Goal: Task Accomplishment & Management: Manage account settings

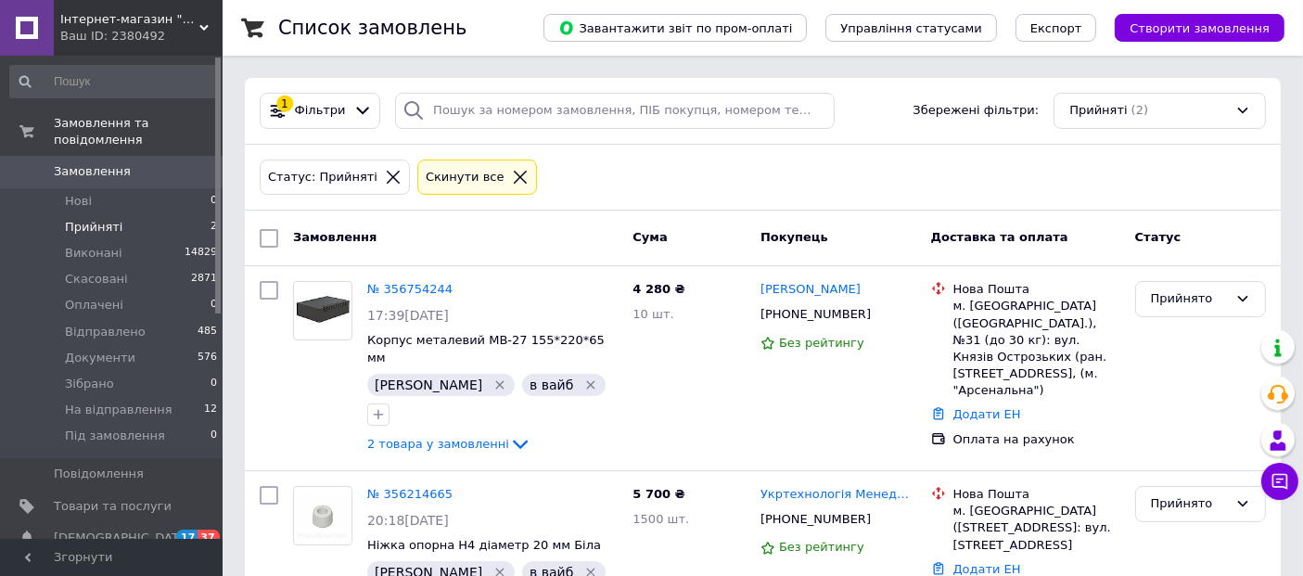
click at [1185, 182] on div "Статус: Прийняті Cкинути все" at bounding box center [763, 178] width 1014 height 44
click at [412, 289] on link "№ 356754244" at bounding box center [409, 289] width 85 height 14
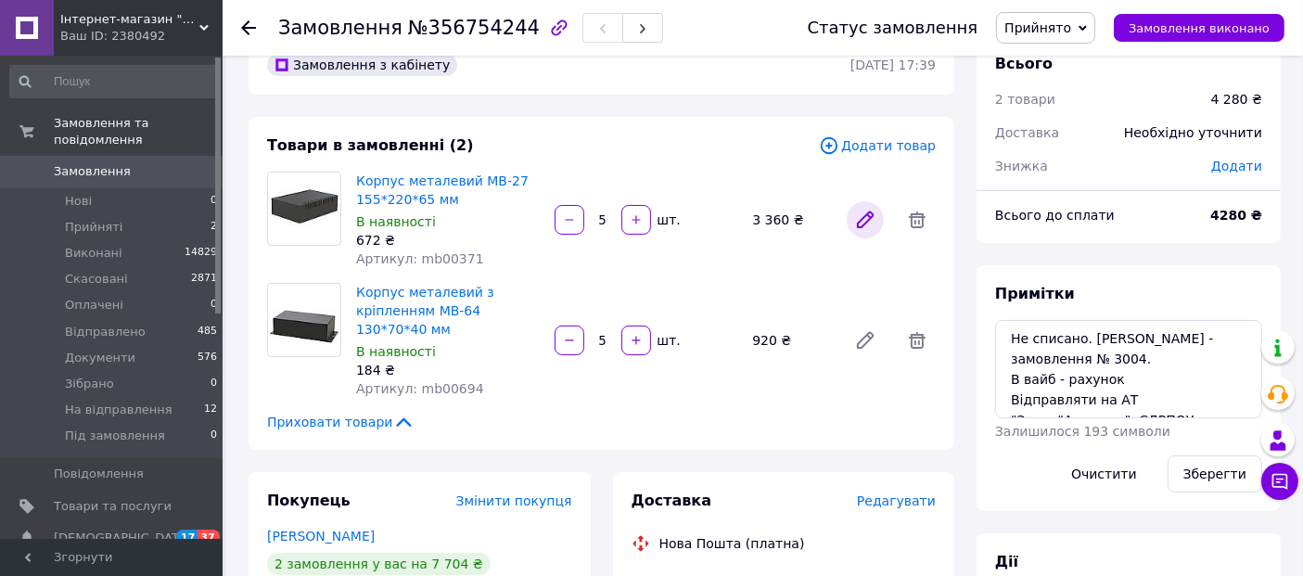
scroll to position [45, 0]
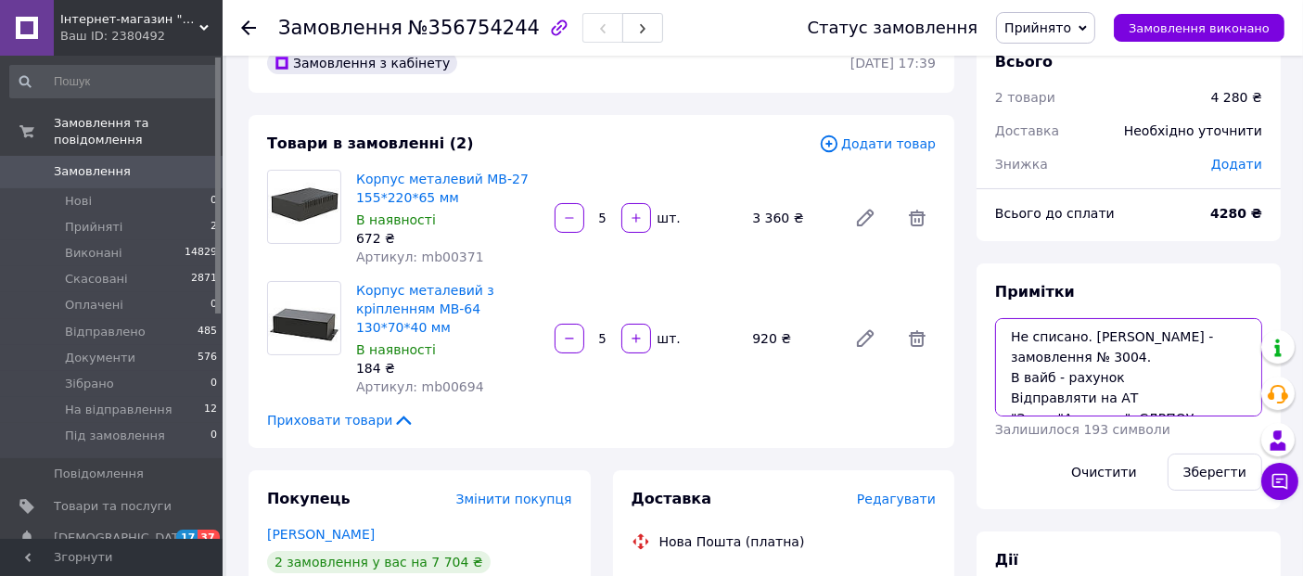
click at [1110, 374] on textarea "Не списано. [PERSON_NAME] - замовлення № 3004. В вайб - рахунок Відправляти на …" at bounding box center [1128, 367] width 267 height 98
type textarea "Не списано. [PERSON_NAME] - замовлення № 3004. В вайб - рахунок. Сплачено Відпр…"
click at [1197, 468] on button "Зберегти" at bounding box center [1215, 472] width 95 height 37
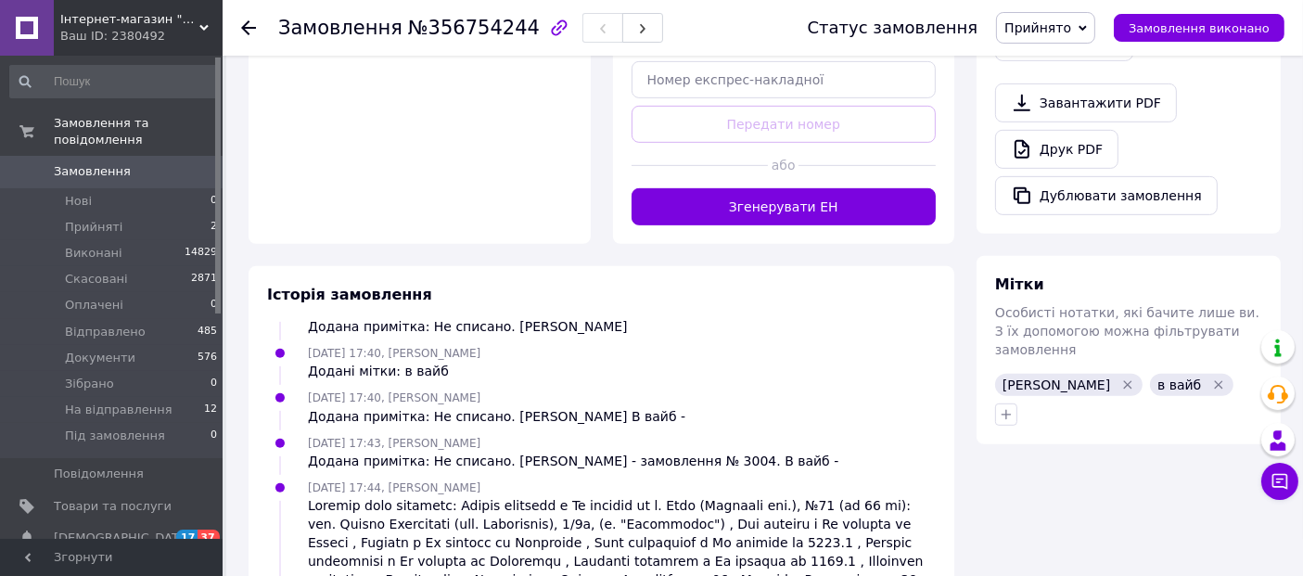
scroll to position [902, 0]
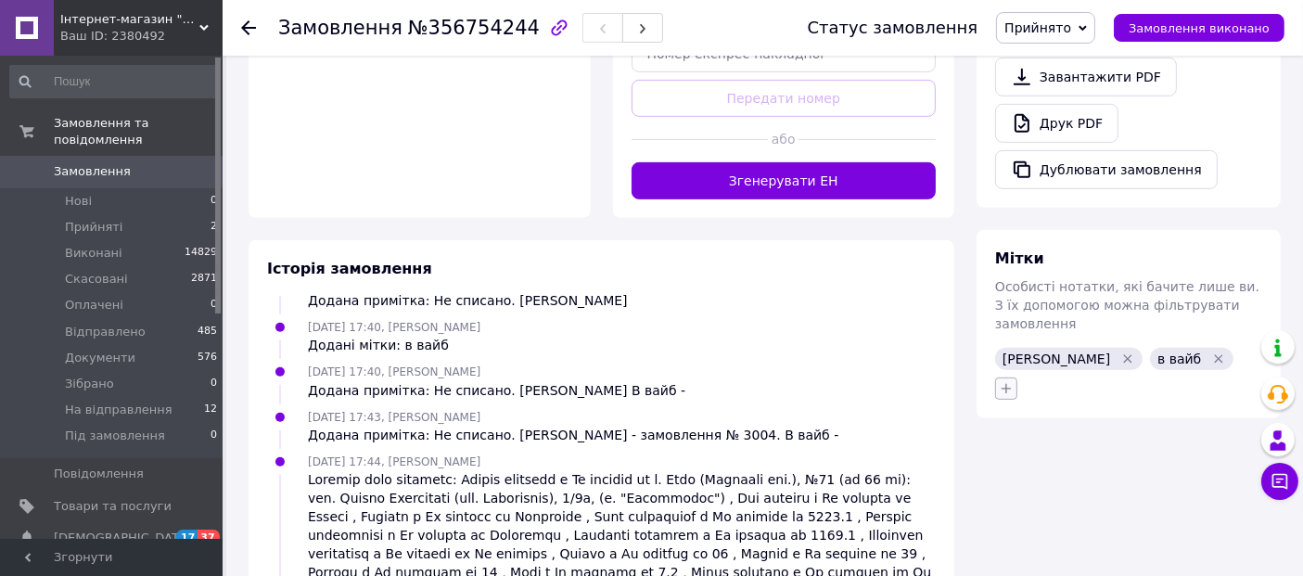
click at [1000, 381] on icon "button" at bounding box center [1006, 388] width 15 height 15
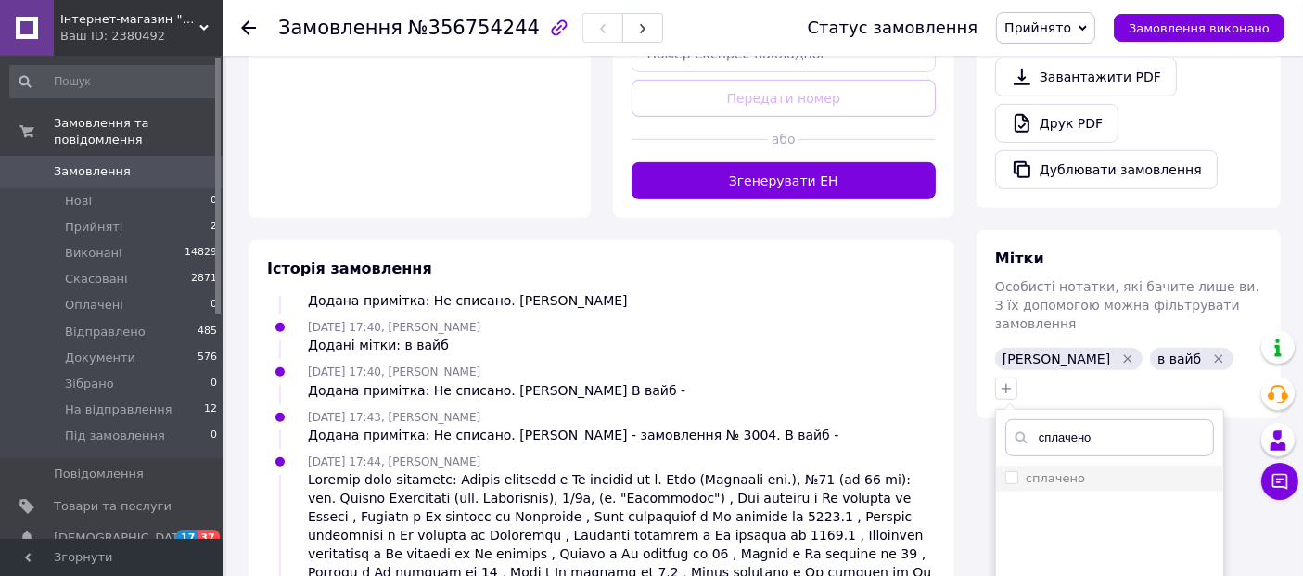
type input "сплачено"
click at [1011, 470] on label "сплачено" at bounding box center [1046, 478] width 80 height 17
click at [1011, 471] on input "сплачено" at bounding box center [1012, 477] width 12 height 12
click at [1009, 471] on input "сплачено" at bounding box center [1012, 477] width 12 height 12
checkbox input "true"
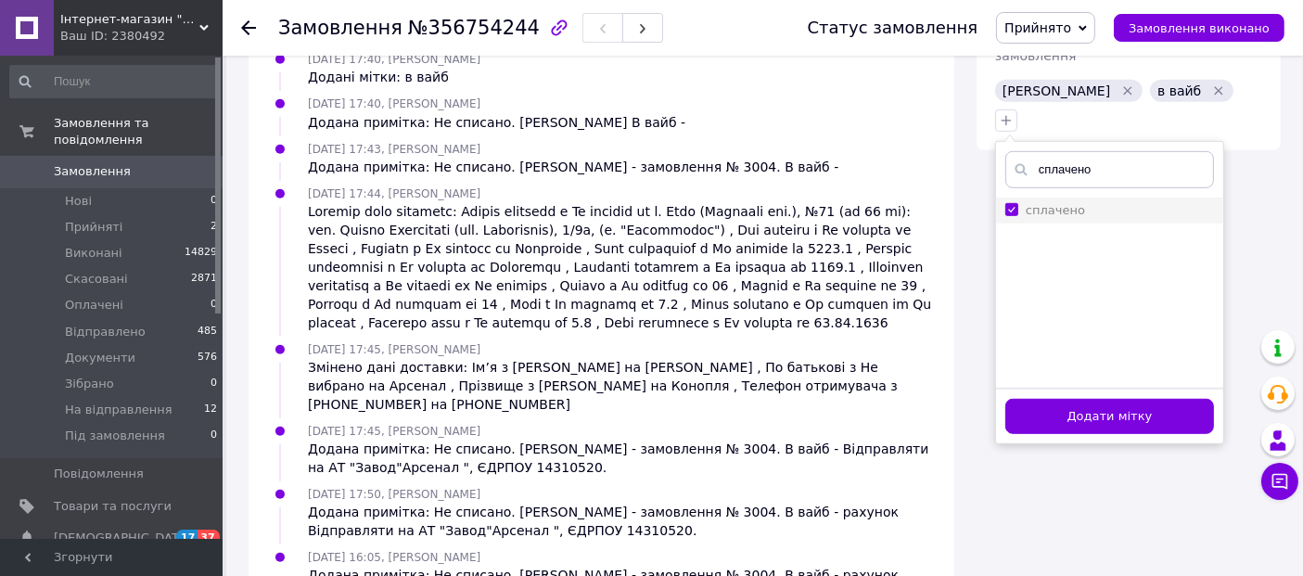
scroll to position [1178, 0]
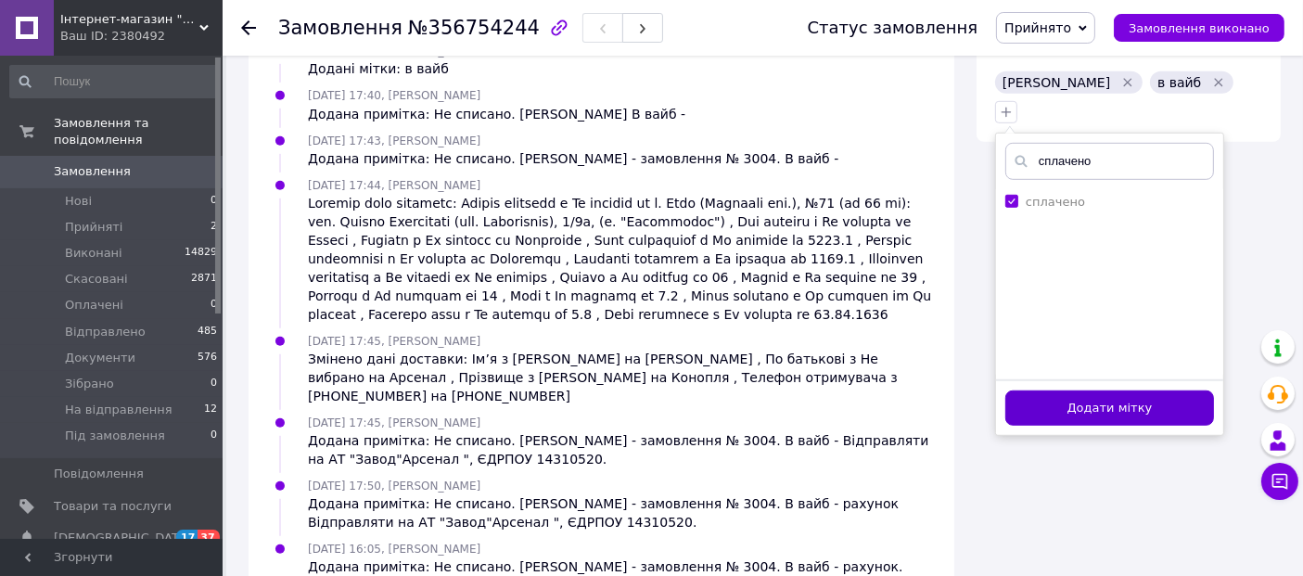
click at [1117, 391] on button "Додати мітку" at bounding box center [1110, 409] width 209 height 36
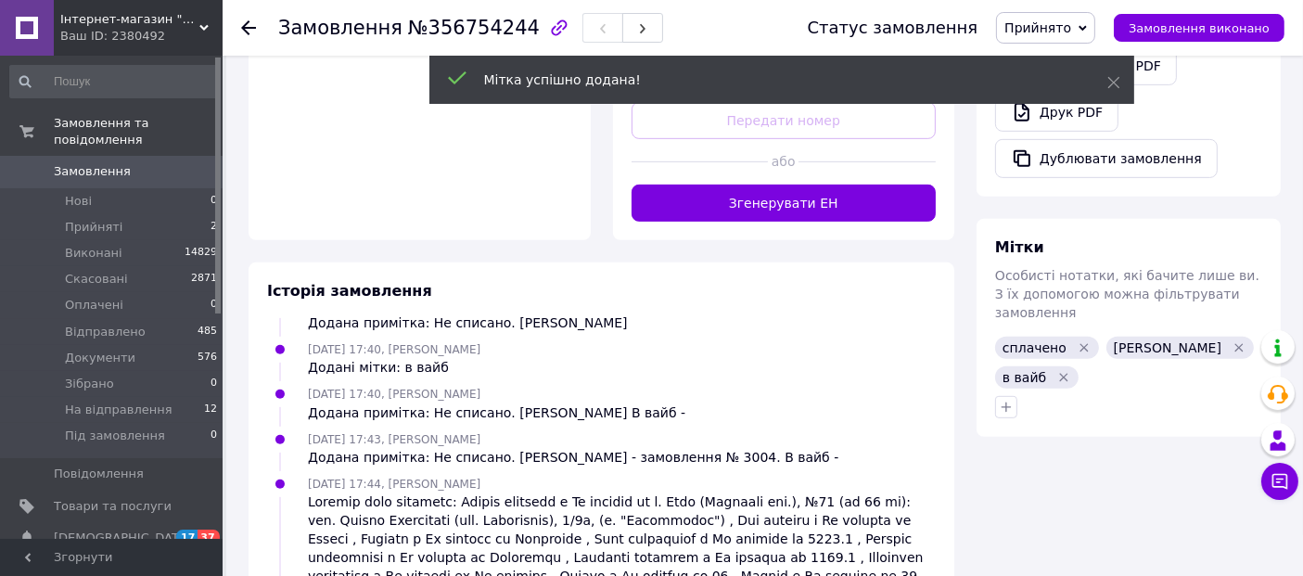
scroll to position [245, 0]
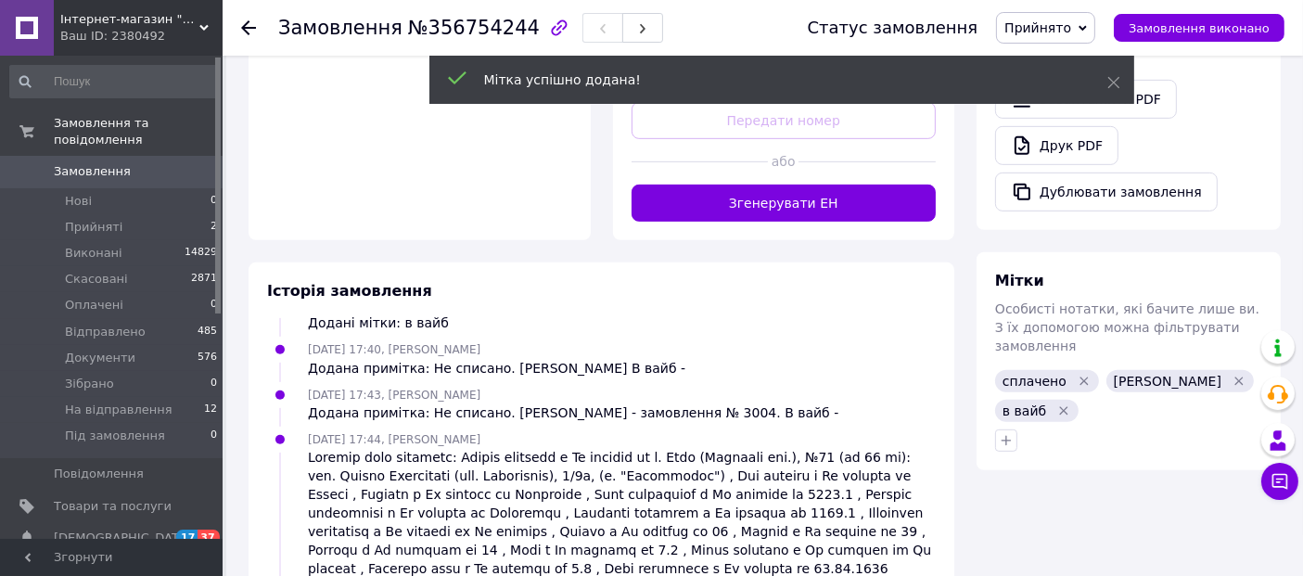
click at [1007, 374] on span "сплачено" at bounding box center [1035, 381] width 64 height 15
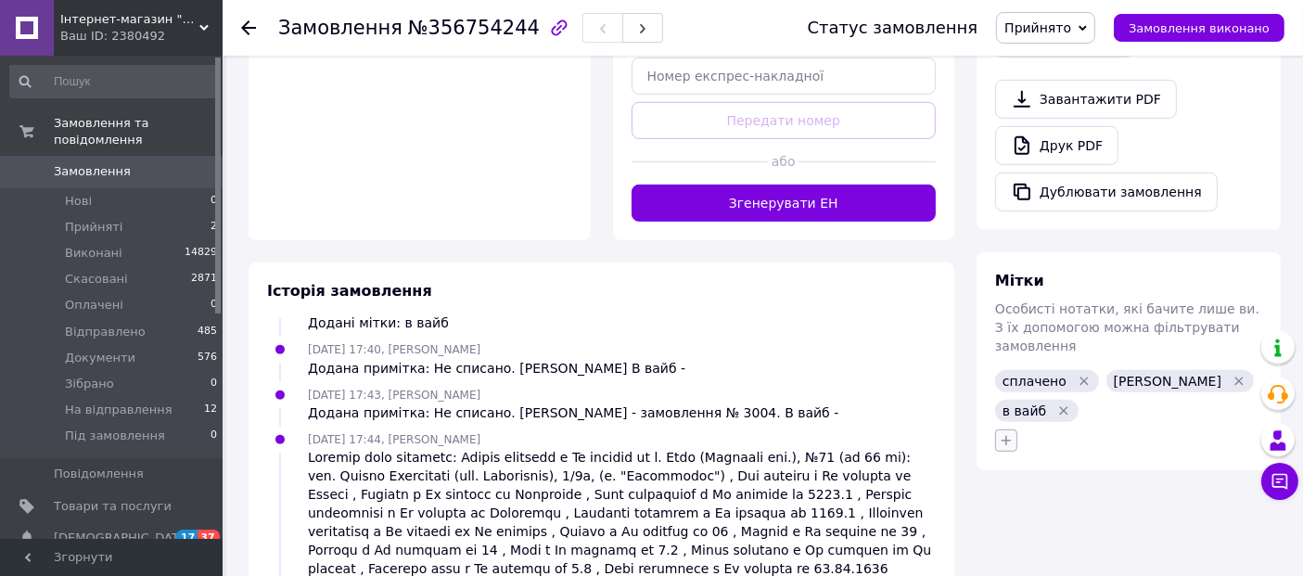
click at [1006, 433] on icon "button" at bounding box center [1006, 440] width 15 height 15
type input "без д"
click at [1014, 523] on input "без документів" at bounding box center [1012, 529] width 12 height 12
checkbox input "true"
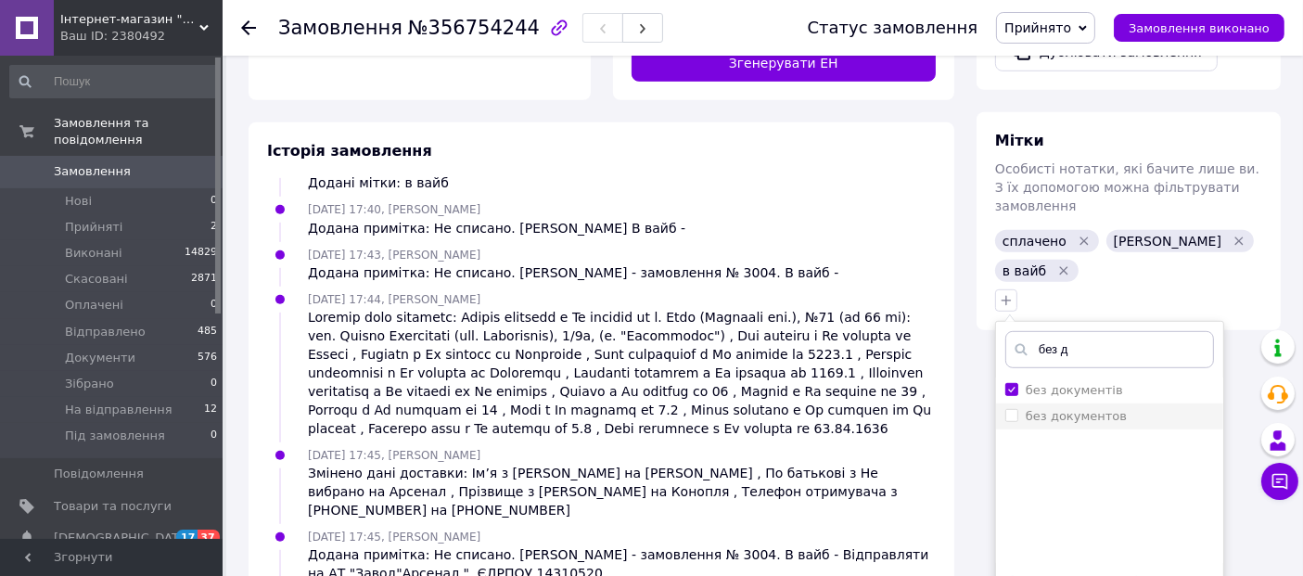
scroll to position [1020, 0]
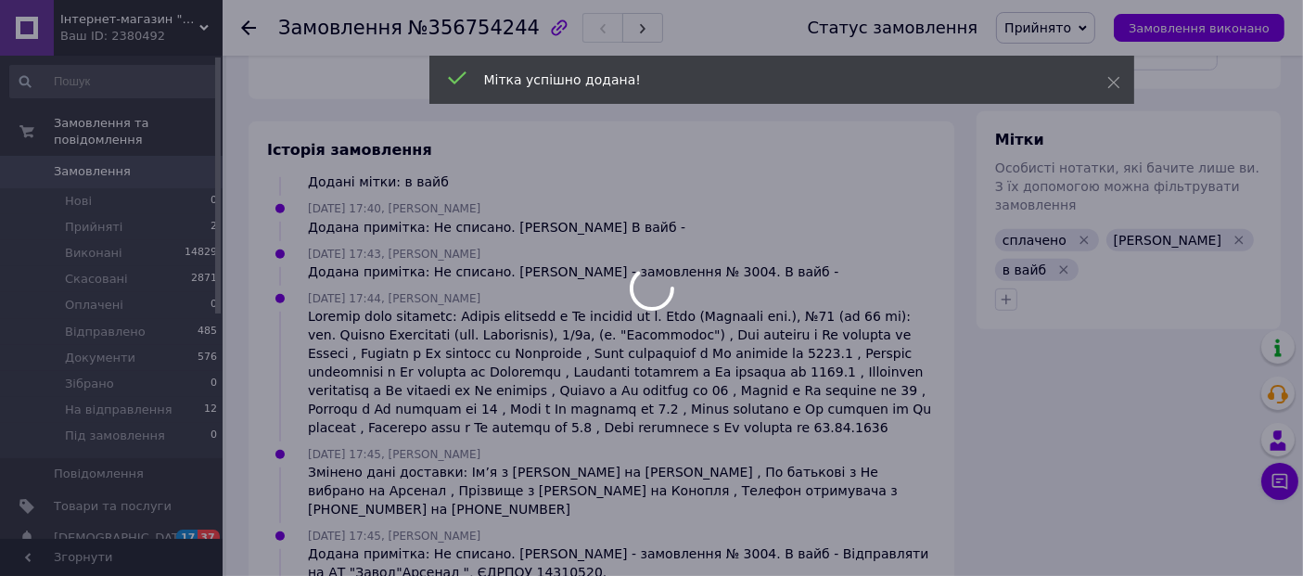
scroll to position [289, 0]
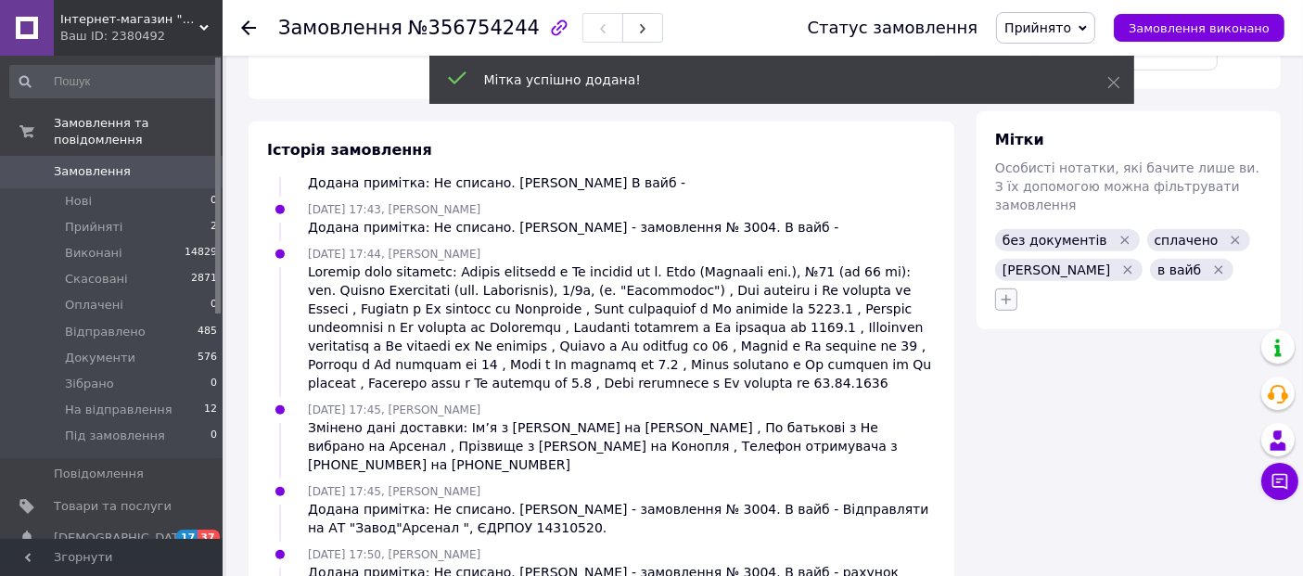
click at [1006, 292] on icon "button" at bounding box center [1006, 299] width 15 height 15
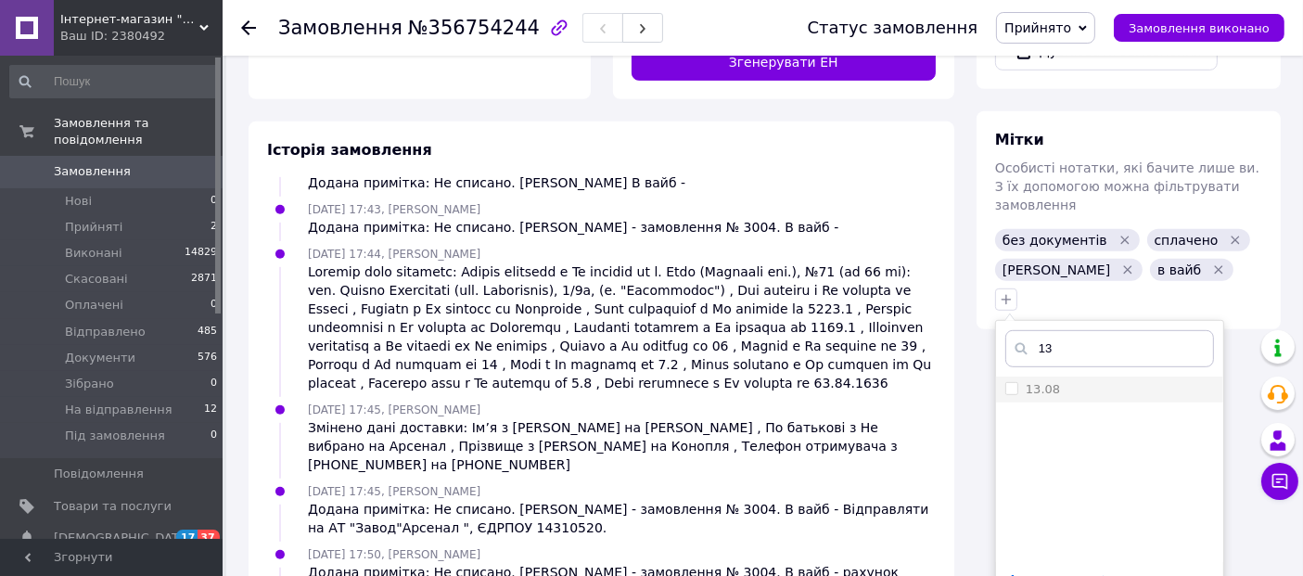
type input "13"
click at [1014, 381] on label "13.08" at bounding box center [1033, 389] width 55 height 17
click at [1014, 382] on input "13.08" at bounding box center [1012, 388] width 12 height 12
checkbox input "true"
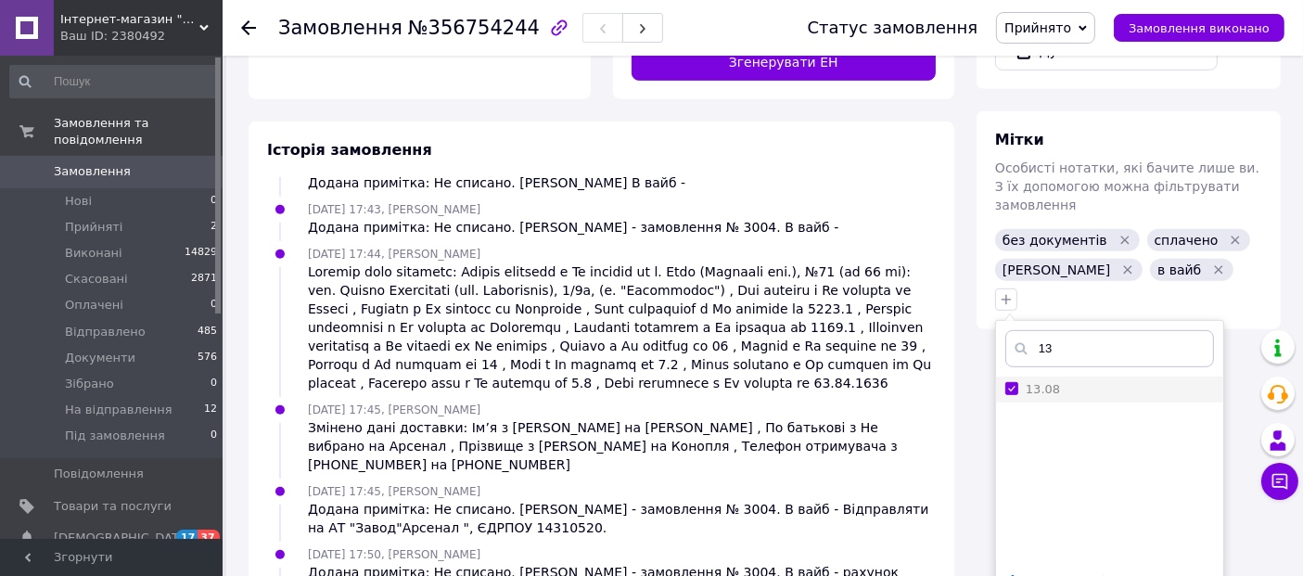
scroll to position [1178, 0]
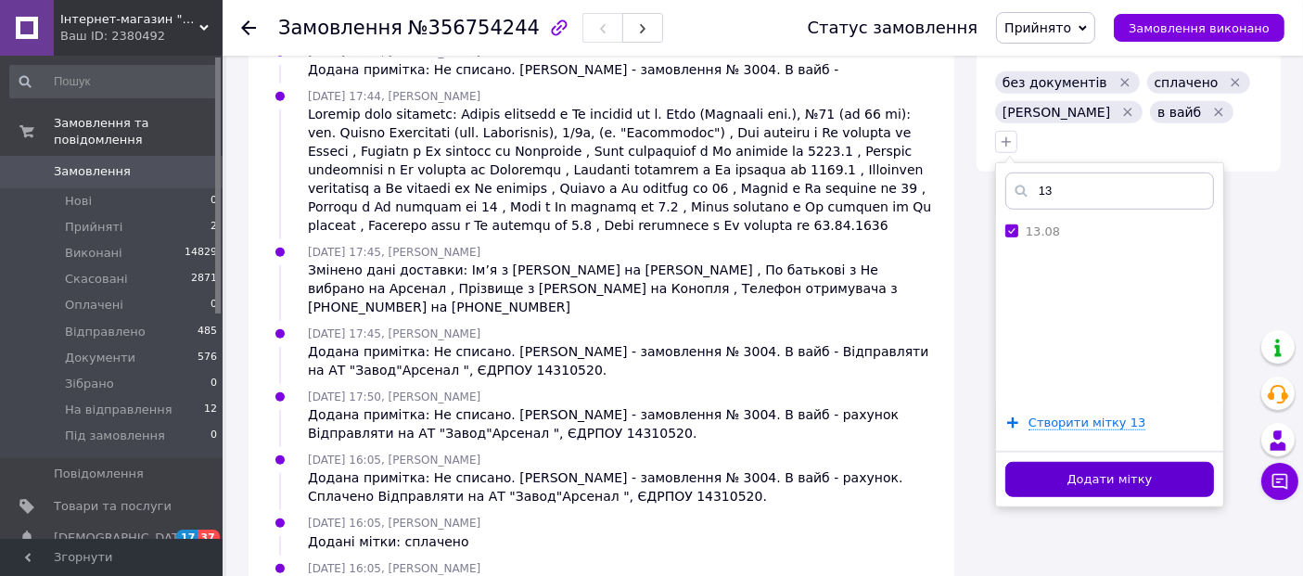
click at [1071, 462] on button "Додати мітку" at bounding box center [1110, 480] width 209 height 36
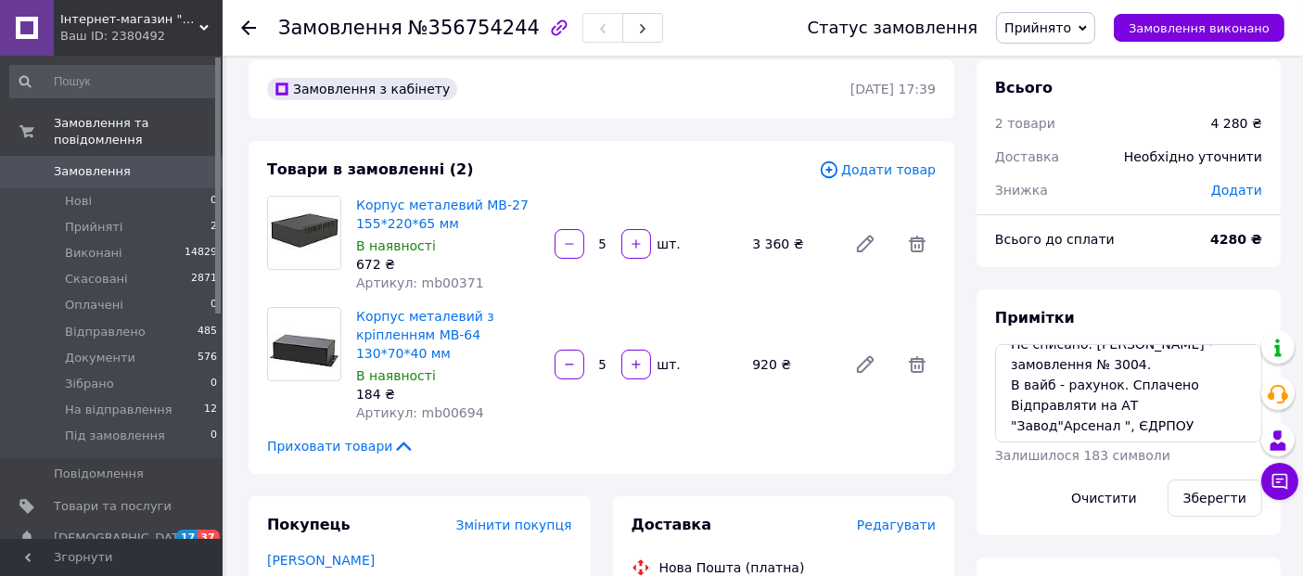
scroll to position [0, 0]
click at [1071, 29] on span "Прийнято" at bounding box center [1038, 27] width 67 height 15
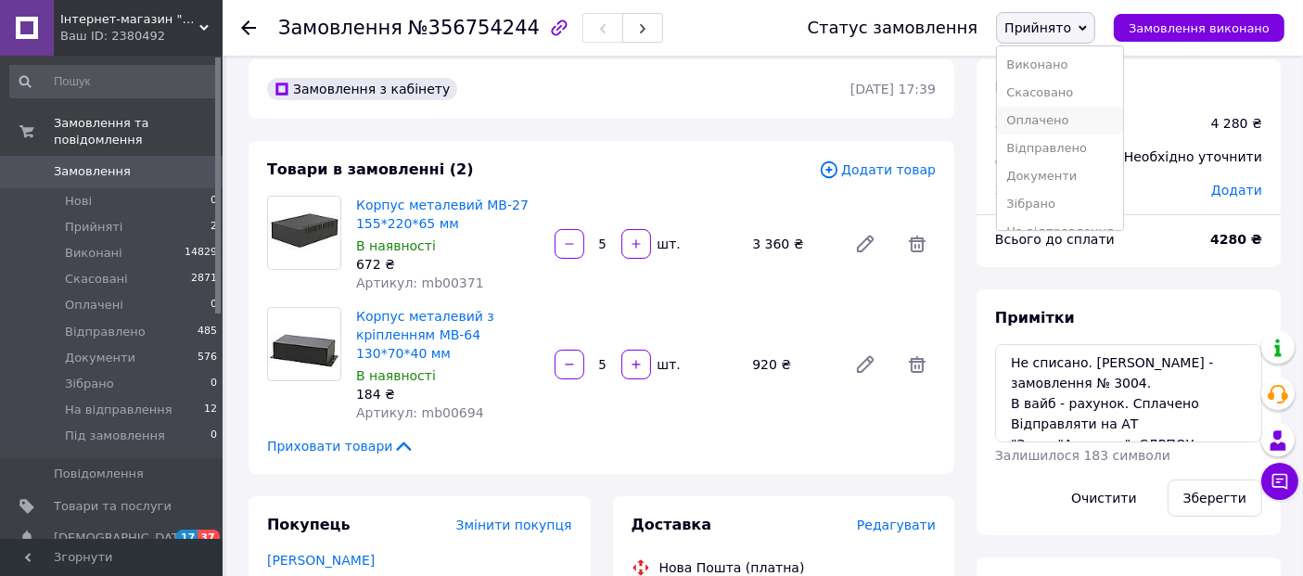
click at [1068, 117] on li "Оплачено" at bounding box center [1060, 121] width 126 height 28
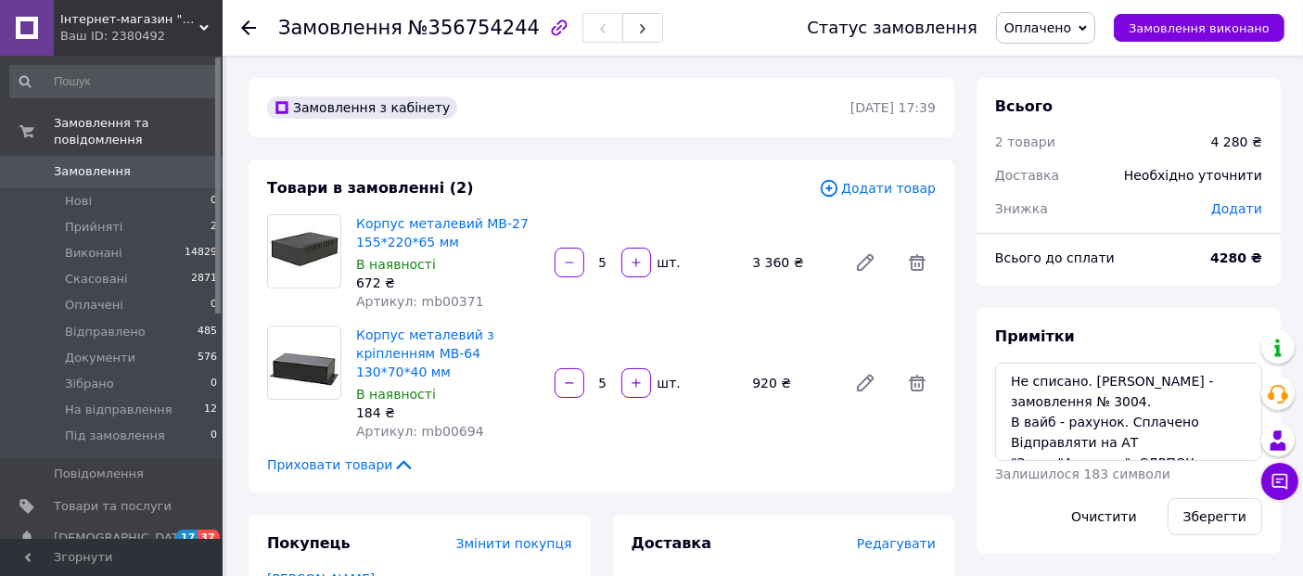
click at [1059, 16] on span "Оплачено" at bounding box center [1045, 28] width 99 height 32
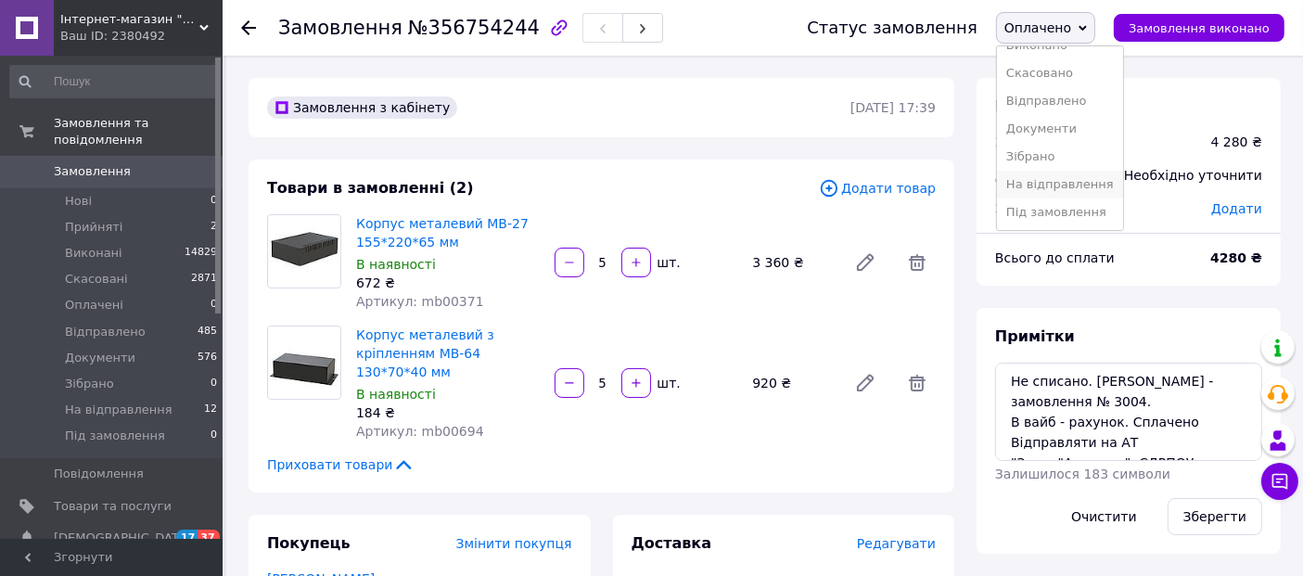
click at [1051, 188] on li "На відправлення" at bounding box center [1060, 185] width 126 height 28
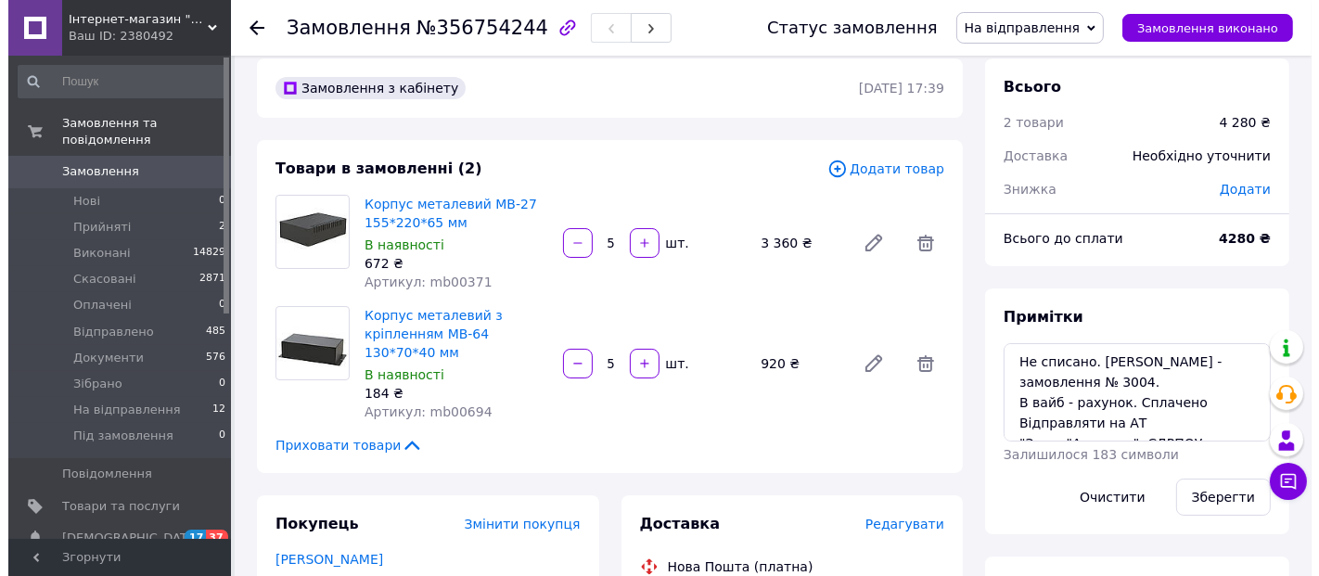
scroll to position [0, 0]
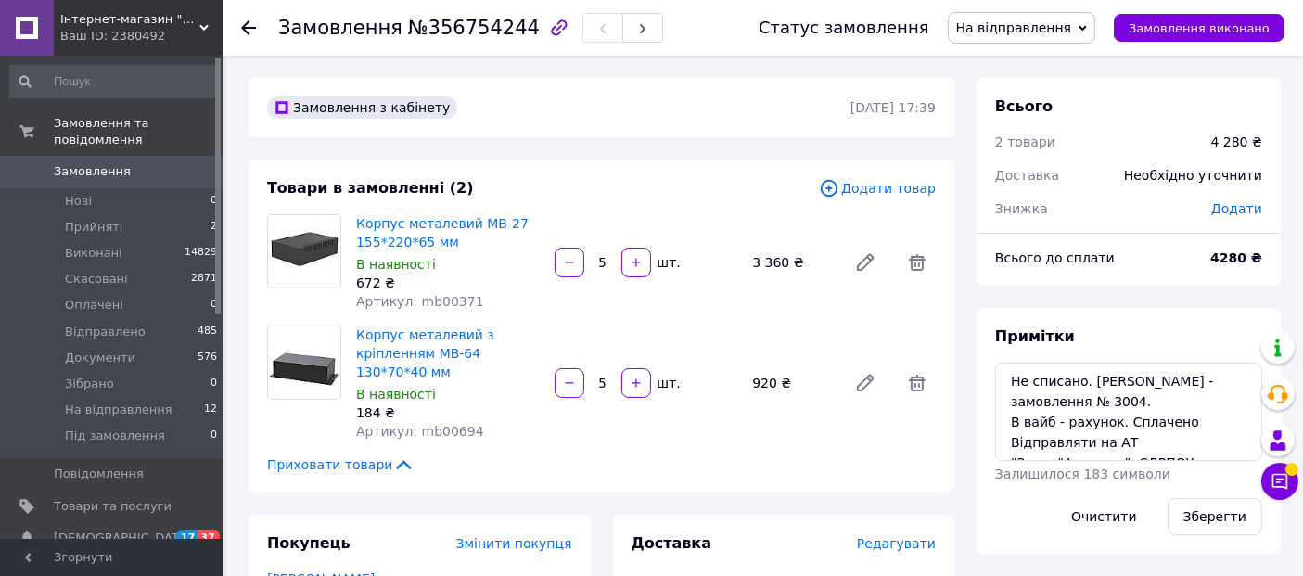
click at [245, 31] on icon at bounding box center [248, 27] width 15 height 15
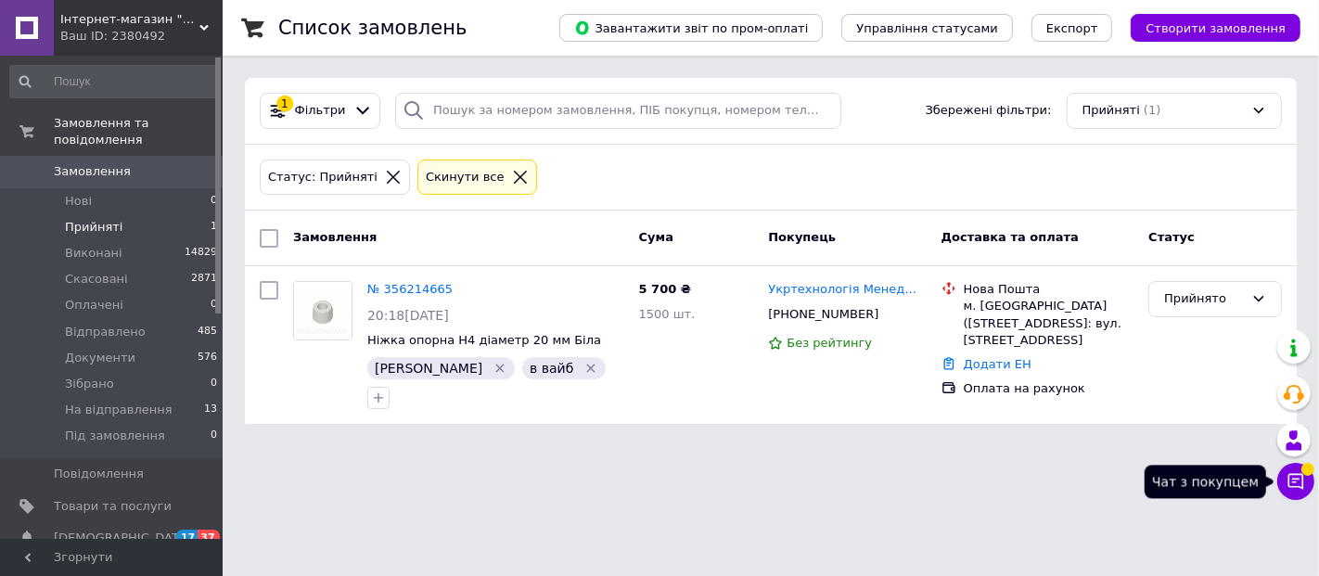
click at [1309, 485] on button "Чат з покупцем" at bounding box center [1295, 481] width 37 height 37
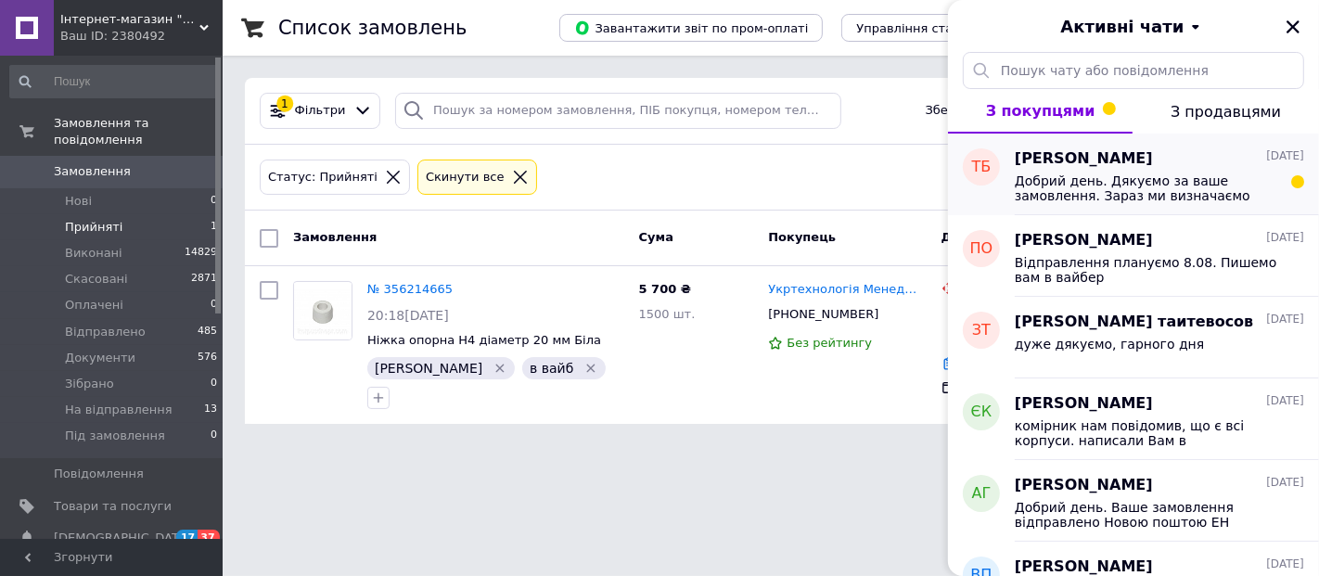
click at [1216, 189] on span "Добрий день. Дякуємо за ваше замовлення. Зараз ми визначаємо дату відправлення." at bounding box center [1146, 188] width 263 height 30
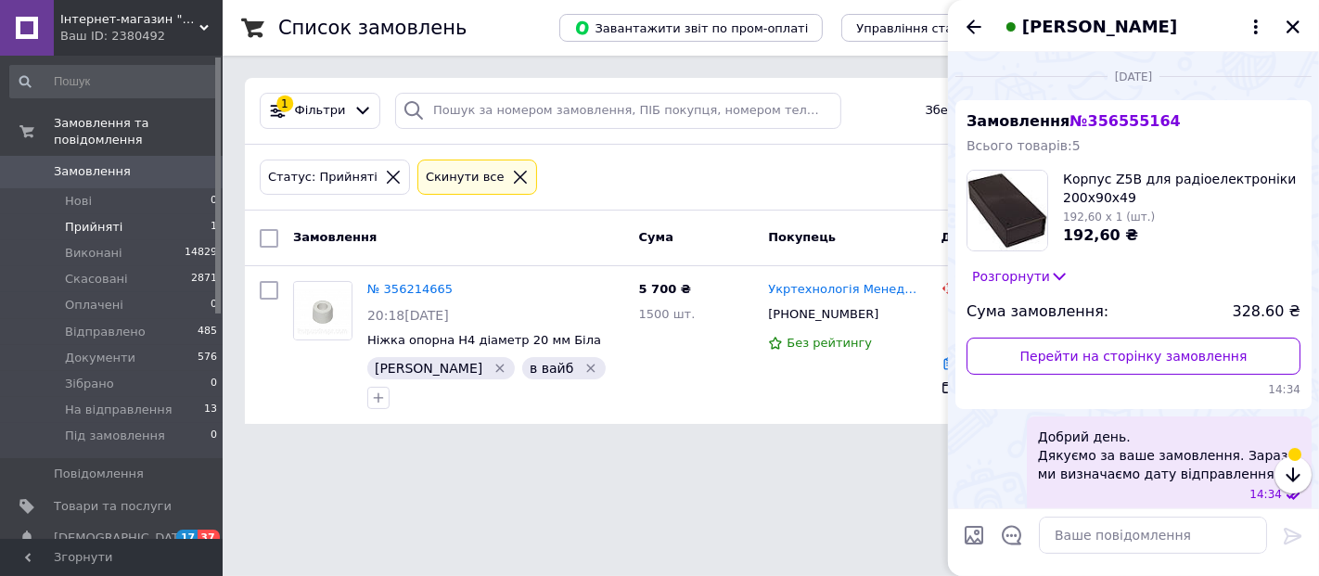
scroll to position [12, 0]
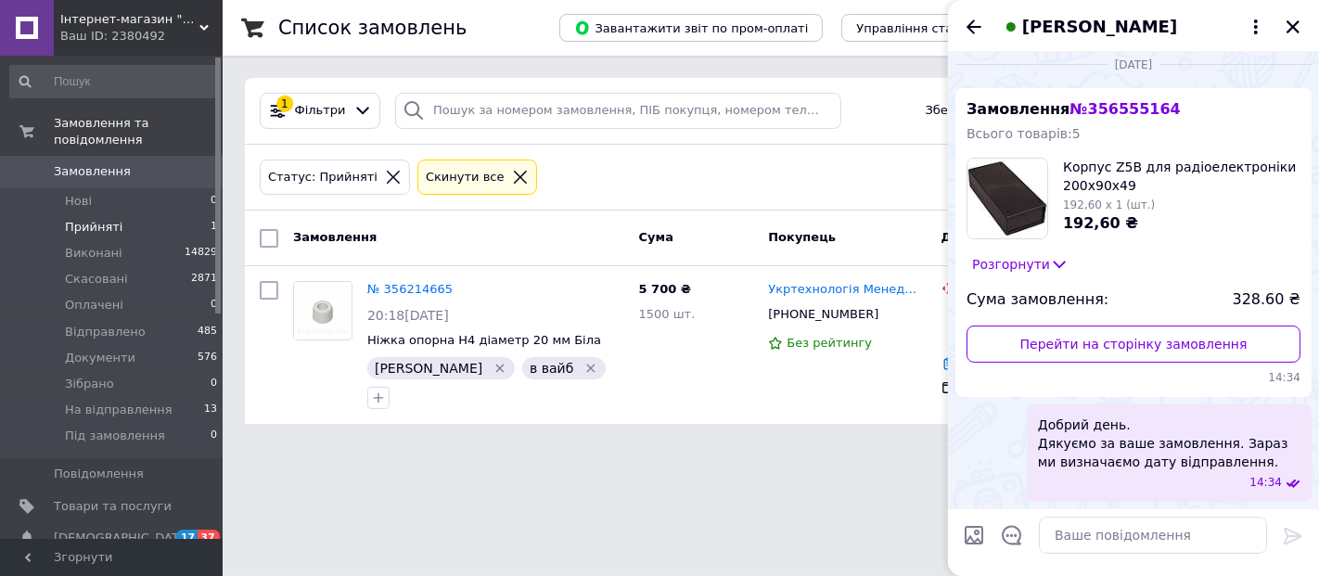
click at [1147, 406] on div "Добрий день. Дякуємо за ваше замовлення. Зараз ми визначаємо дату відправлення.…" at bounding box center [1169, 452] width 285 height 97
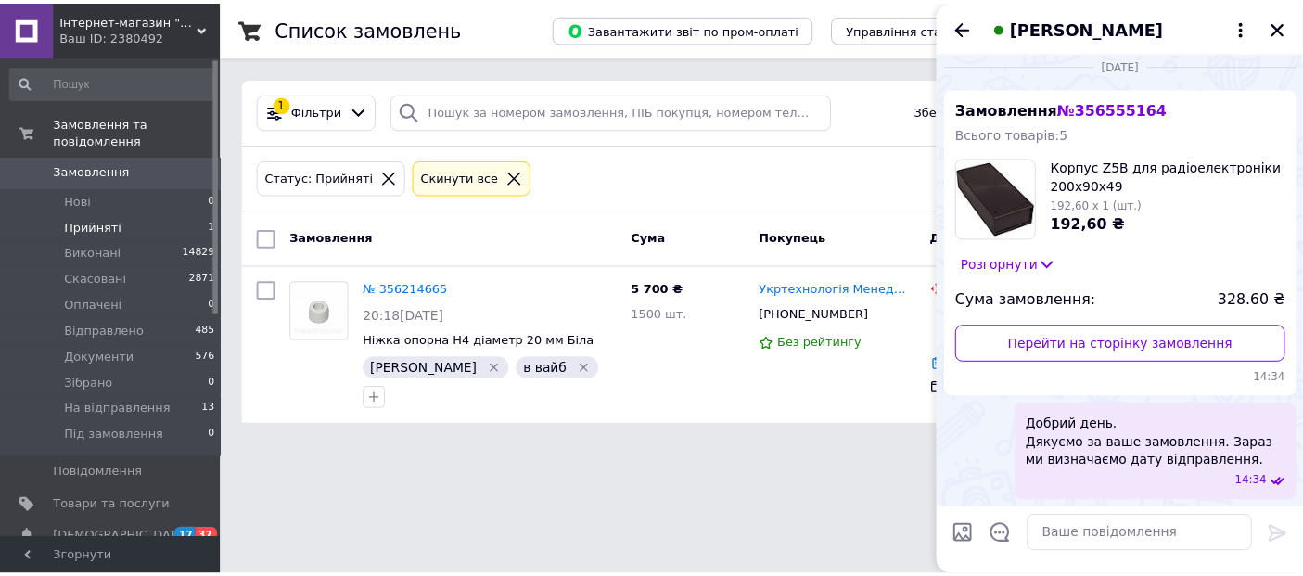
scroll to position [11, 0]
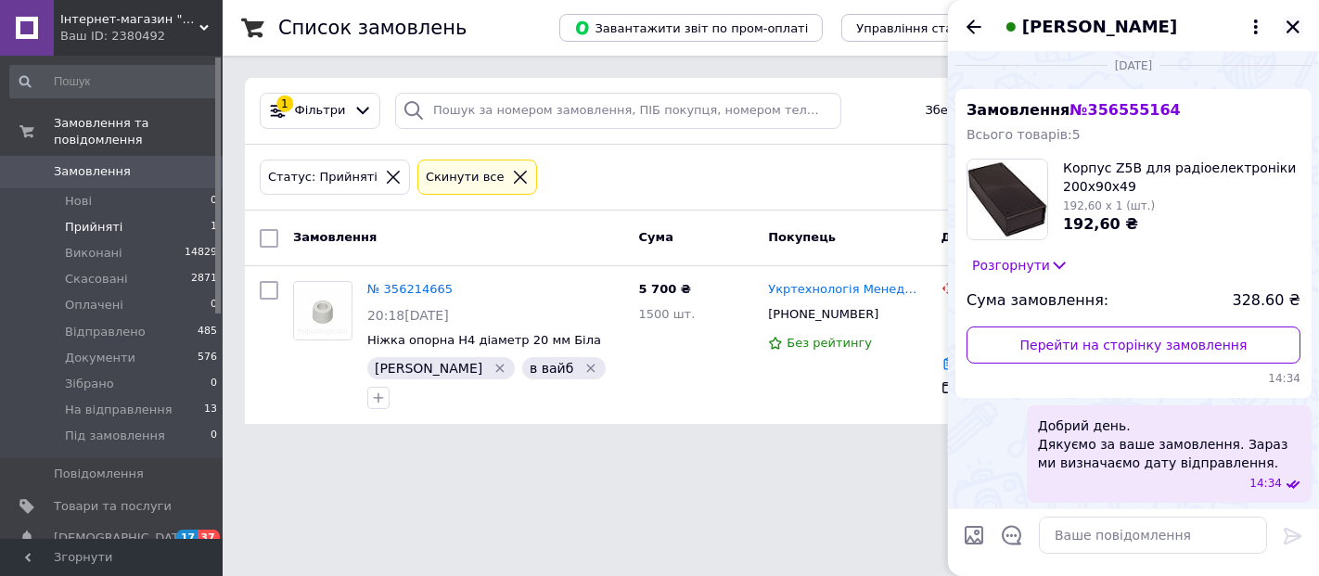
click at [1296, 16] on button "Закрити" at bounding box center [1293, 27] width 22 height 22
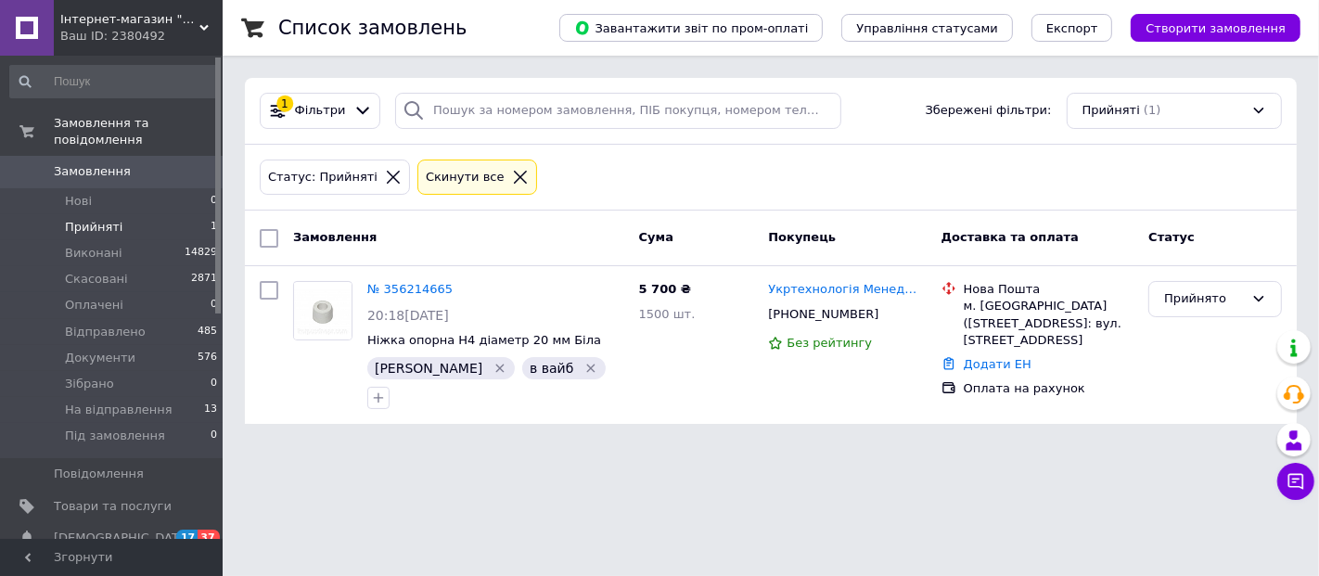
click at [610, 428] on html "Інтернет-магазин "Корпус" Ваш ID: 2380492 Сайт Інтернет-магазин "Корпус" Кабіне…" at bounding box center [659, 223] width 1319 height 446
click at [119, 402] on span "На відправлення" at bounding box center [119, 410] width 108 height 17
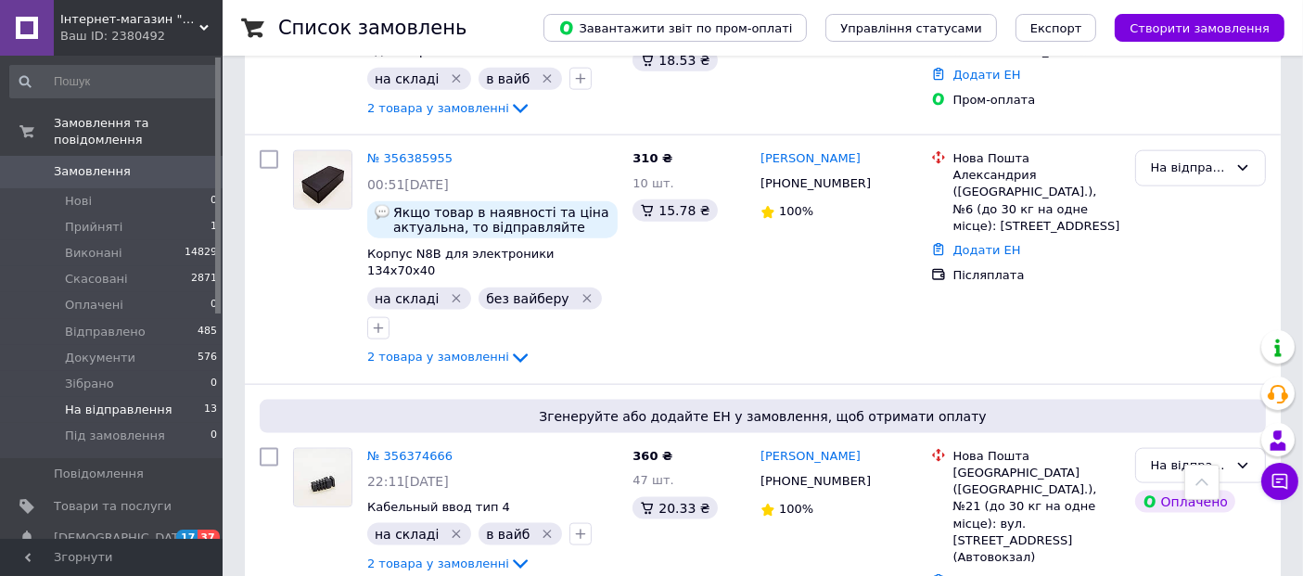
scroll to position [2351, 0]
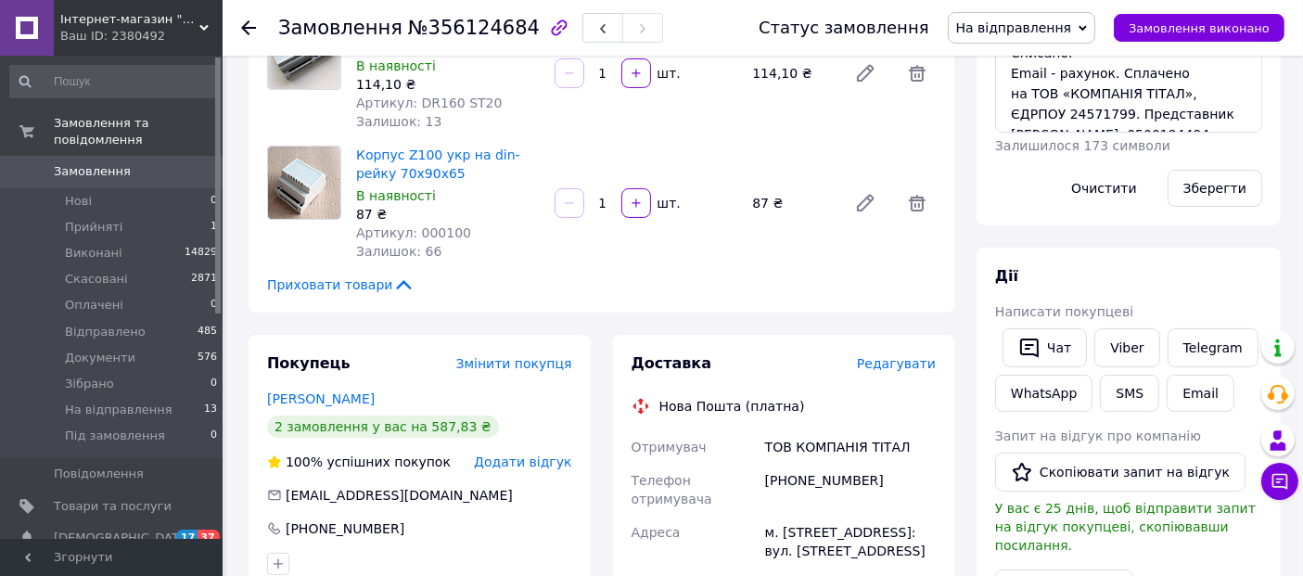
scroll to position [417, 0]
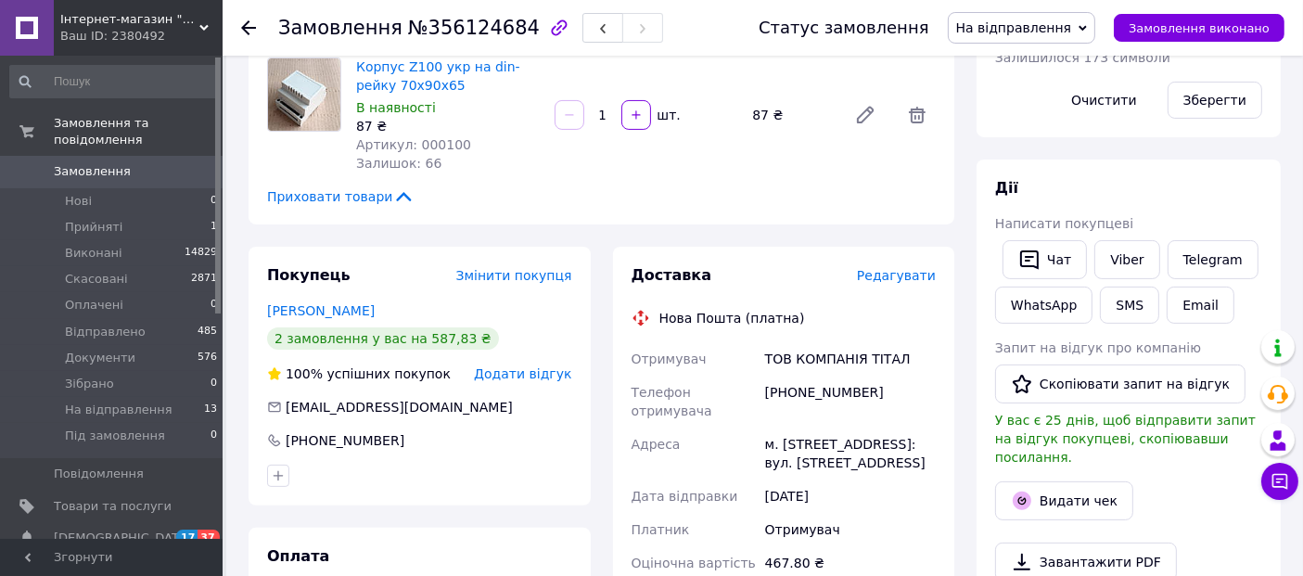
drag, startPoint x: 899, startPoint y: 442, endPoint x: 1113, endPoint y: 153, distance: 359.4
click at [1113, 153] on div "Всього 3 товари 467,80 ₴ Доставка Необхідно уточнити Знижка Додати Всього до сп…" at bounding box center [1129, 297] width 304 height 1272
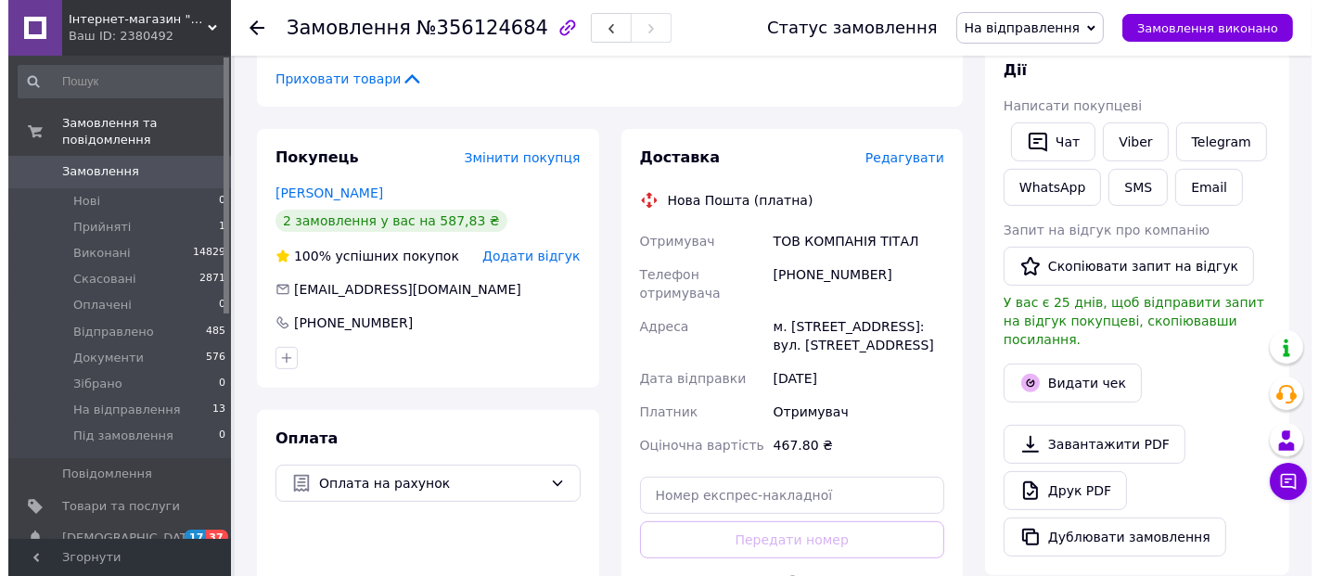
scroll to position [540, 0]
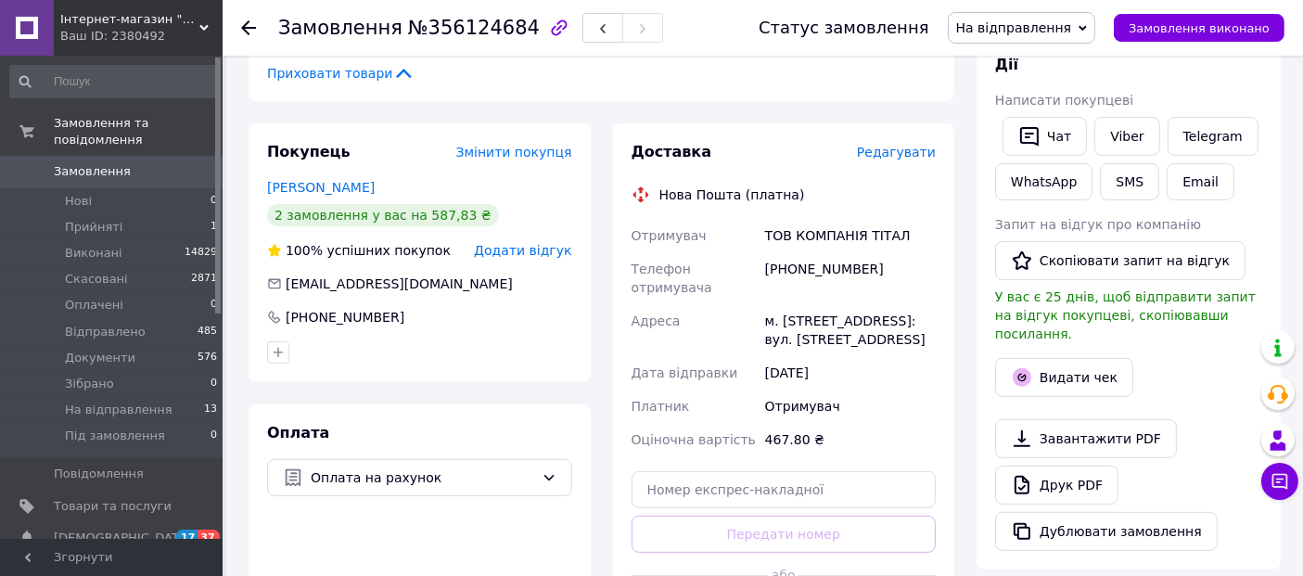
click at [911, 157] on span "Редагувати" at bounding box center [896, 152] width 79 height 15
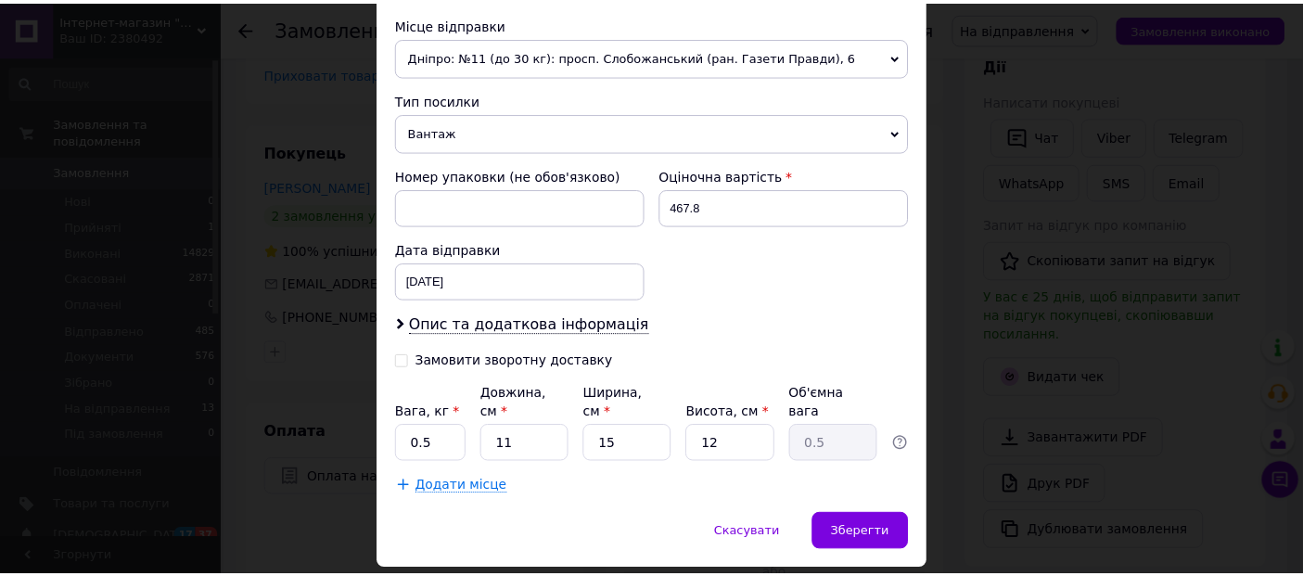
scroll to position [682, 0]
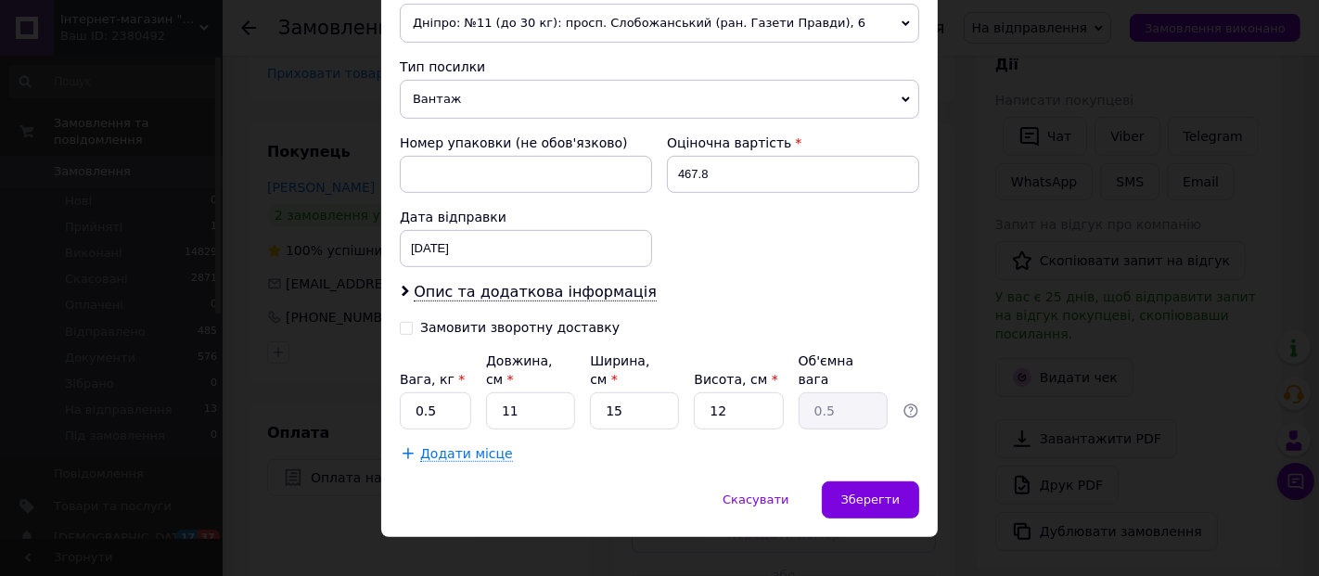
click at [959, 429] on div "× Редагування доставки Спосіб доставки Нова Пошта (платна) Платник Отримувач Ві…" at bounding box center [659, 288] width 1319 height 576
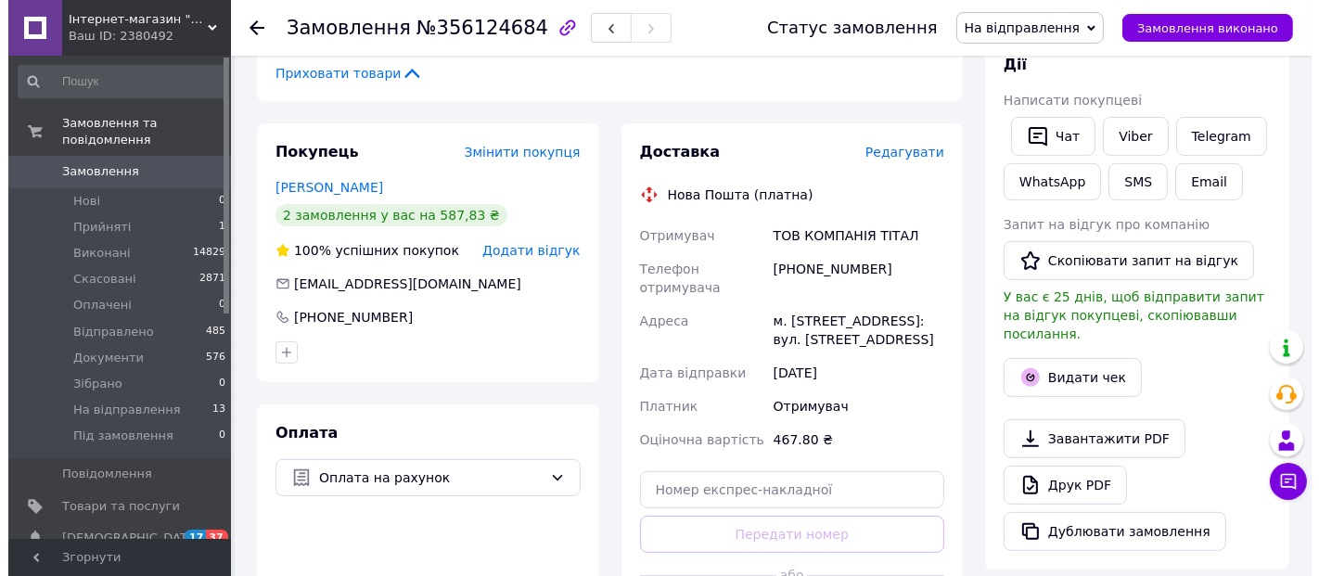
scroll to position [641, 0]
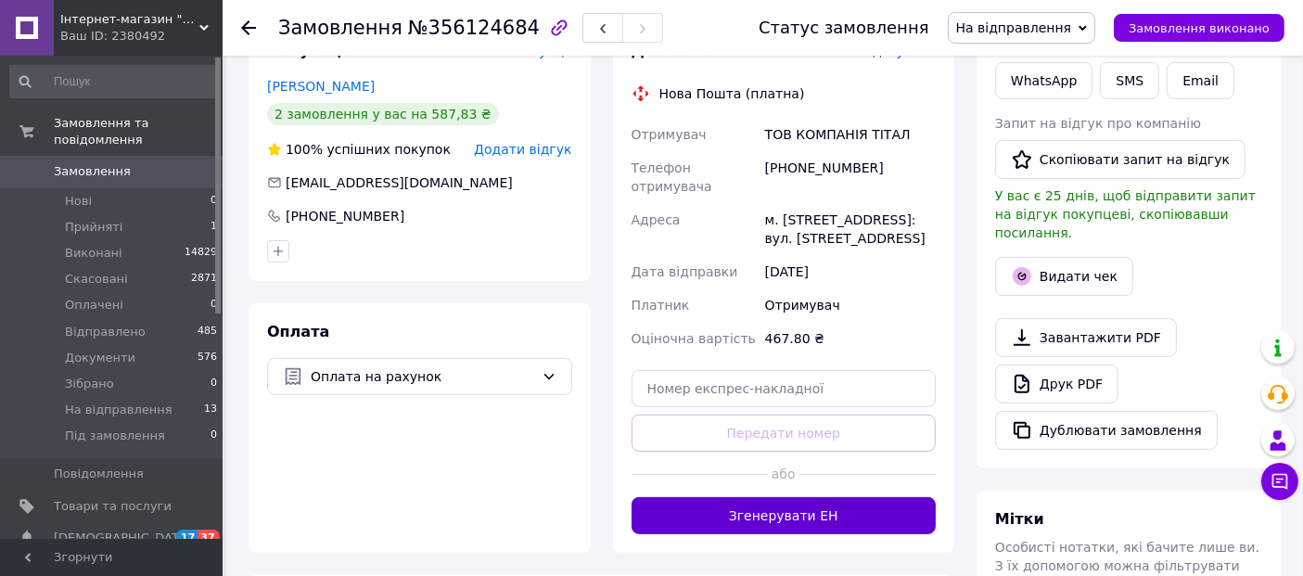
click at [811, 497] on button "Згенерувати ЕН" at bounding box center [784, 515] width 305 height 37
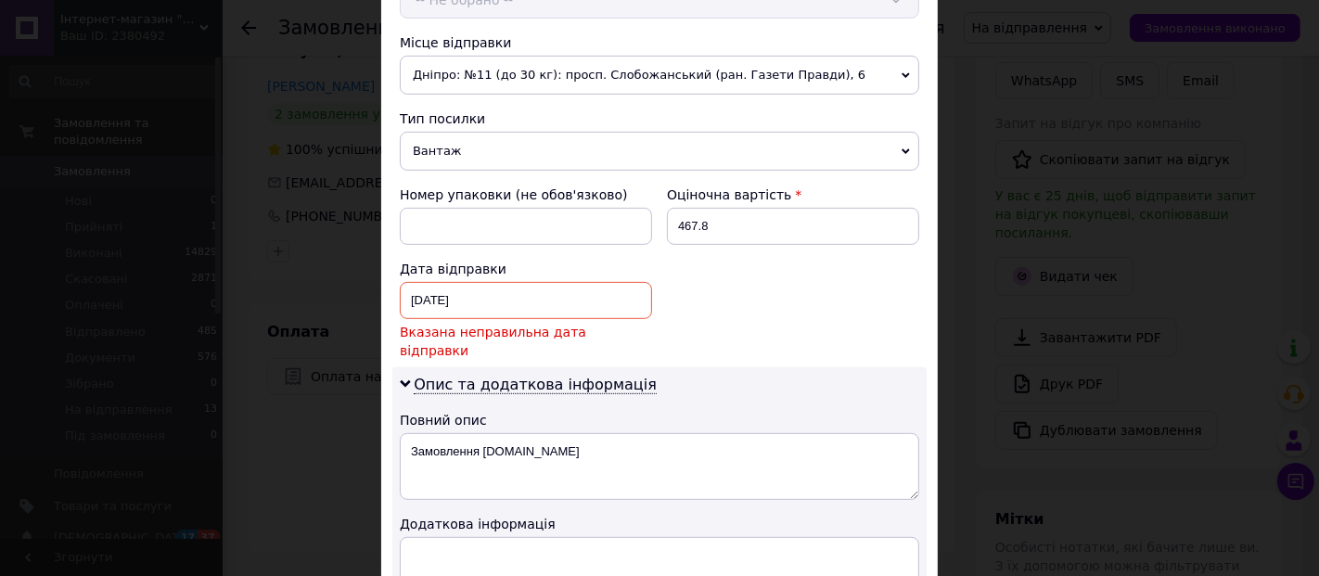
scroll to position [633, 0]
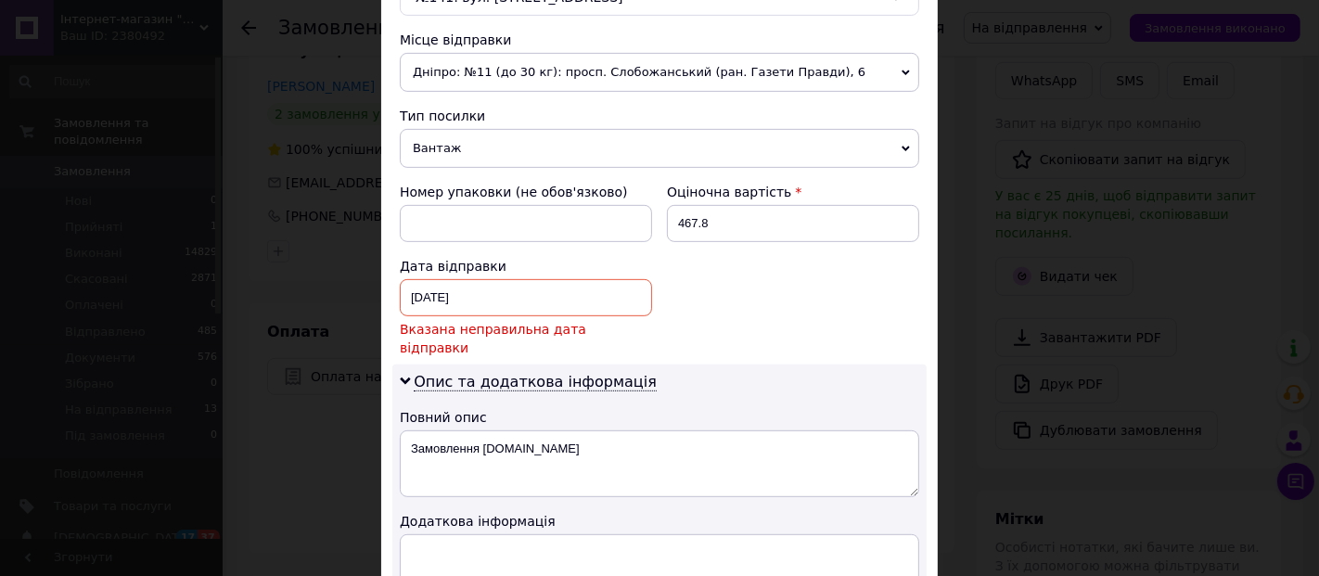
click at [523, 282] on div "[DATE] < 2025 > < Август > Пн Вт Ср Чт Пт Сб Вс 28 29 30 31 1 2 3 4 5 6 7 8 9 1…" at bounding box center [526, 297] width 252 height 37
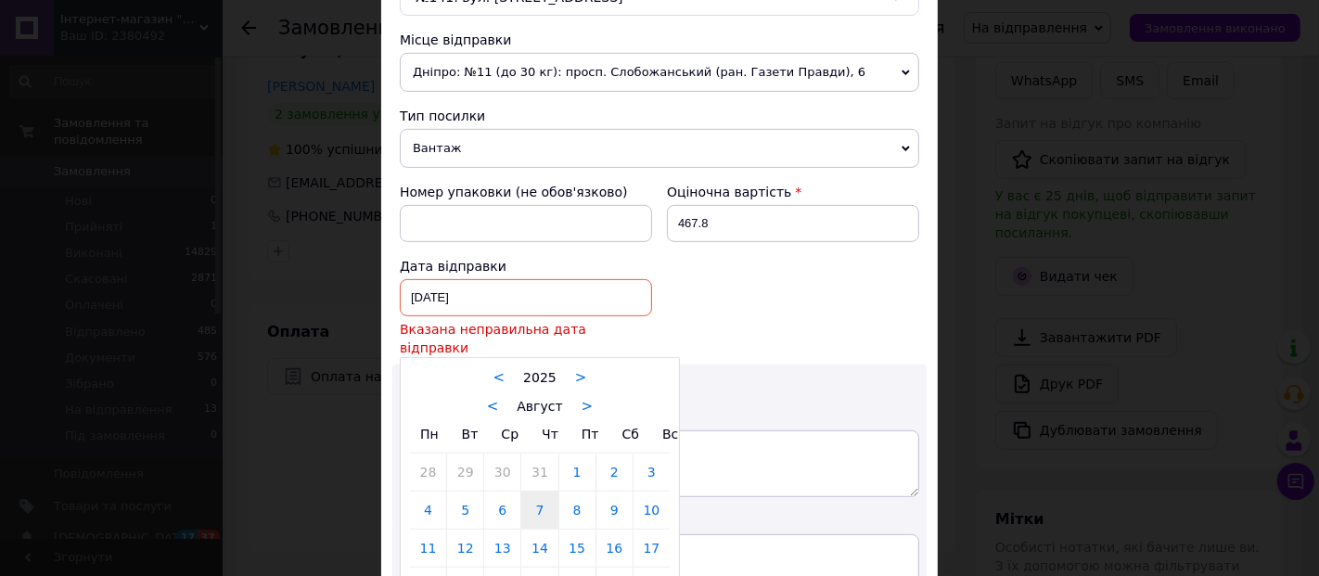
click at [507, 530] on link "13" at bounding box center [502, 548] width 36 height 37
type input "[DATE]"
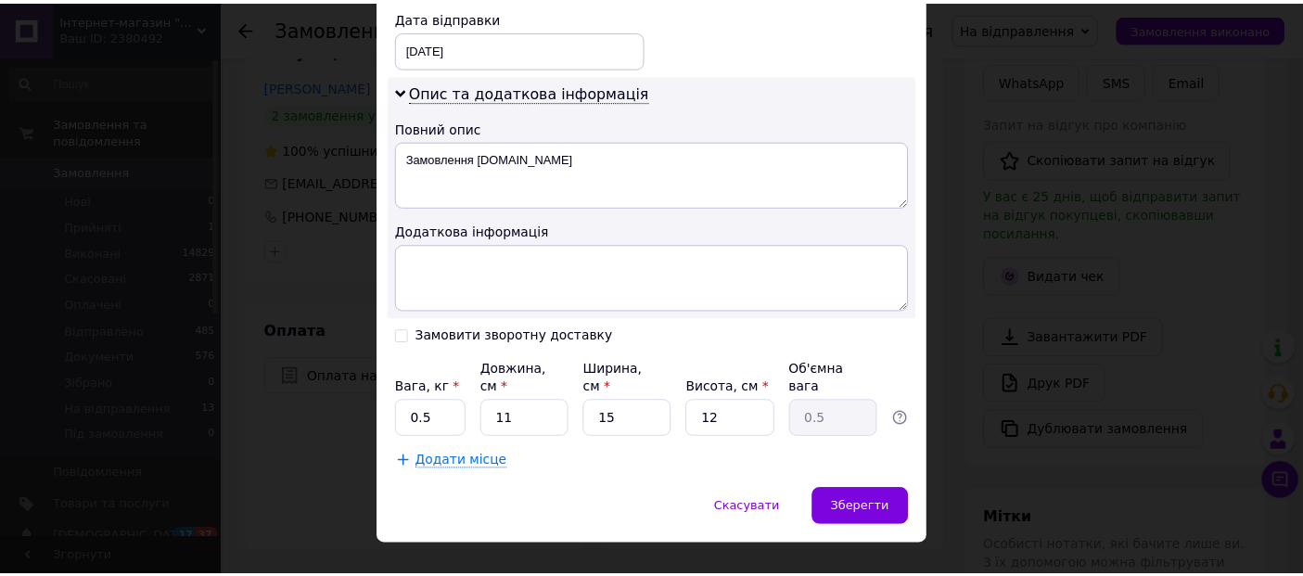
scroll to position [888, 0]
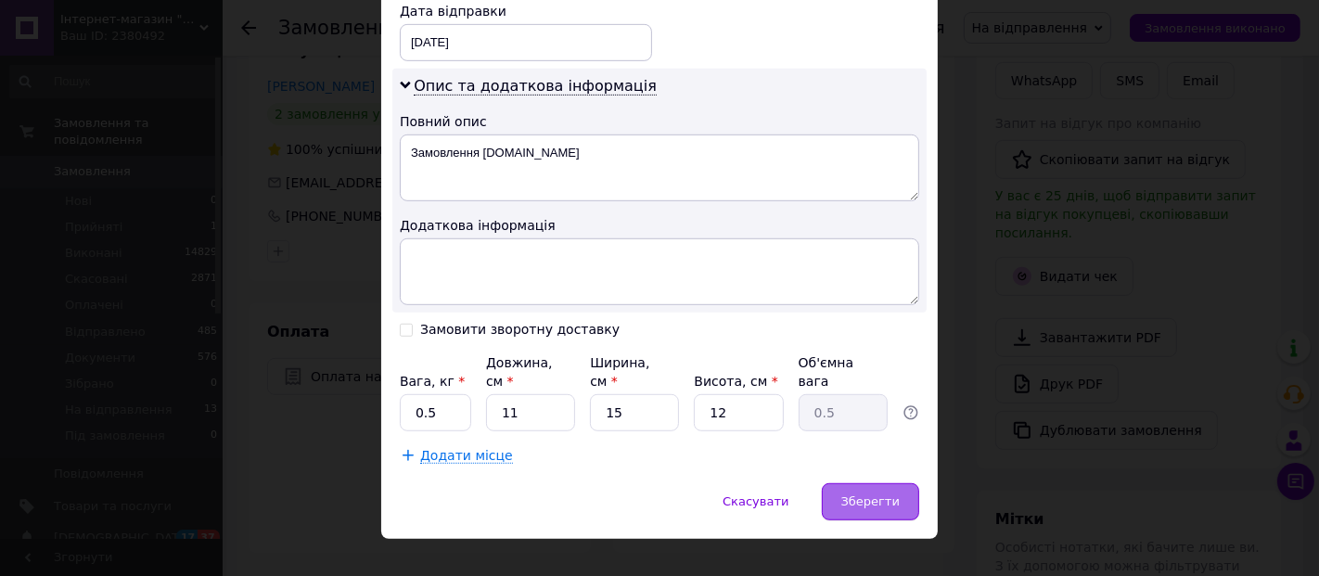
click at [896, 494] on span "Зберегти" at bounding box center [870, 501] width 58 height 14
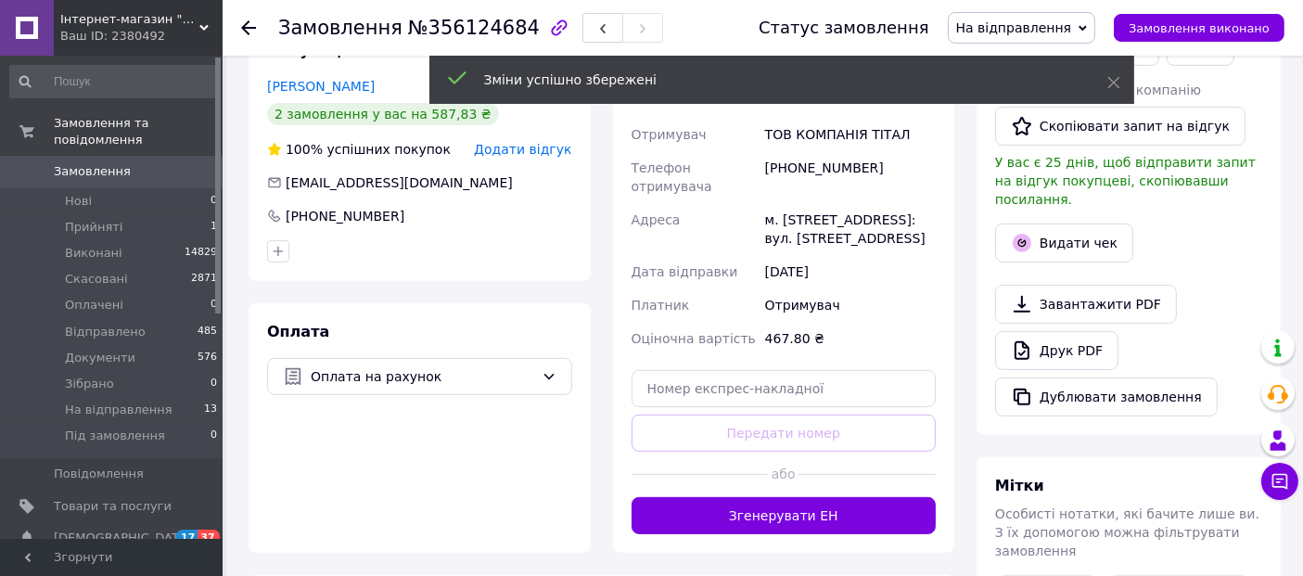
scroll to position [360, 0]
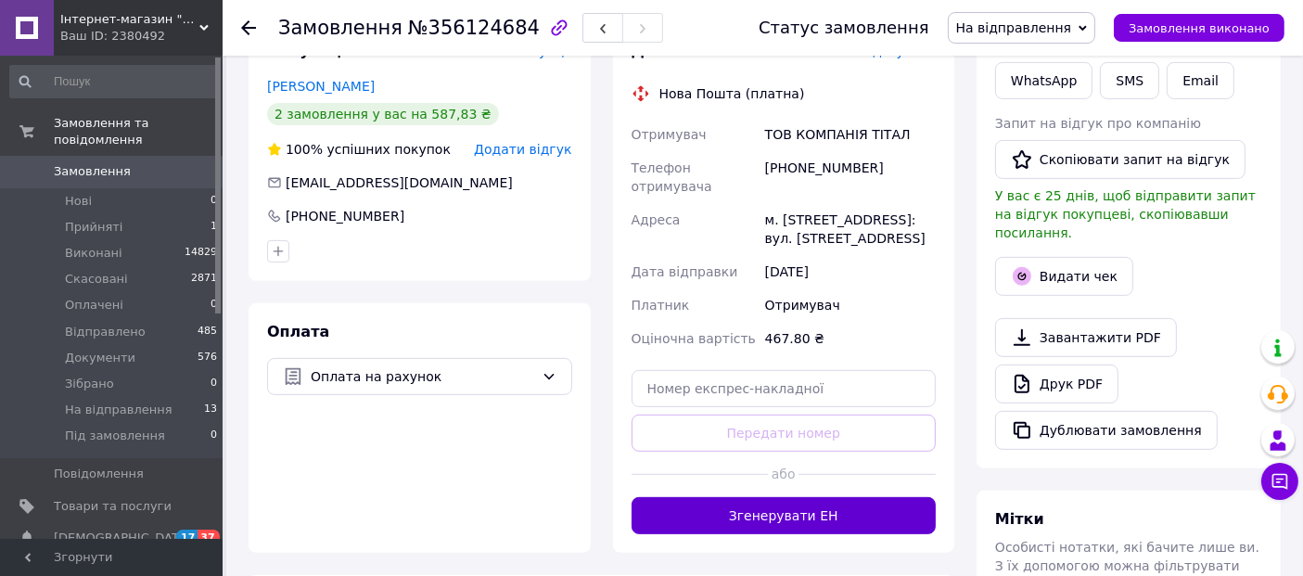
click at [828, 497] on button "Згенерувати ЕН" at bounding box center [784, 515] width 305 height 37
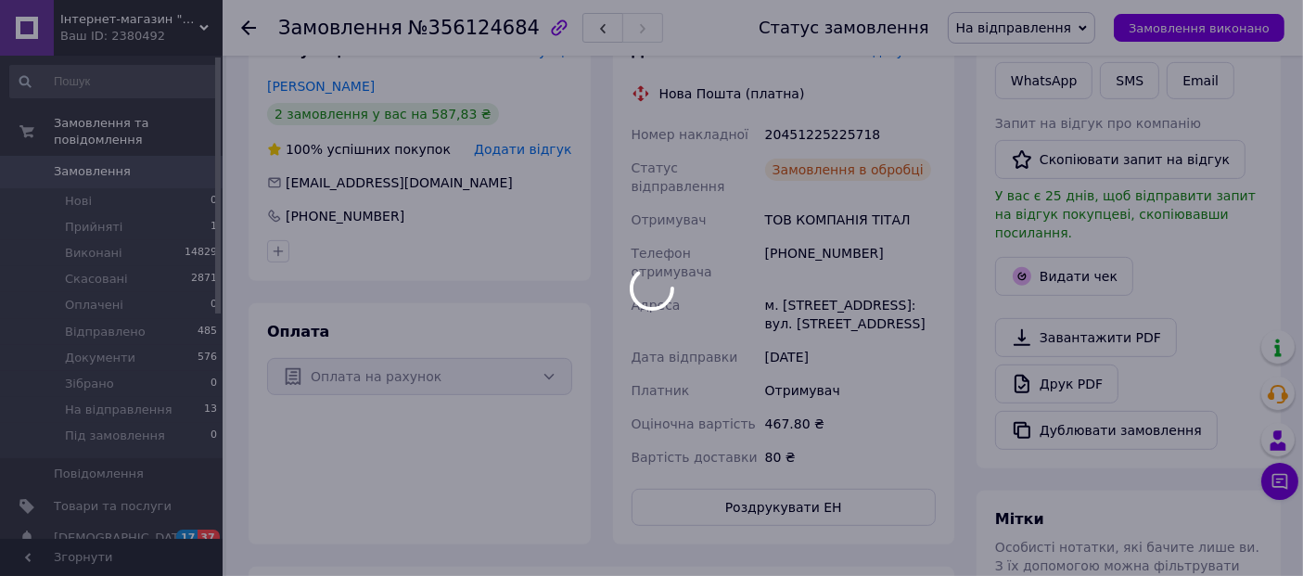
click at [444, 22] on div at bounding box center [651, 288] width 1303 height 576
click at [444, 22] on span "№356124684" at bounding box center [474, 28] width 132 height 22
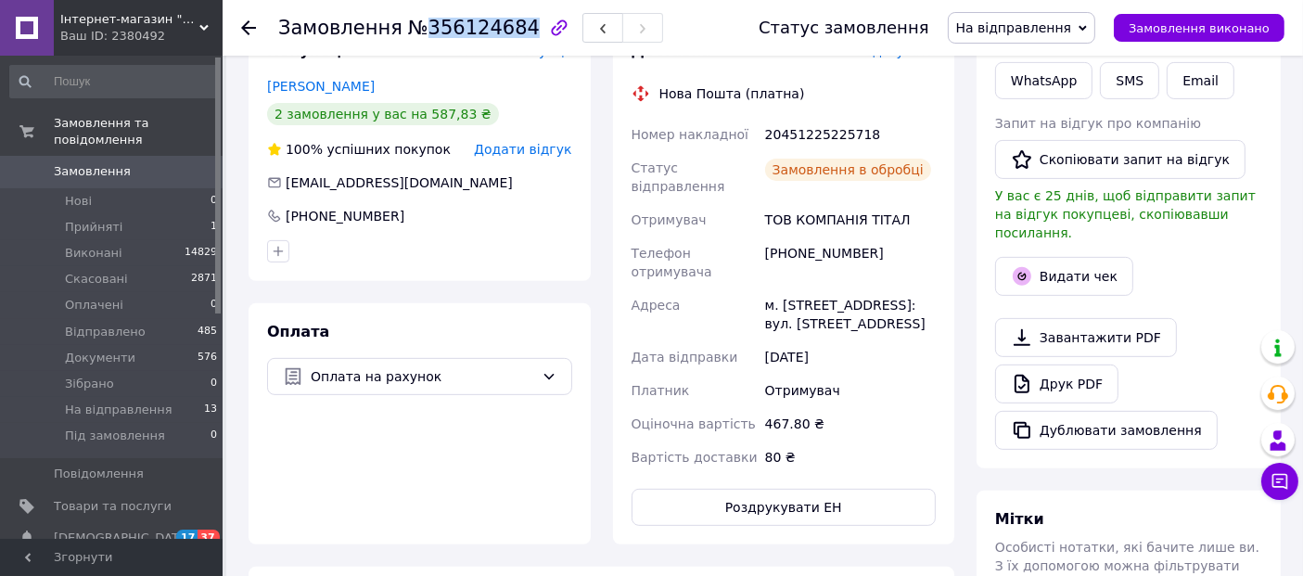
scroll to position [404, 0]
copy span "356124684"
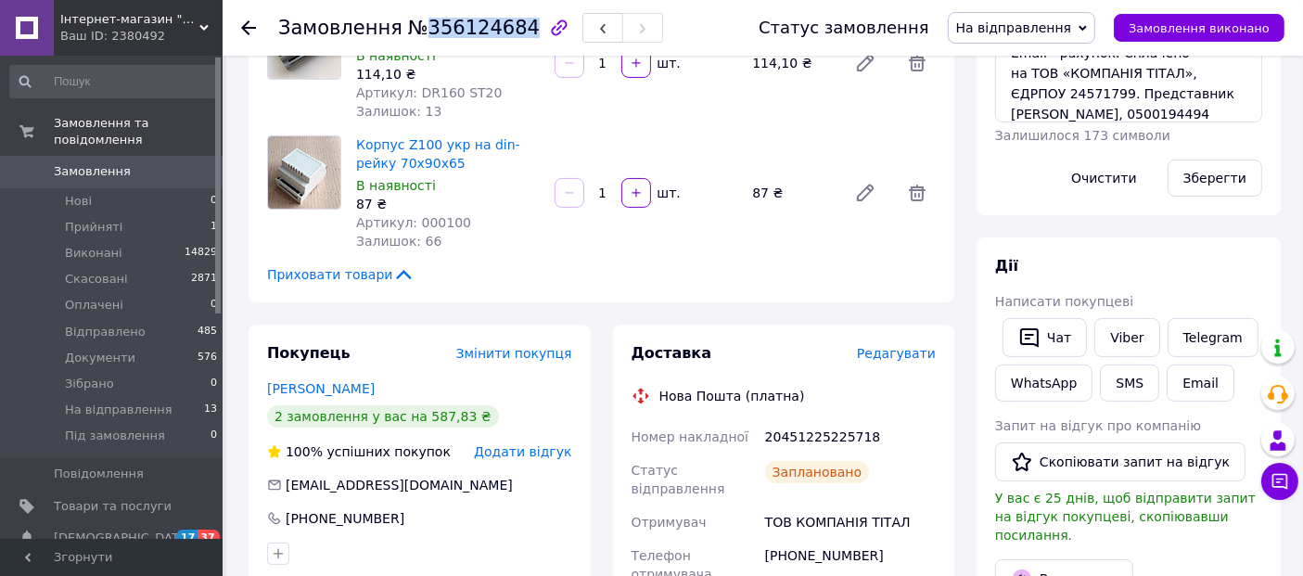
scroll to position [0, 0]
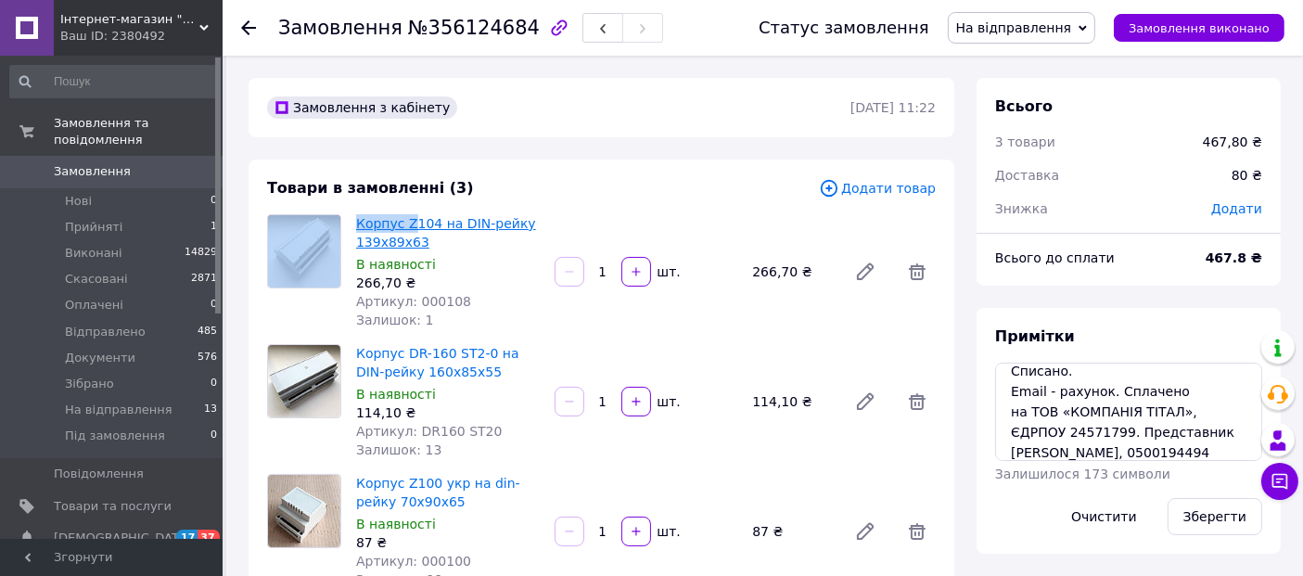
drag, startPoint x: 347, startPoint y: 222, endPoint x: 412, endPoint y: 221, distance: 64.9
click at [412, 221] on div "Корпус Z104 на DIN-рейку 139х89х63 В наявності 266,70 ₴ Артикул: 000108 Залишок…" at bounding box center [602, 271] width 684 height 115
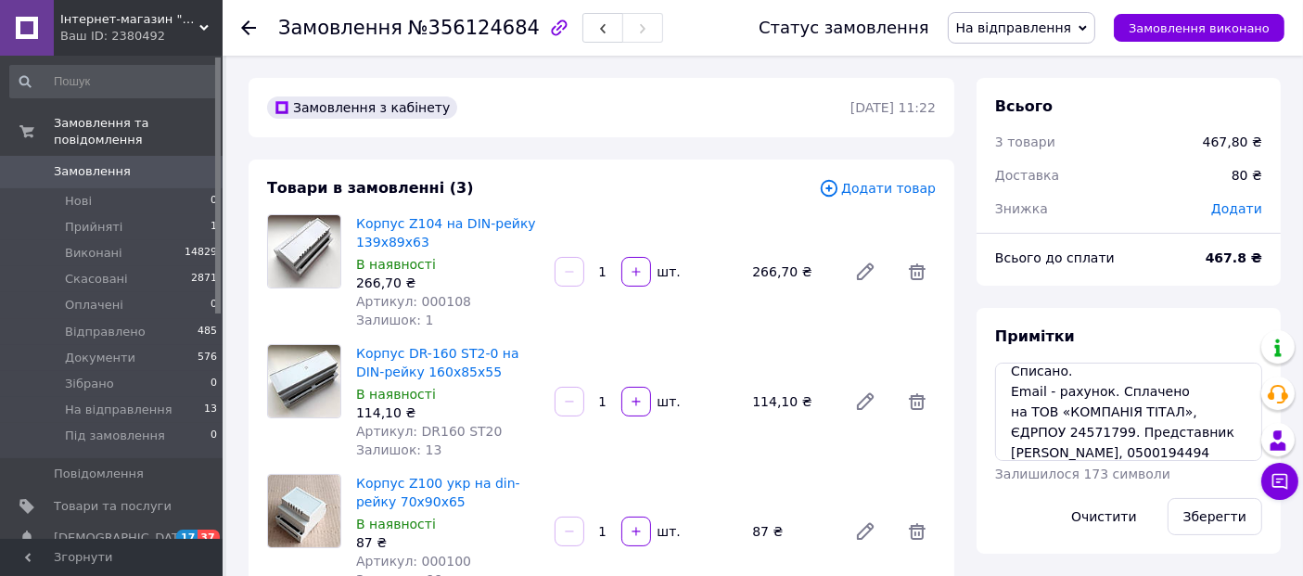
drag, startPoint x: 350, startPoint y: 220, endPoint x: 428, endPoint y: 224, distance: 78.0
click at [428, 224] on div "Корпус Z104 на DIN-рейку 139х89х63 В наявності 266,70 ₴ Артикул: 000108 Залишок…" at bounding box center [448, 272] width 199 height 122
copy link "Корпус Z104"
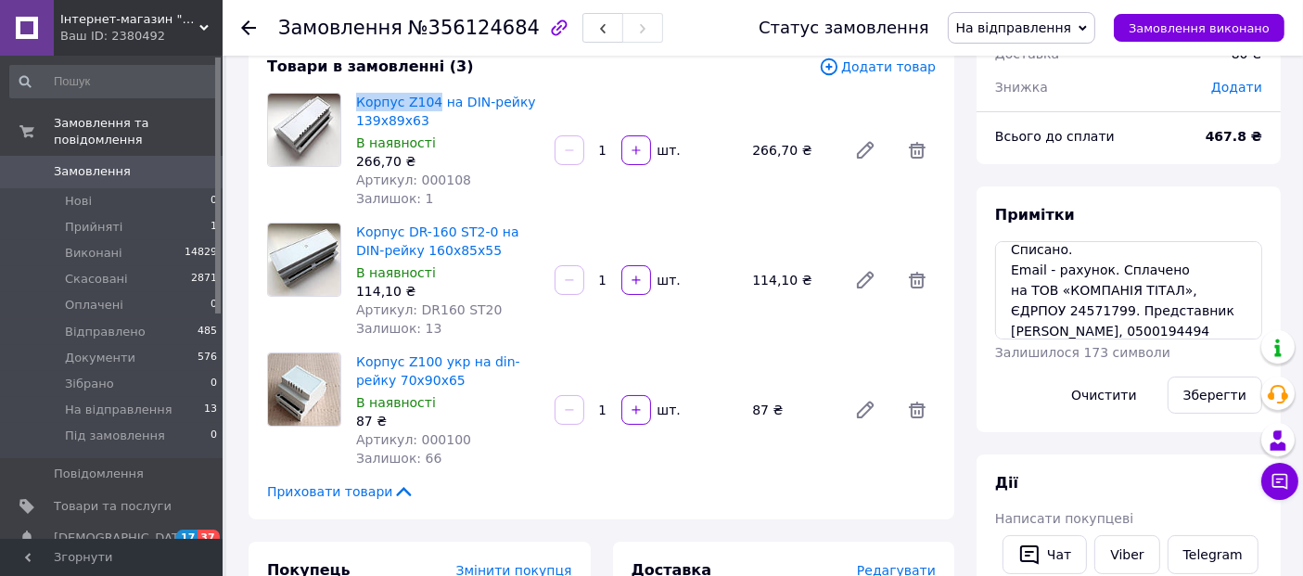
scroll to position [129, 0]
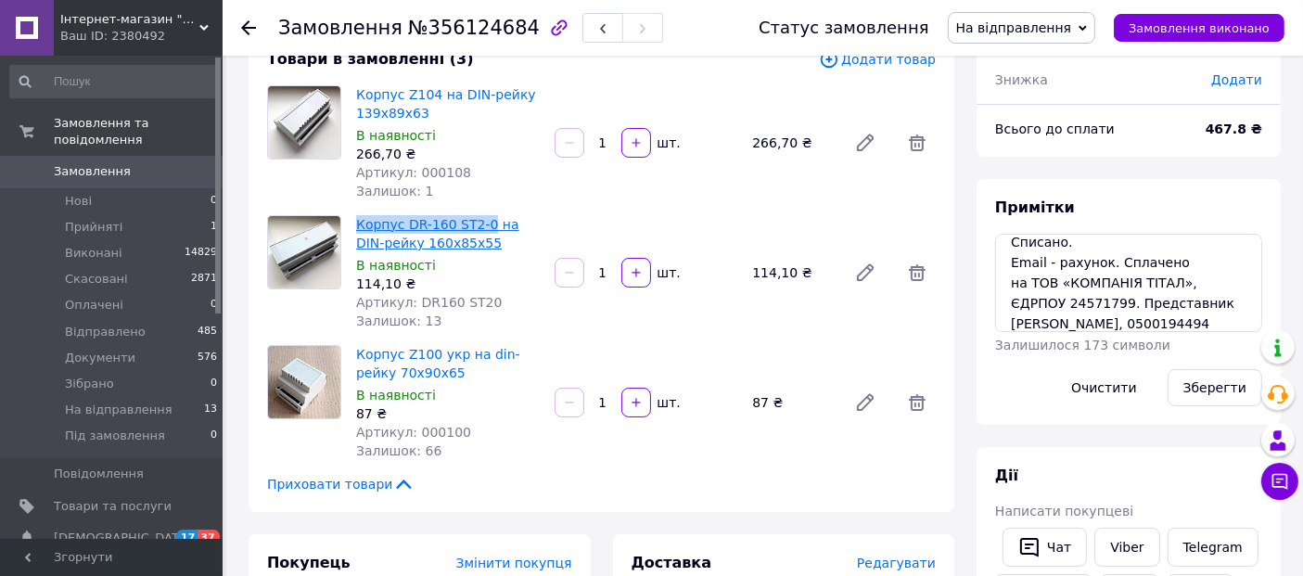
drag, startPoint x: 350, startPoint y: 226, endPoint x: 480, endPoint y: 215, distance: 130.4
click at [480, 215] on div "Корпус DR-160 ST2-0 на DIN-рейку 160х85х55 В наявності 114,10 ₴ Артикул: DR160 …" at bounding box center [448, 273] width 199 height 122
copy link "Корпус DR-160 ST2-0"
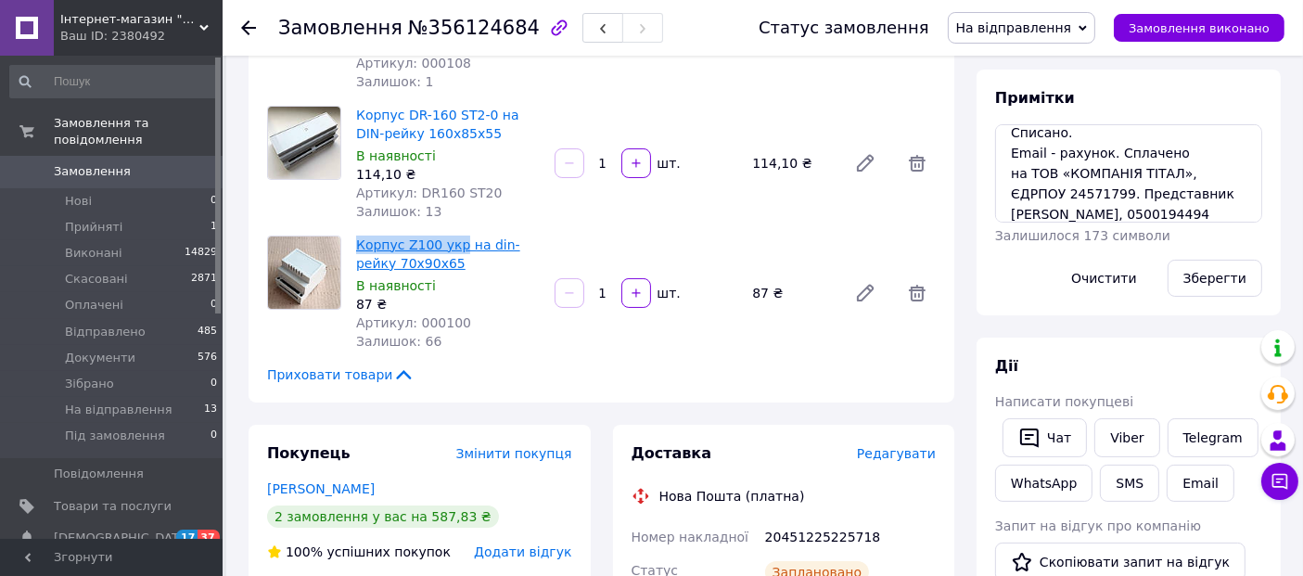
drag, startPoint x: 353, startPoint y: 242, endPoint x: 452, endPoint y: 245, distance: 98.4
click at [452, 245] on div "Корпус Z100 укр на din-рейку 70х90х65 В наявності 87 ₴ Артикул: 000100 Залишок:…" at bounding box center [448, 293] width 199 height 122
copy link "Корпус Z100 укр"
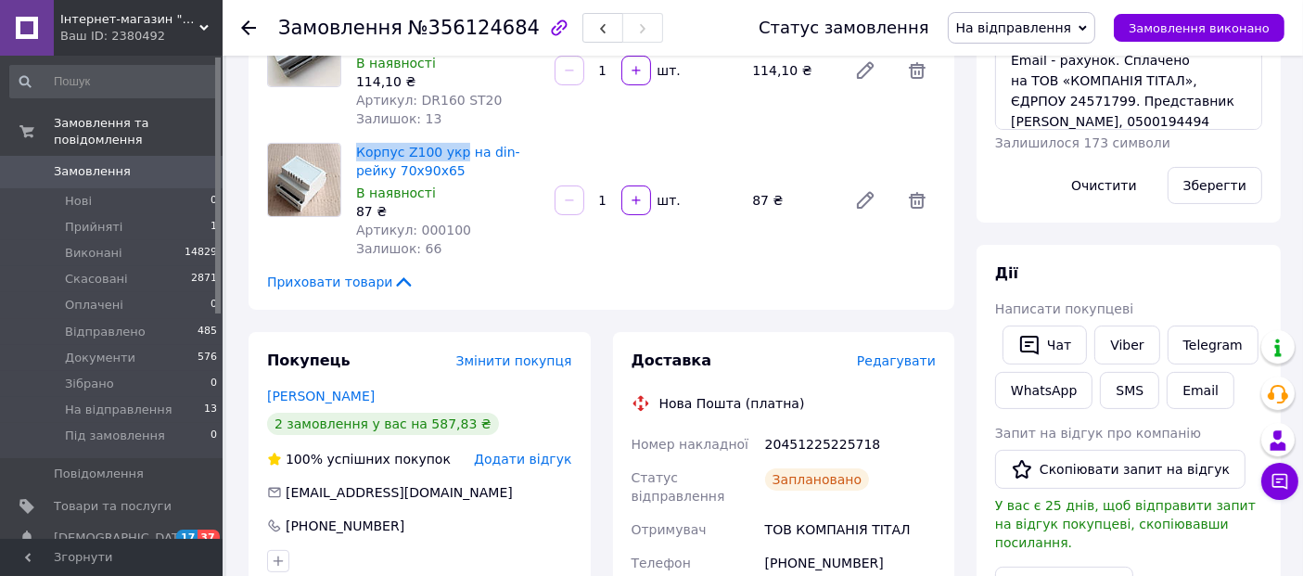
scroll to position [333, 0]
click at [798, 445] on div "20451225225718" at bounding box center [851, 442] width 178 height 33
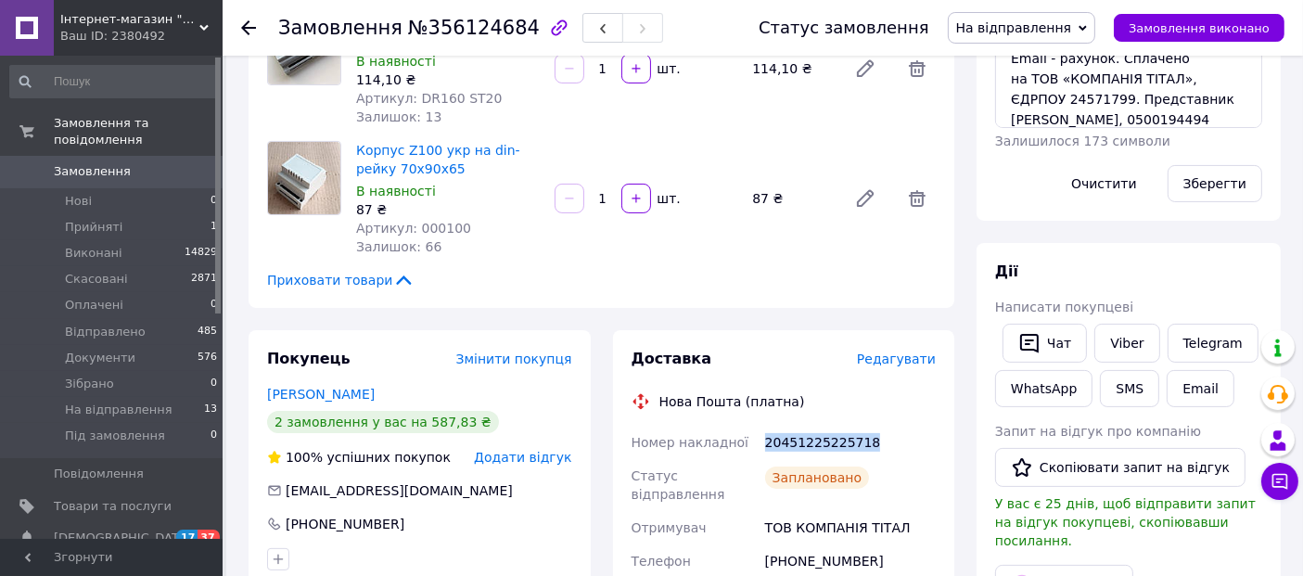
click at [798, 445] on div "20451225225718" at bounding box center [851, 442] width 178 height 33
copy div "20451225225718"
click at [1208, 265] on div "Дії" at bounding box center [1128, 272] width 267 height 21
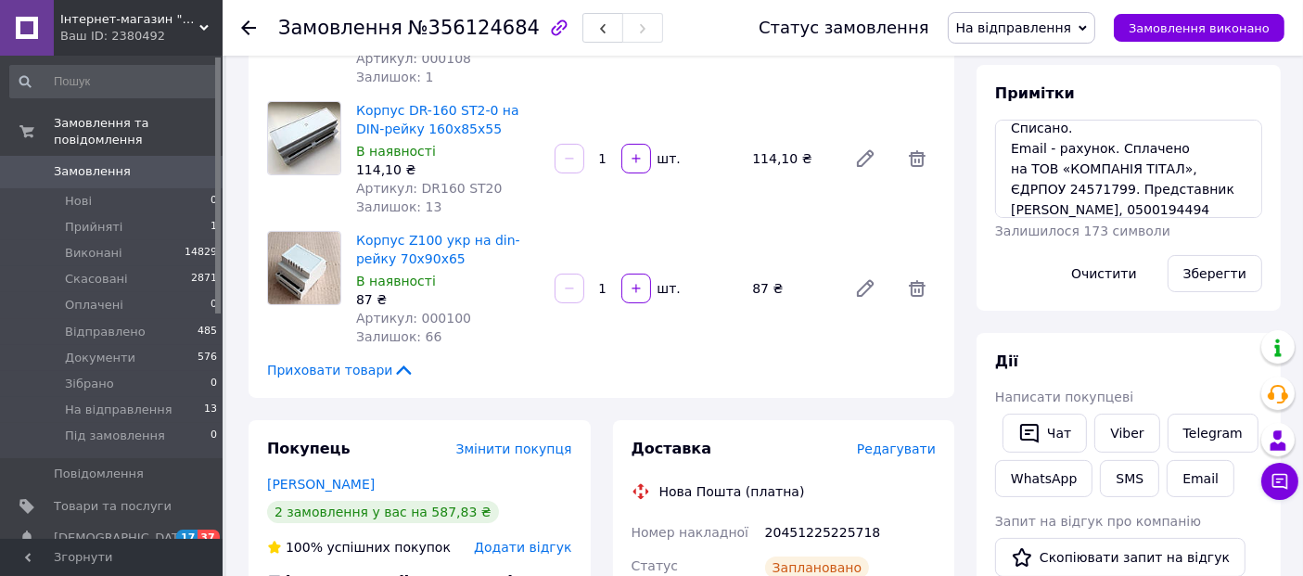
scroll to position [242, 0]
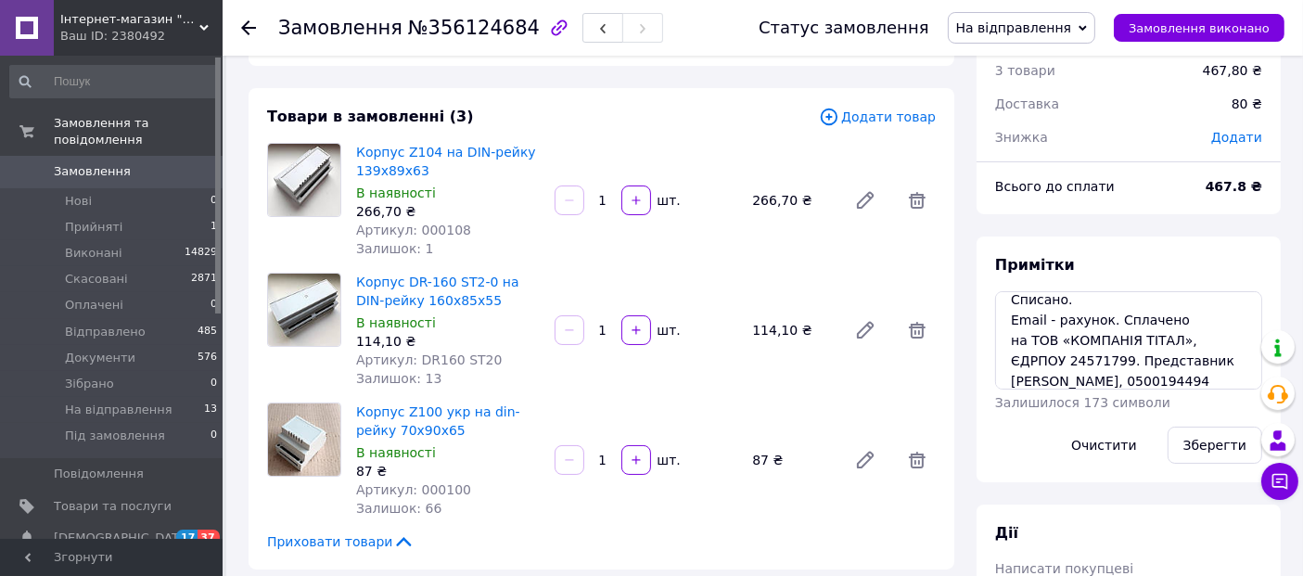
click at [758, 415] on div "Корпус Z100 укр на din-рейку 70х90х65 В наявності 87 ₴ Артикул: 000100 Залишок:…" at bounding box center [646, 460] width 595 height 122
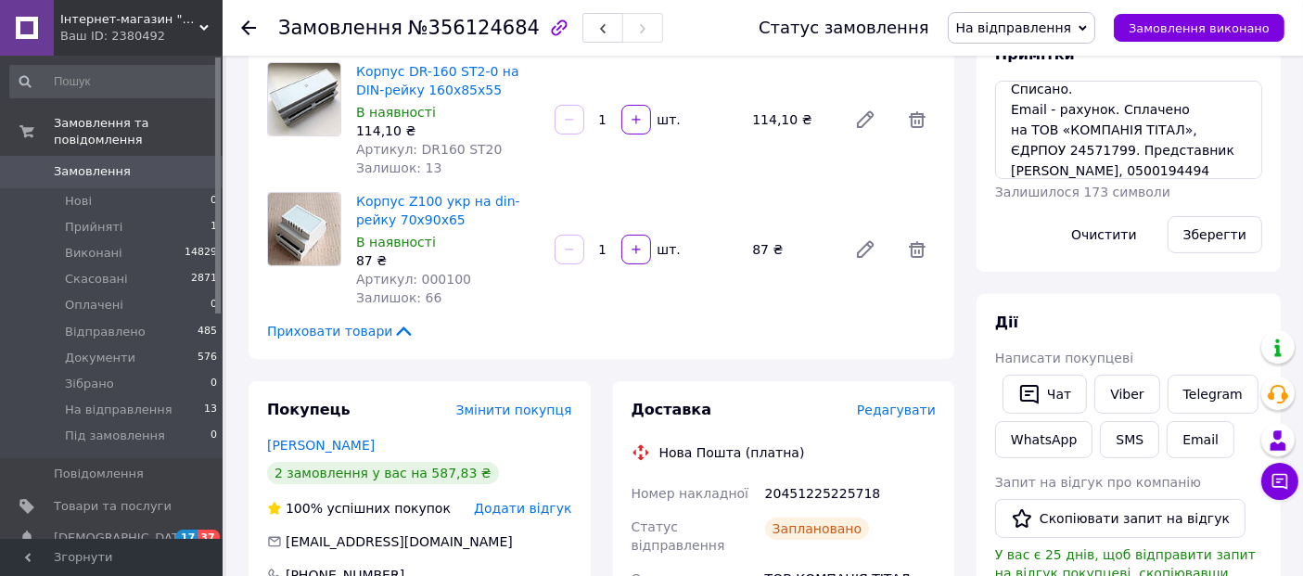
scroll to position [377, 0]
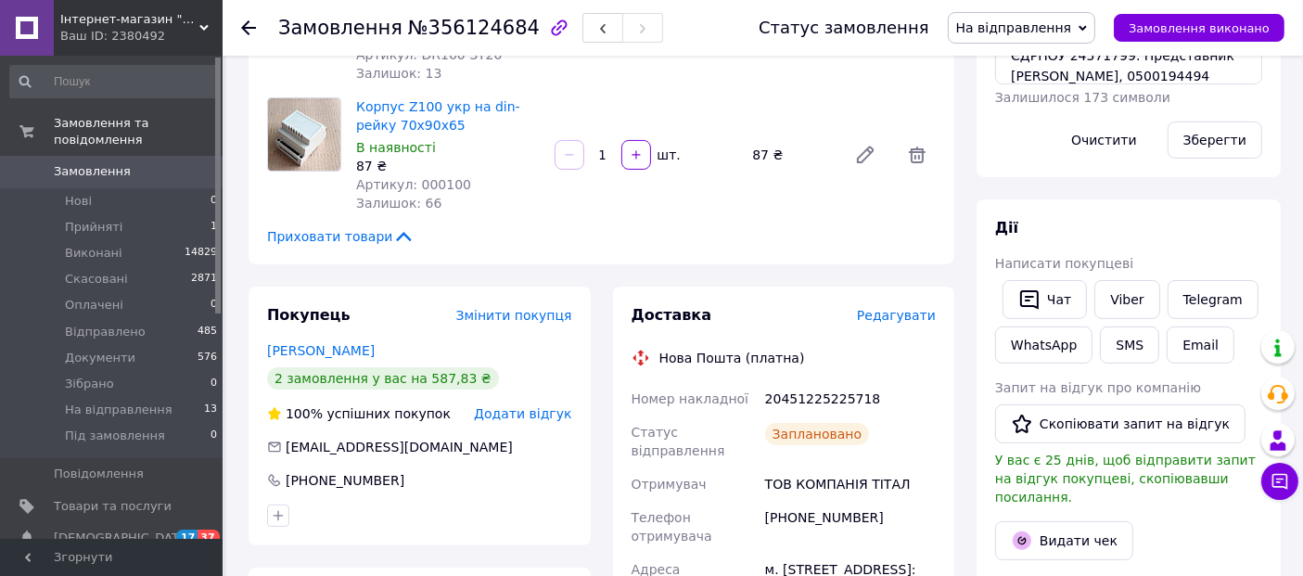
click at [818, 411] on div "20451225225718" at bounding box center [851, 398] width 178 height 33
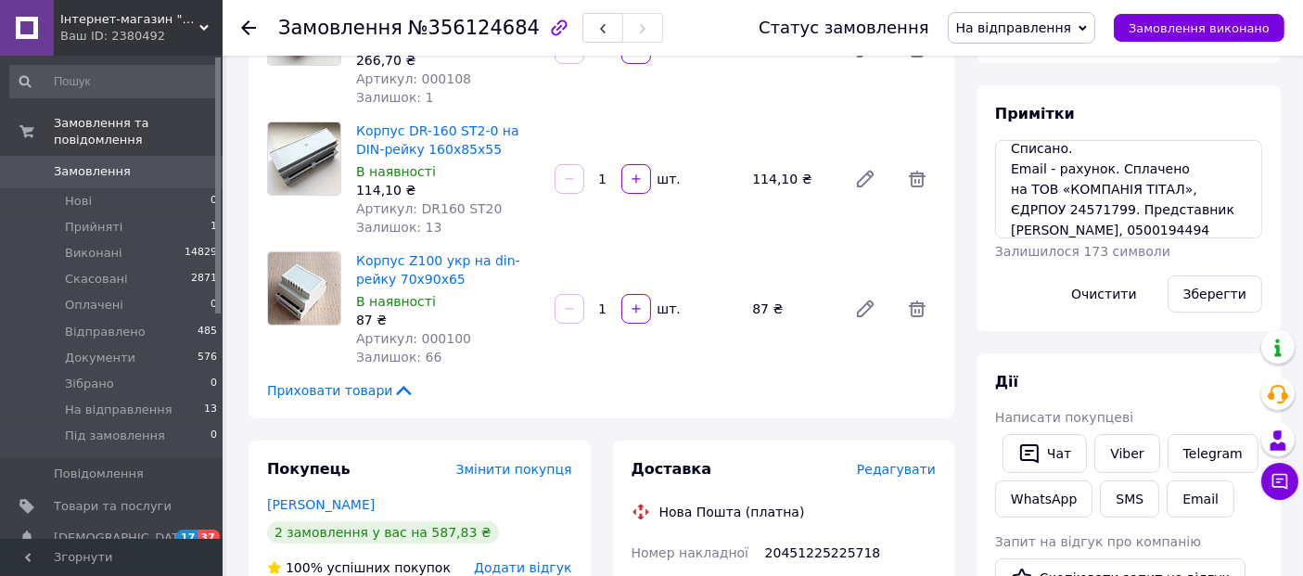
scroll to position [220, 0]
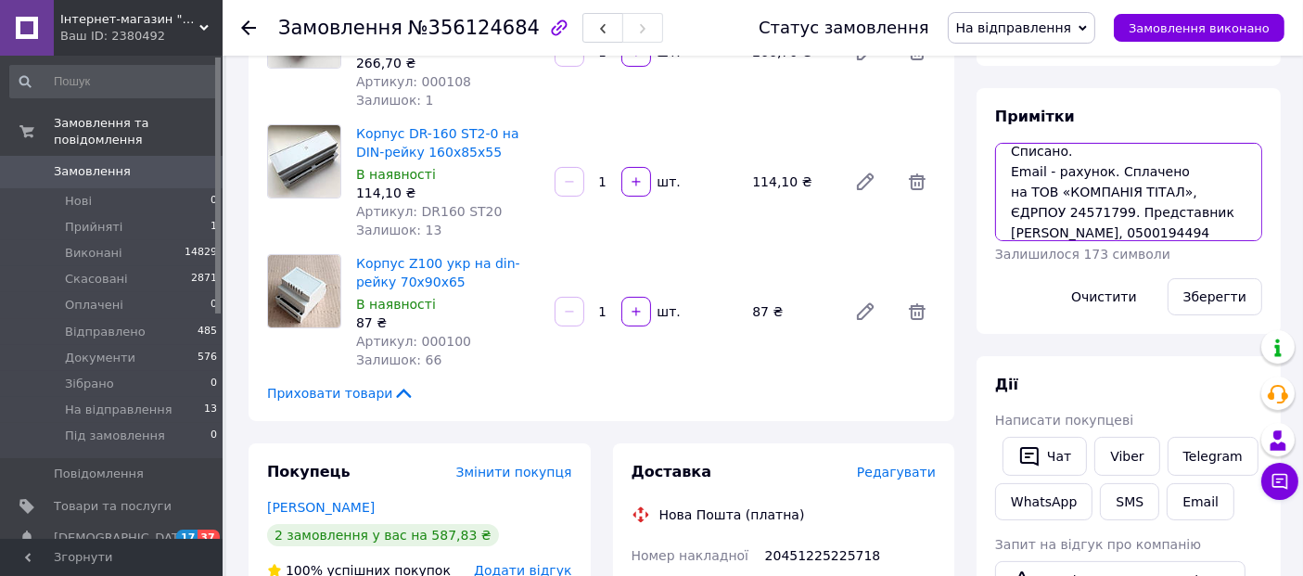
click at [1032, 209] on textarea "Списано. Email - рахунок. Сплачено на ТОВ «КОМПАНІЯ ТІТАЛ», ЄДРПОУ 24571799. Пр…" at bounding box center [1128, 192] width 267 height 98
click at [1163, 230] on textarea "Списано. Email - рахунок. Сплачено на ТОВ «КОМПАНІЯ ТІТАЛ», ЄДРПОУ 24571799. Пр…" at bounding box center [1128, 192] width 267 height 98
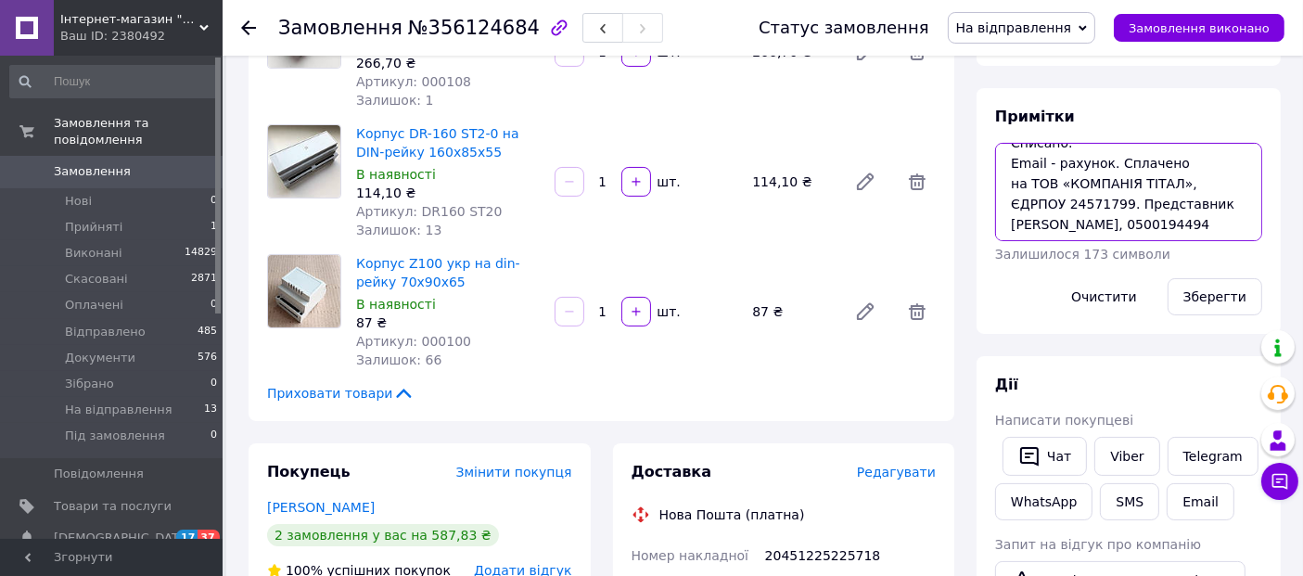
click at [1163, 230] on textarea "Списано. Email - рахунок. Сплачено на ТОВ «КОМПАНІЯ ТІТАЛ», ЄДРПОУ 24571799. Пр…" at bounding box center [1128, 192] width 267 height 98
click at [1192, 210] on textarea "Списано. Email - рахунок. Сплачено на ТОВ «КОМПАНІЯ ТІТАЛ», ЄДРПОУ 24571799. Пр…" at bounding box center [1128, 192] width 267 height 98
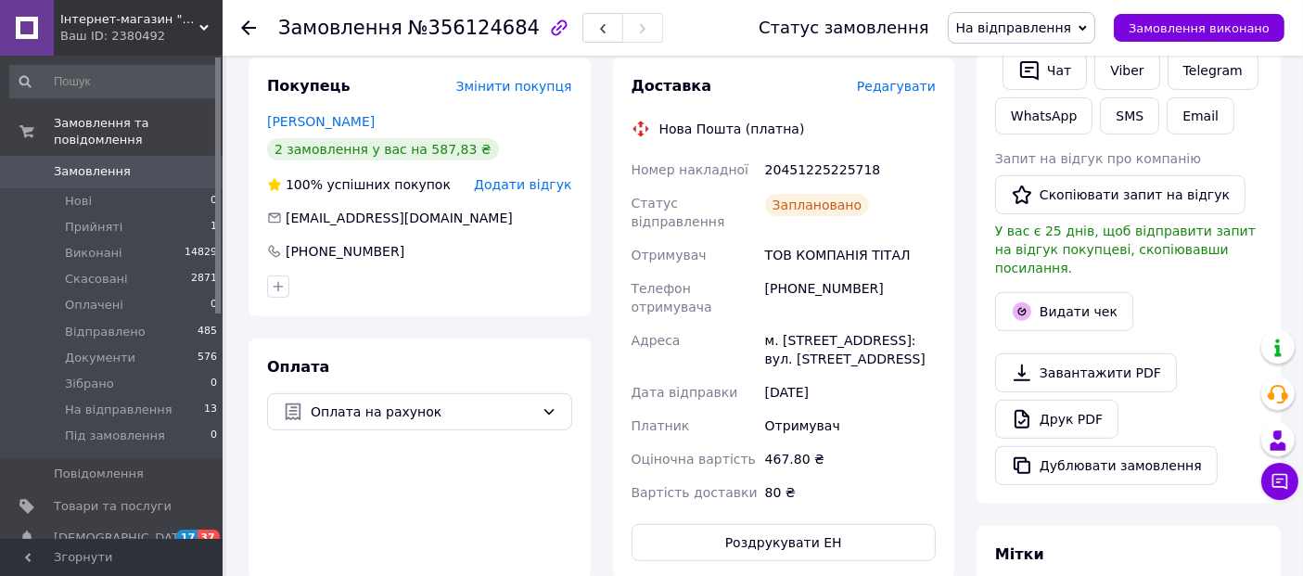
scroll to position [608, 0]
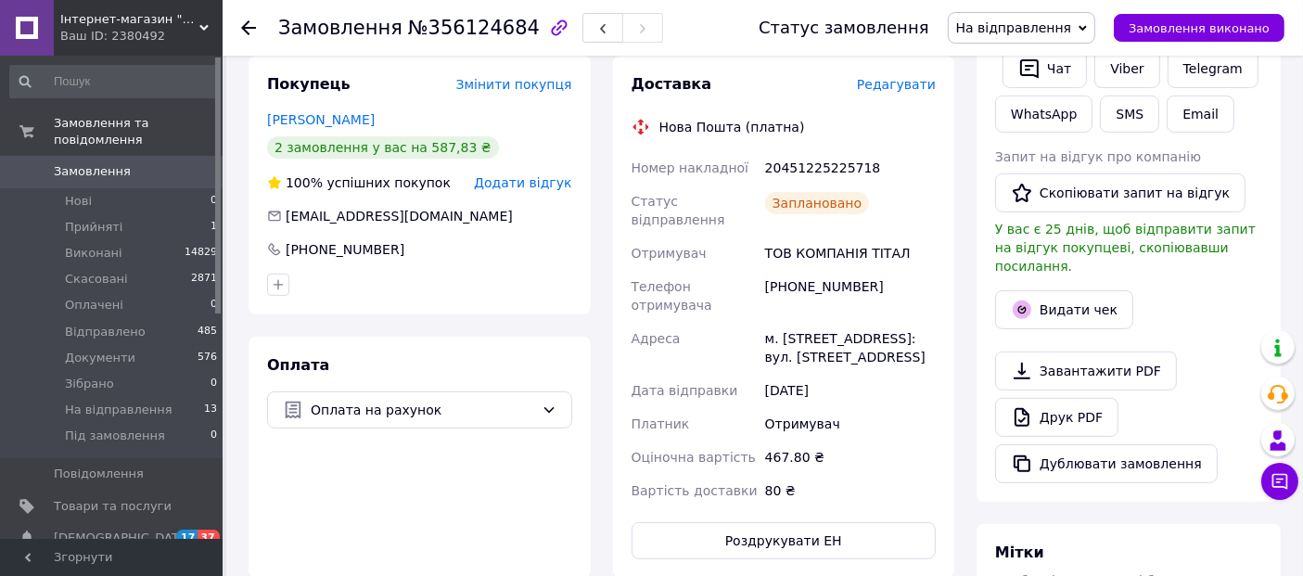
click at [787, 322] on div "м. [STREET_ADDRESS]: вул. [STREET_ADDRESS]" at bounding box center [851, 348] width 178 height 52
copy div "[GEOGRAPHIC_DATA]"
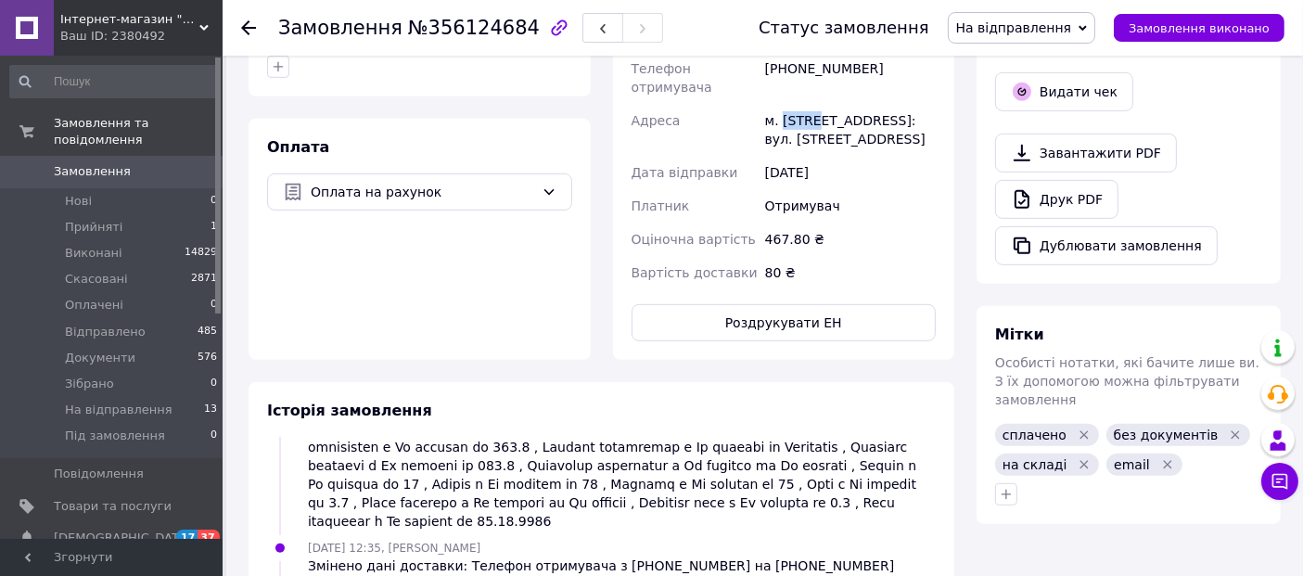
scroll to position [827, 0]
click at [1003, 486] on icon "button" at bounding box center [1006, 493] width 15 height 15
type input "13"
click at [1009, 575] on input "13.08" at bounding box center [1012, 582] width 12 height 12
checkbox input "true"
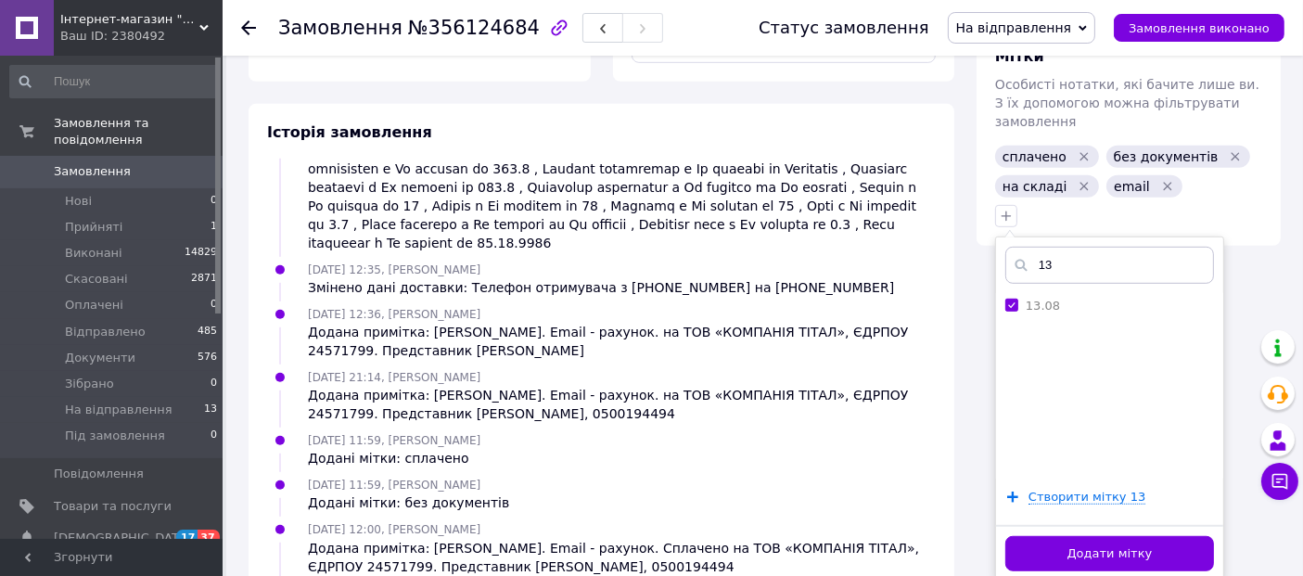
scroll to position [1106, 0]
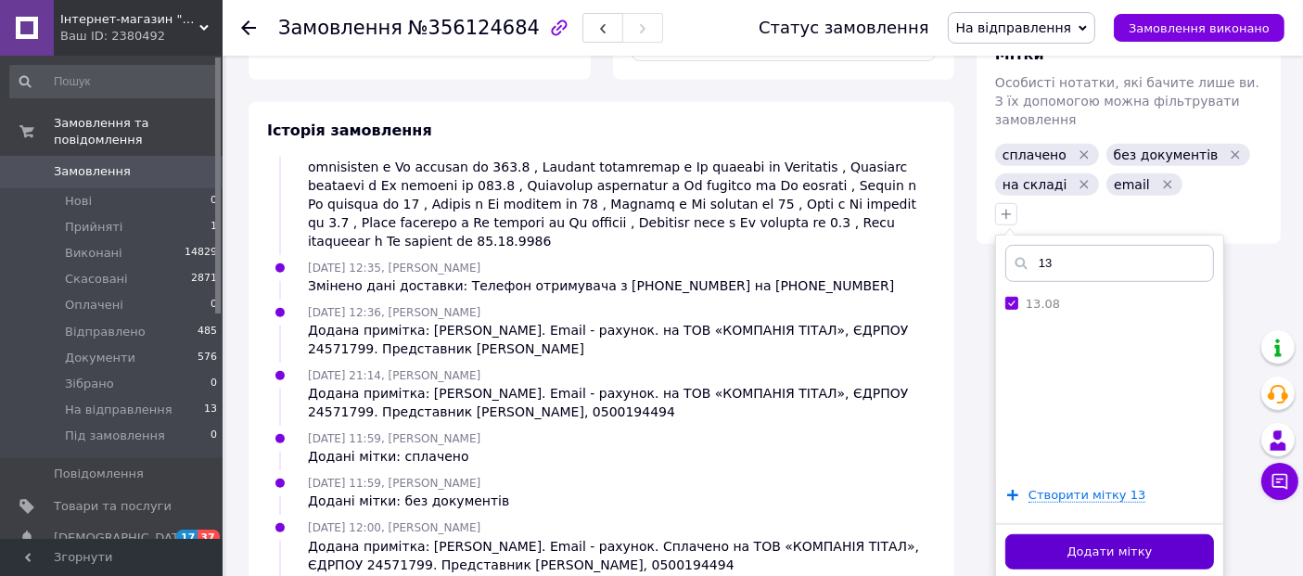
click at [1089, 534] on button "Додати мітку" at bounding box center [1110, 552] width 209 height 36
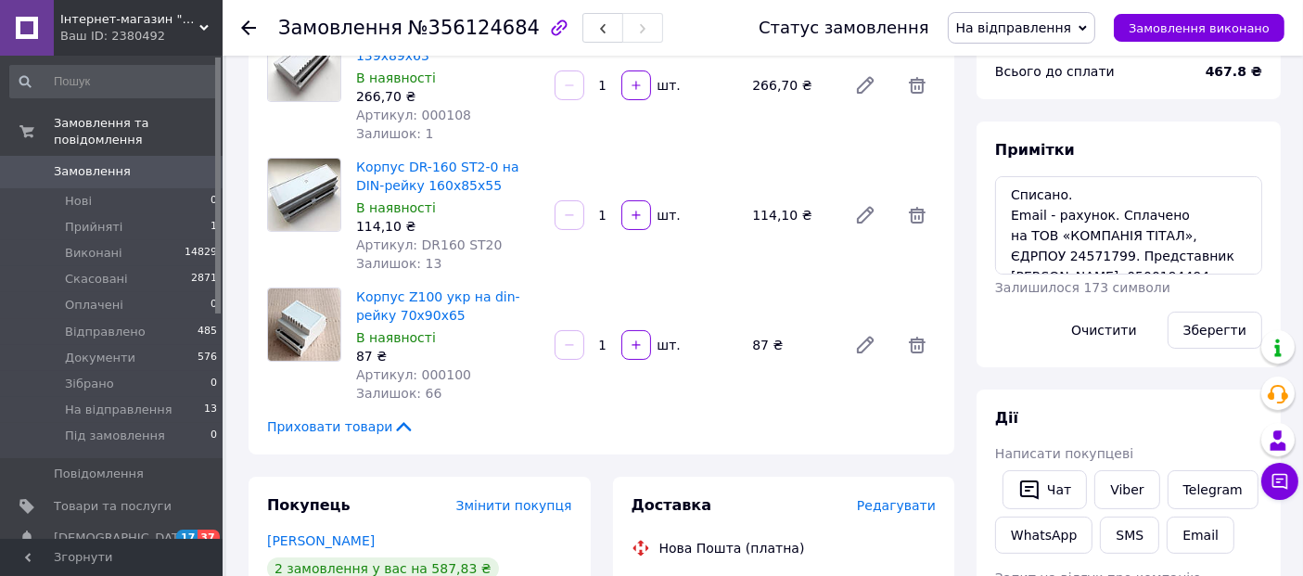
scroll to position [19, 0]
click at [250, 28] on use at bounding box center [248, 27] width 15 height 15
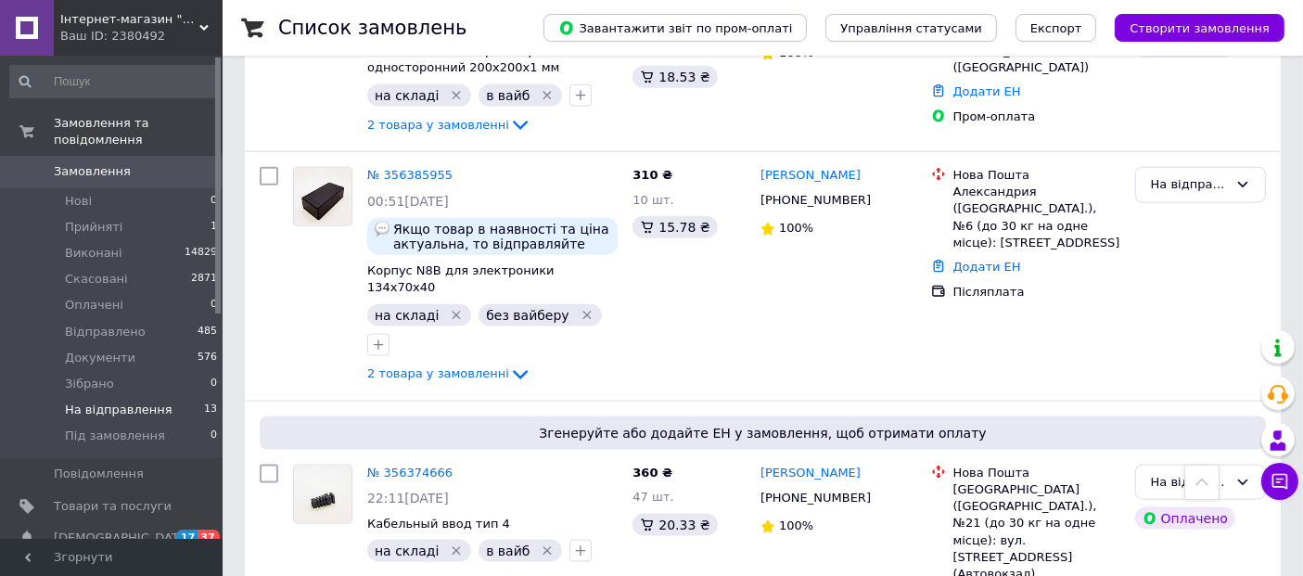
scroll to position [2379, 0]
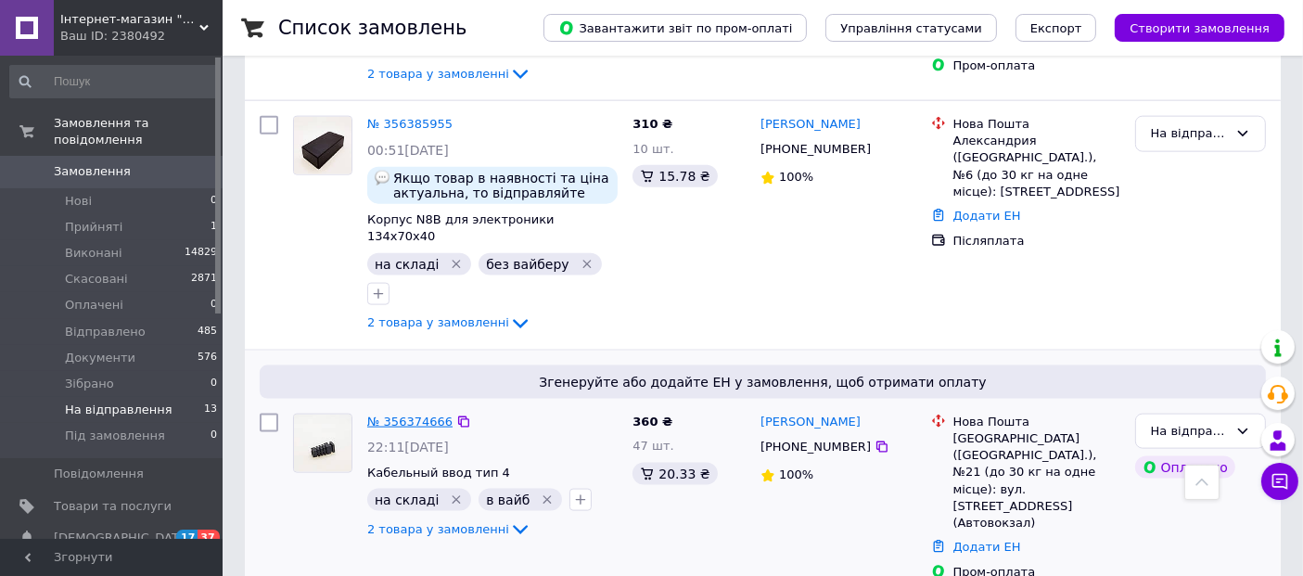
click at [396, 415] on link "№ 356374666" at bounding box center [409, 422] width 85 height 14
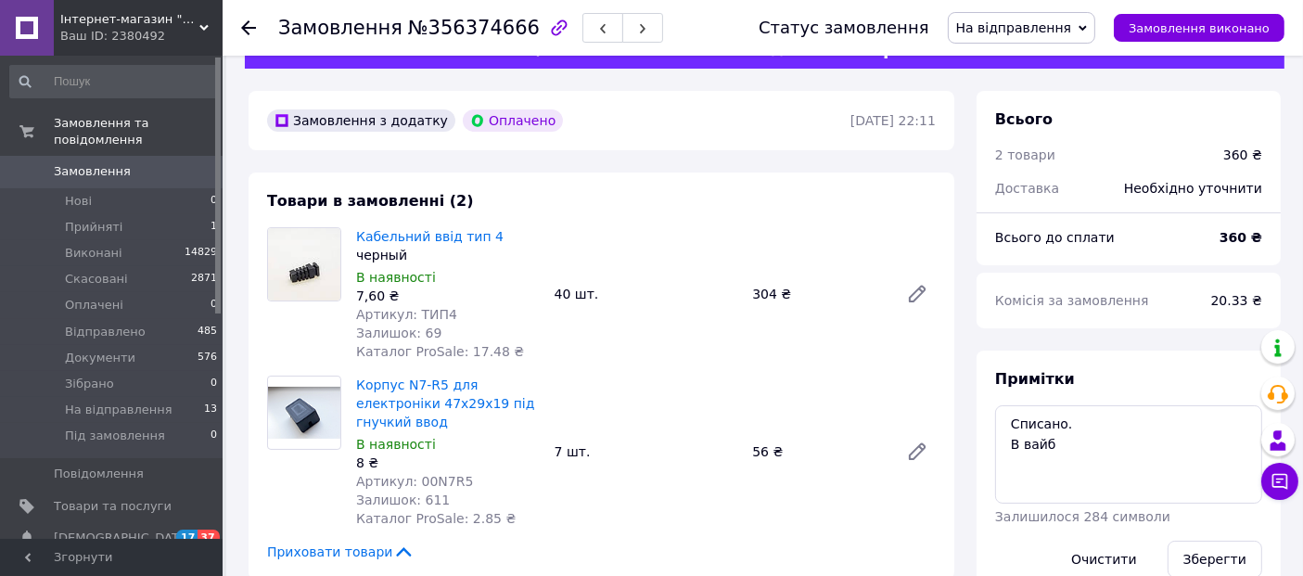
scroll to position [45, 0]
click at [453, 26] on span "№356374666" at bounding box center [474, 28] width 132 height 22
copy span "356374666"
click at [430, 314] on span "Артикул: ТИП4" at bounding box center [406, 314] width 101 height 15
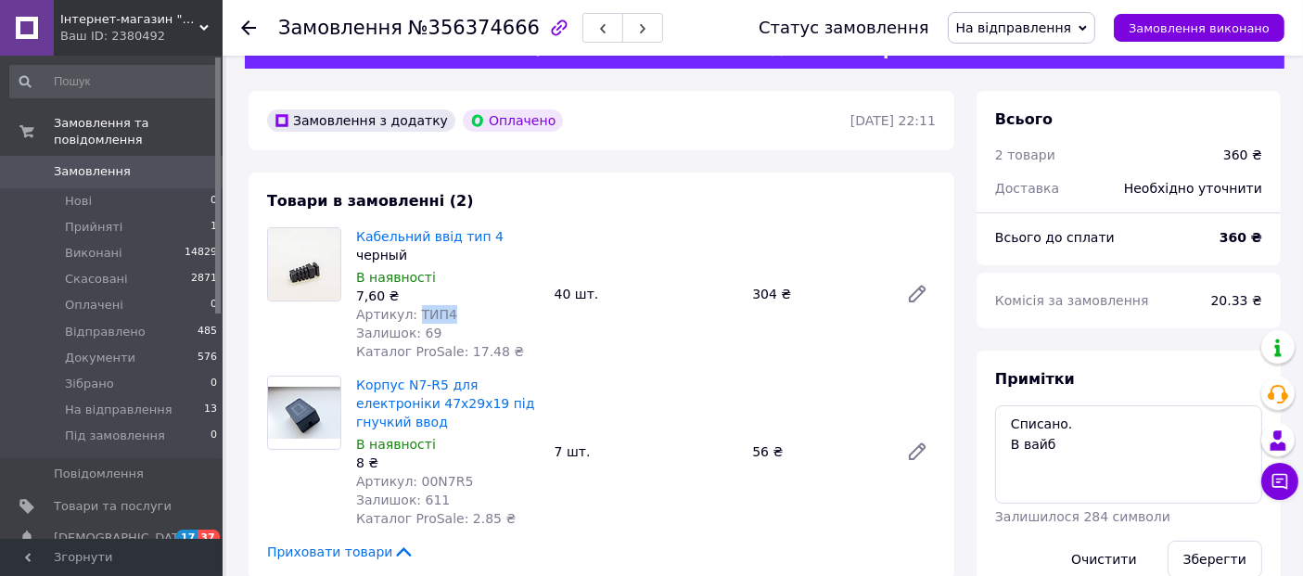
click at [430, 314] on span "Артикул: ТИП4" at bounding box center [406, 314] width 101 height 15
click at [501, 239] on span "Кабельний ввід тип 4" at bounding box center [448, 236] width 184 height 19
drag, startPoint x: 489, startPoint y: 237, endPoint x: 355, endPoint y: 237, distance: 133.6
click at [356, 237] on span "Кабельний ввід тип 4" at bounding box center [448, 236] width 184 height 19
copy link "Кабельний ввід тип 4"
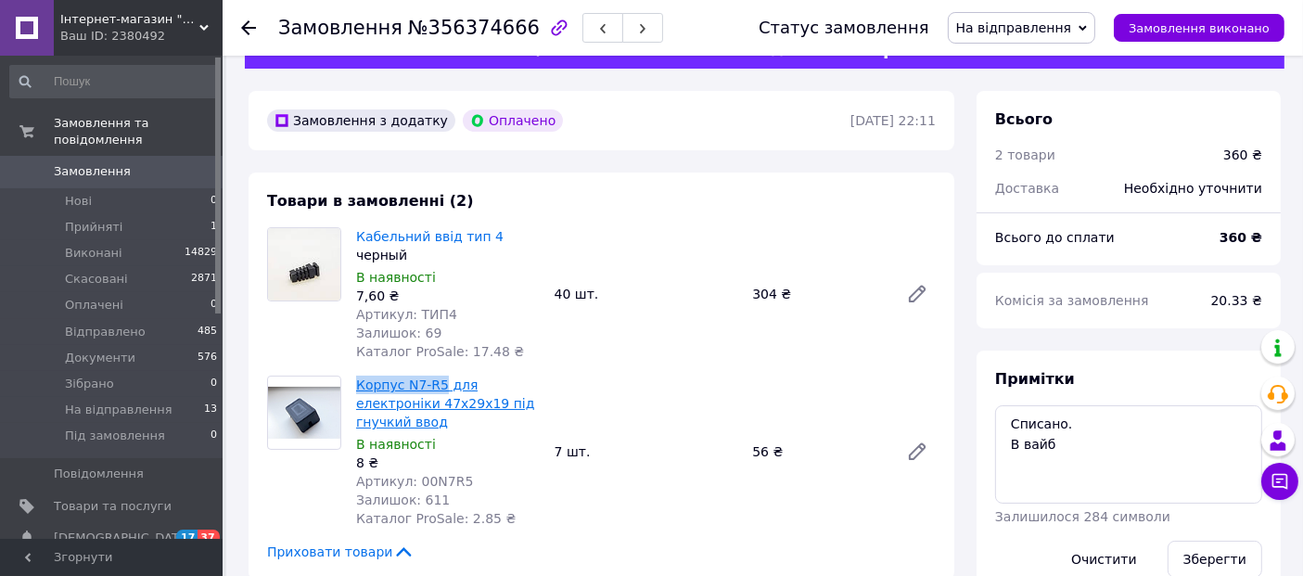
drag, startPoint x: 353, startPoint y: 384, endPoint x: 437, endPoint y: 387, distance: 84.5
click at [437, 387] on div "Корпус N7-R5 для електроніки 47х29х19 під гнучкий ввод В наявності 8 ₴ Артикул:…" at bounding box center [448, 452] width 199 height 160
copy link "Корпус N7-R5"
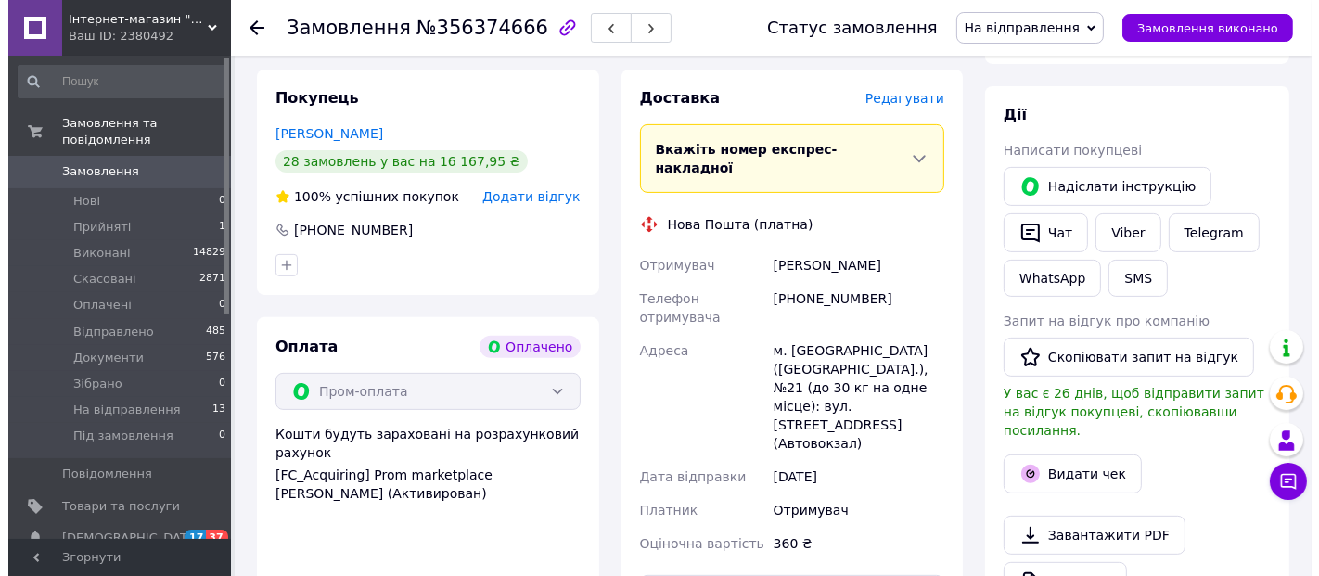
scroll to position [578, 0]
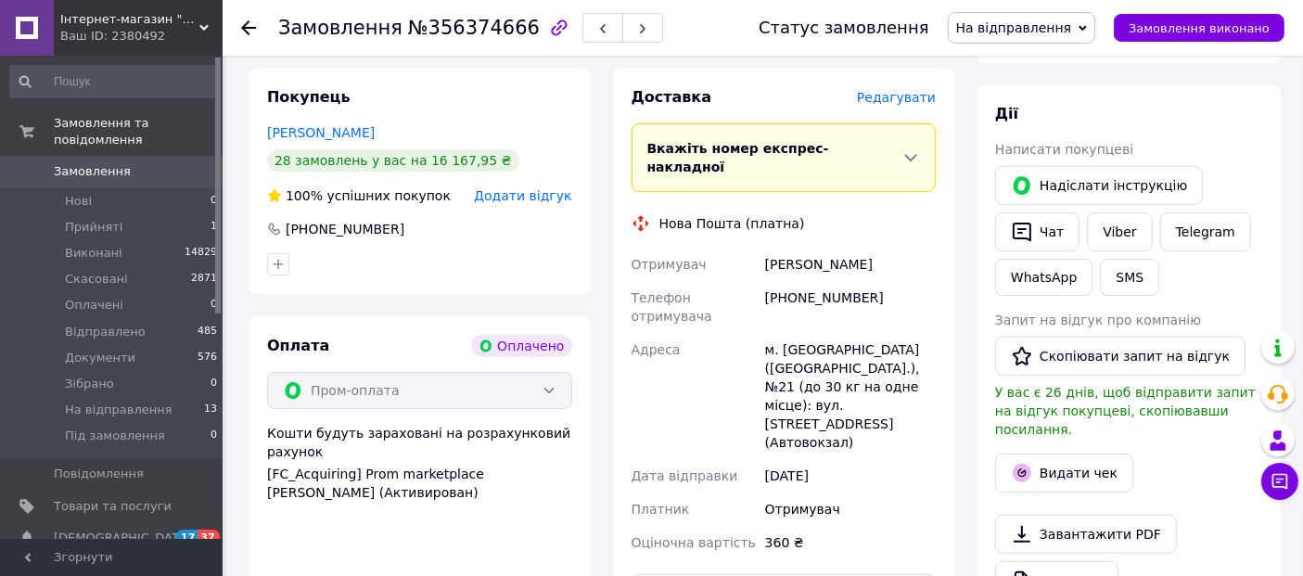
click at [911, 90] on span "Редагувати" at bounding box center [896, 97] width 79 height 15
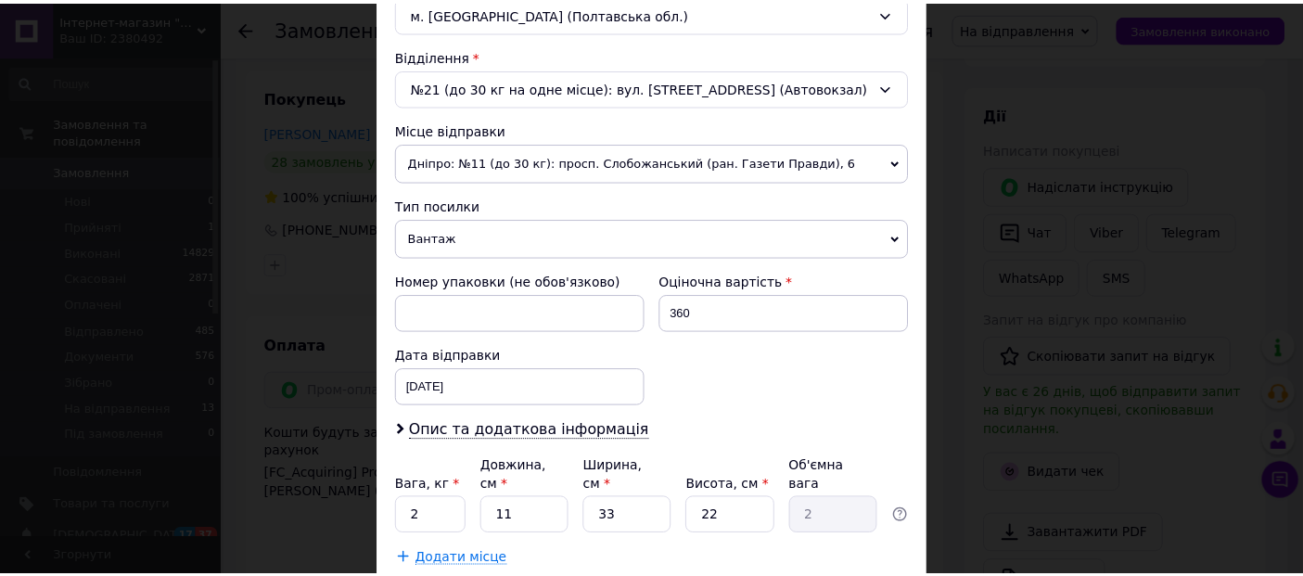
scroll to position [535, 0]
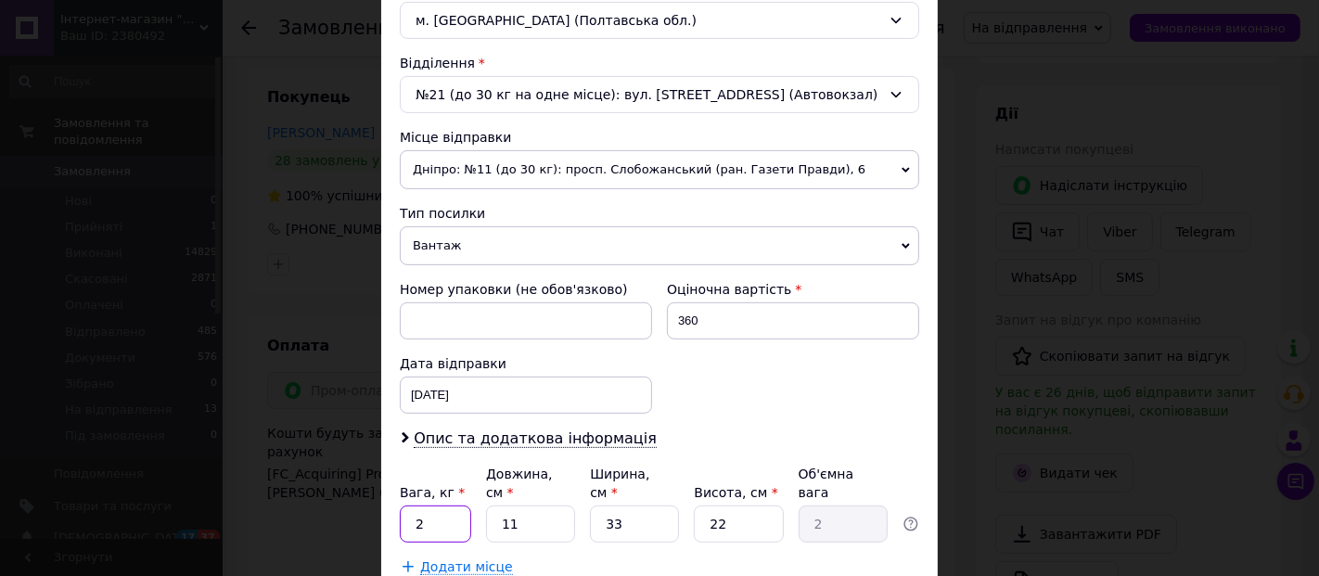
drag, startPoint x: 445, startPoint y: 510, endPoint x: 402, endPoint y: 505, distance: 44.0
click at [402, 506] on input "2" at bounding box center [435, 524] width 71 height 37
type input "0.5"
click at [618, 506] on input "33" at bounding box center [634, 524] width 89 height 37
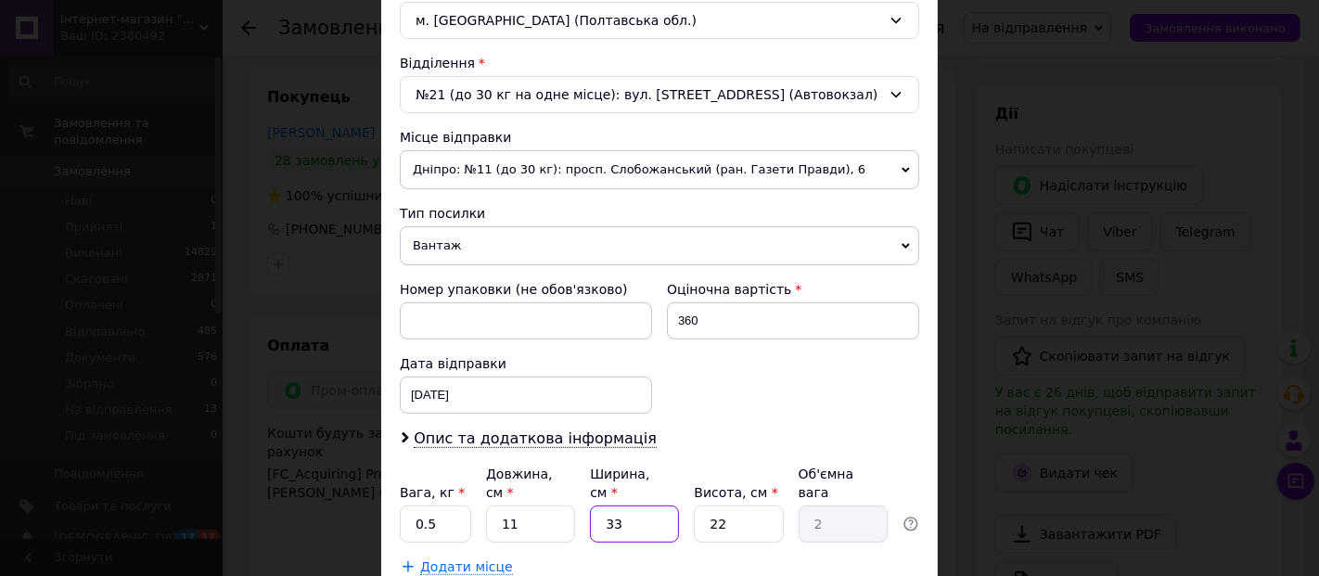
type input "1"
type input "0.1"
type input "13"
type input "0.79"
type input "13"
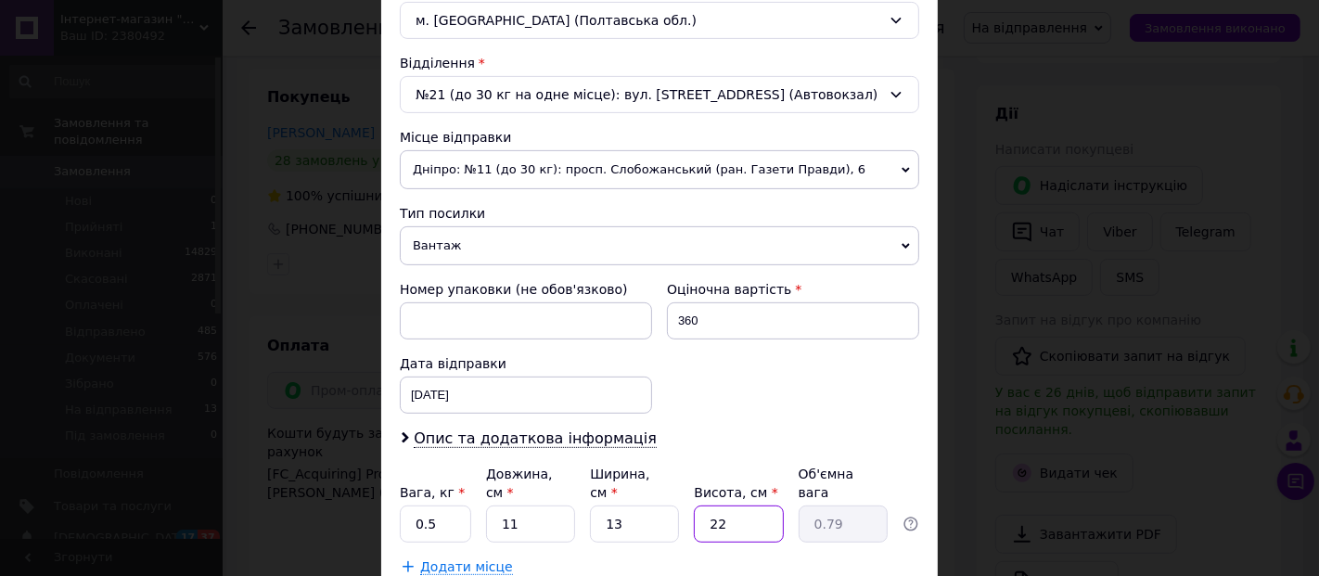
click at [706, 506] on input "22" at bounding box center [738, 524] width 89 height 37
type input "1"
type input "0.1"
type input "11"
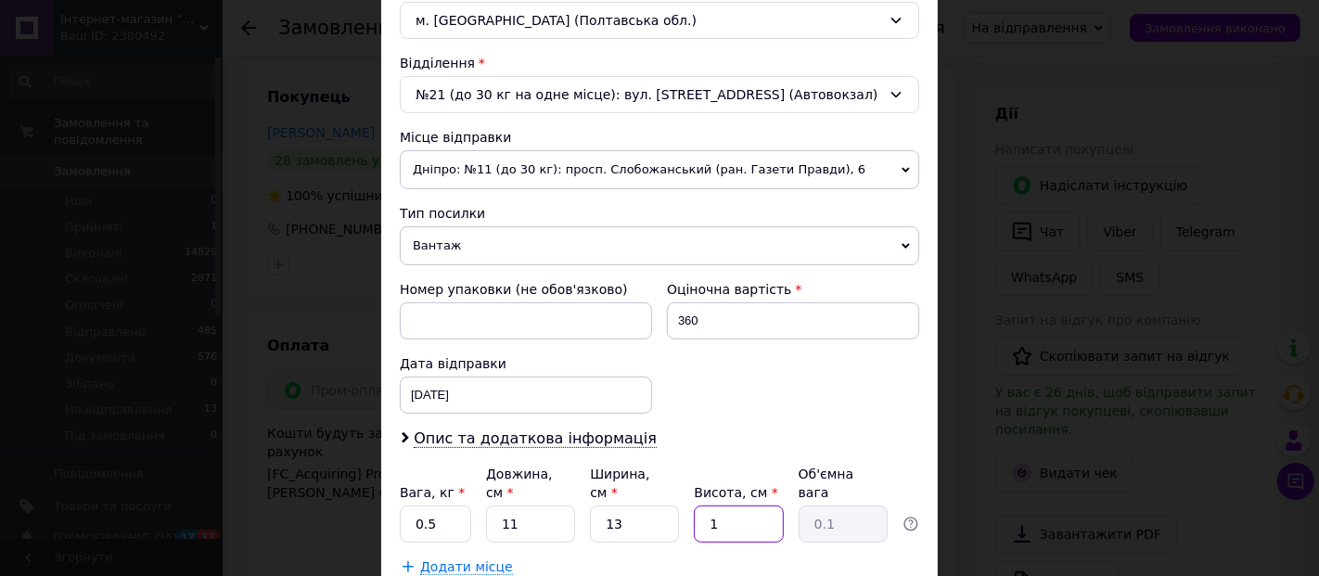
type input "0.39"
type input "11"
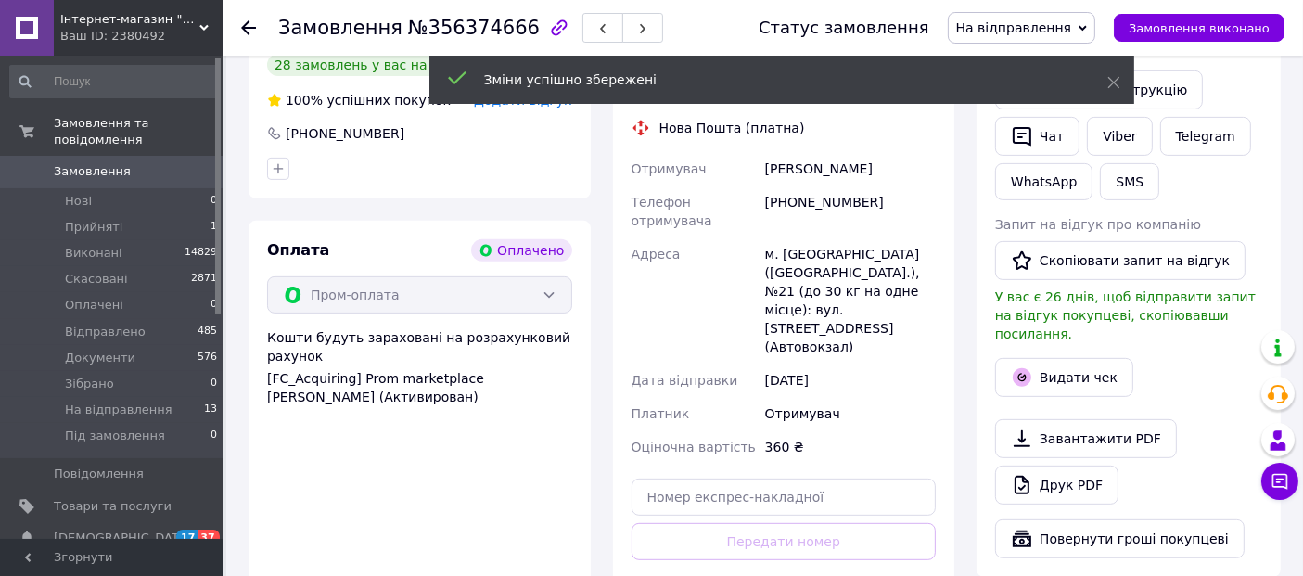
scroll to position [675, 0]
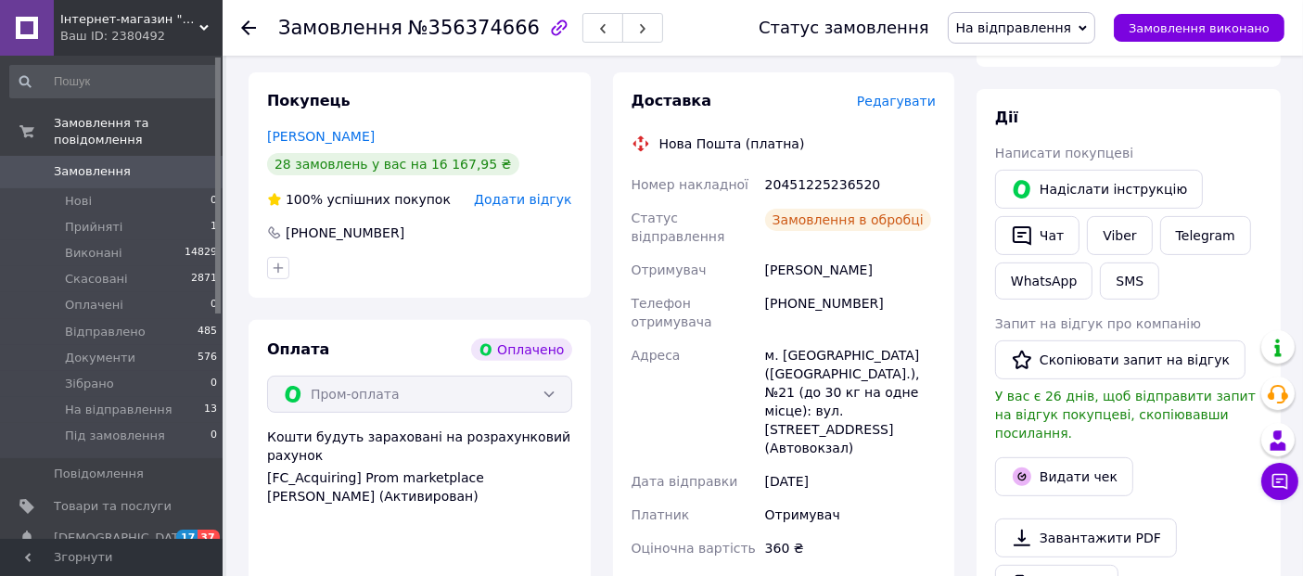
scroll to position [571, 0]
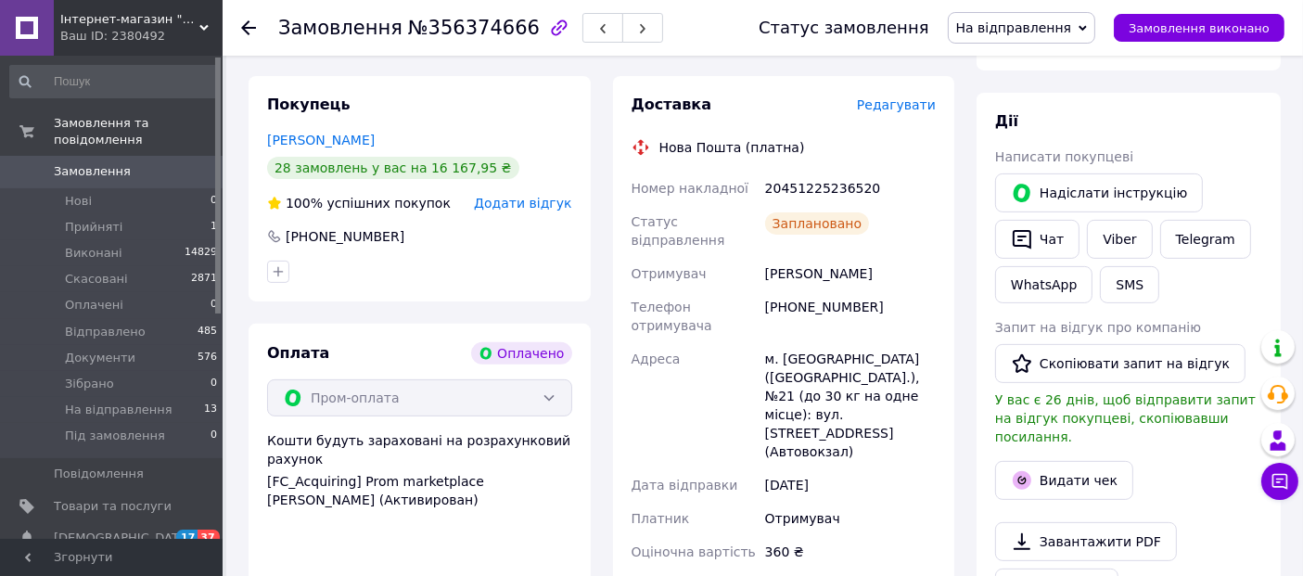
click at [795, 172] on div "20451225236520" at bounding box center [851, 188] width 178 height 33
copy div "20451225236520"
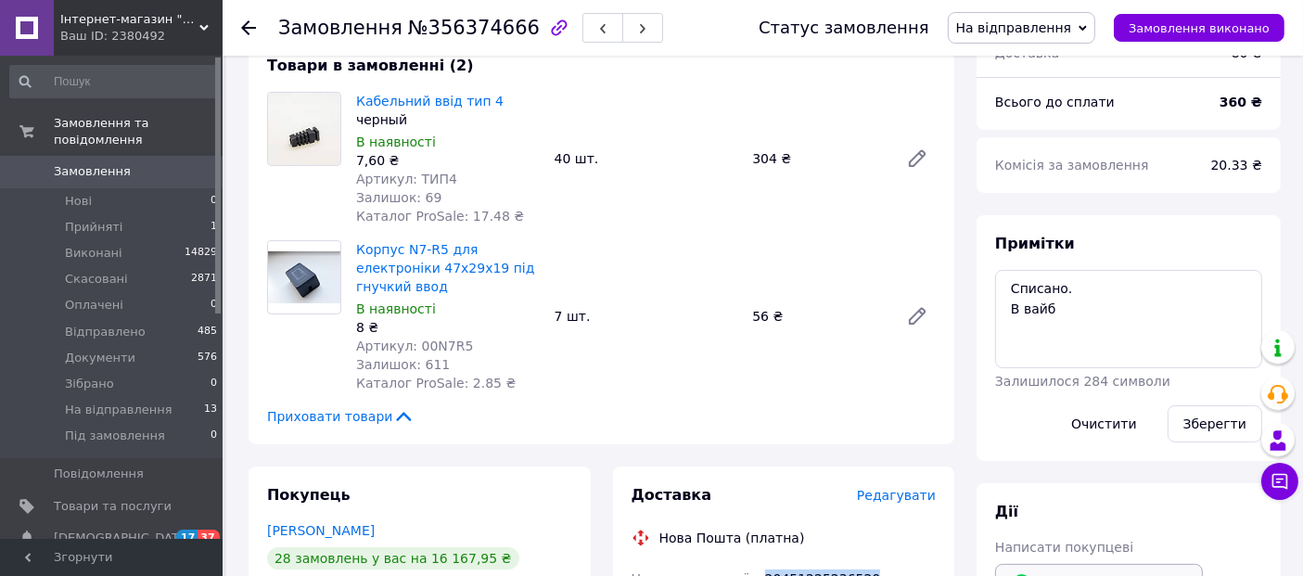
scroll to position [179, 0]
click at [994, 292] on div "Примітки Списано. В вайб Залишилося 284 символи Очистити Зберегти" at bounding box center [1129, 339] width 304 height 246
click at [1012, 282] on textarea "Списано. В вайб" at bounding box center [1128, 320] width 267 height 98
paste textarea "20451225236520"
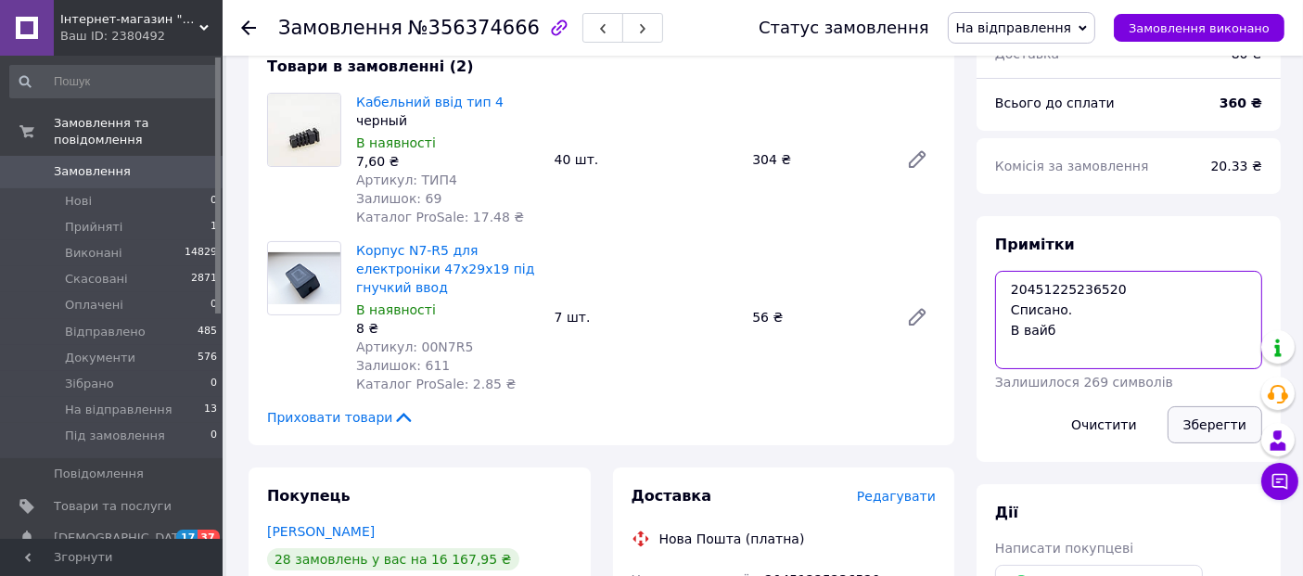
type textarea "20451225236520 Списано. В вайб"
click at [1213, 412] on button "Зберегти" at bounding box center [1215, 424] width 95 height 37
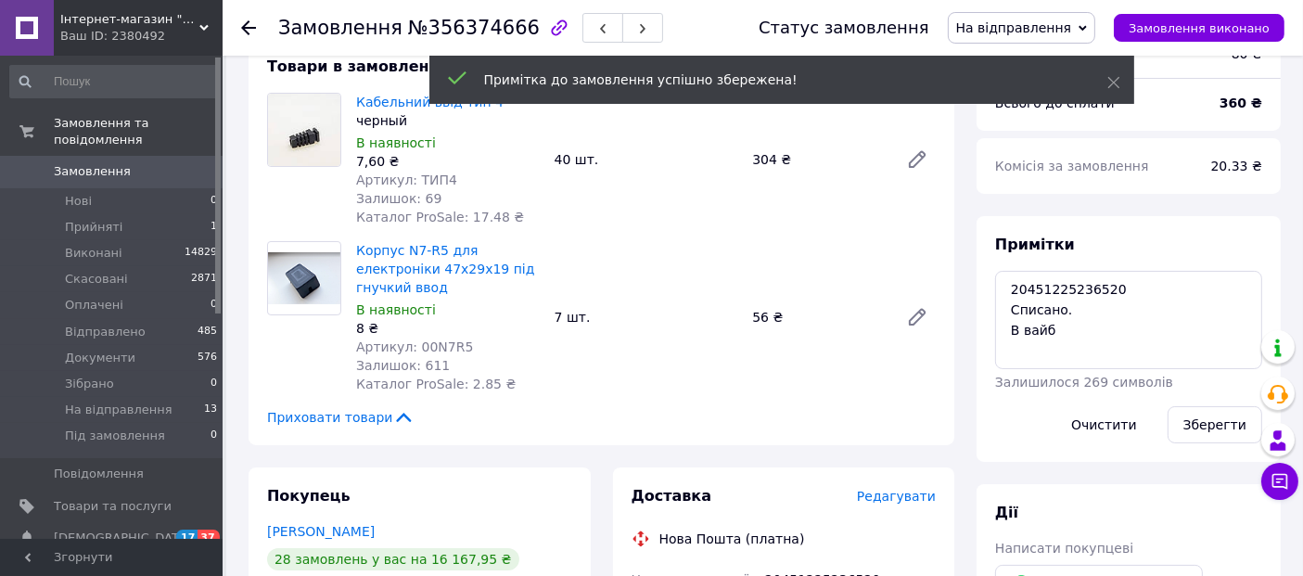
scroll to position [100, 0]
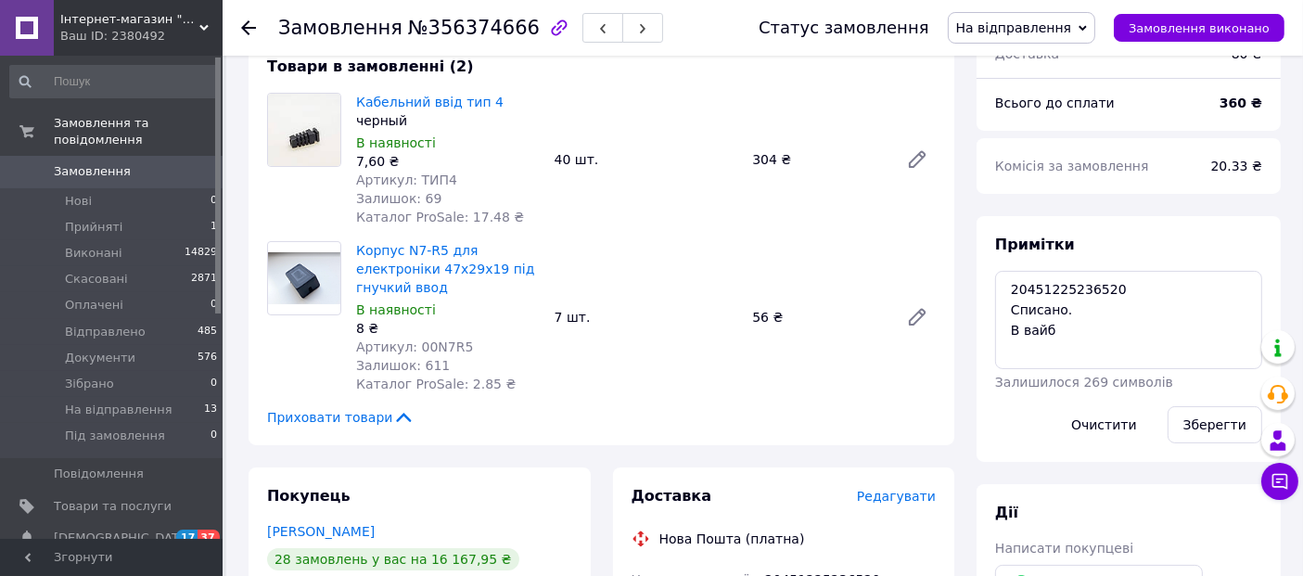
click at [1160, 194] on div "Комісія за замовлення 20.33 ₴" at bounding box center [1129, 166] width 304 height 56
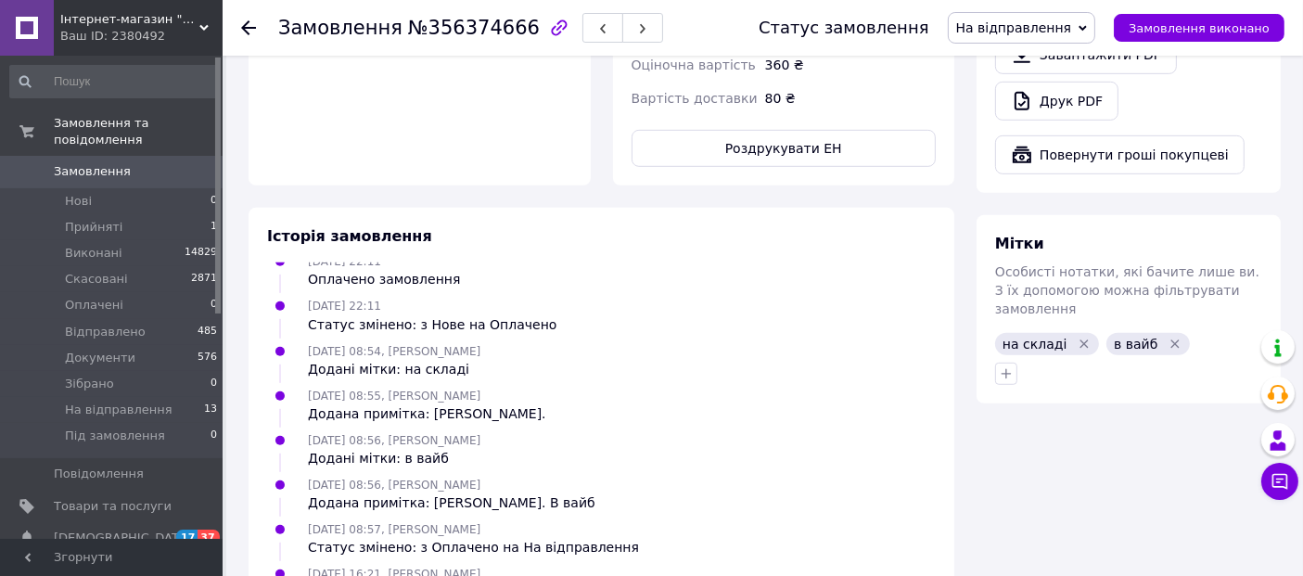
scroll to position [1060, 0]
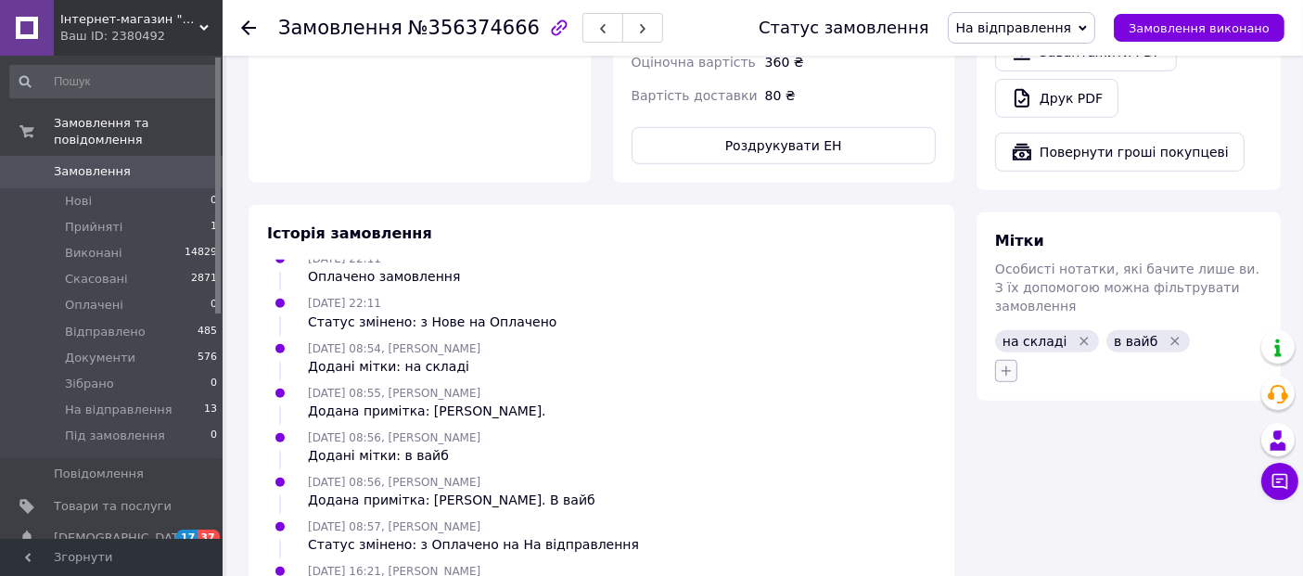
click at [1005, 364] on icon "button" at bounding box center [1006, 371] width 15 height 15
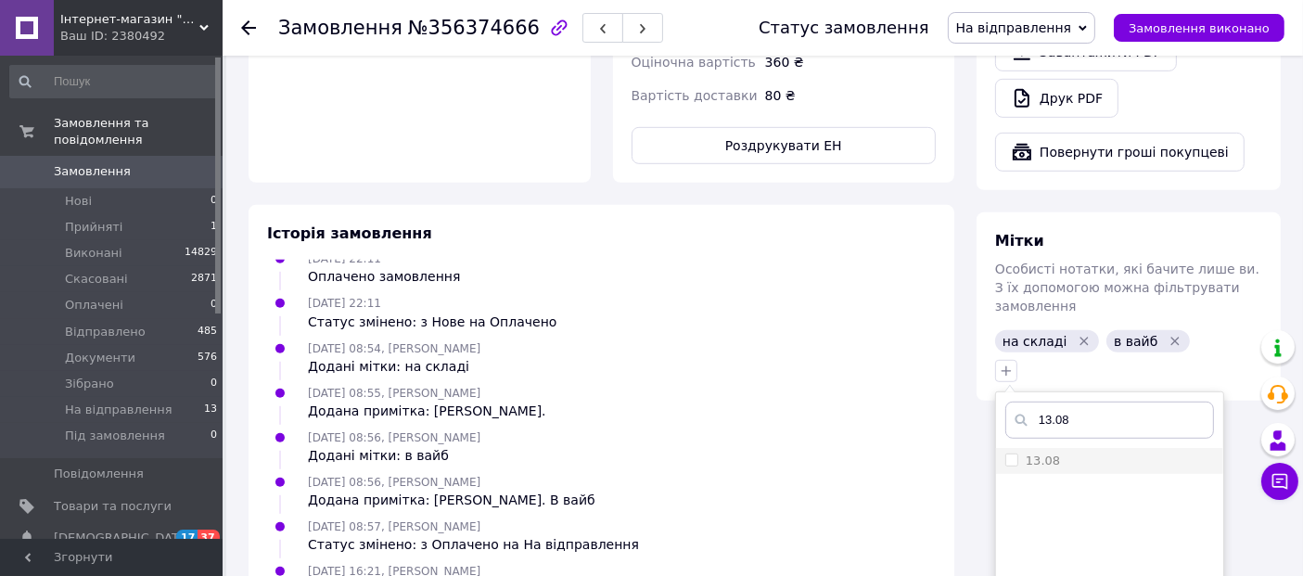
type input "13.08"
click at [1009, 453] on label "13.08" at bounding box center [1033, 461] width 55 height 17
click at [1009, 454] on input "13.08" at bounding box center [1012, 460] width 12 height 12
click at [1009, 453] on label "13.08" at bounding box center [1033, 461] width 55 height 17
click at [1009, 454] on input "13.08" at bounding box center [1012, 460] width 12 height 12
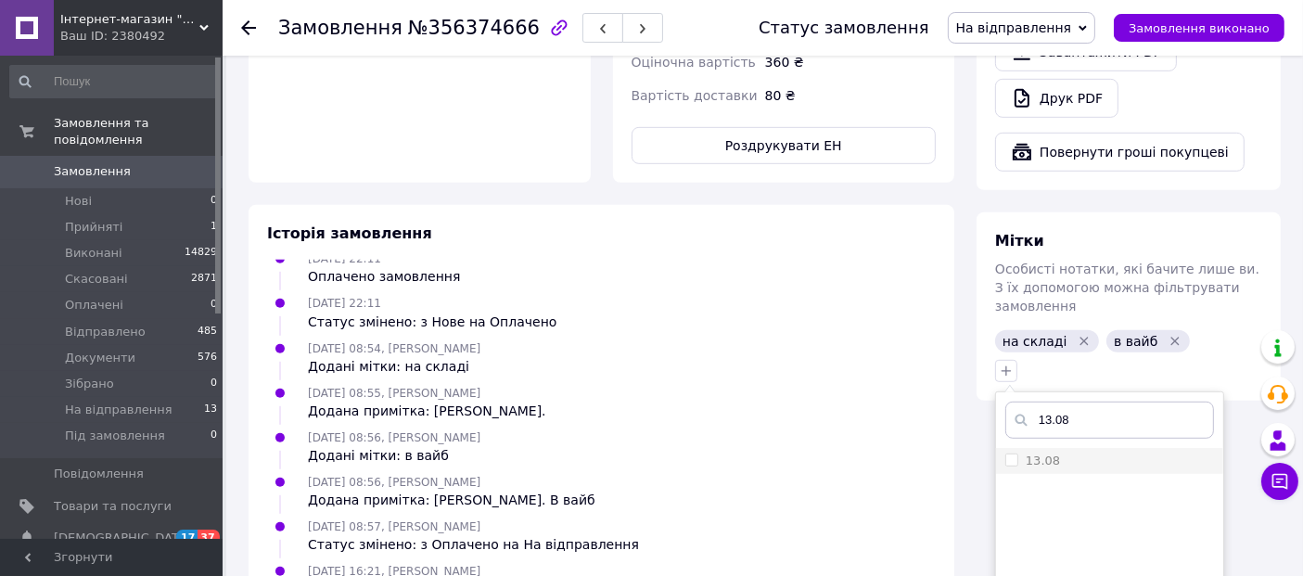
click at [1009, 454] on input "13.08" at bounding box center [1012, 460] width 12 height 12
checkbox input "true"
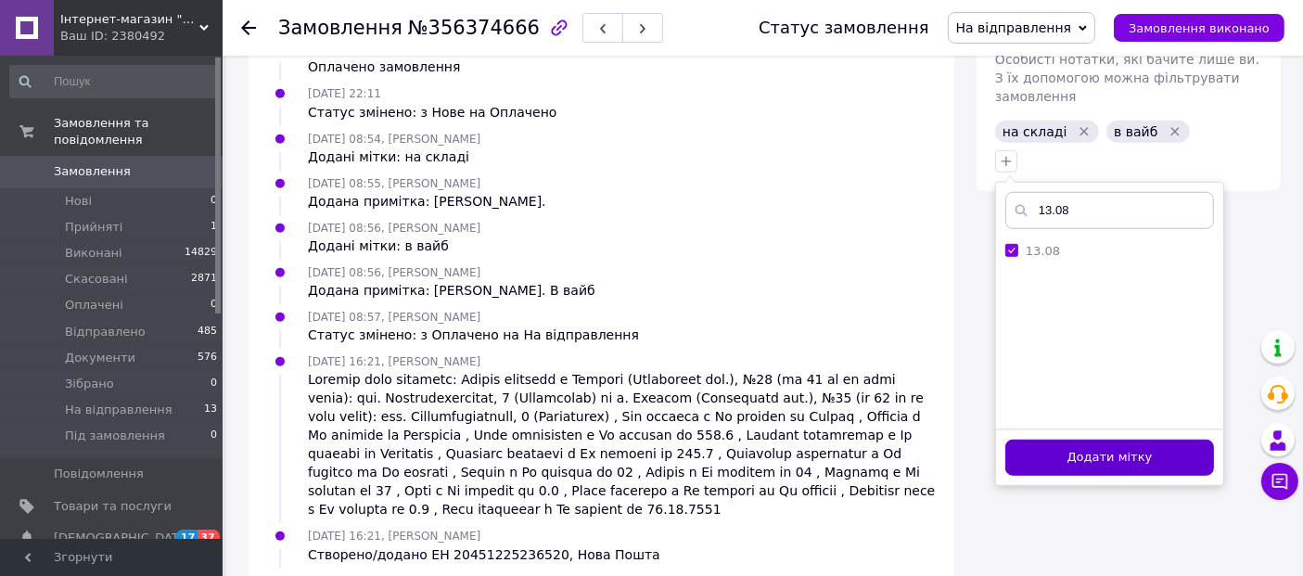
click at [1078, 440] on button "Додати мітку" at bounding box center [1110, 458] width 209 height 36
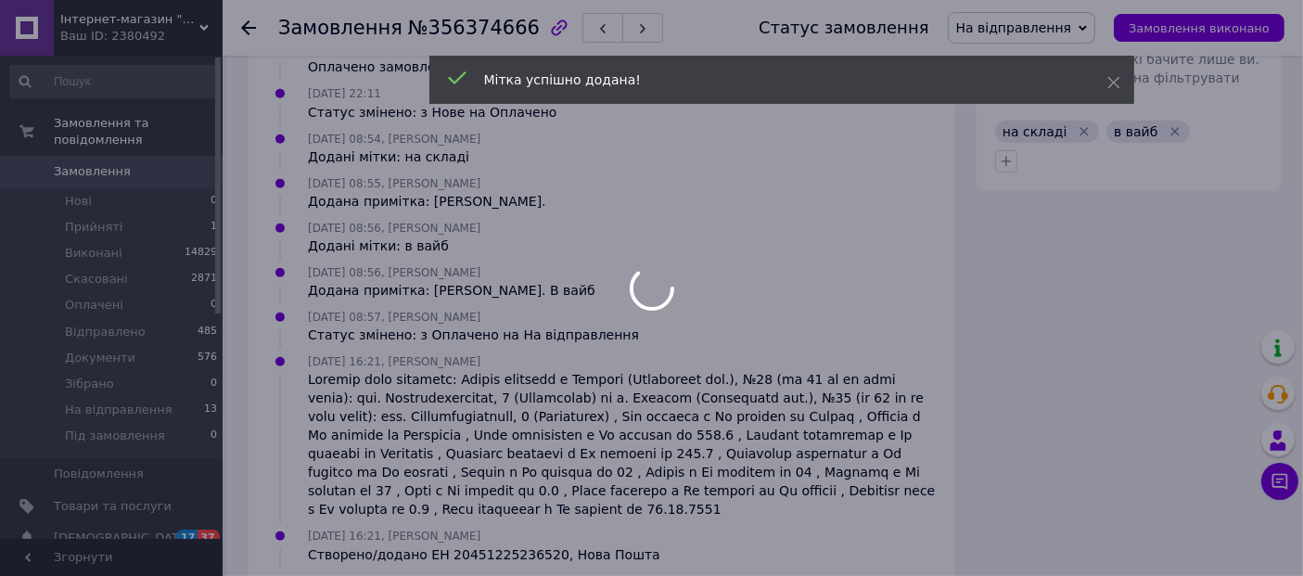
scroll to position [145, 0]
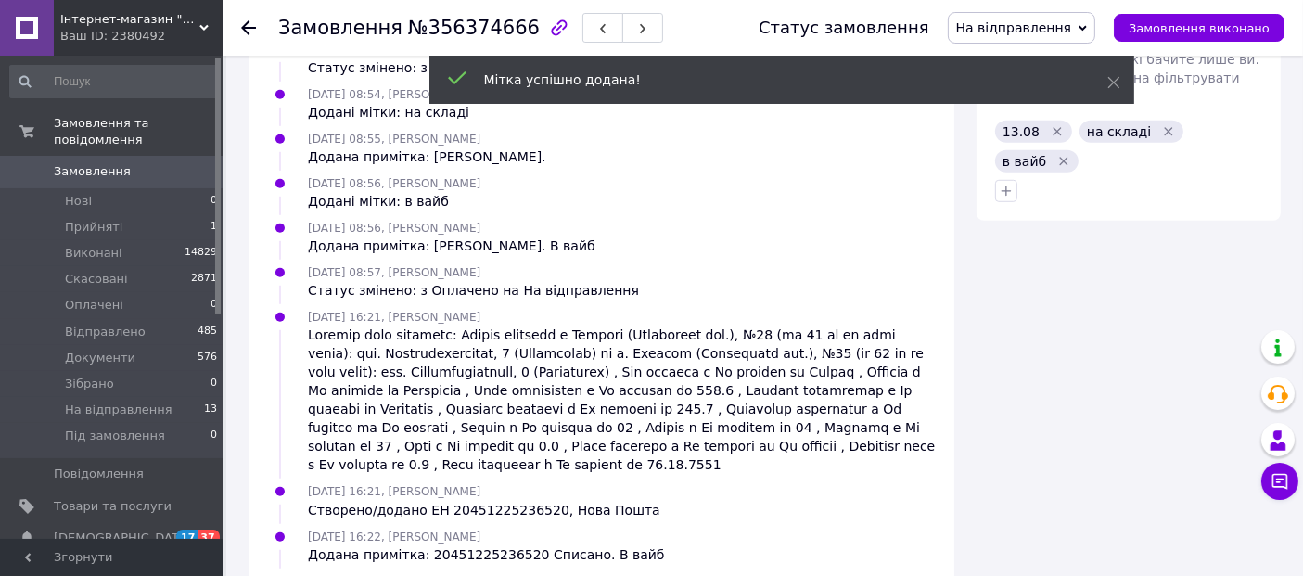
click at [250, 27] on use at bounding box center [248, 27] width 15 height 15
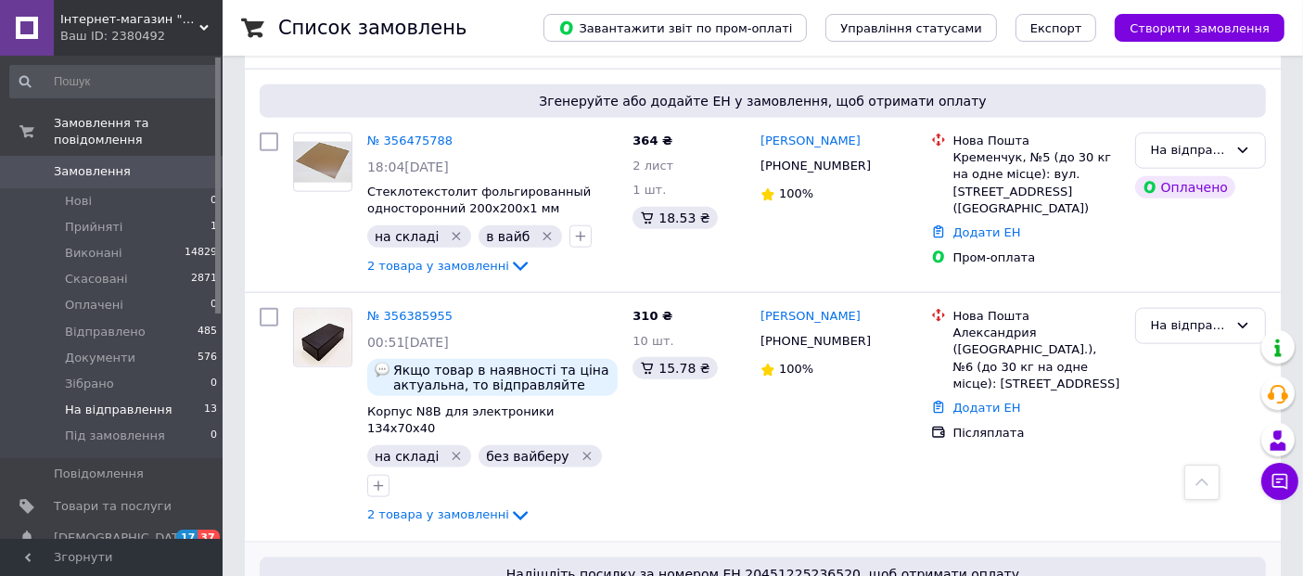
scroll to position [2187, 0]
click at [407, 310] on link "№ 356385955" at bounding box center [409, 317] width 85 height 14
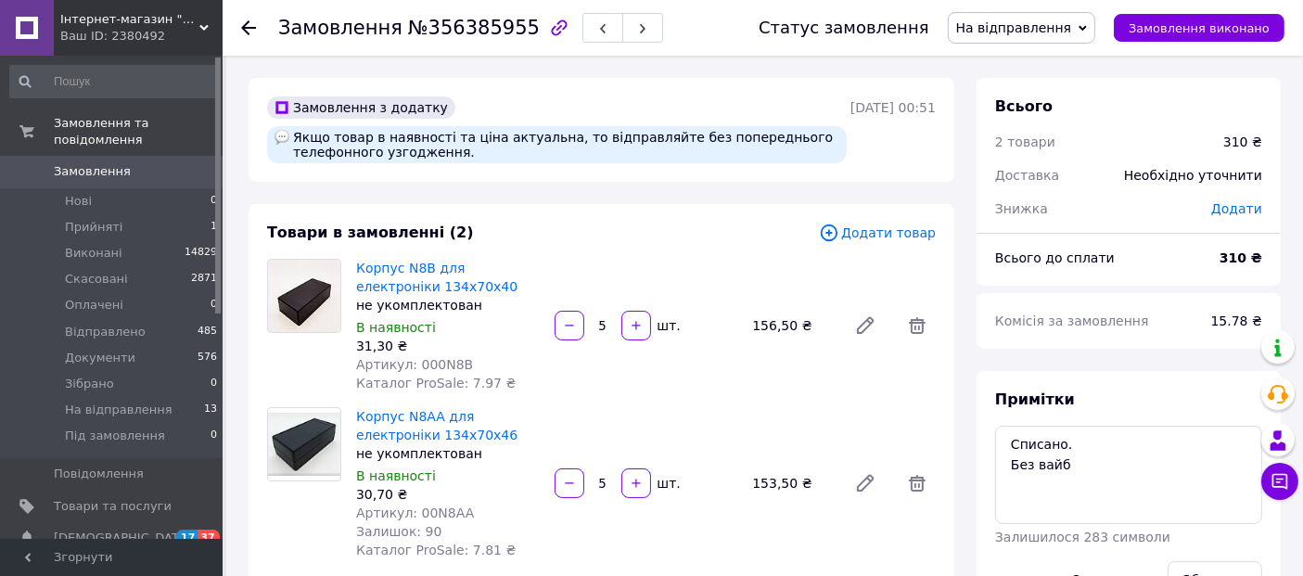
click at [468, 30] on span "№356385955" at bounding box center [474, 28] width 132 height 22
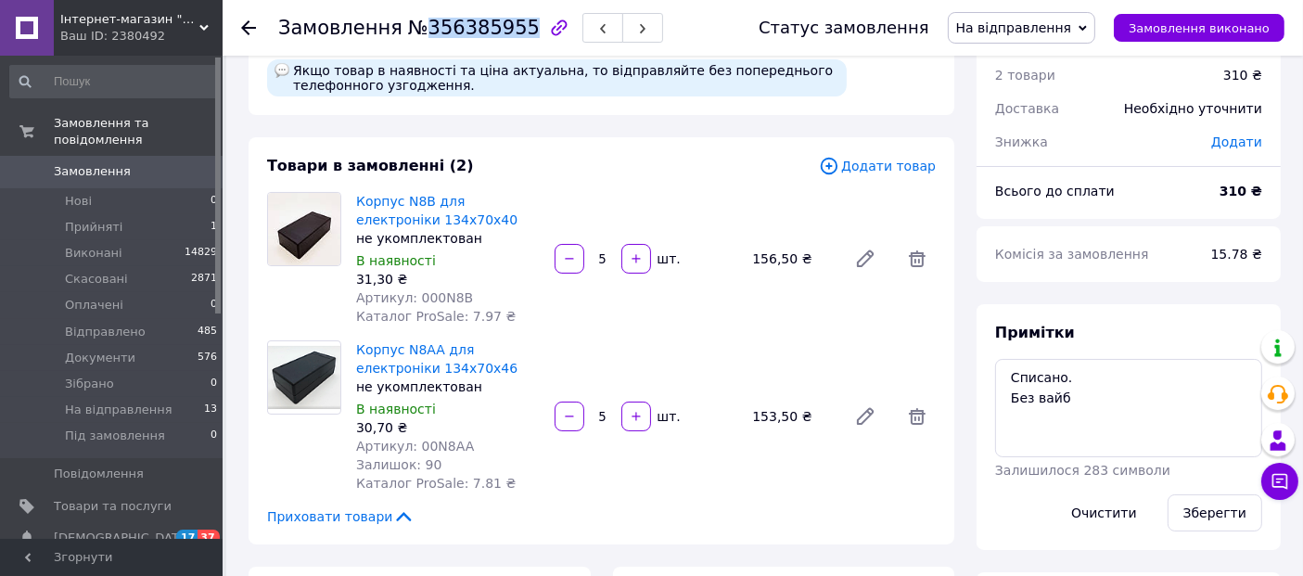
scroll to position [53, 0]
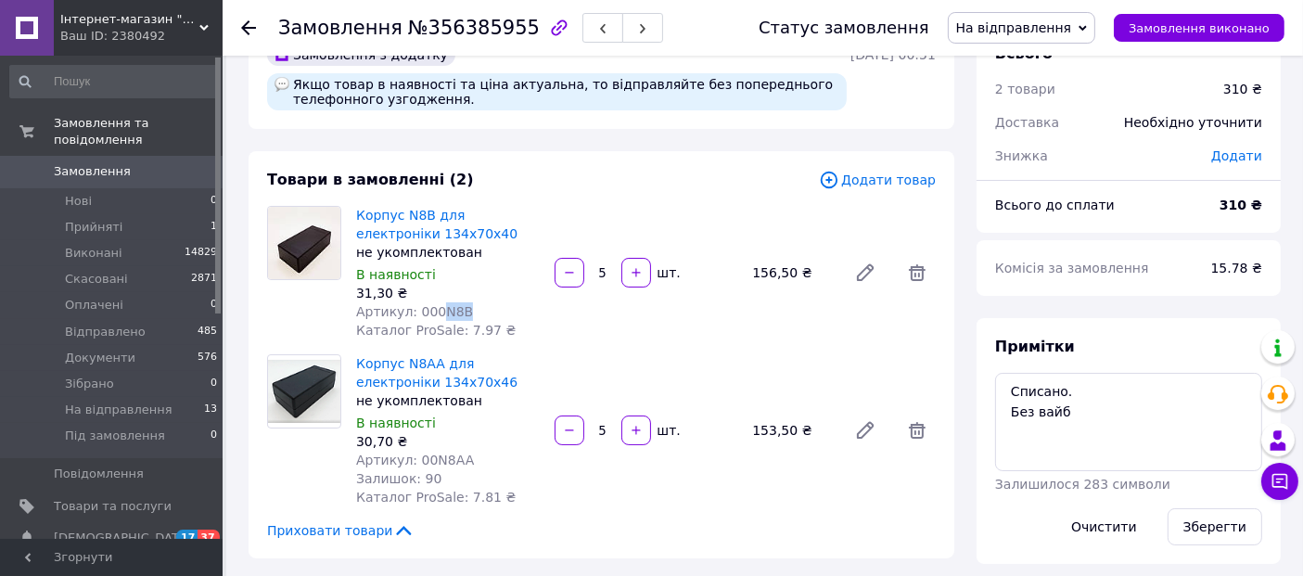
drag, startPoint x: 433, startPoint y: 314, endPoint x: 455, endPoint y: 314, distance: 22.3
click at [455, 314] on div "Артикул: 000N8B" at bounding box center [448, 311] width 184 height 19
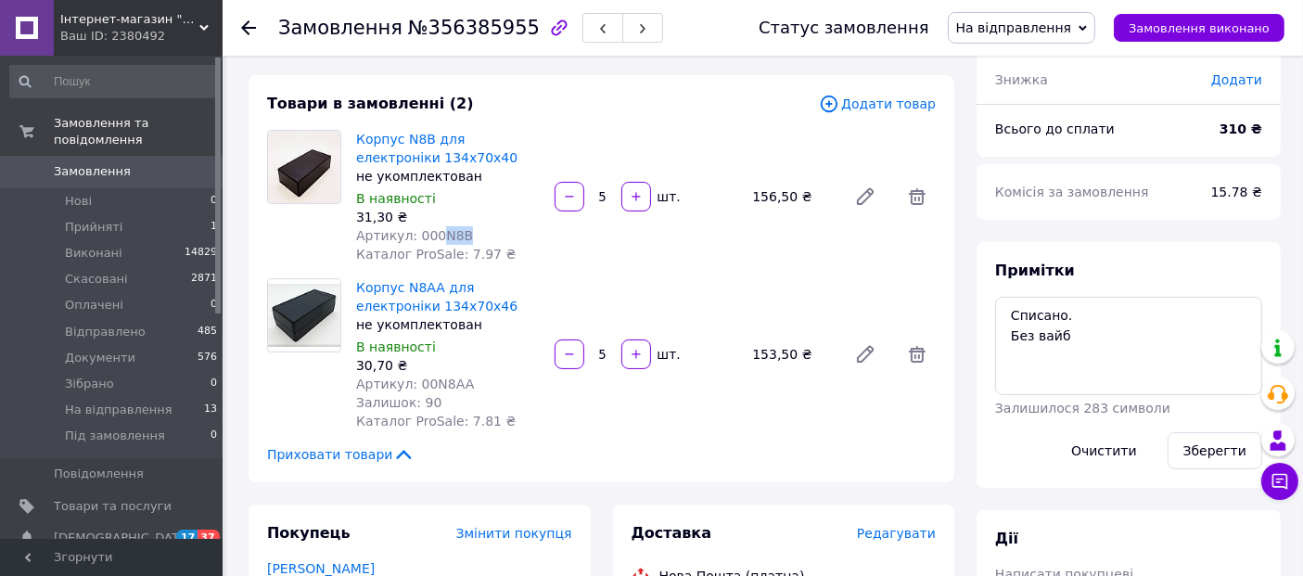
scroll to position [133, 0]
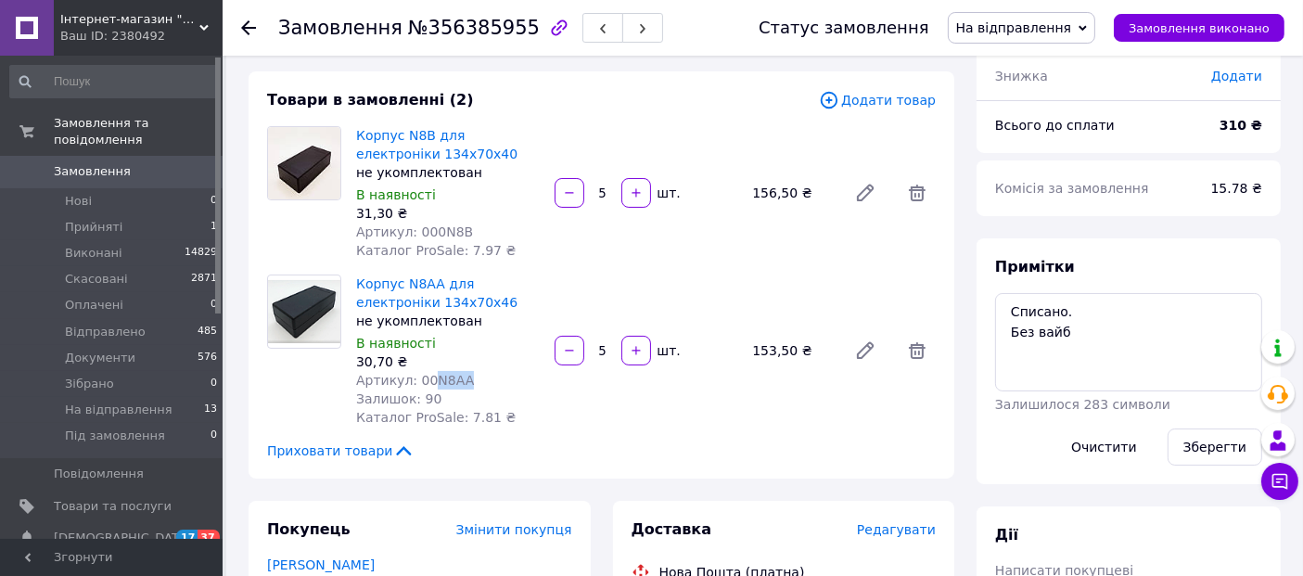
drag, startPoint x: 425, startPoint y: 382, endPoint x: 466, endPoint y: 379, distance: 40.9
click at [466, 379] on div "Артикул: 00N8AA" at bounding box center [448, 380] width 184 height 19
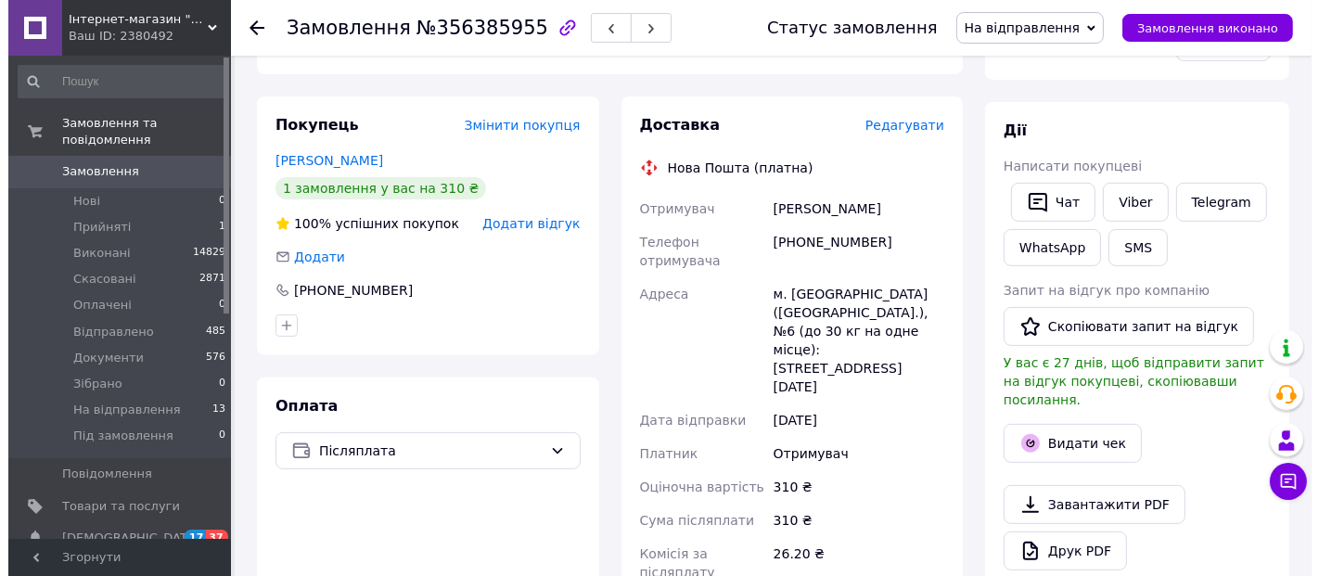
scroll to position [538, 0]
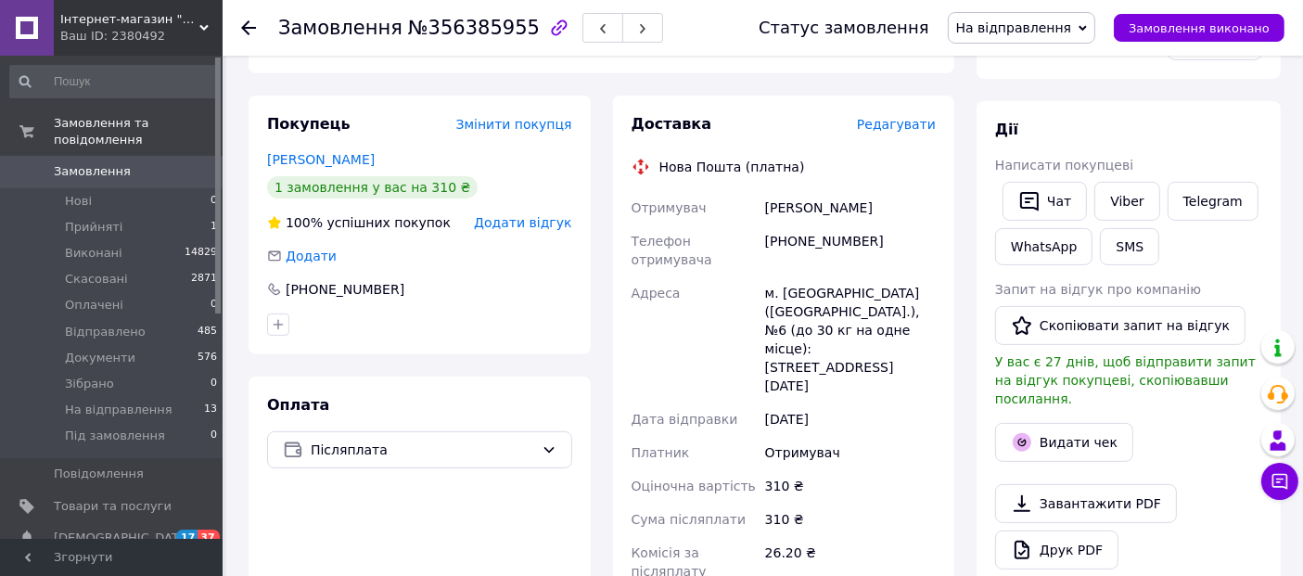
click at [906, 129] on span "Редагувати" at bounding box center [896, 124] width 79 height 15
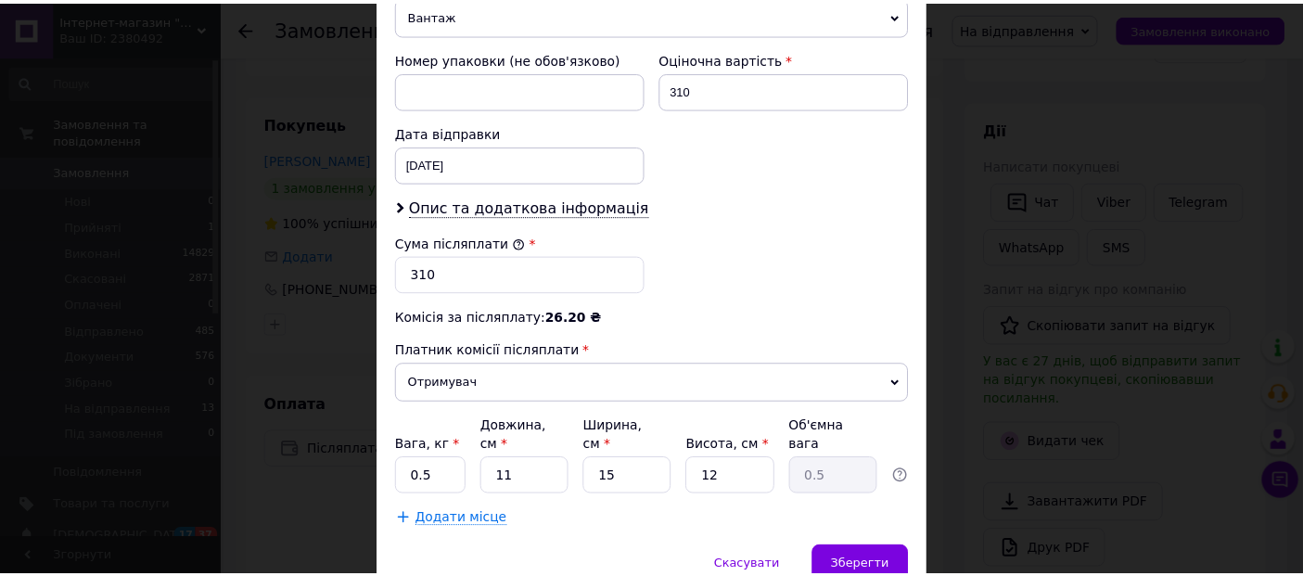
scroll to position [768, 0]
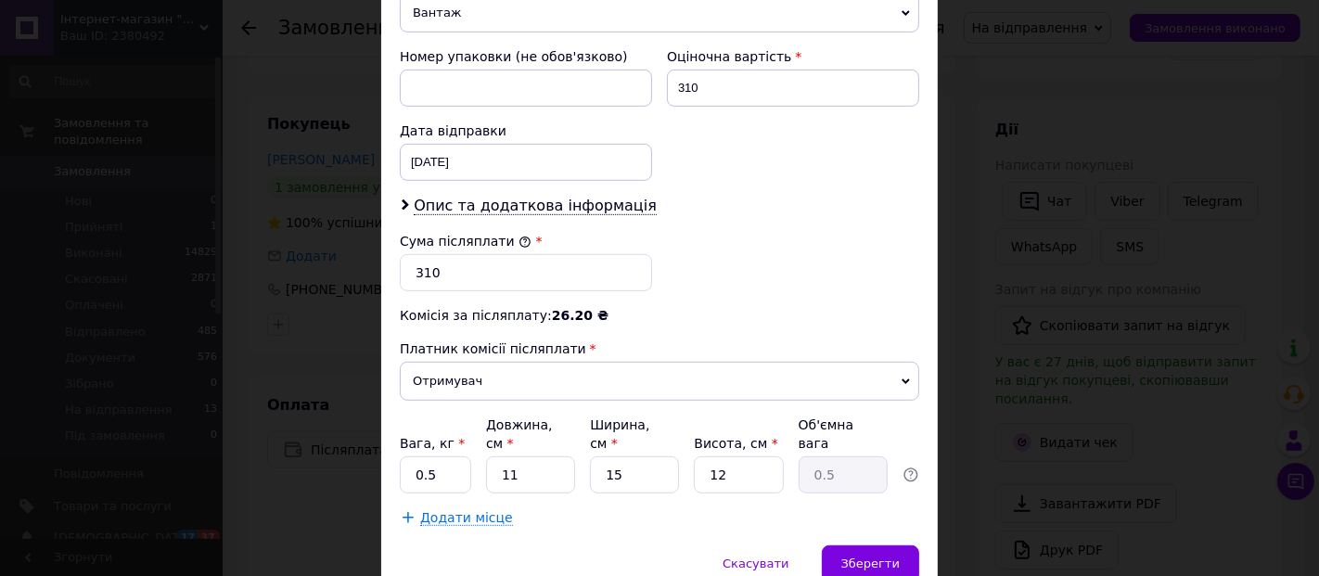
click at [1085, 405] on div "× Редагування доставки Спосіб доставки Нова Пошта (платна) Платник Отримувач Ві…" at bounding box center [659, 288] width 1319 height 576
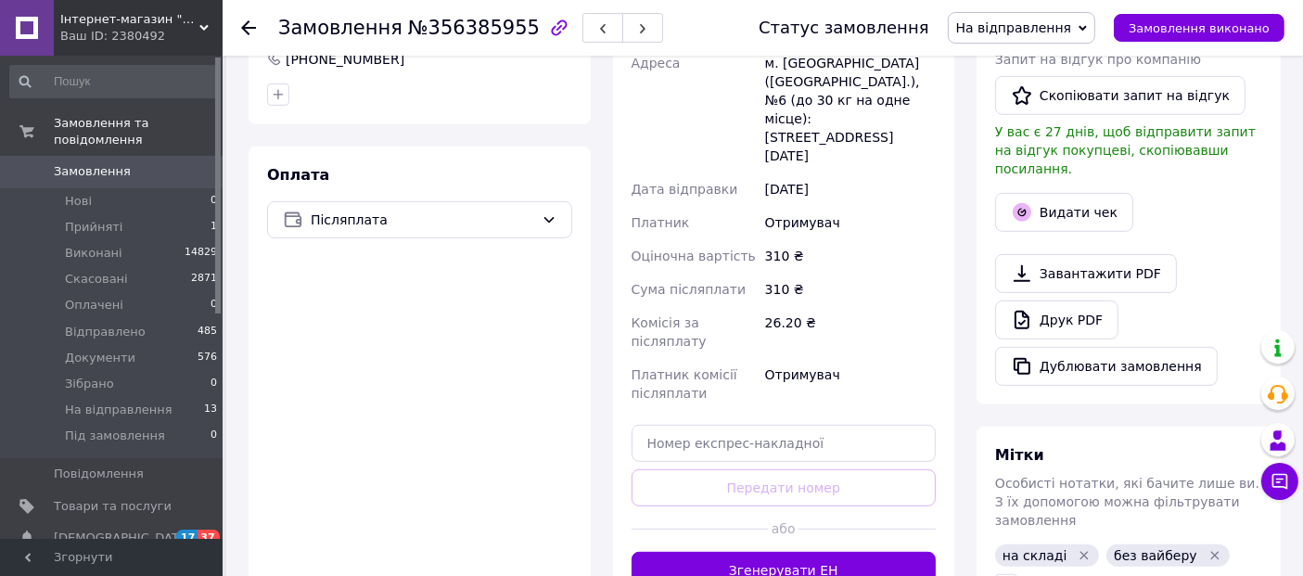
scroll to position [830, 0]
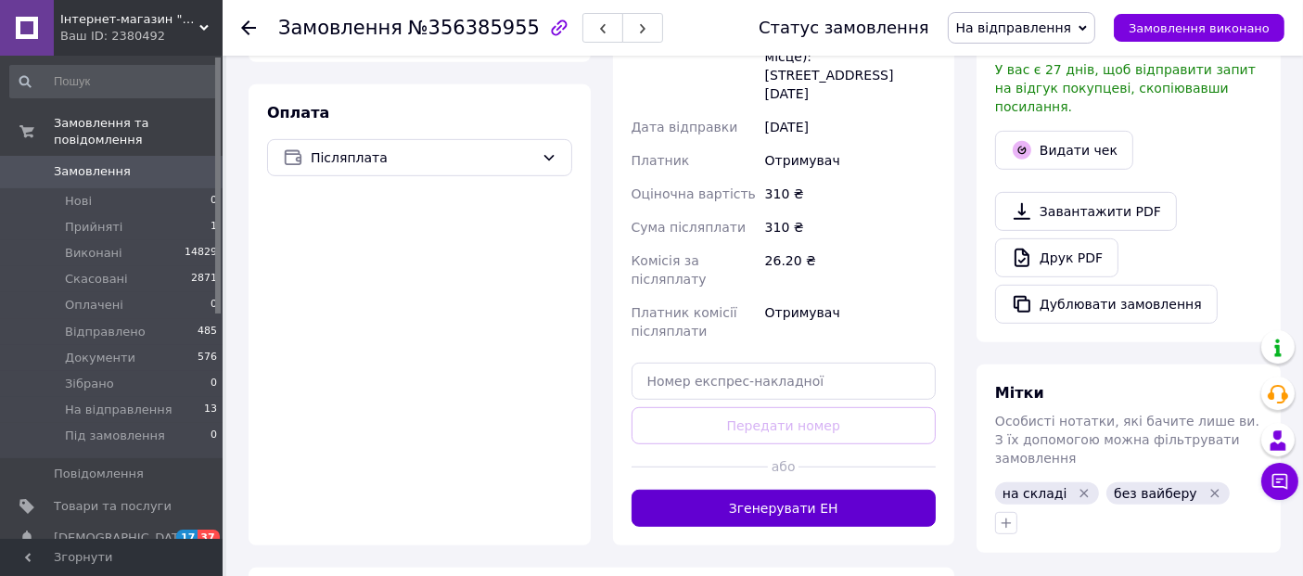
click at [795, 490] on button "Згенерувати ЕН" at bounding box center [784, 508] width 305 height 37
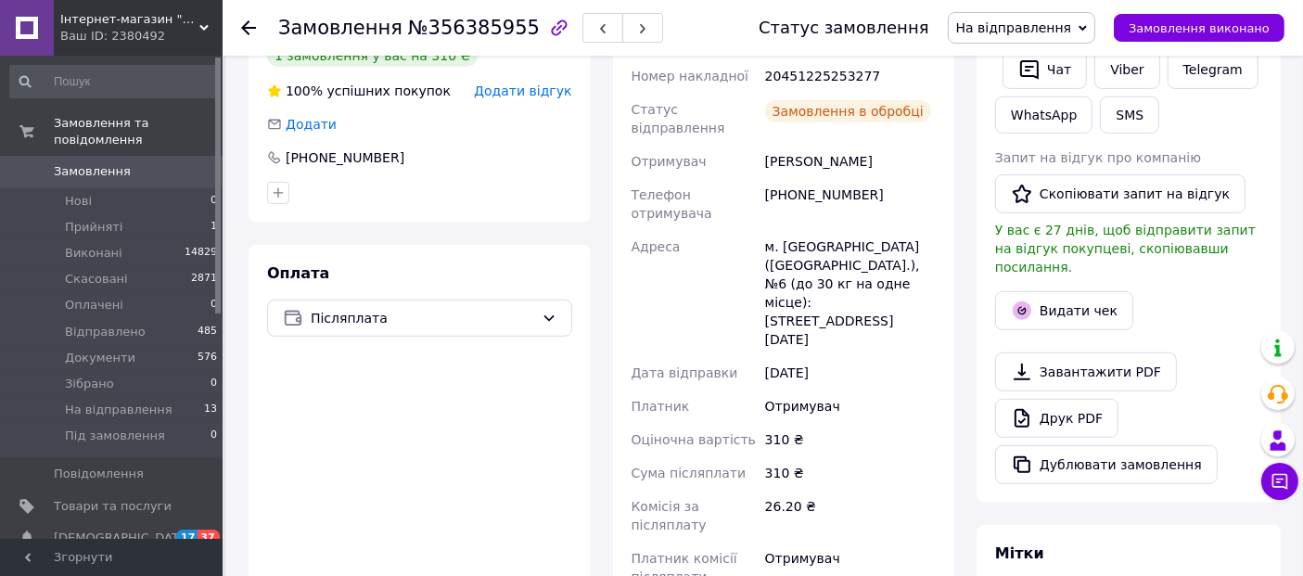
scroll to position [508, 0]
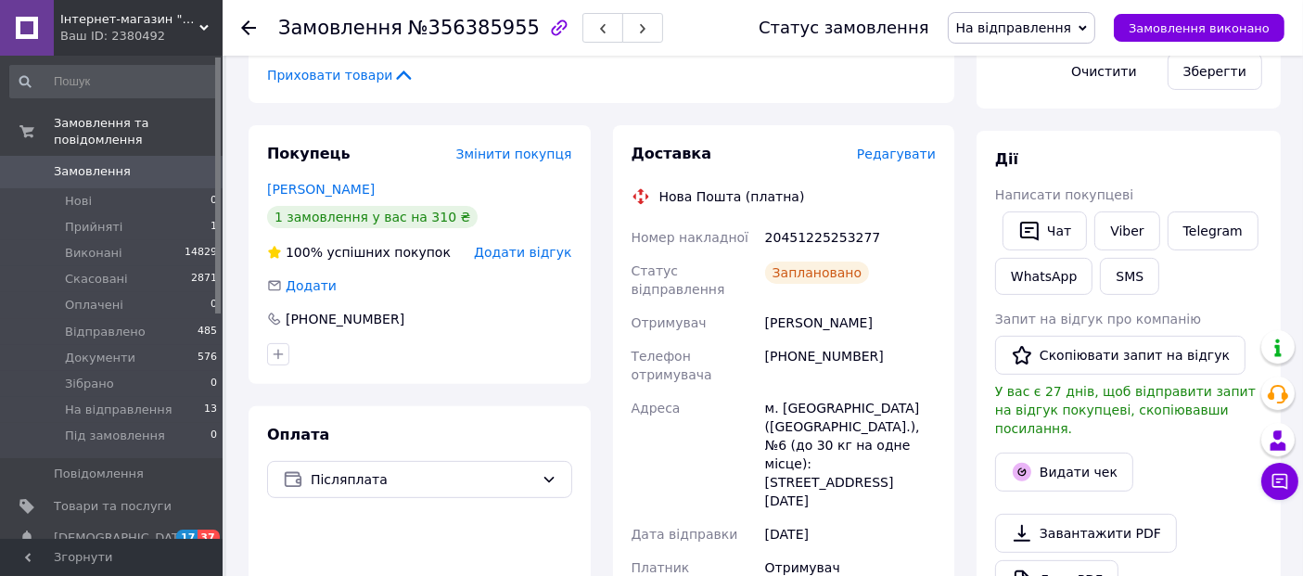
click at [795, 234] on div "20451225253277" at bounding box center [851, 237] width 178 height 33
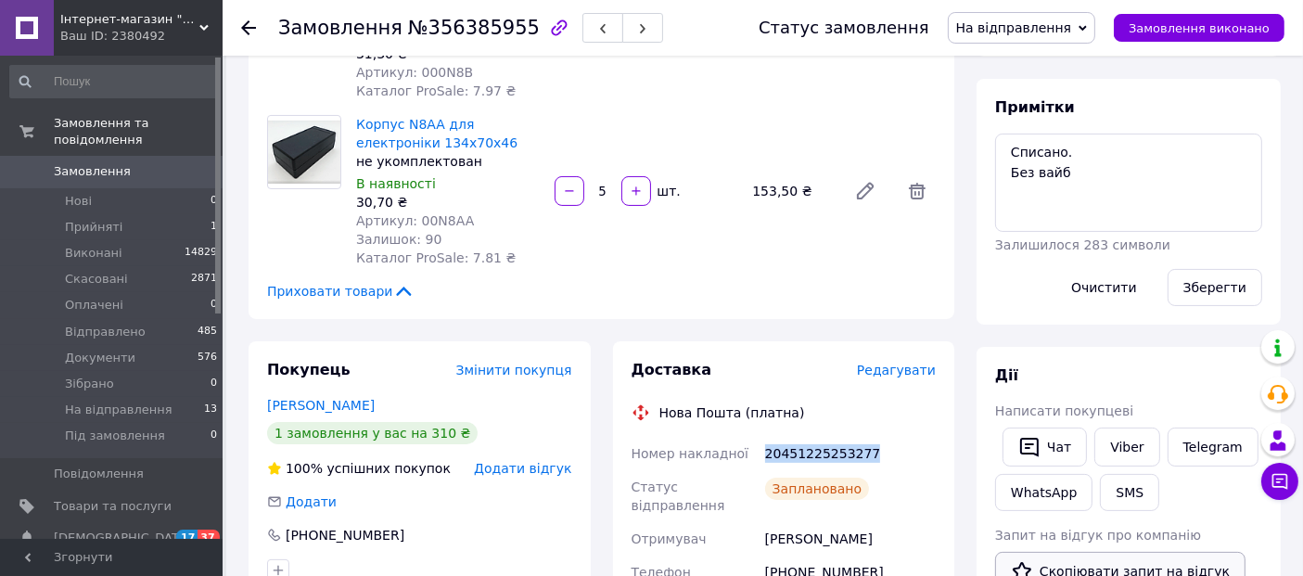
scroll to position [276, 0]
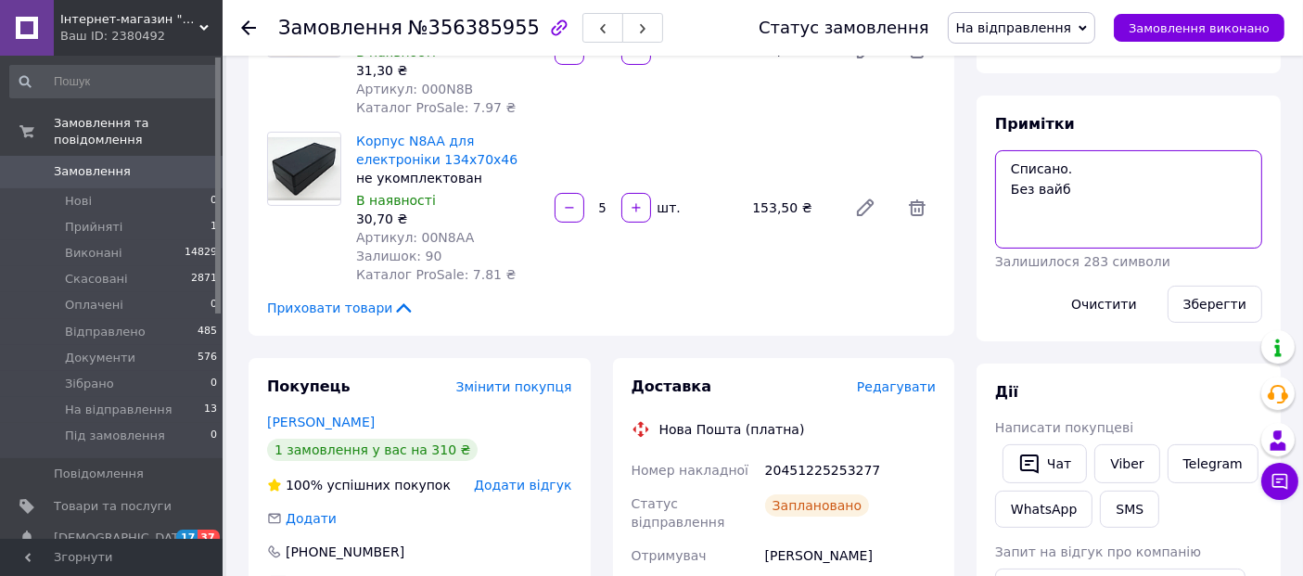
click at [995, 168] on textarea "Списано. Без вайб" at bounding box center [1128, 199] width 267 height 98
paste textarea "20451225253277"
type textarea "20451225253277 Списано. Без вайб"
click at [1212, 314] on button "Зберегти" at bounding box center [1215, 304] width 95 height 37
click at [1215, 194] on textarea "20451225253277 Списано. Без вайб" at bounding box center [1128, 199] width 267 height 98
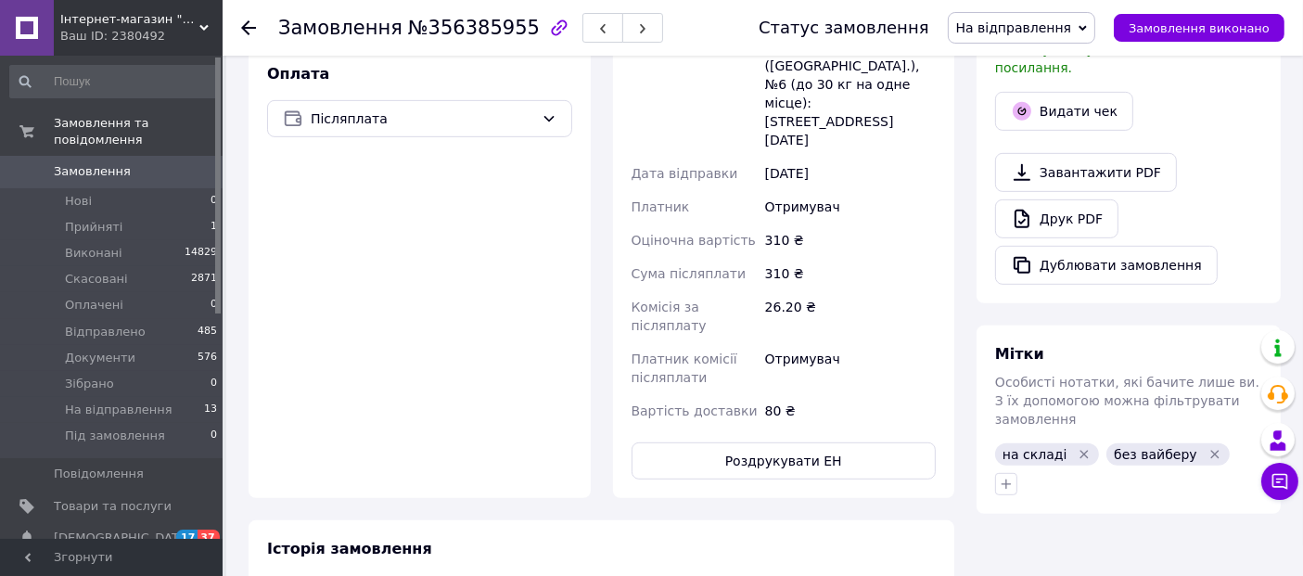
scroll to position [1055, 0]
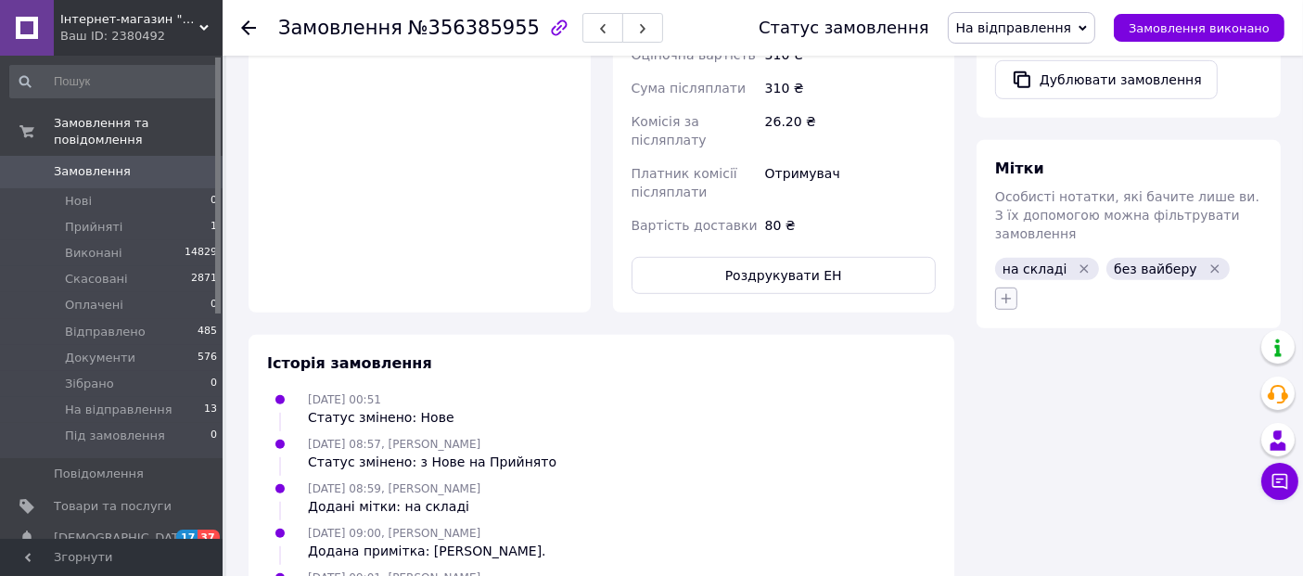
click at [1003, 291] on icon "button" at bounding box center [1006, 298] width 15 height 15
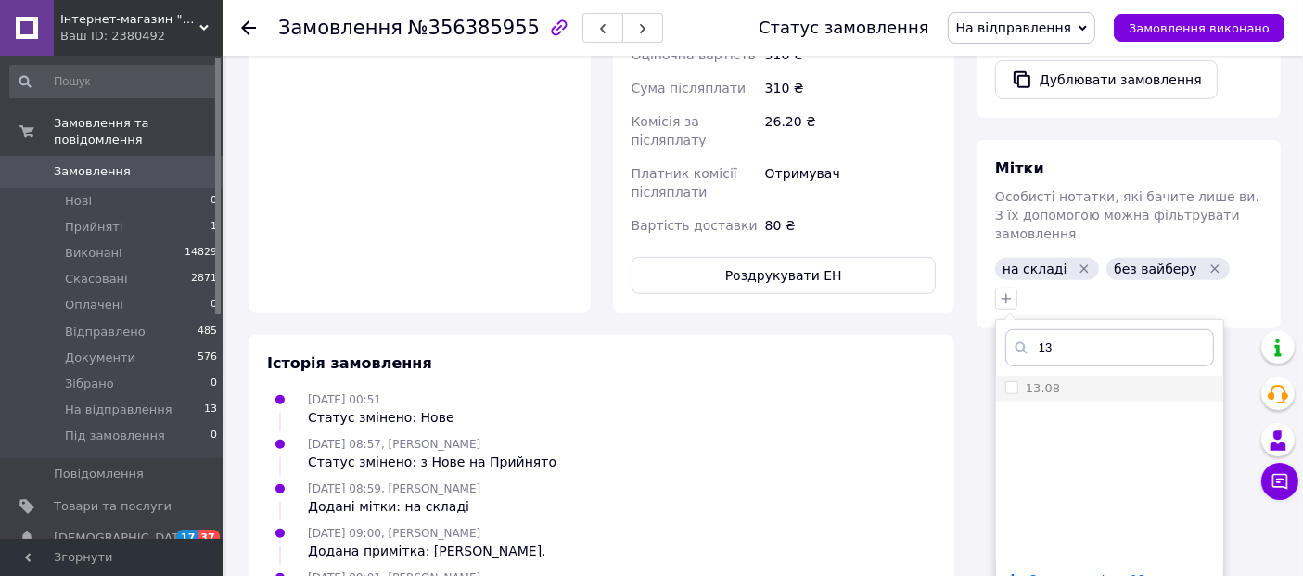
type input "13"
click at [1010, 381] on input "13.08" at bounding box center [1012, 387] width 12 height 12
checkbox input "true"
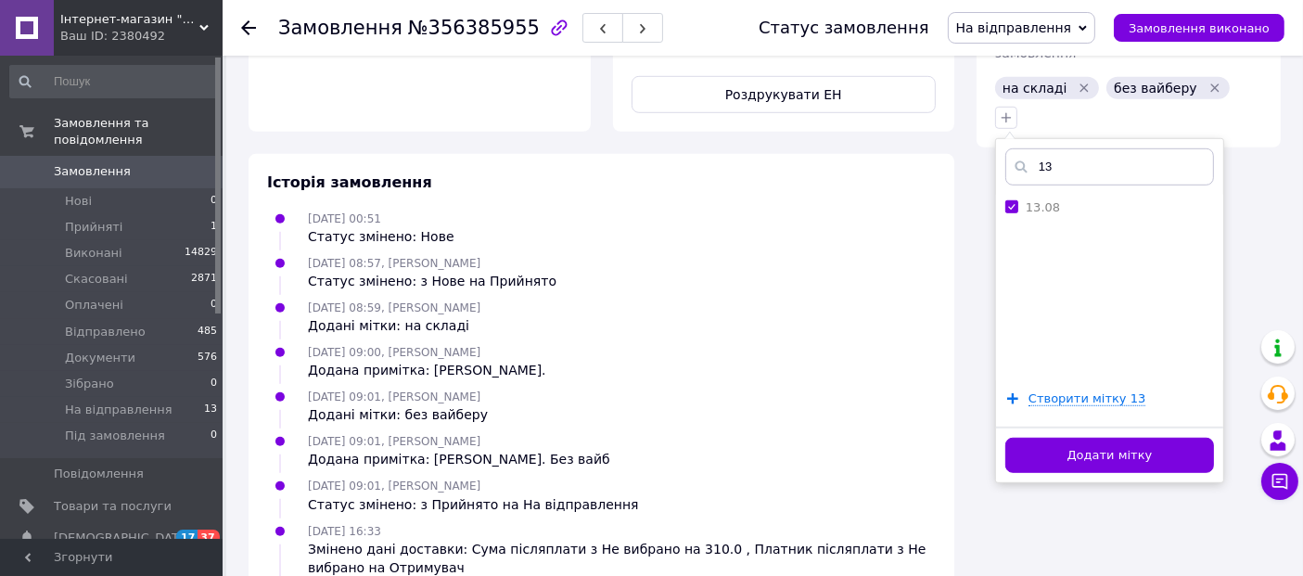
scroll to position [1237, 0]
click at [1064, 437] on div "Додати мітку" at bounding box center [1109, 454] width 227 height 57
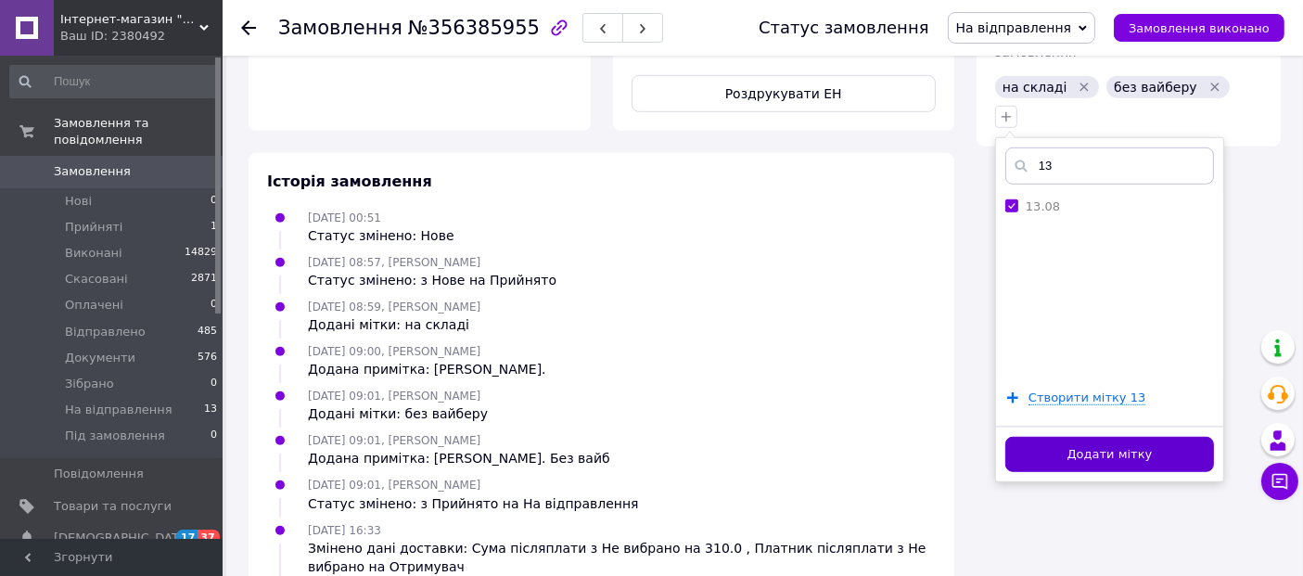
click at [1073, 437] on button "Додати мітку" at bounding box center [1110, 455] width 209 height 36
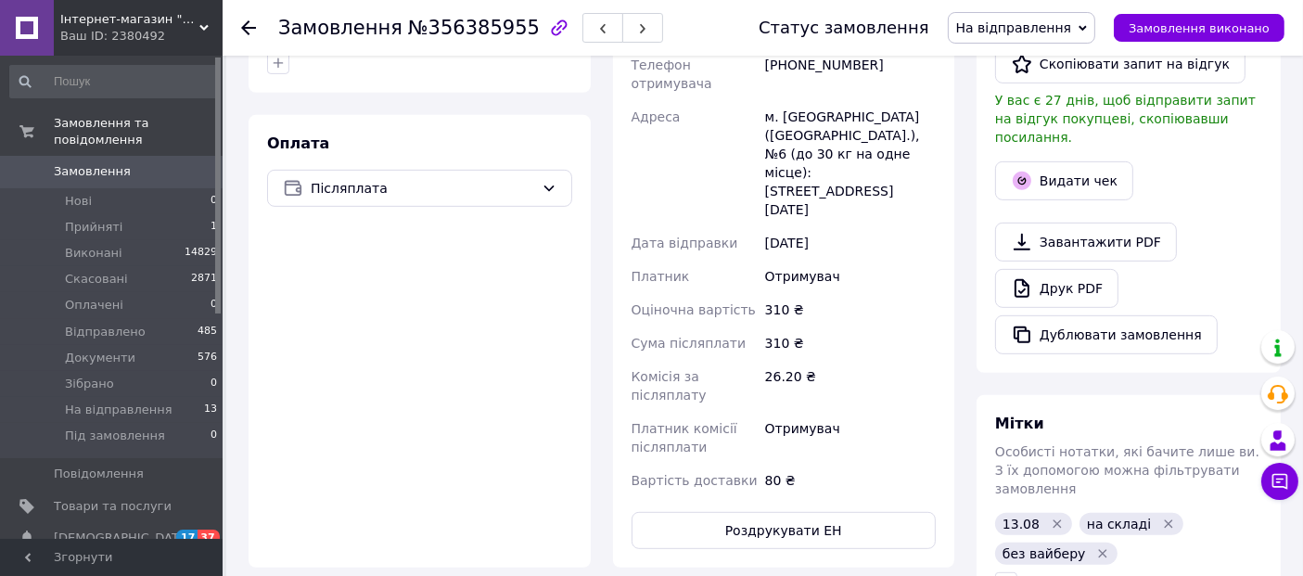
scroll to position [799, 0]
click at [242, 30] on icon at bounding box center [248, 27] width 15 height 15
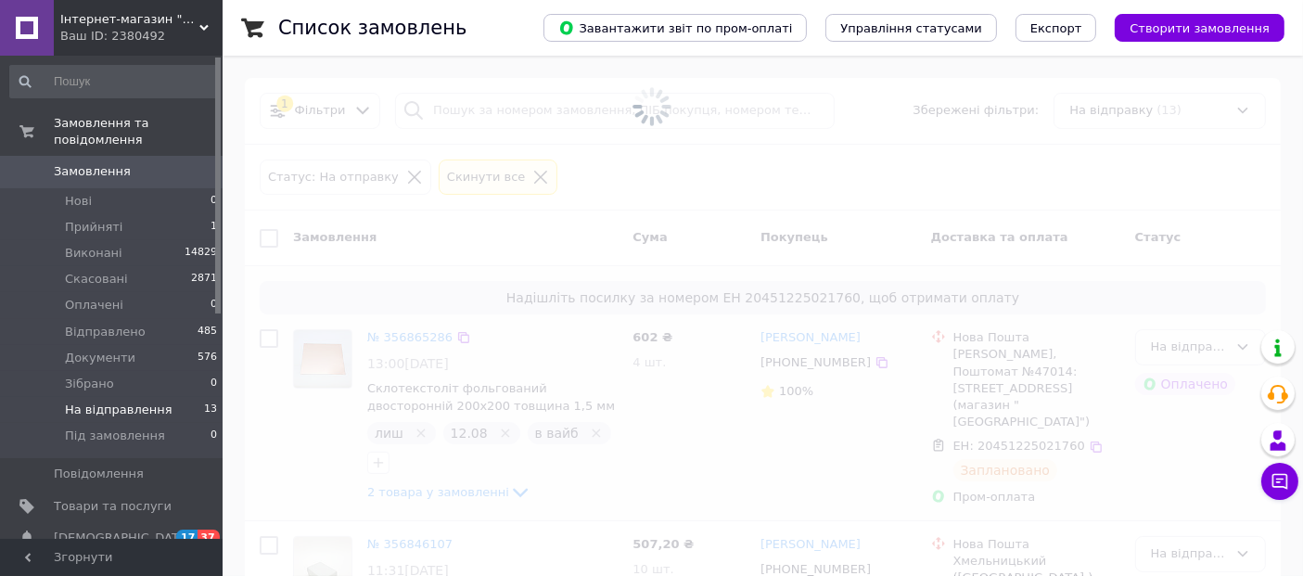
click at [1169, 338] on div "На відправлення" at bounding box center [1189, 347] width 77 height 19
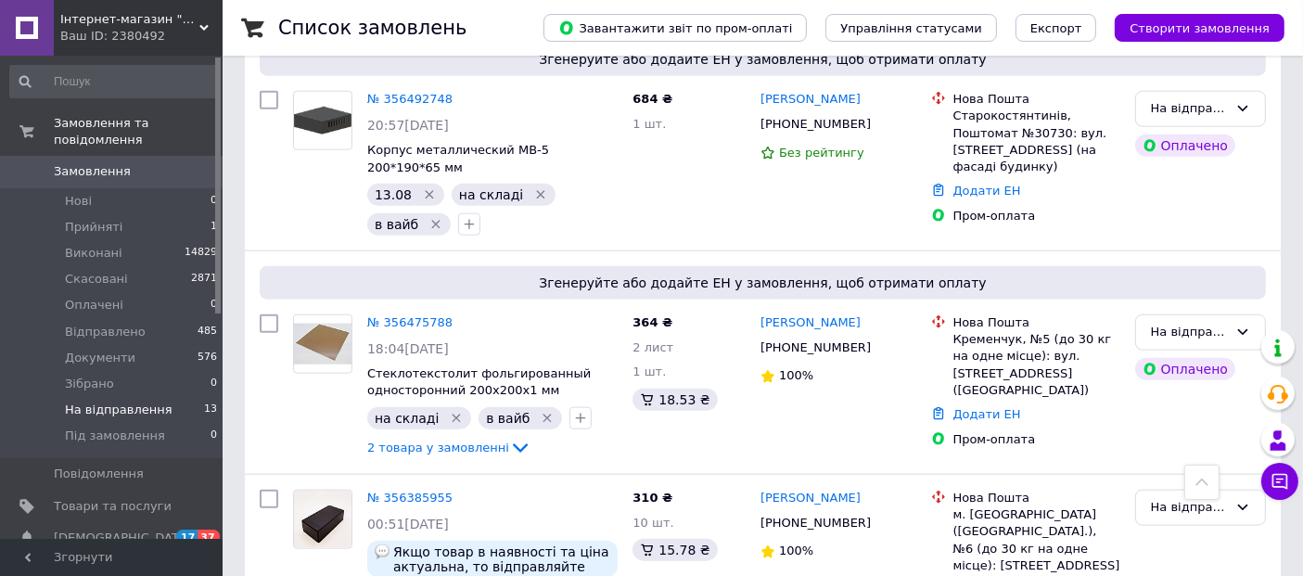
scroll to position [2024, 0]
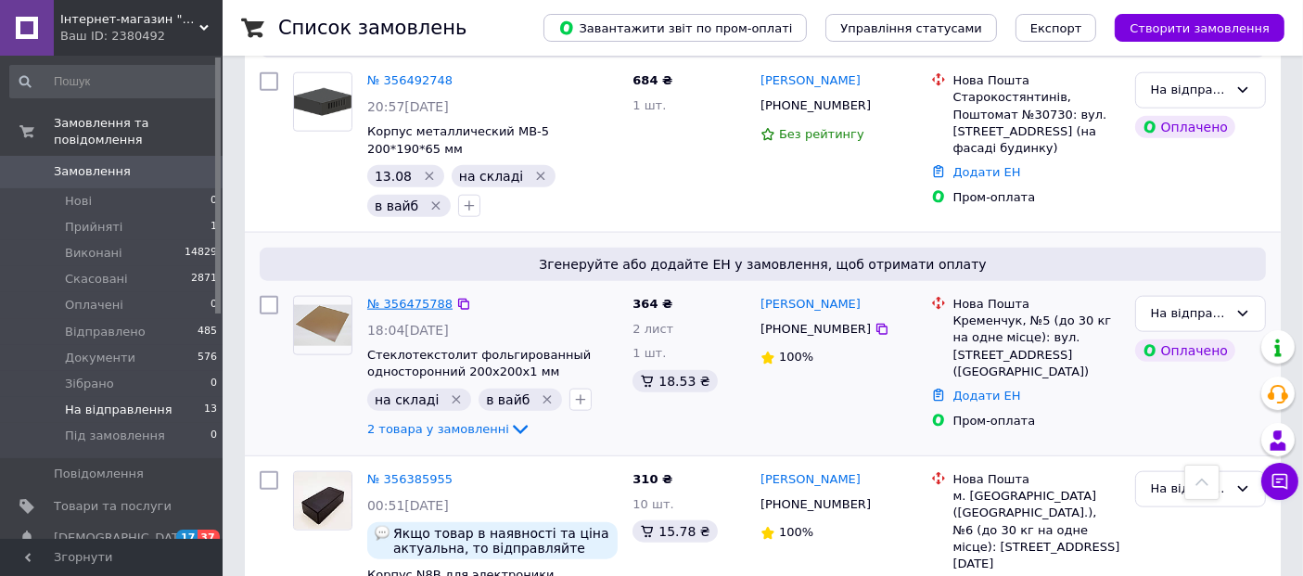
click at [417, 297] on link "№ 356475788" at bounding box center [409, 304] width 85 height 14
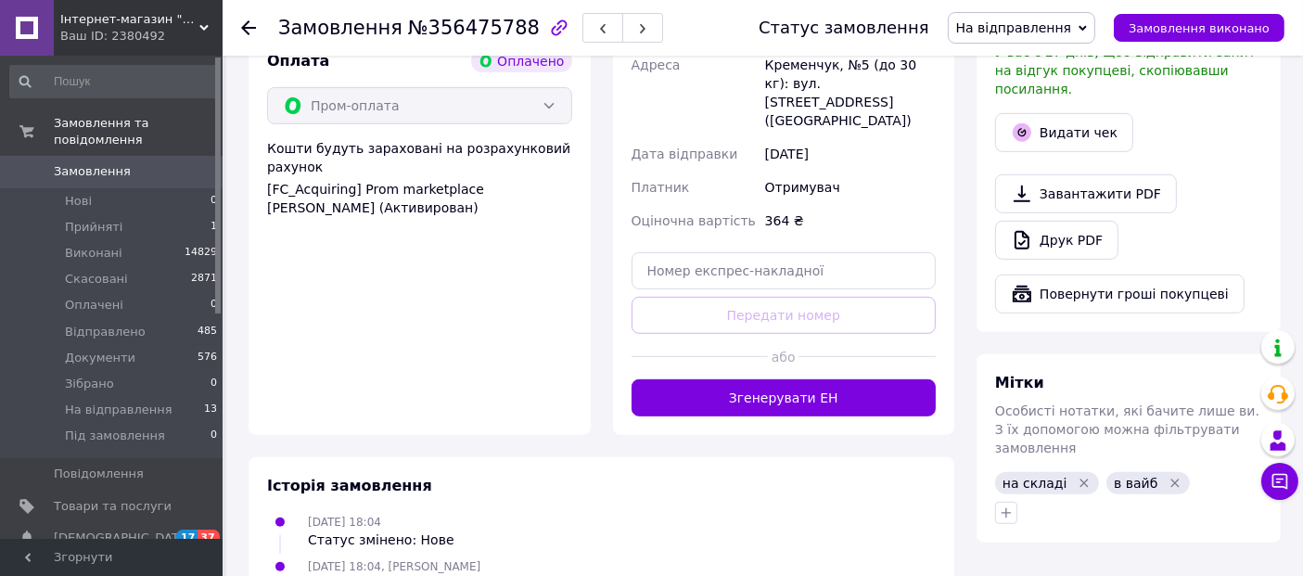
scroll to position [917, 0]
click at [1006, 507] on icon "button" at bounding box center [1006, 514] width 15 height 15
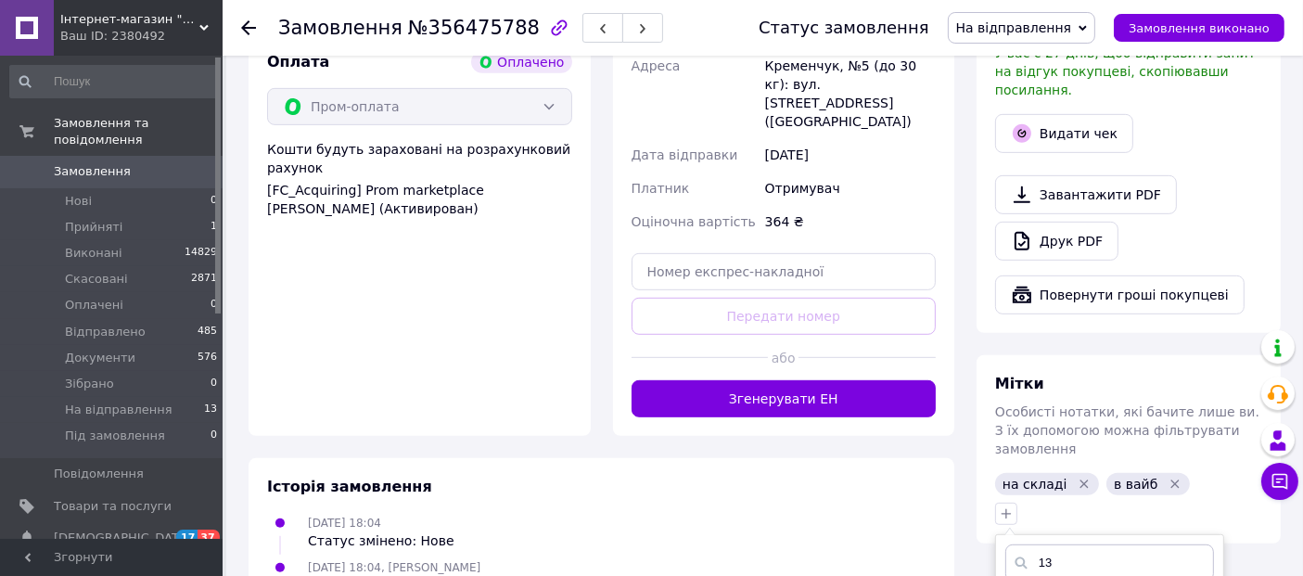
type input "13"
checkbox input "true"
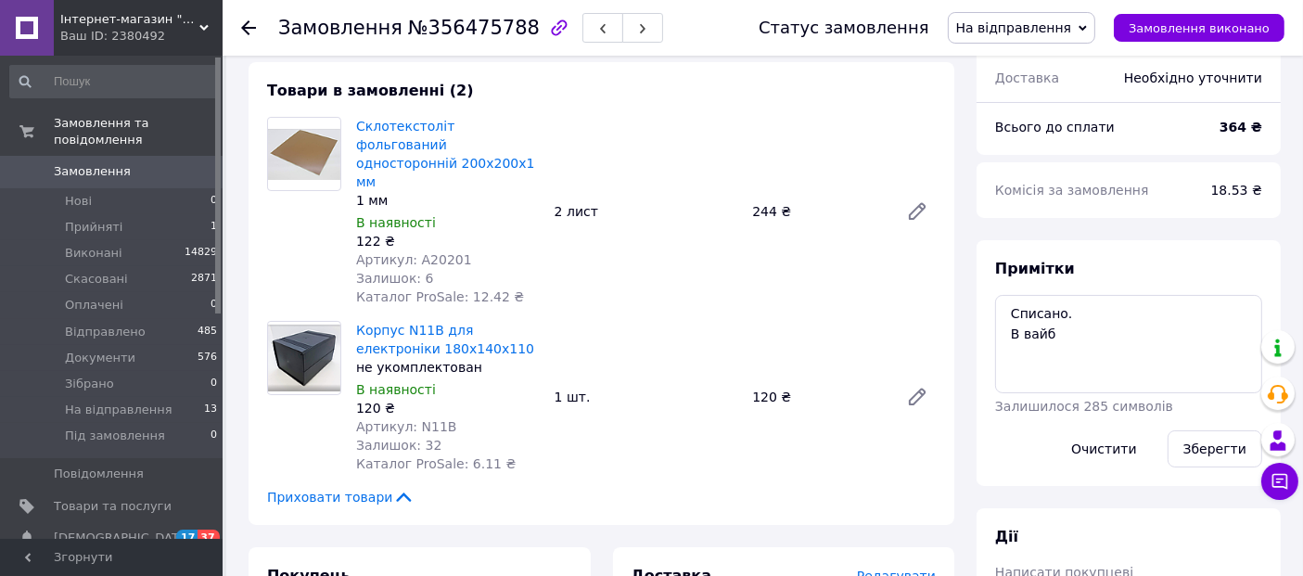
scroll to position [156, 0]
click at [471, 19] on span "№356475788" at bounding box center [474, 28] width 132 height 22
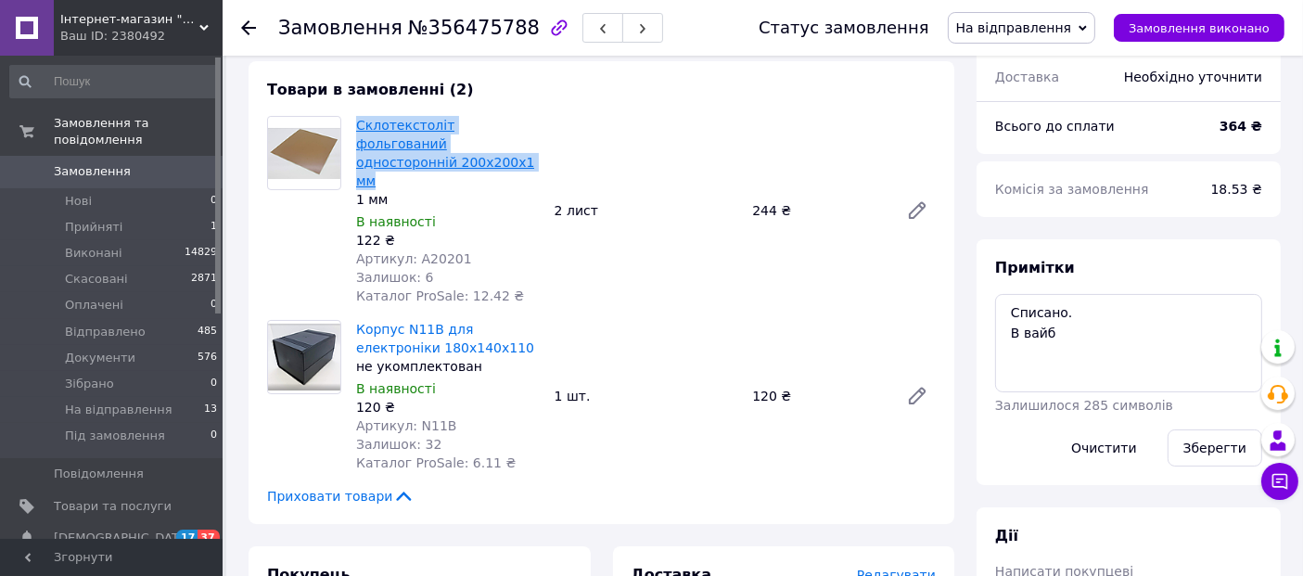
drag, startPoint x: 353, startPoint y: 122, endPoint x: 530, endPoint y: 141, distance: 177.2
click at [530, 141] on div "Склотекстоліт фольгований односторонній 200х200х1 мм 1 мм В наявності 122 ₴ Арт…" at bounding box center [448, 210] width 199 height 197
click at [421, 251] on span "Артикул: A20201" at bounding box center [414, 258] width 116 height 15
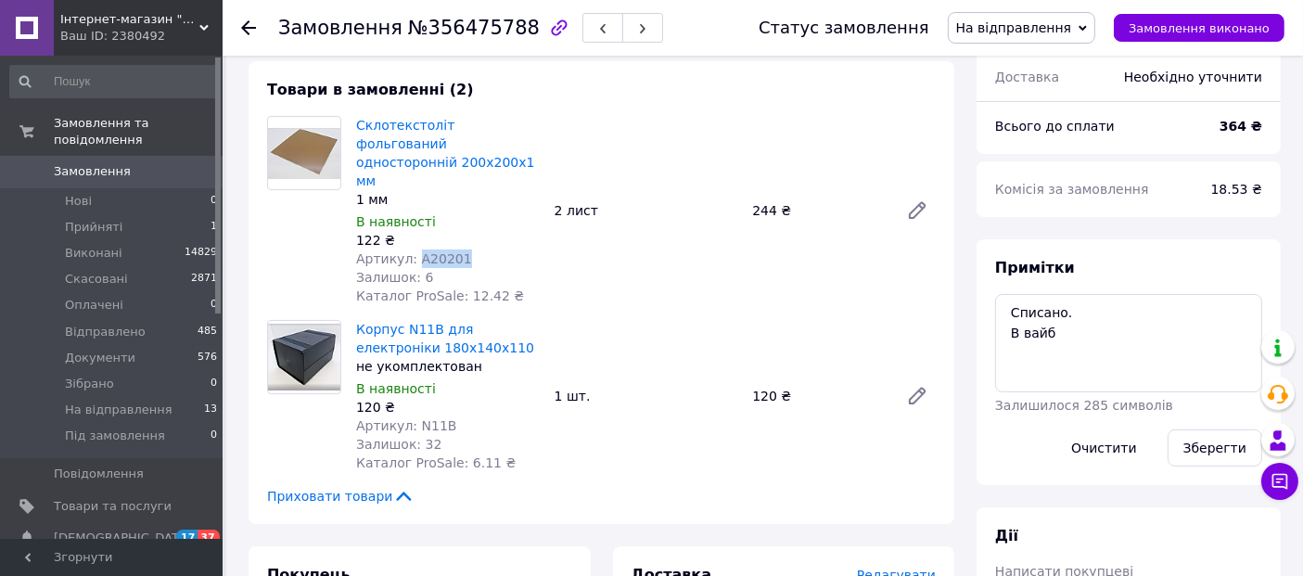
click at [421, 251] on span "Артикул: A20201" at bounding box center [414, 258] width 116 height 15
click at [429, 418] on span "Артикул: N11B" at bounding box center [406, 425] width 100 height 15
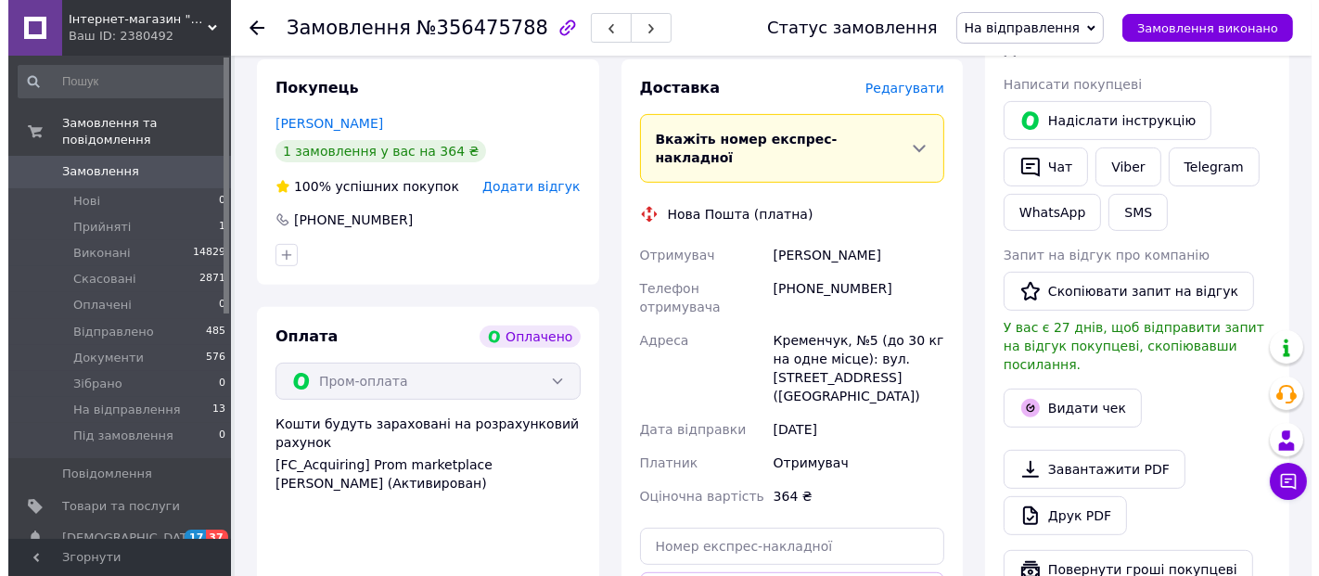
scroll to position [562, 0]
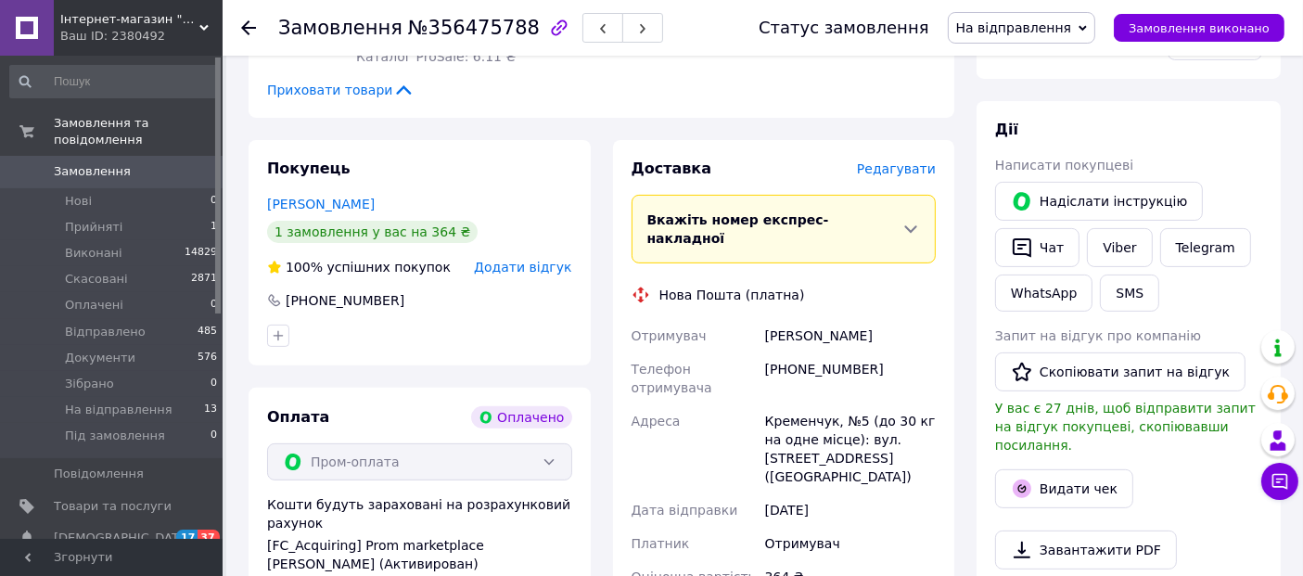
click at [891, 161] on span "Редагувати" at bounding box center [896, 168] width 79 height 15
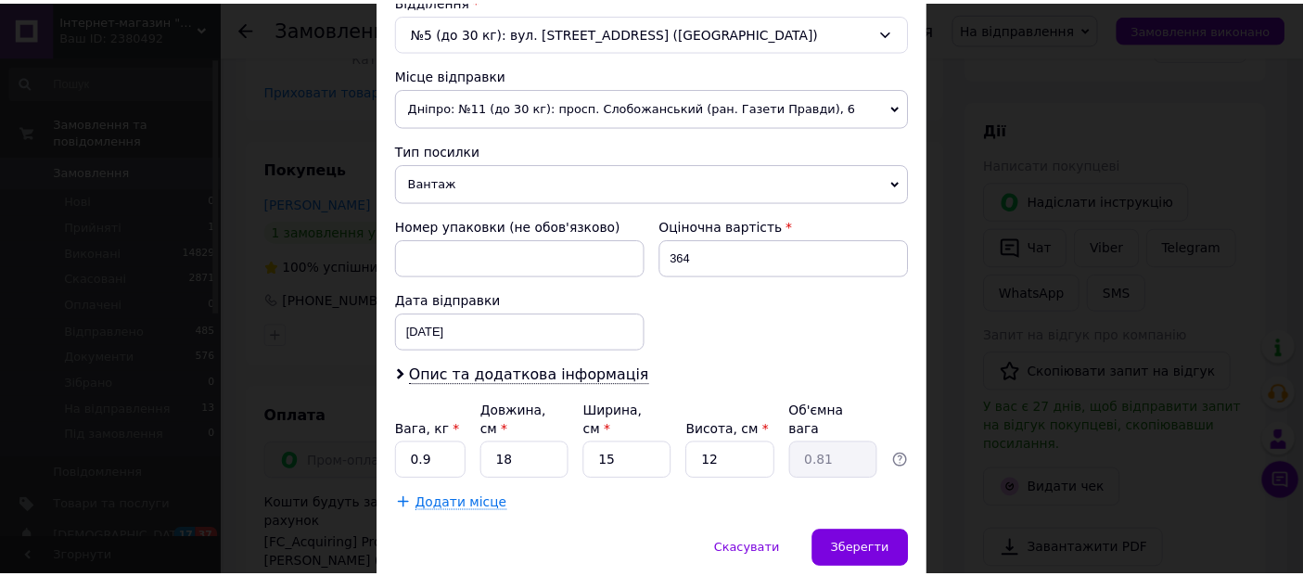
scroll to position [599, 0]
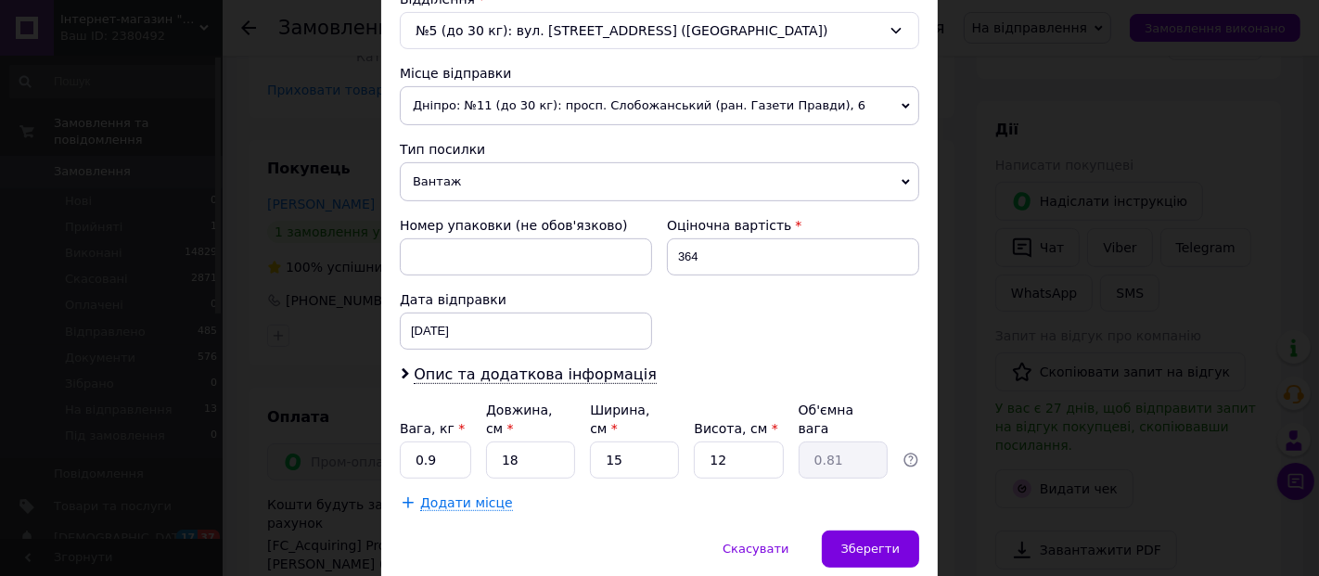
click at [968, 420] on div "× Редагування доставки Спосіб доставки Нова Пошта (платна) Платник Отримувач Ві…" at bounding box center [659, 288] width 1319 height 576
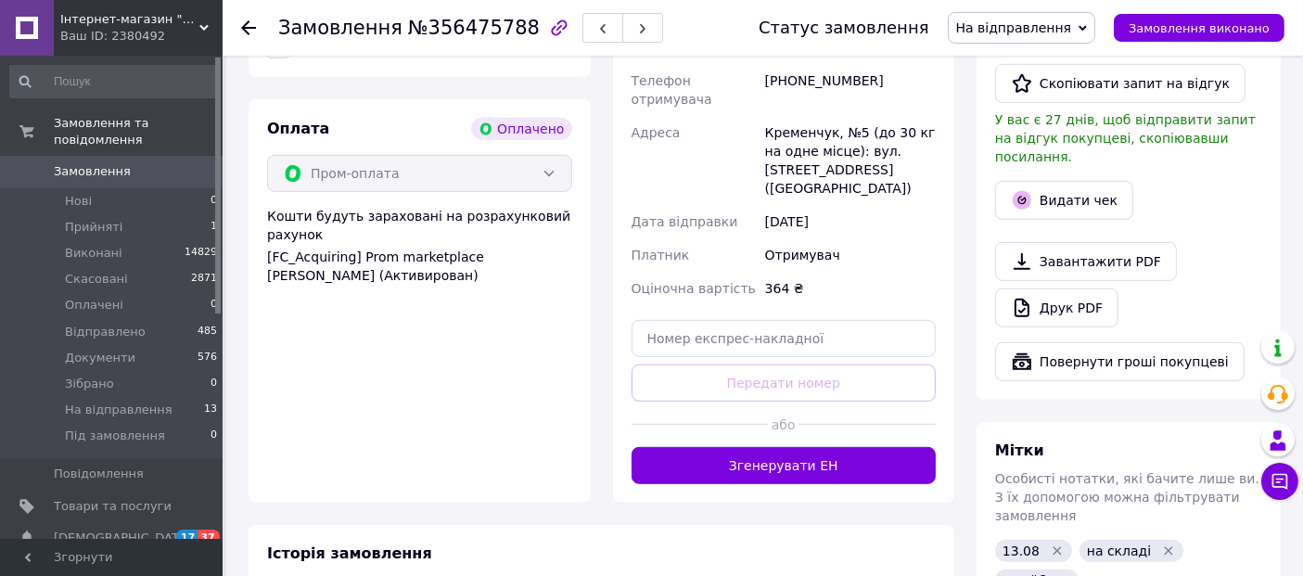
scroll to position [853, 0]
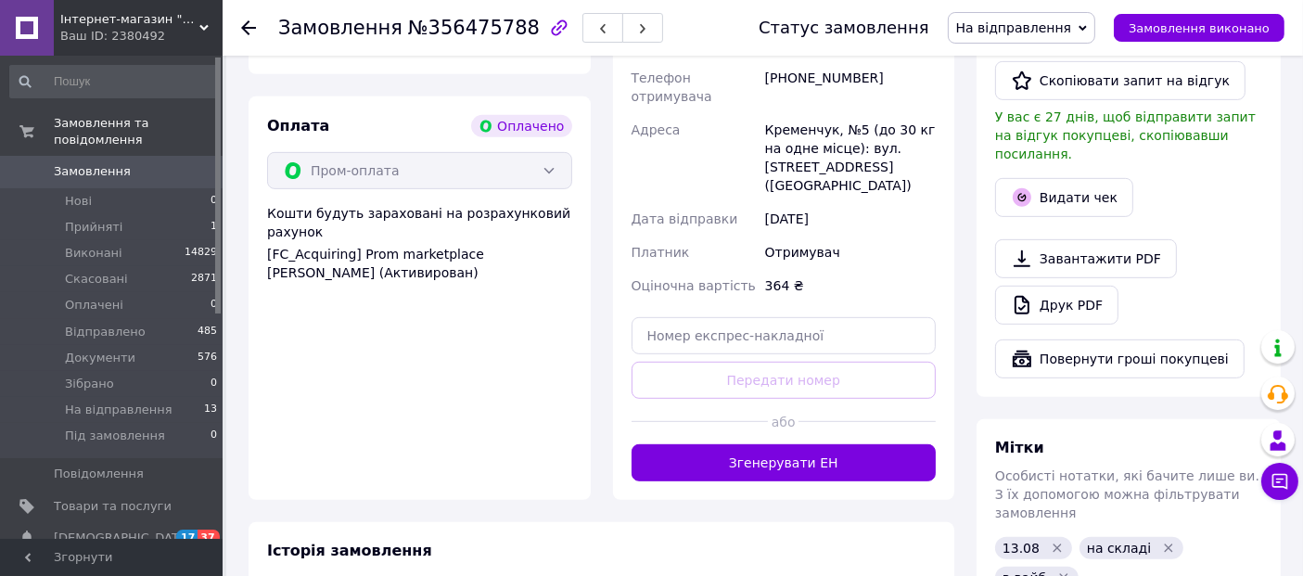
click at [823, 444] on button "Згенерувати ЕН" at bounding box center [784, 462] width 305 height 37
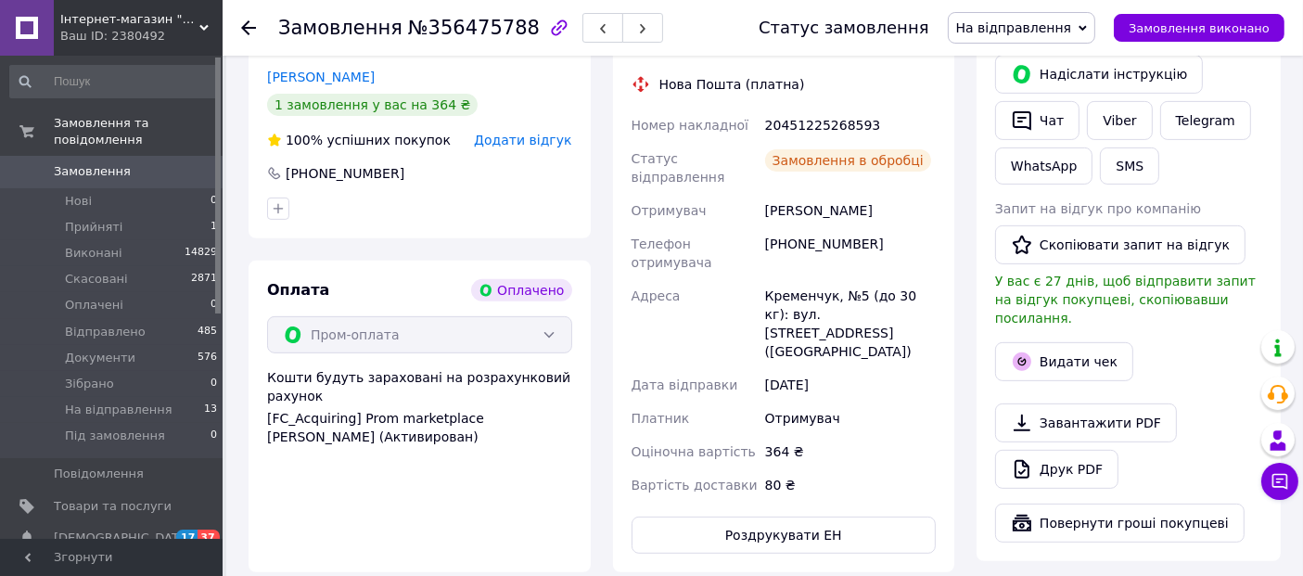
scroll to position [623, 0]
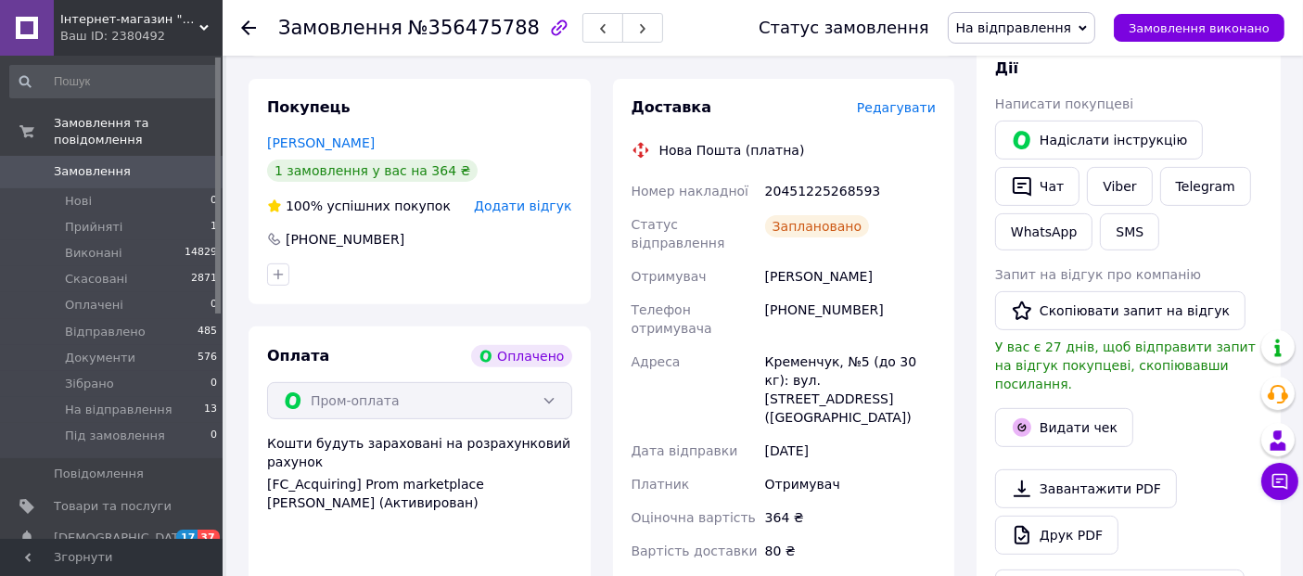
click at [811, 174] on div "20451225268593" at bounding box center [851, 190] width 178 height 33
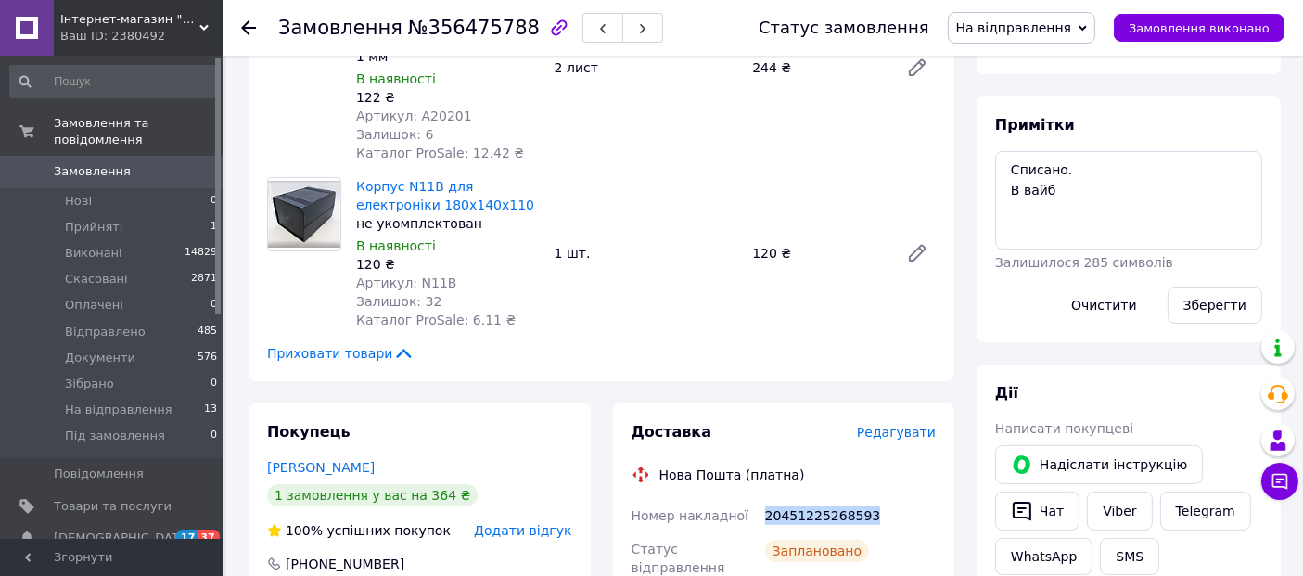
scroll to position [298, 0]
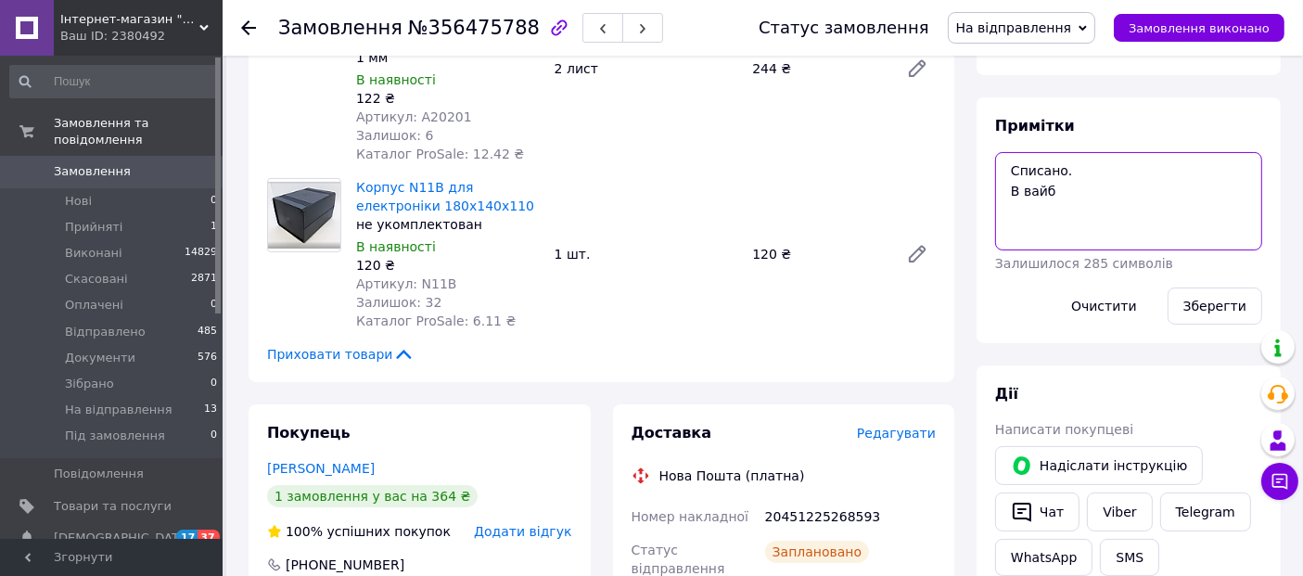
click at [1002, 165] on textarea "Списано. В вайб" at bounding box center [1128, 201] width 267 height 98
paste textarea "20451225268593"
type textarea "20451225268593 Списано. В вайб"
click at [1207, 298] on button "Зберегти" at bounding box center [1215, 306] width 95 height 37
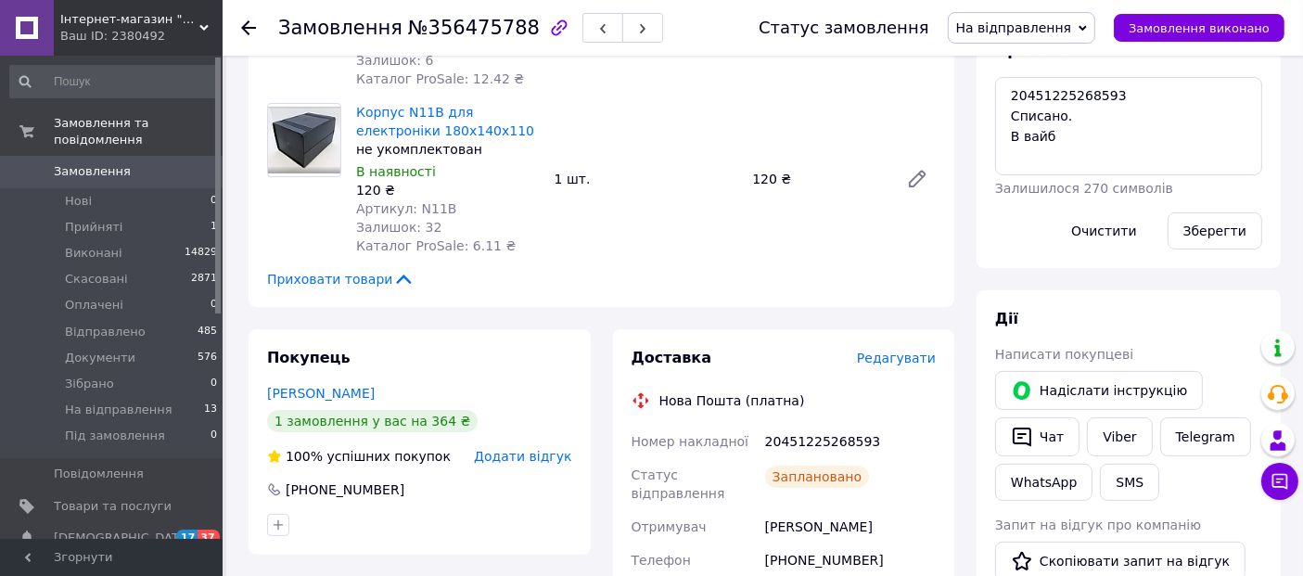
scroll to position [389, 0]
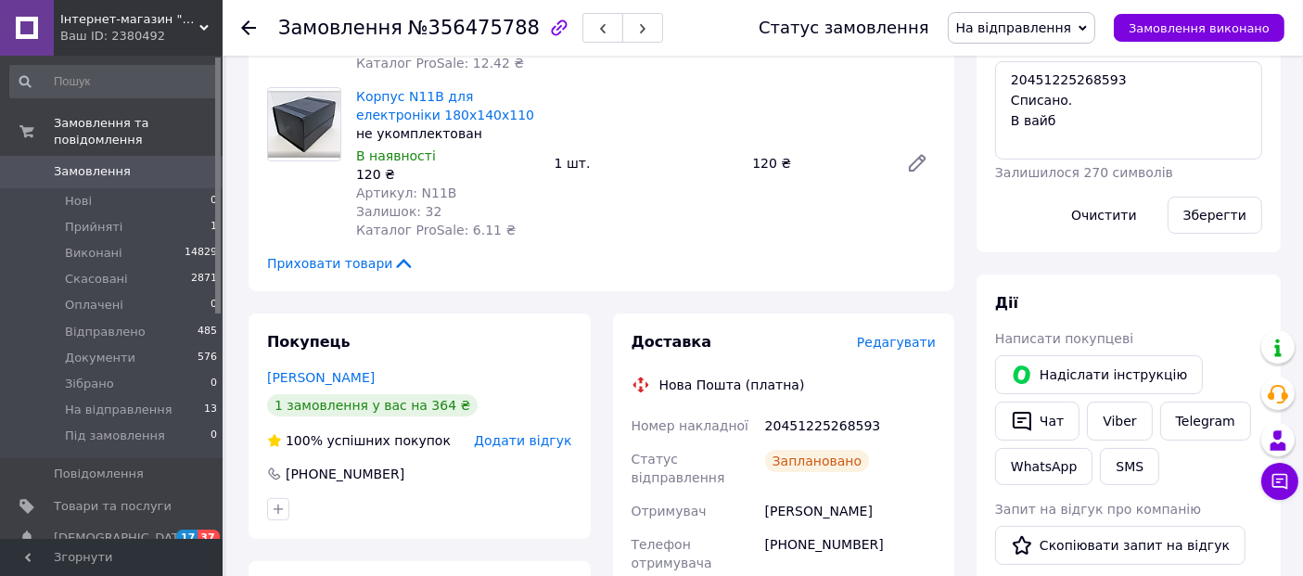
click at [248, 24] on icon at bounding box center [248, 27] width 15 height 15
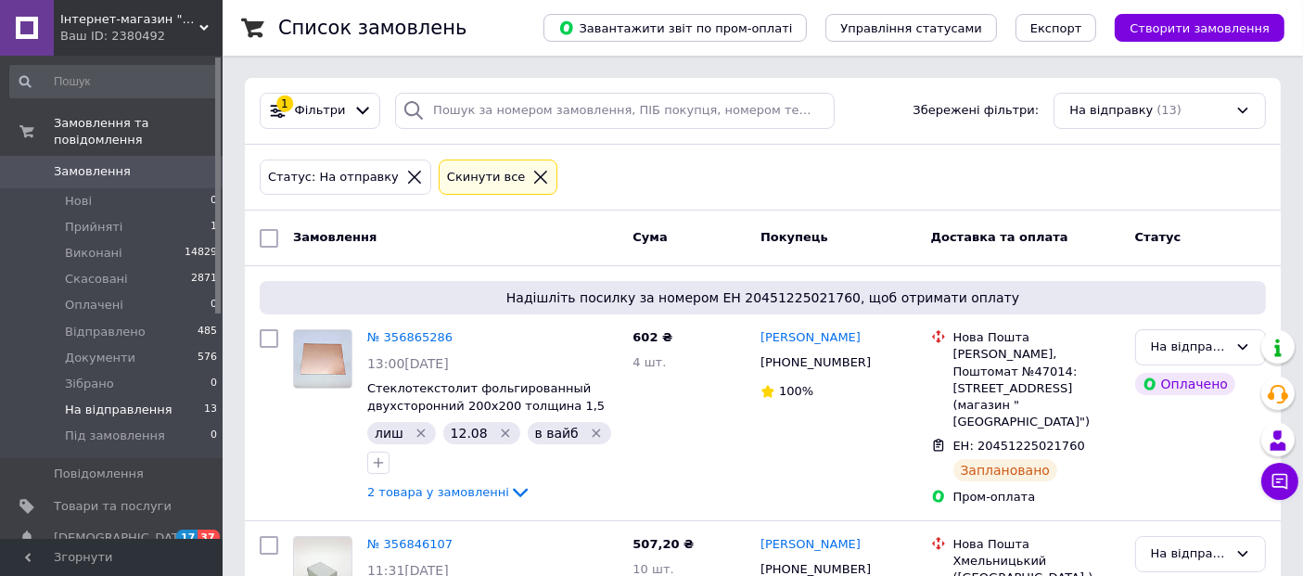
scroll to position [1823, 0]
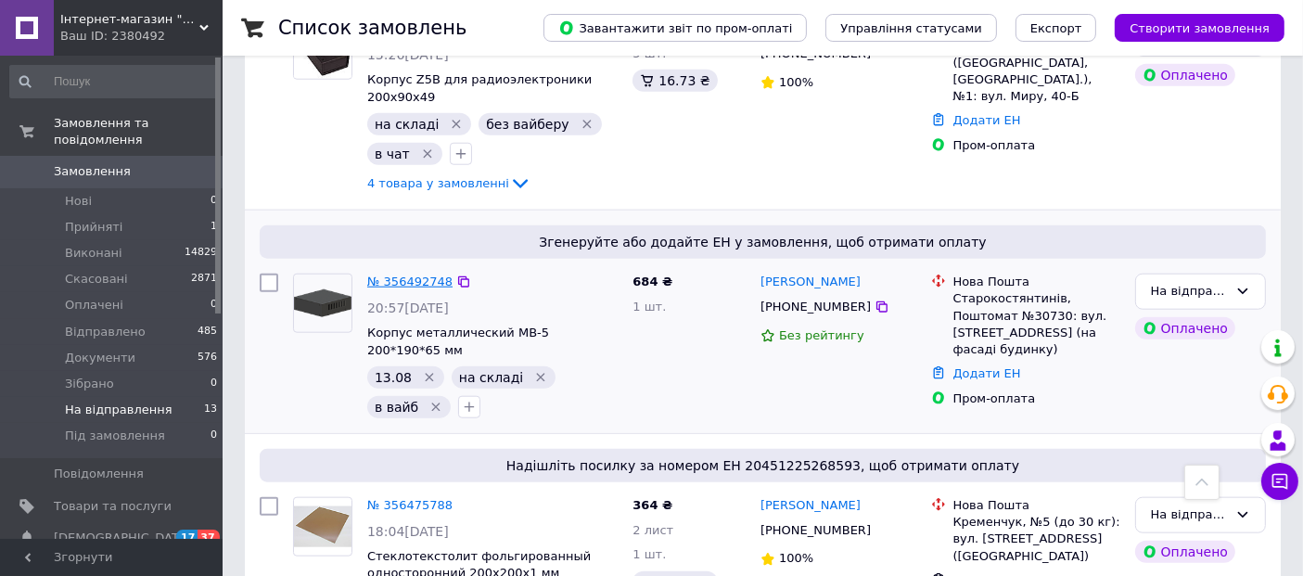
click at [418, 275] on link "№ 356492748" at bounding box center [409, 282] width 85 height 14
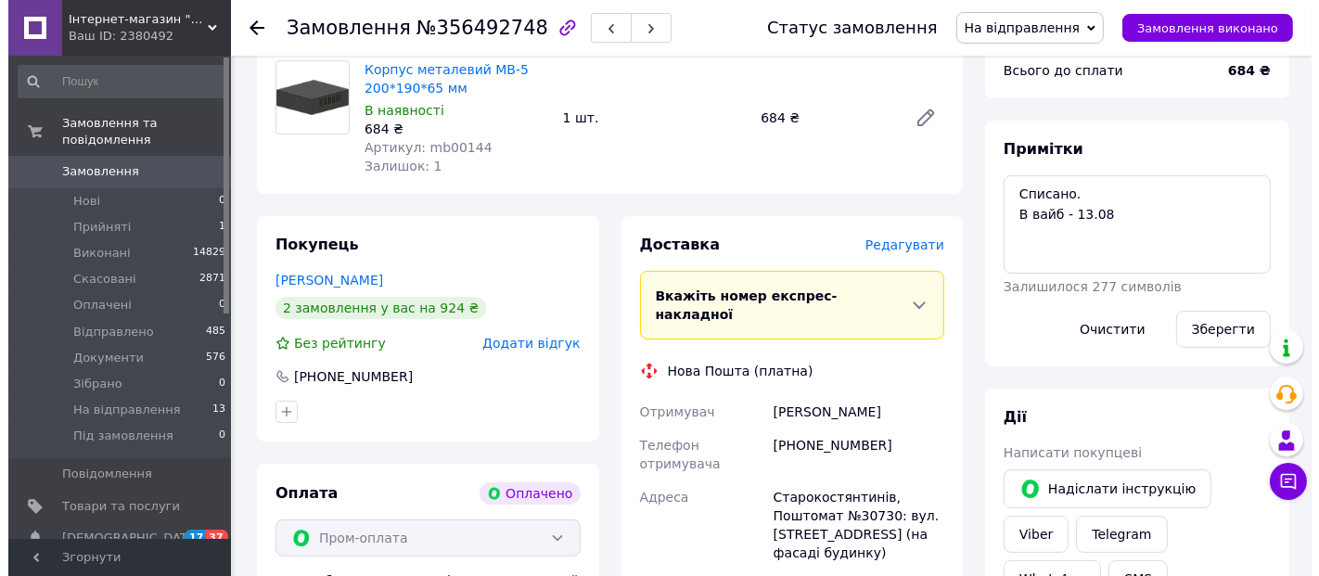
scroll to position [213, 0]
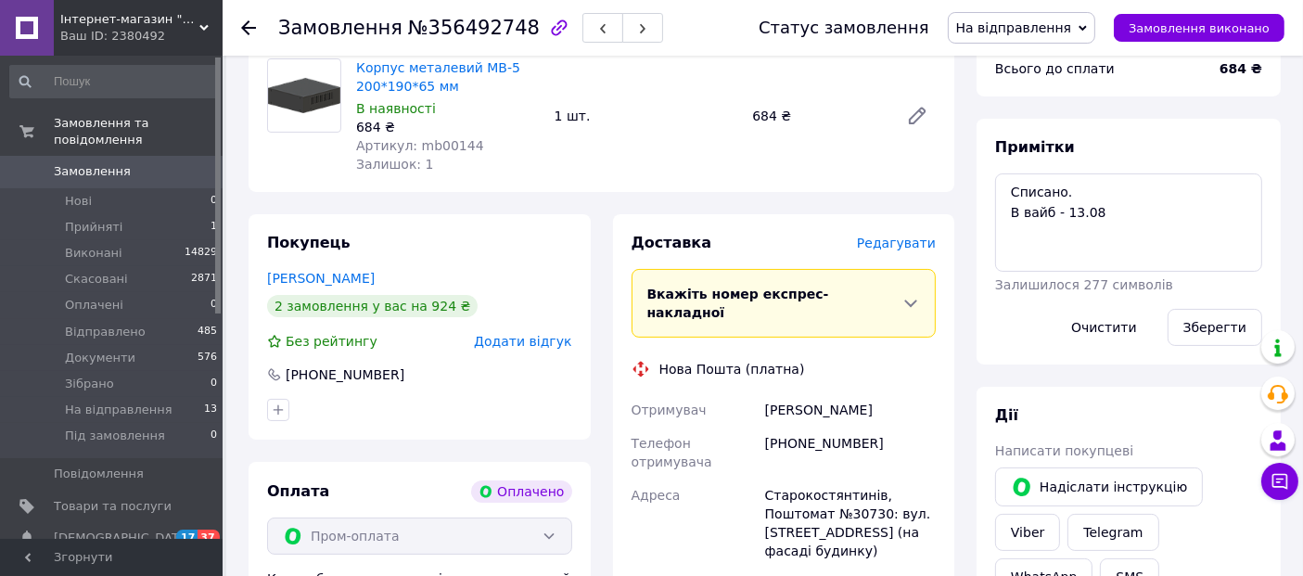
click at [891, 248] on span "Редагувати" at bounding box center [896, 243] width 79 height 15
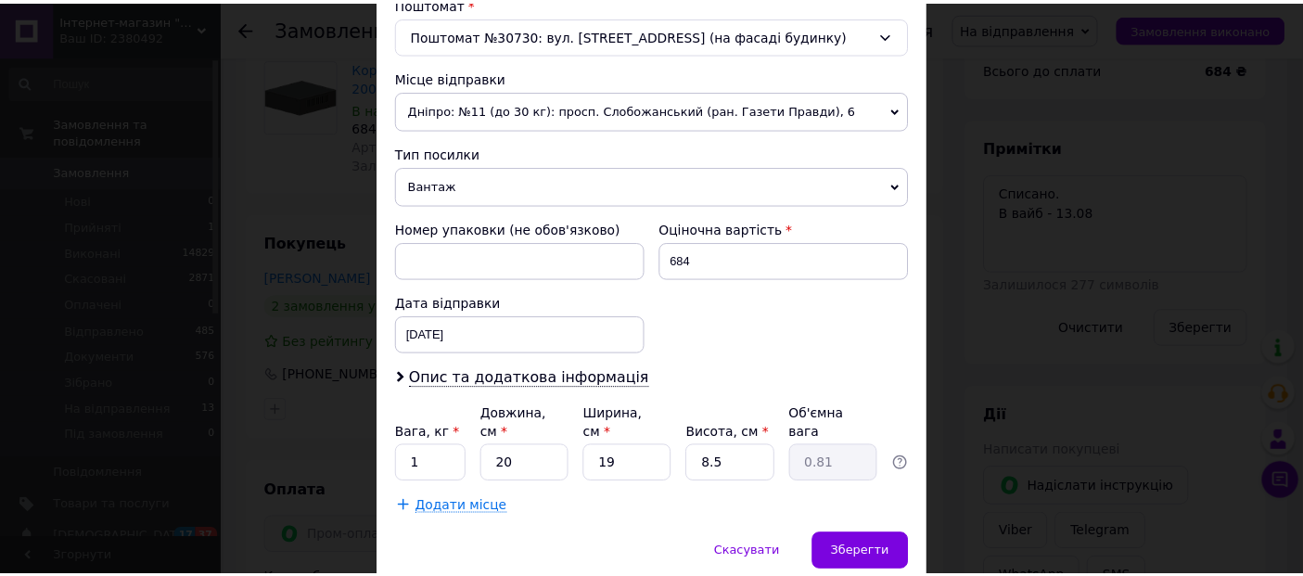
scroll to position [596, 0]
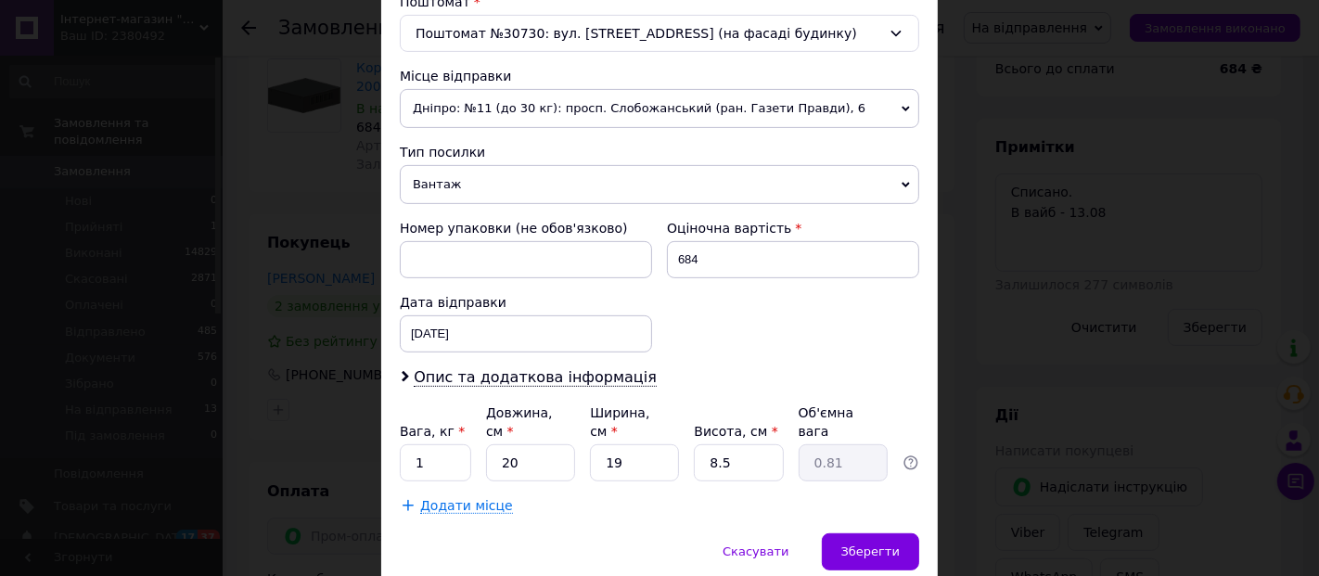
click at [1074, 419] on div "× Редагування доставки Спосіб доставки Нова Пошта (платна) Платник Отримувач Ві…" at bounding box center [659, 288] width 1319 height 576
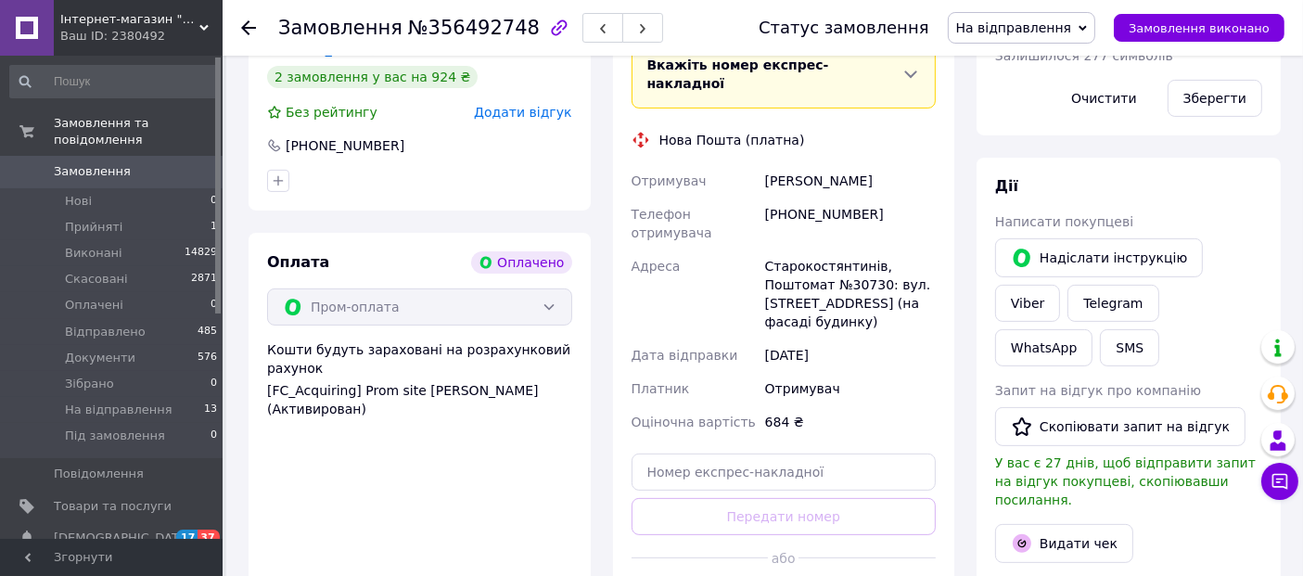
scroll to position [446, 0]
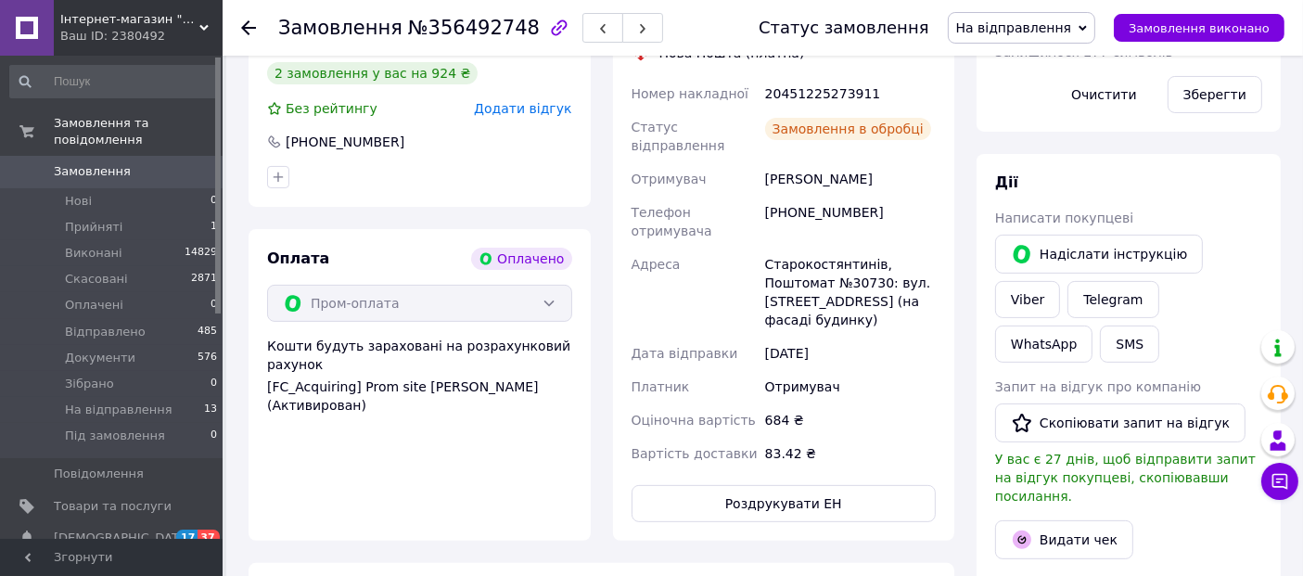
scroll to position [15, 0]
click at [824, 90] on div "20451225273911" at bounding box center [851, 93] width 178 height 33
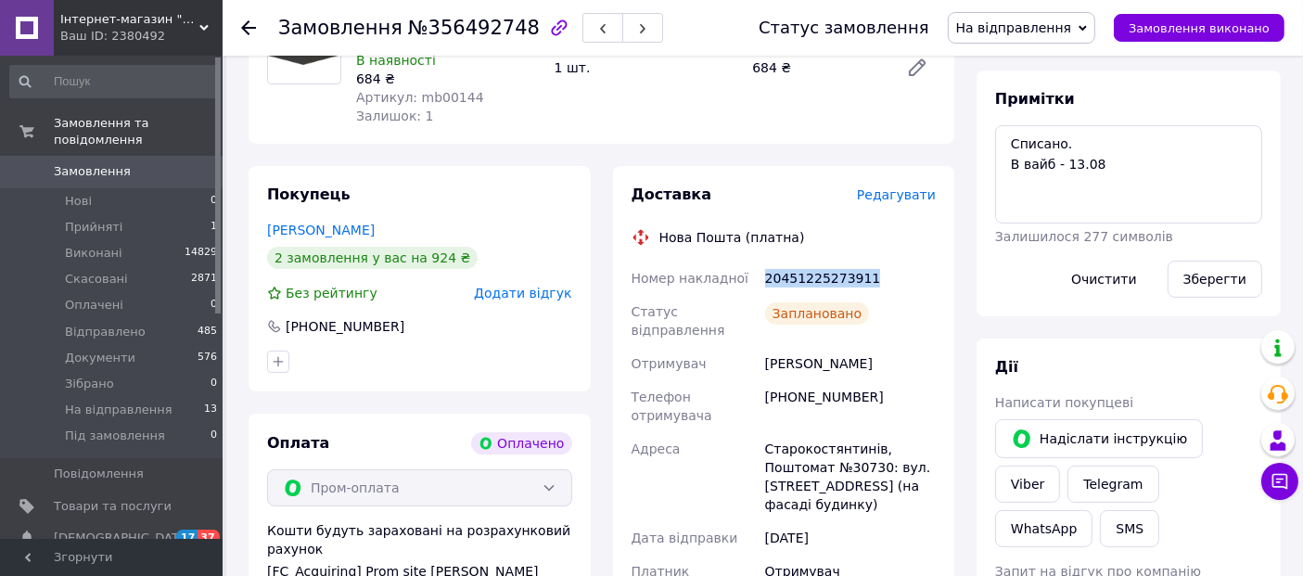
scroll to position [249, 0]
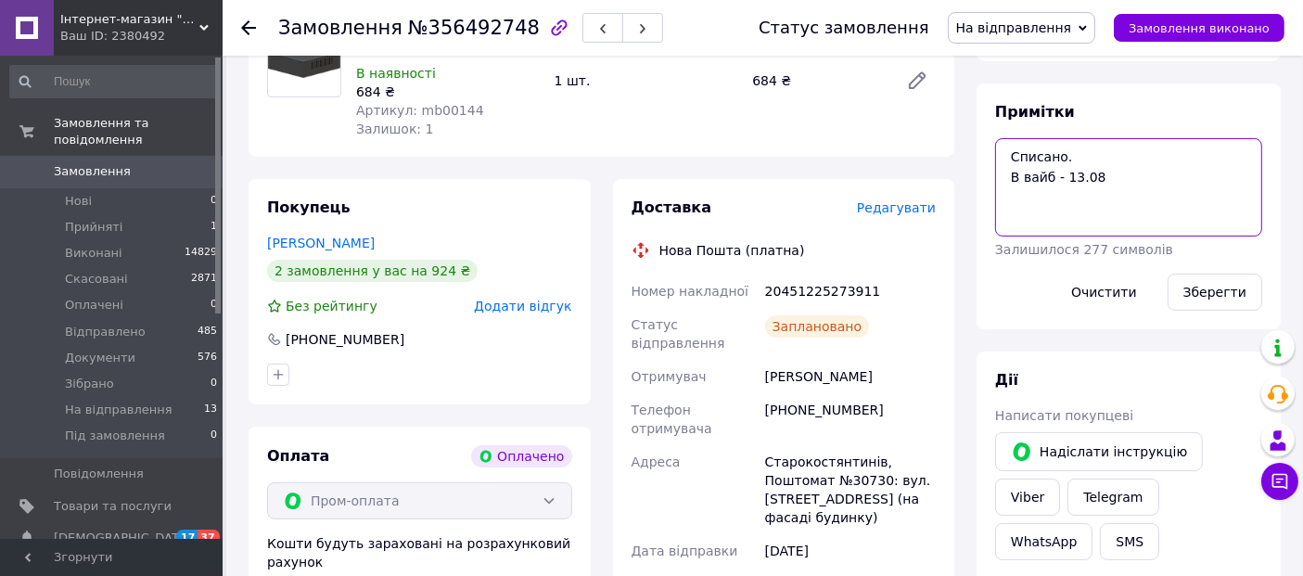
click at [1015, 151] on textarea "Списано. В вайб - 13.08" at bounding box center [1128, 187] width 267 height 98
paste textarea "20451225273911"
type textarea "20451225273911 Списано. В вайб - 13.08"
click at [1219, 283] on button "Зберегти" at bounding box center [1215, 292] width 95 height 37
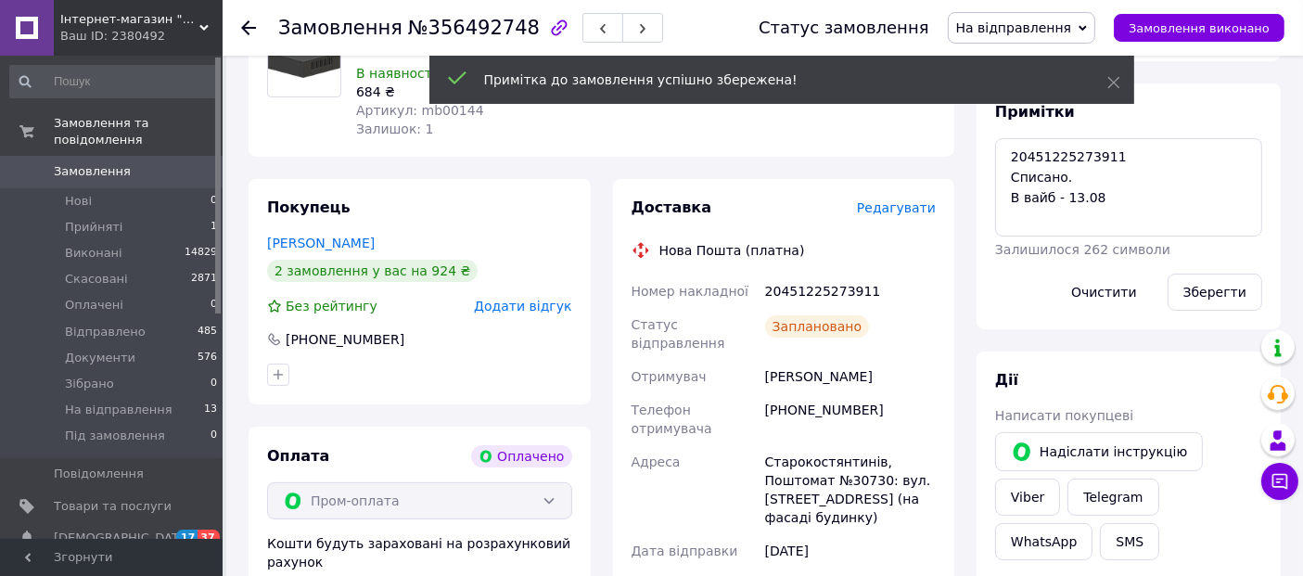
scroll to position [59, 0]
click at [455, 27] on span "№356492748" at bounding box center [474, 28] width 132 height 22
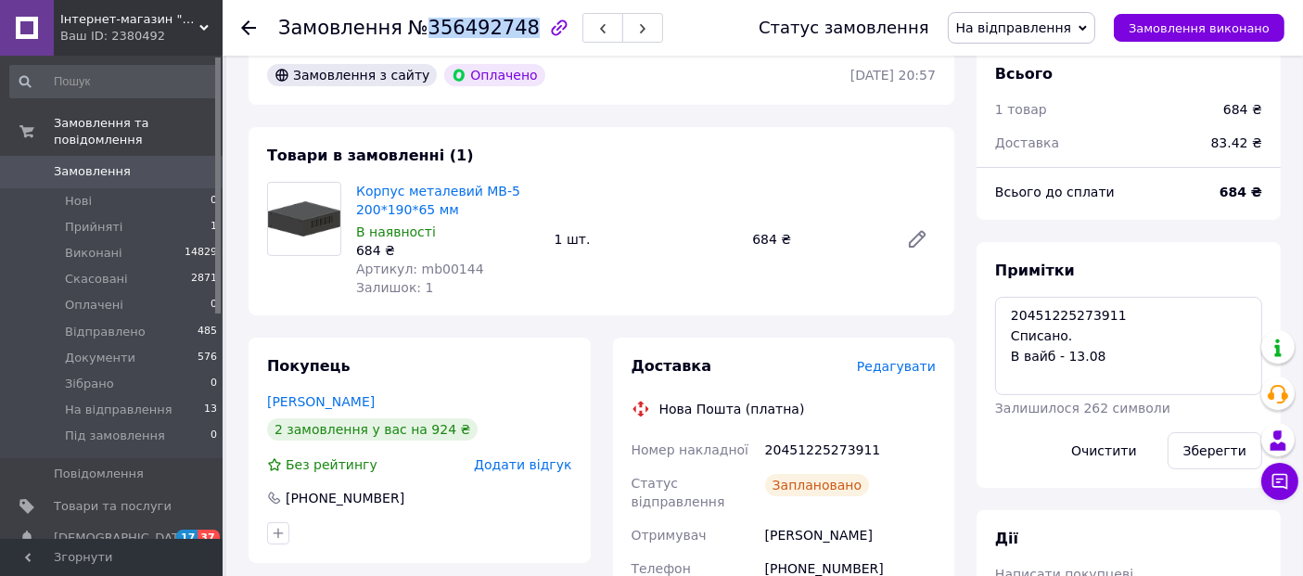
scroll to position [88, 0]
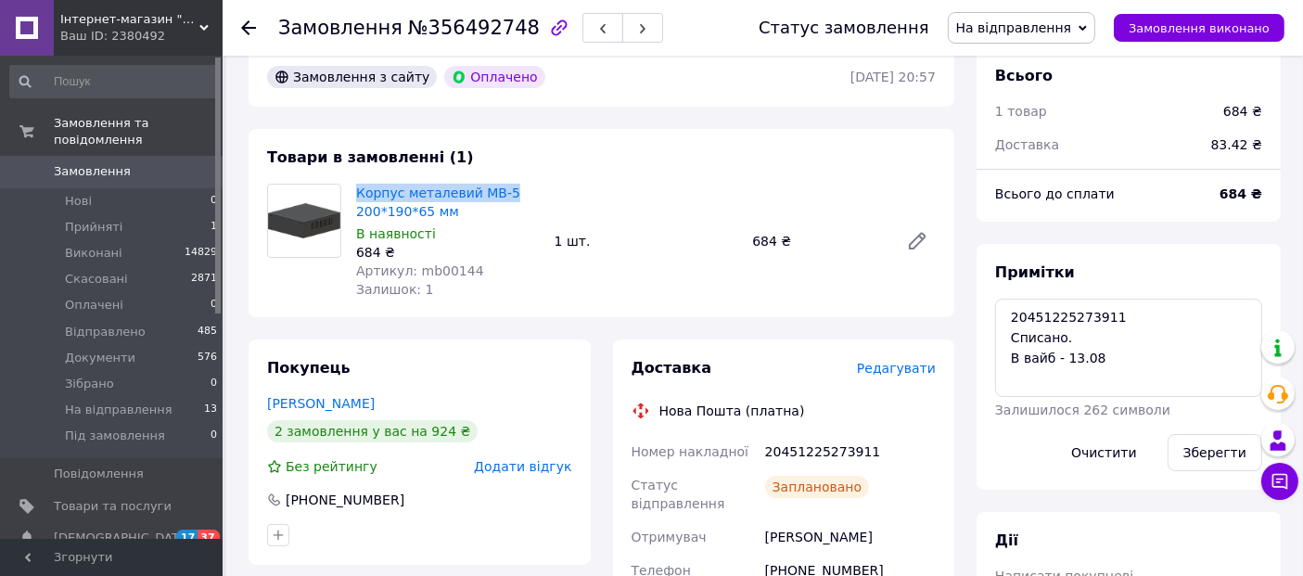
drag, startPoint x: 351, startPoint y: 188, endPoint x: 502, endPoint y: 186, distance: 151.2
click at [502, 186] on div "Корпус металевий MB-5 200*190*65 мм В наявності 684 ₴ Артикул: mb00144 Залишок:…" at bounding box center [448, 241] width 199 height 122
drag, startPoint x: 430, startPoint y: 270, endPoint x: 464, endPoint y: 271, distance: 34.3
click at [464, 271] on span "Артикул: mb00144" at bounding box center [420, 270] width 128 height 15
click at [842, 447] on div "20451225273911" at bounding box center [851, 451] width 178 height 33
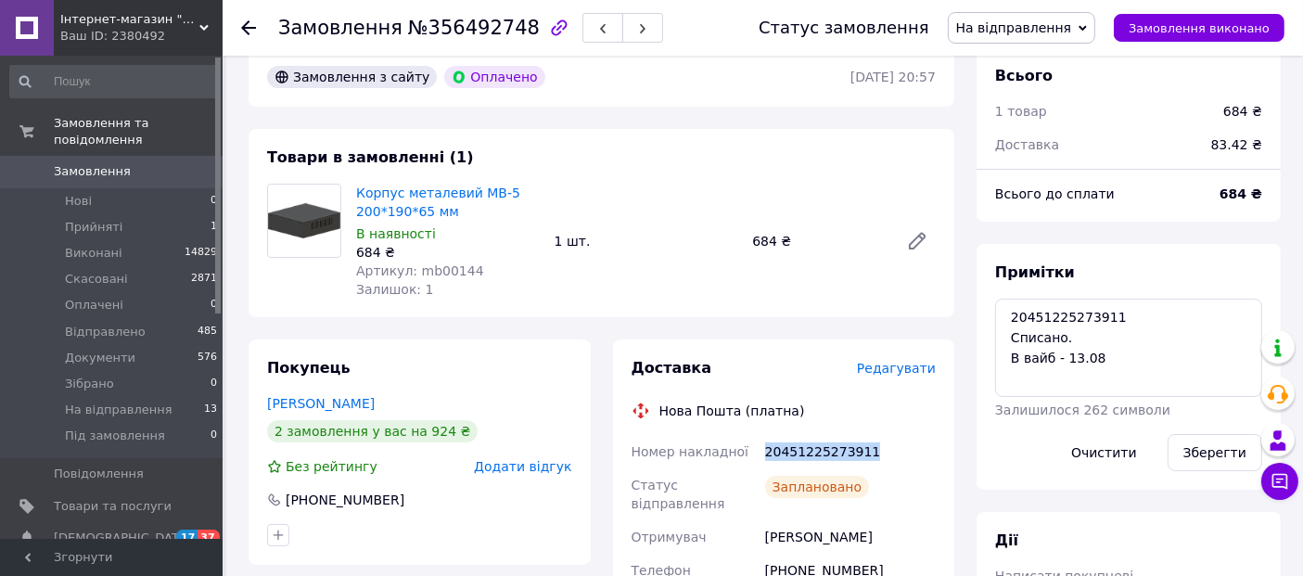
click at [842, 447] on div "20451225273911" at bounding box center [851, 451] width 178 height 33
click at [1198, 248] on div "Примітки 20451225273911 Списано. В вайб - 13.08 Залишилося 262 символи Очистити…" at bounding box center [1129, 367] width 304 height 246
click at [249, 30] on icon at bounding box center [248, 27] width 15 height 15
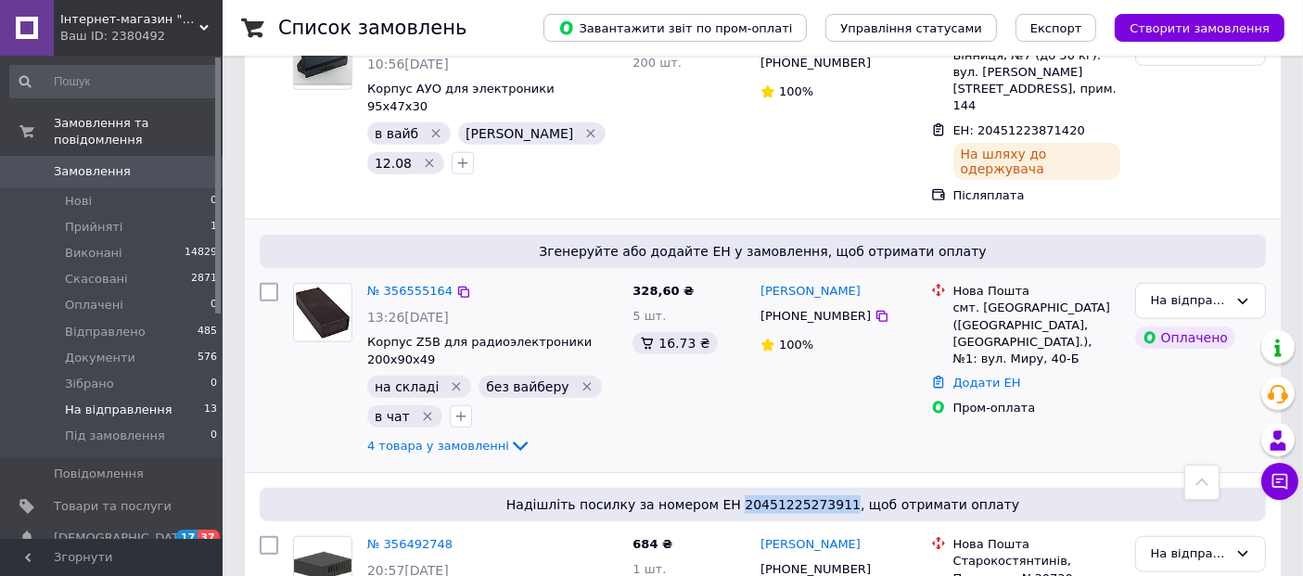
scroll to position [1561, 0]
click at [457, 284] on icon at bounding box center [463, 291] width 15 height 15
click at [415, 283] on link "№ 356555164" at bounding box center [409, 290] width 85 height 14
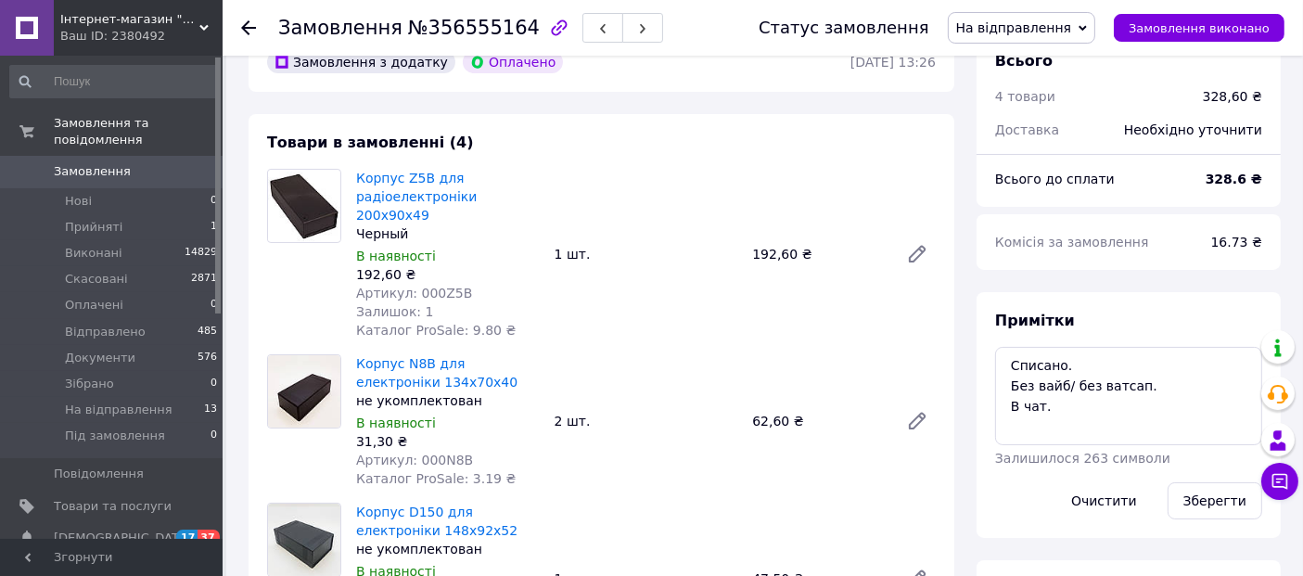
scroll to position [99, 0]
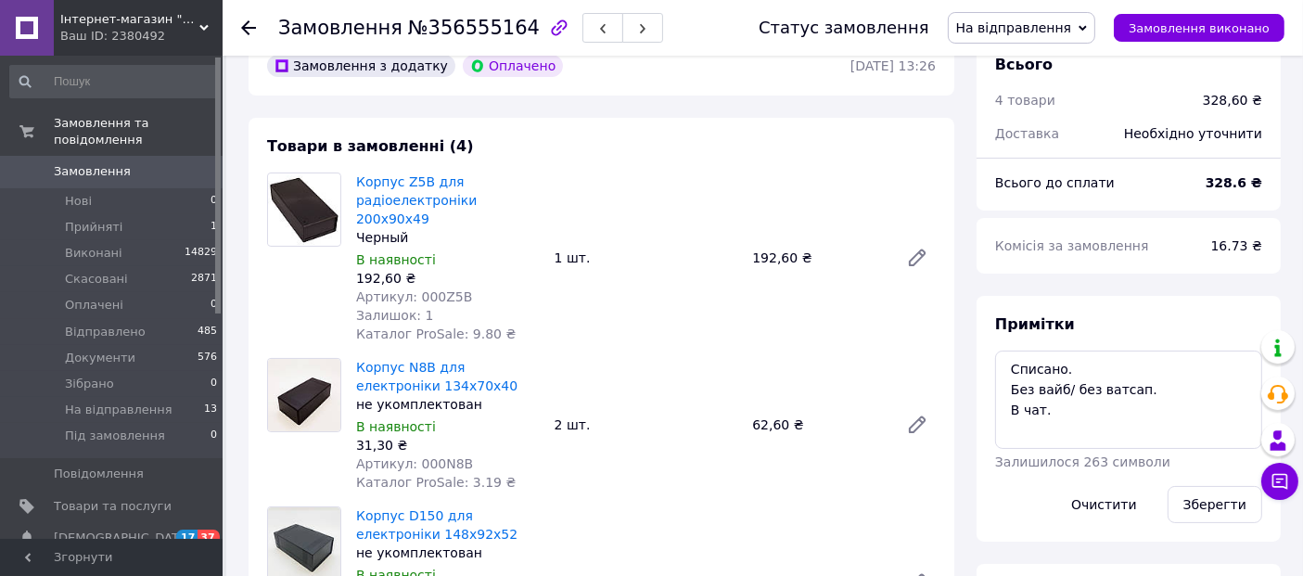
click at [471, 26] on span "№356555164" at bounding box center [474, 28] width 132 height 22
drag, startPoint x: 431, startPoint y: 281, endPoint x: 466, endPoint y: 286, distance: 34.6
click at [466, 288] on div "Артикул: 000Z5B" at bounding box center [448, 297] width 184 height 19
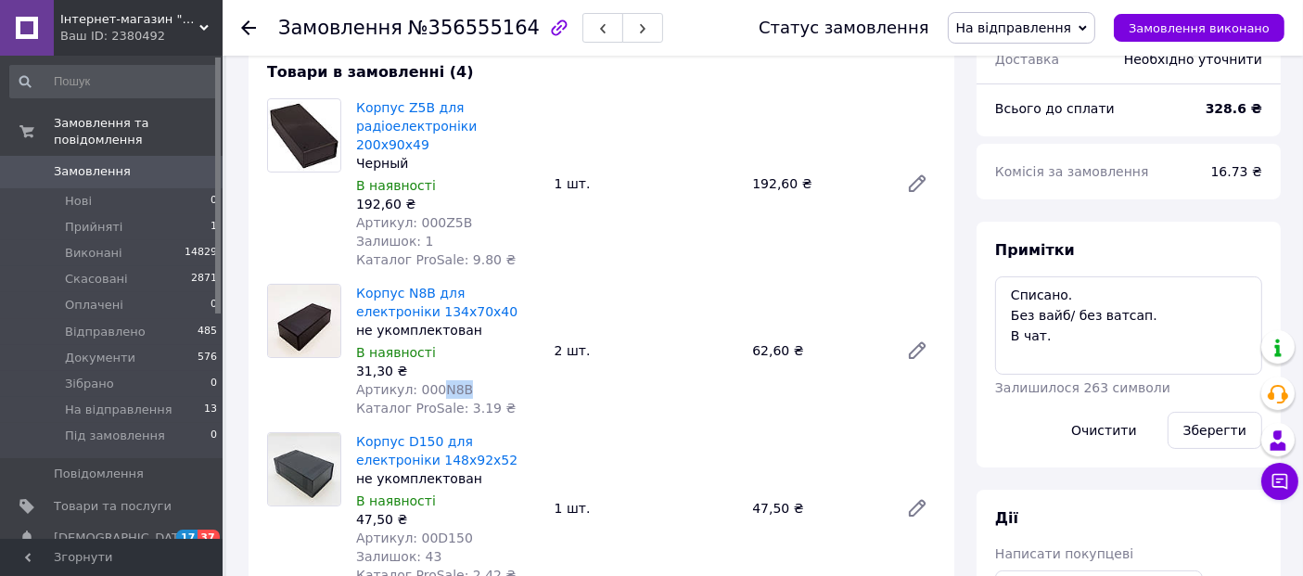
drag, startPoint x: 433, startPoint y: 370, endPoint x: 458, endPoint y: 372, distance: 25.1
click at [458, 380] on div "Артикул: 000N8B" at bounding box center [448, 389] width 184 height 19
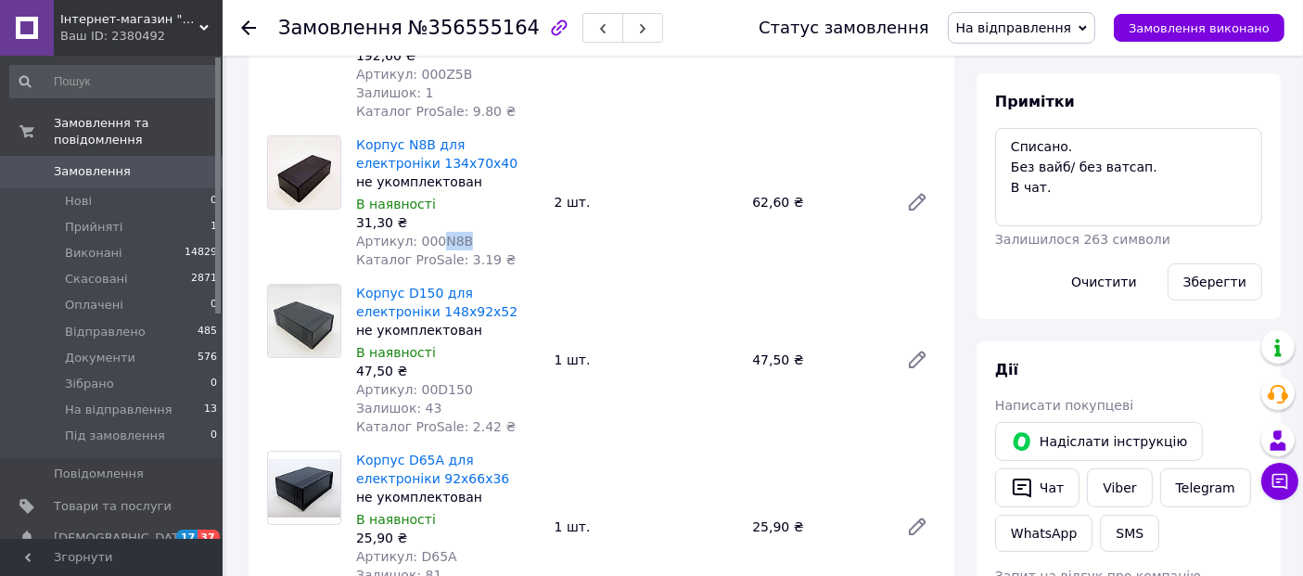
scroll to position [321, 0]
drag, startPoint x: 425, startPoint y: 371, endPoint x: 454, endPoint y: 369, distance: 28.8
click at [454, 383] on span "Артикул: 00D150" at bounding box center [414, 390] width 117 height 15
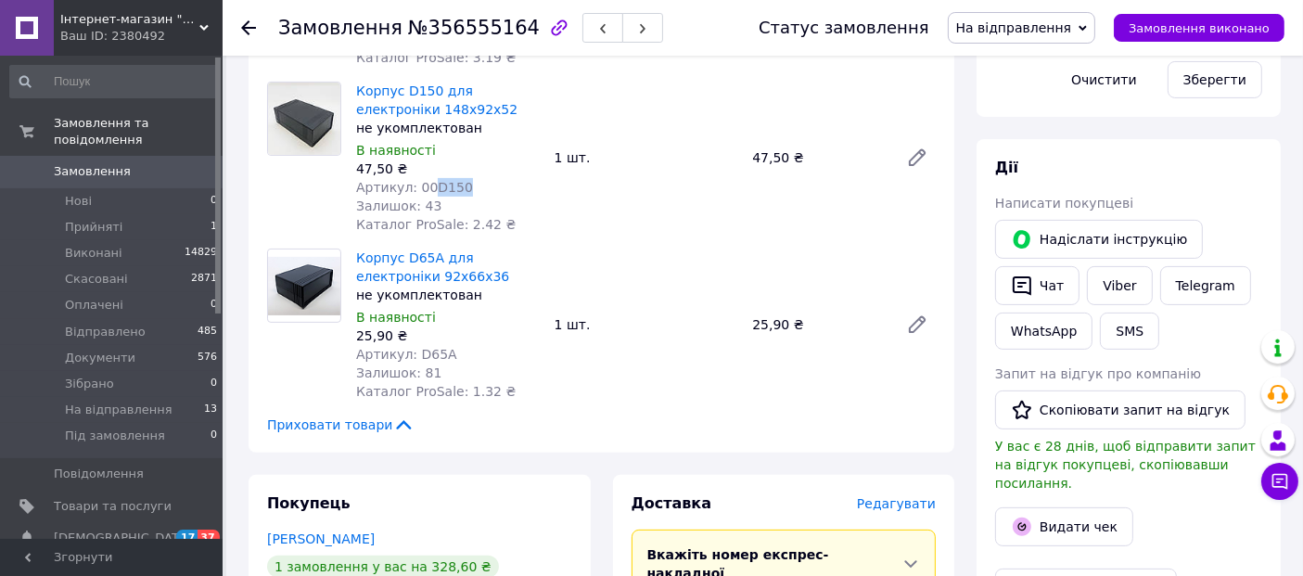
scroll to position [525, 0]
click at [417, 346] on span "Артикул: D65A" at bounding box center [406, 353] width 101 height 15
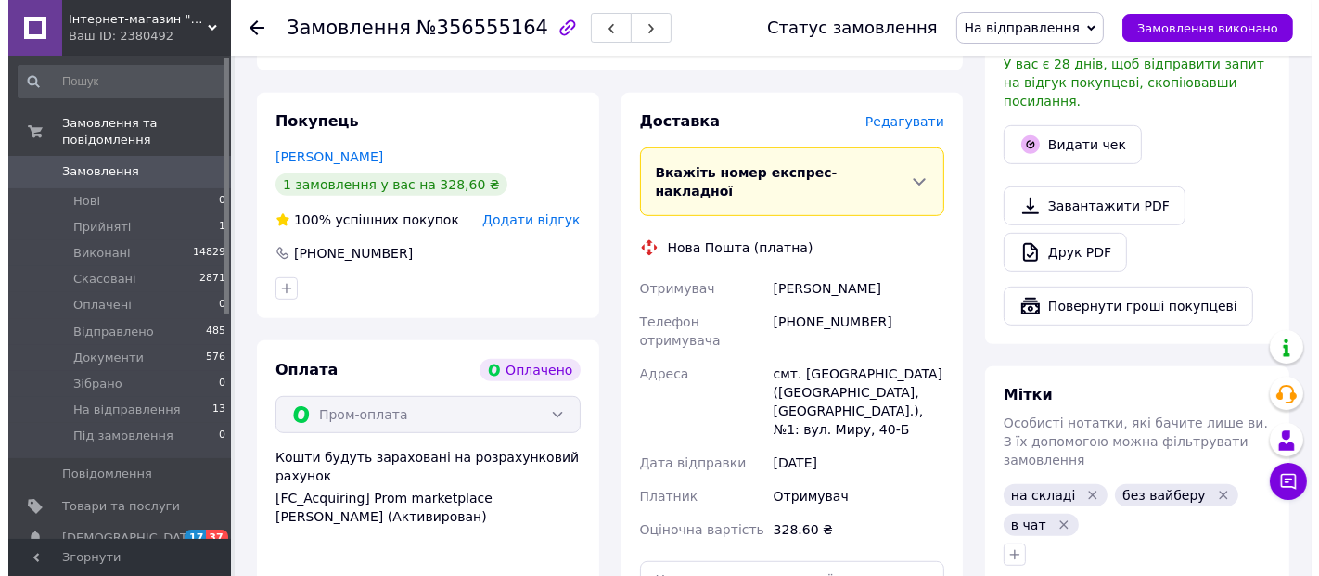
scroll to position [907, 0]
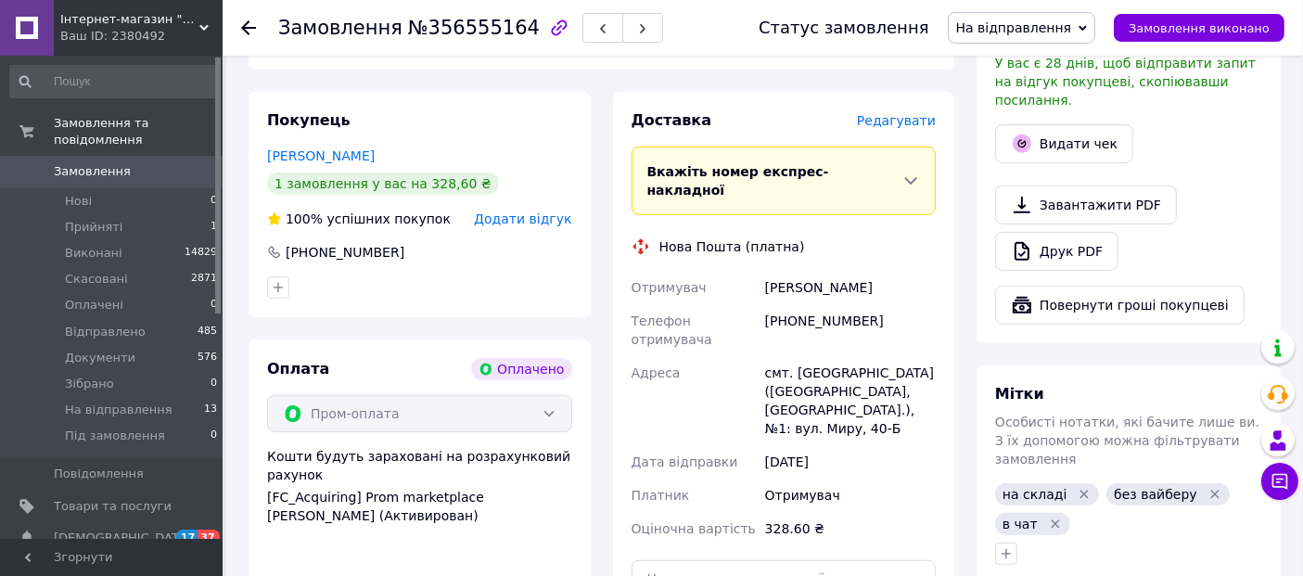
click at [897, 113] on span "Редагувати" at bounding box center [896, 120] width 79 height 15
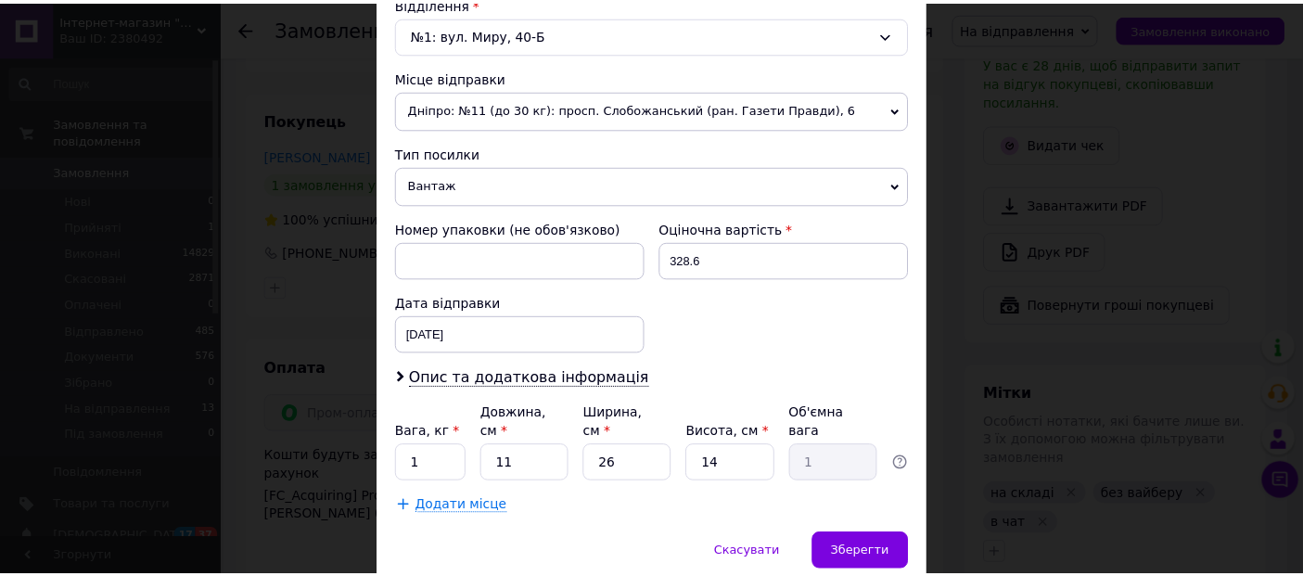
scroll to position [638, 0]
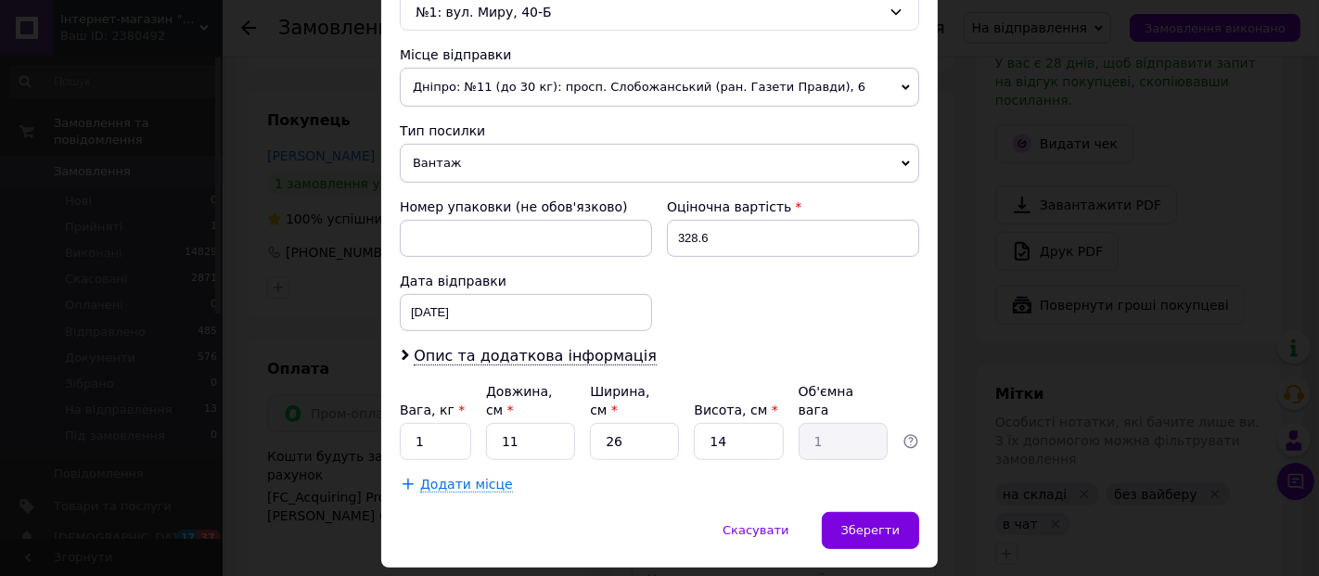
click at [955, 409] on div "× Редагування доставки Спосіб доставки Нова Пошта (платна) Платник Отримувач Ві…" at bounding box center [659, 288] width 1319 height 576
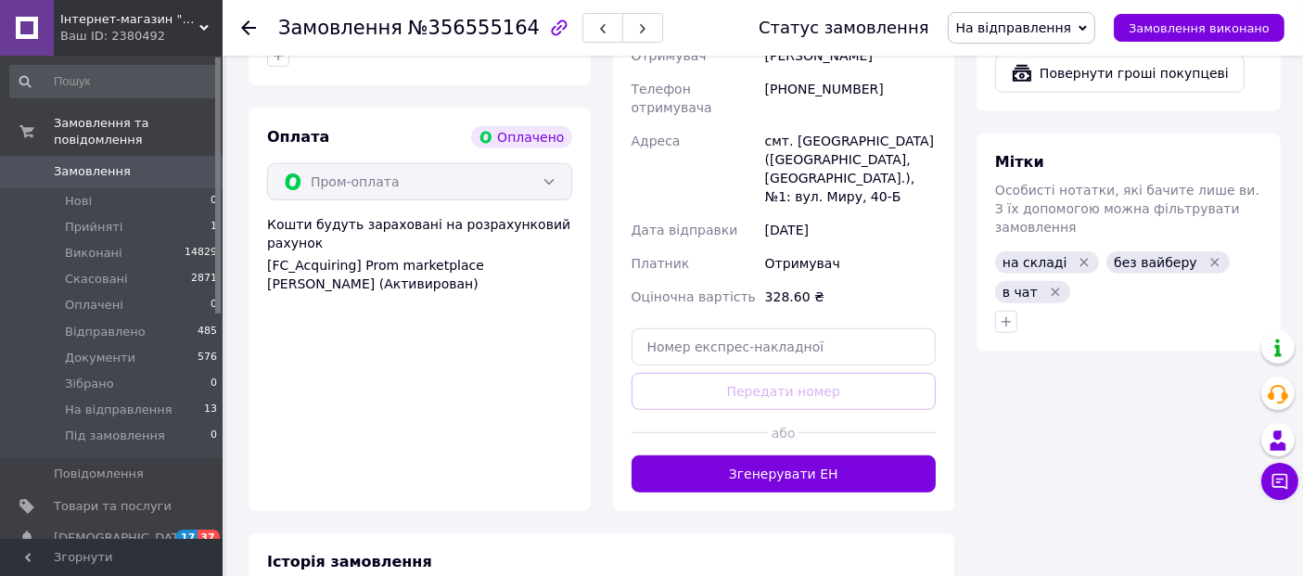
scroll to position [1167, 0]
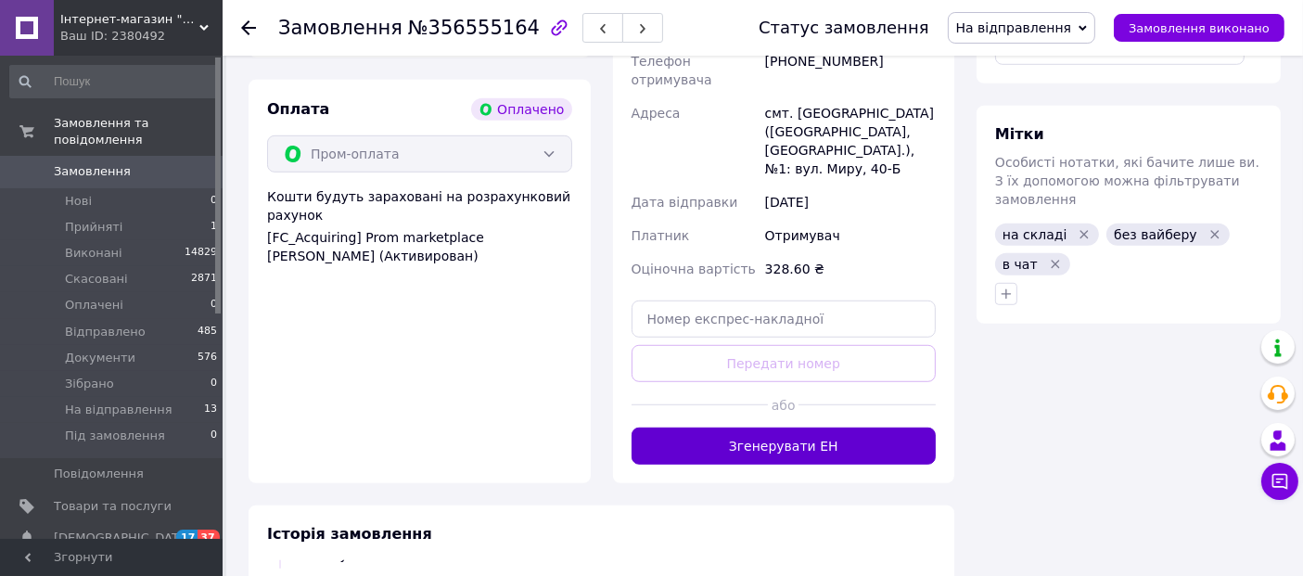
click at [753, 428] on button "Згенерувати ЕН" at bounding box center [784, 446] width 305 height 37
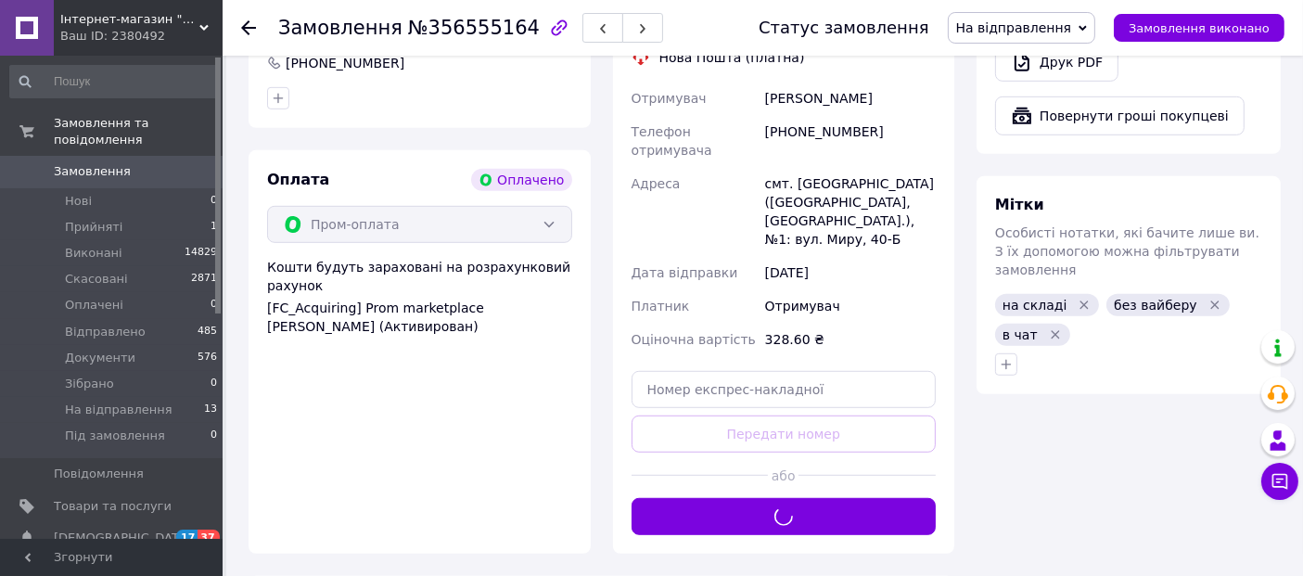
scroll to position [1095, 0]
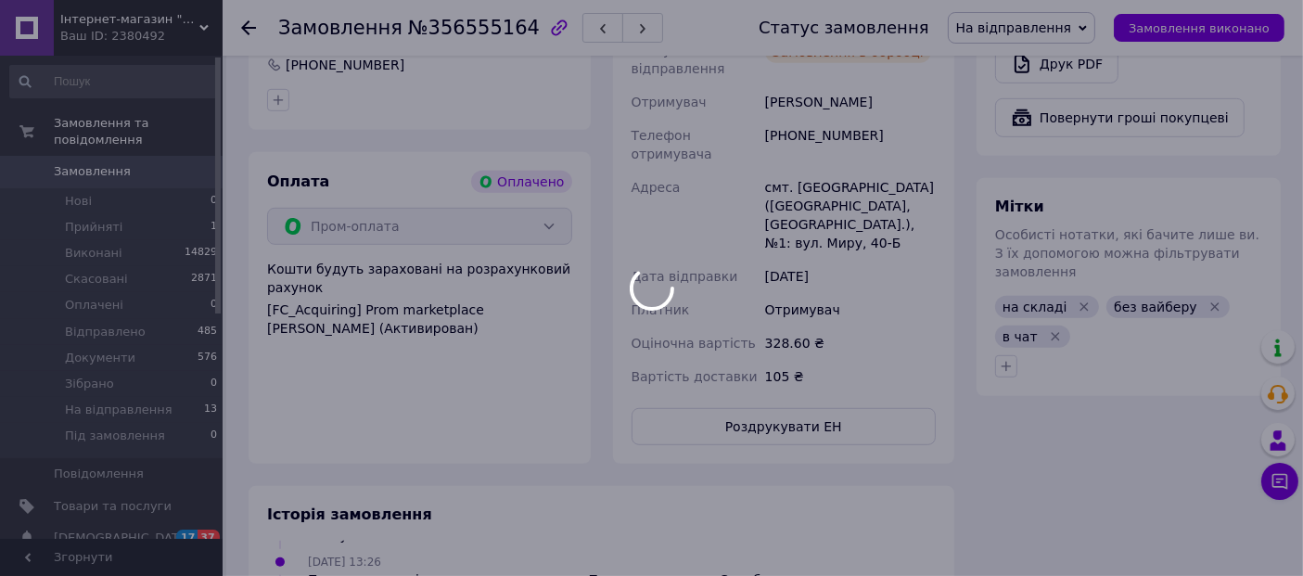
click at [1005, 328] on div at bounding box center [651, 288] width 1303 height 576
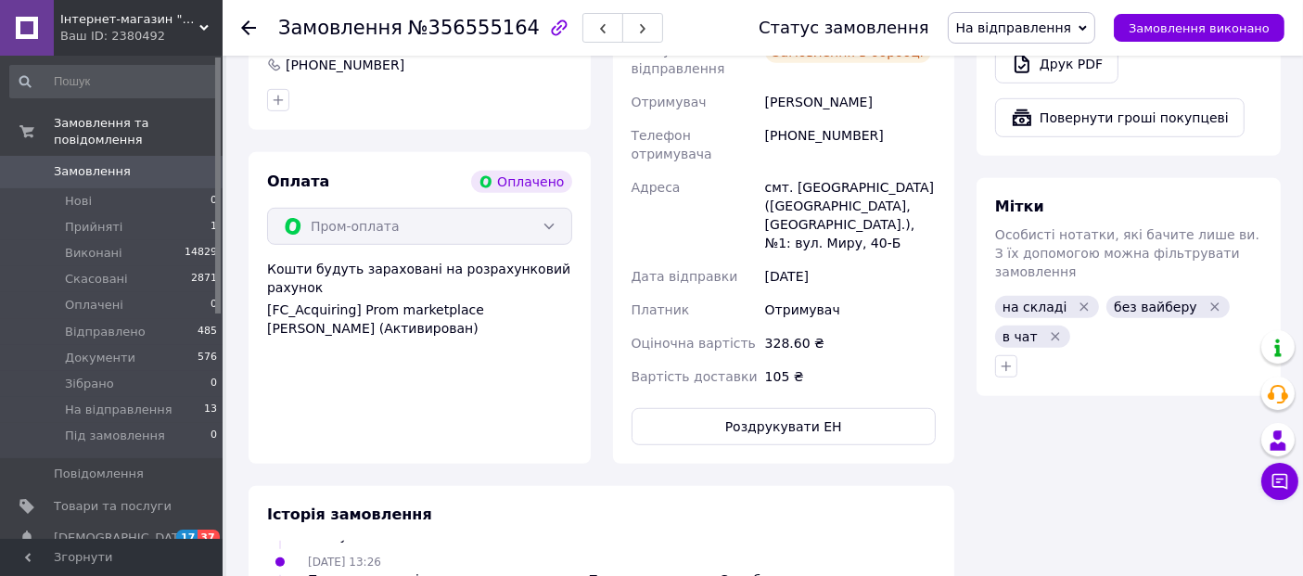
scroll to position [78, 0]
click at [1006, 359] on icon "button" at bounding box center [1006, 366] width 15 height 15
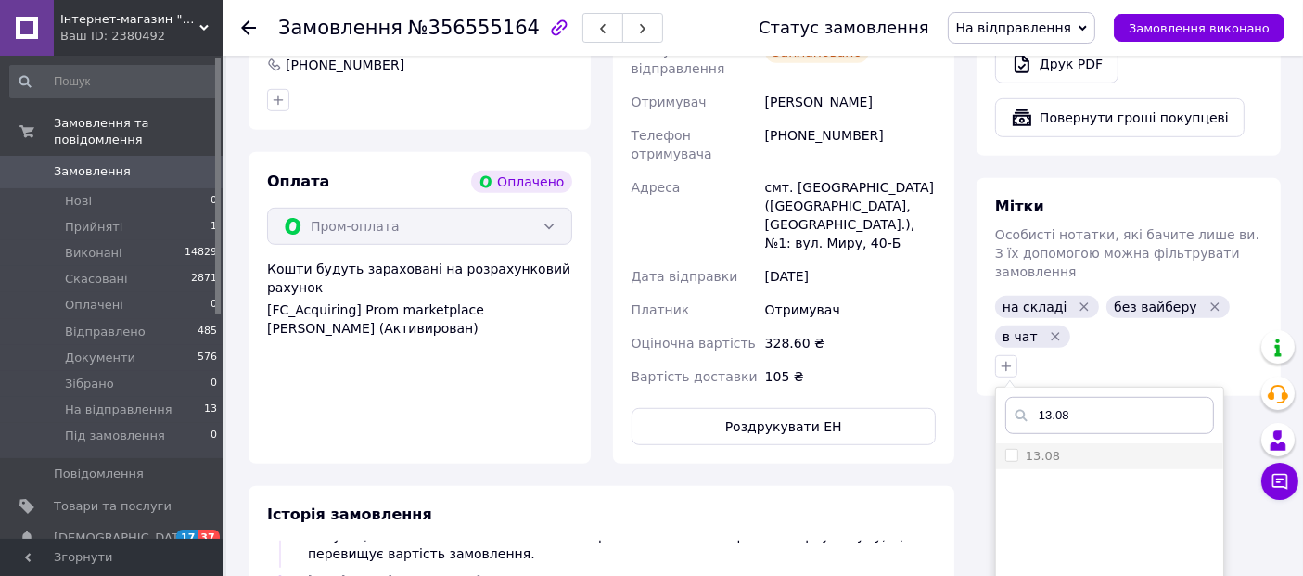
type input "13.08"
click at [1012, 449] on input "13.08" at bounding box center [1012, 455] width 12 height 12
checkbox input "true"
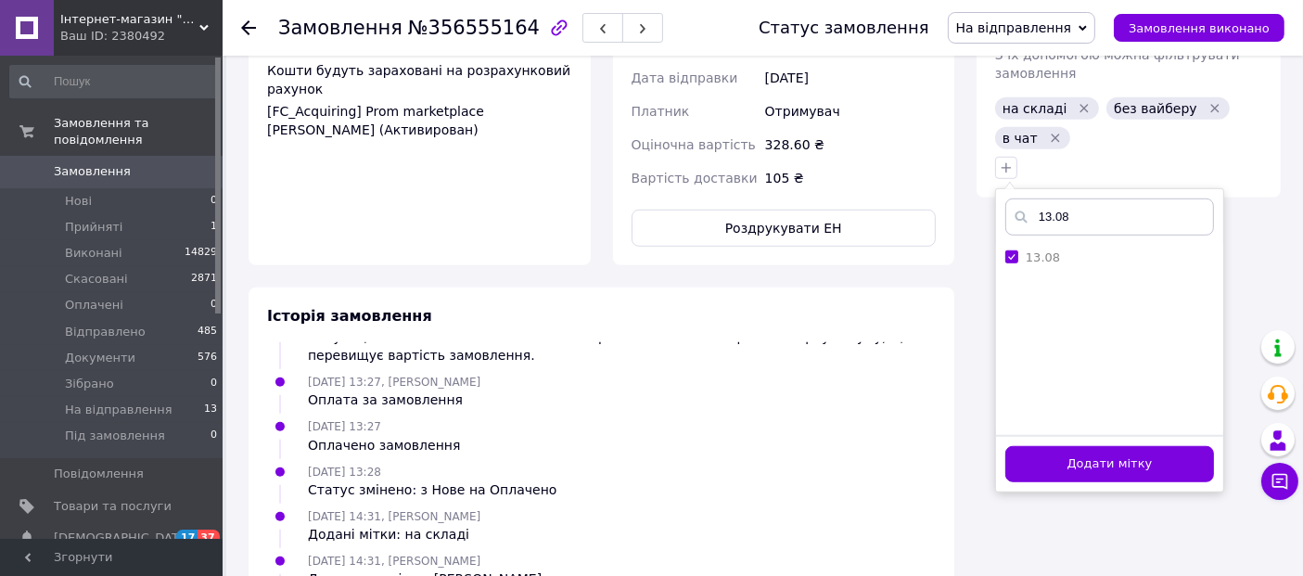
click at [1052, 446] on button "Додати мітку" at bounding box center [1110, 464] width 209 height 36
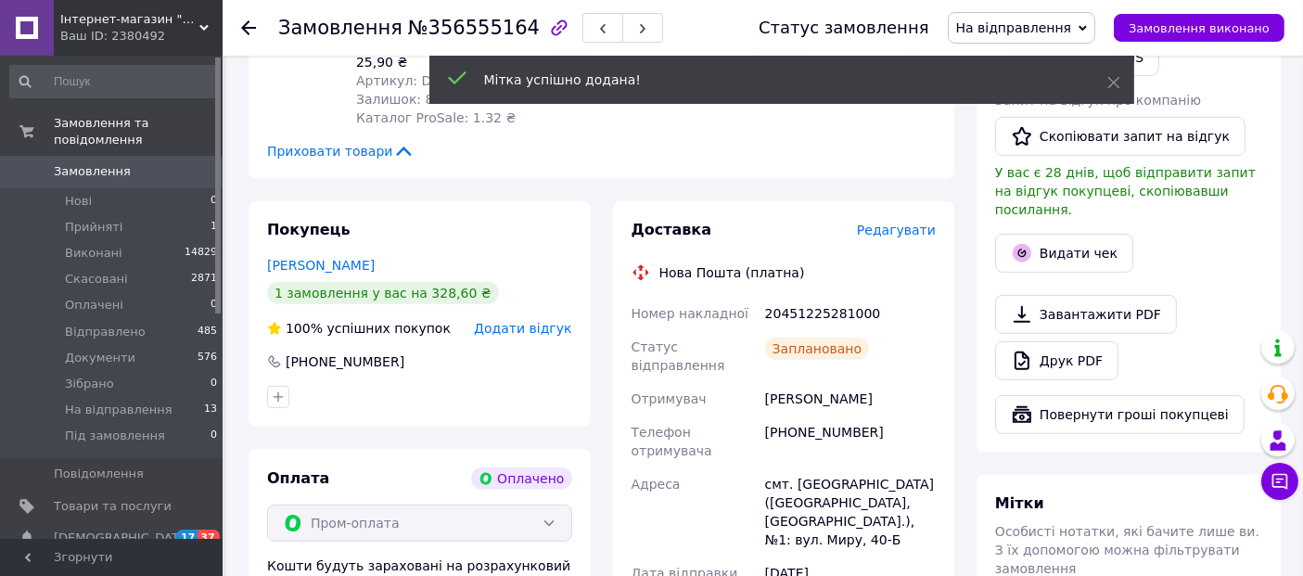
scroll to position [796, 0]
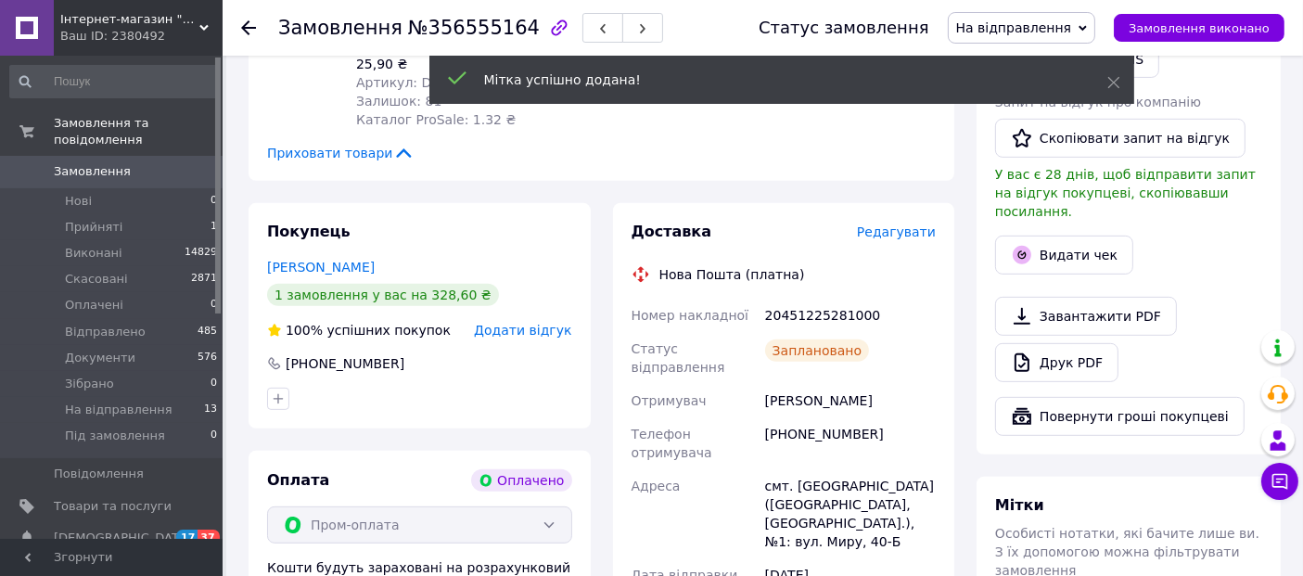
click at [830, 299] on div "20451225281000" at bounding box center [851, 315] width 178 height 33
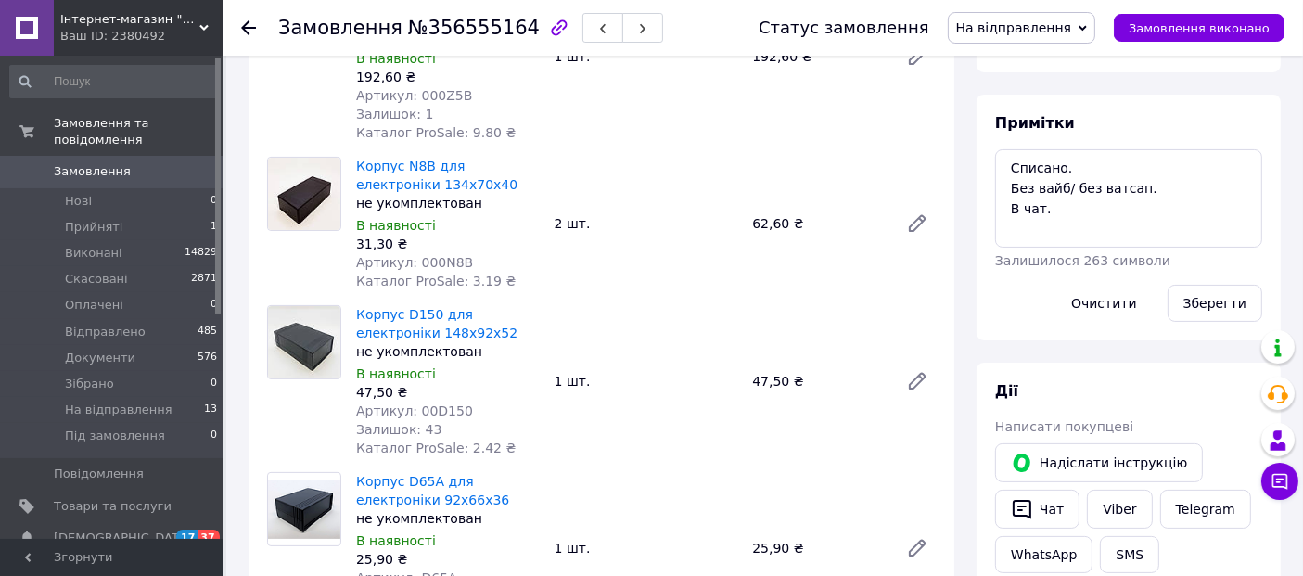
scroll to position [283, 0]
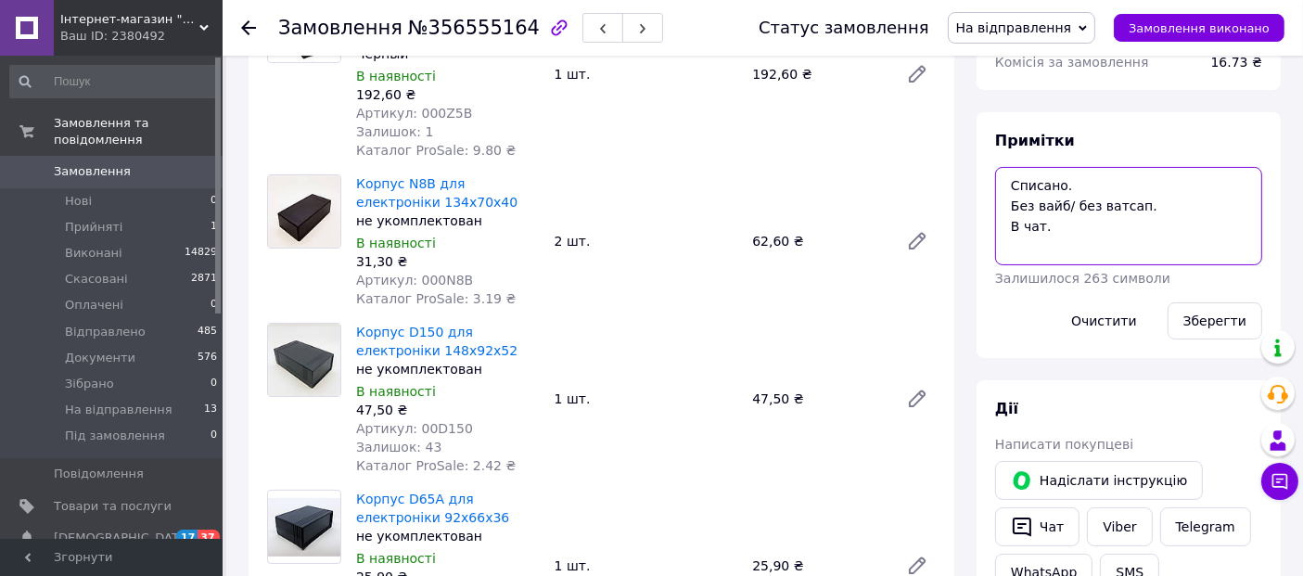
click at [997, 176] on textarea "Списано. Без вайб/ без ватсап. В чат." at bounding box center [1128, 216] width 267 height 98
paste textarea "20451225281000"
type textarea "20451225281000 Списано. Без вайб/ без ватсап. В чат."
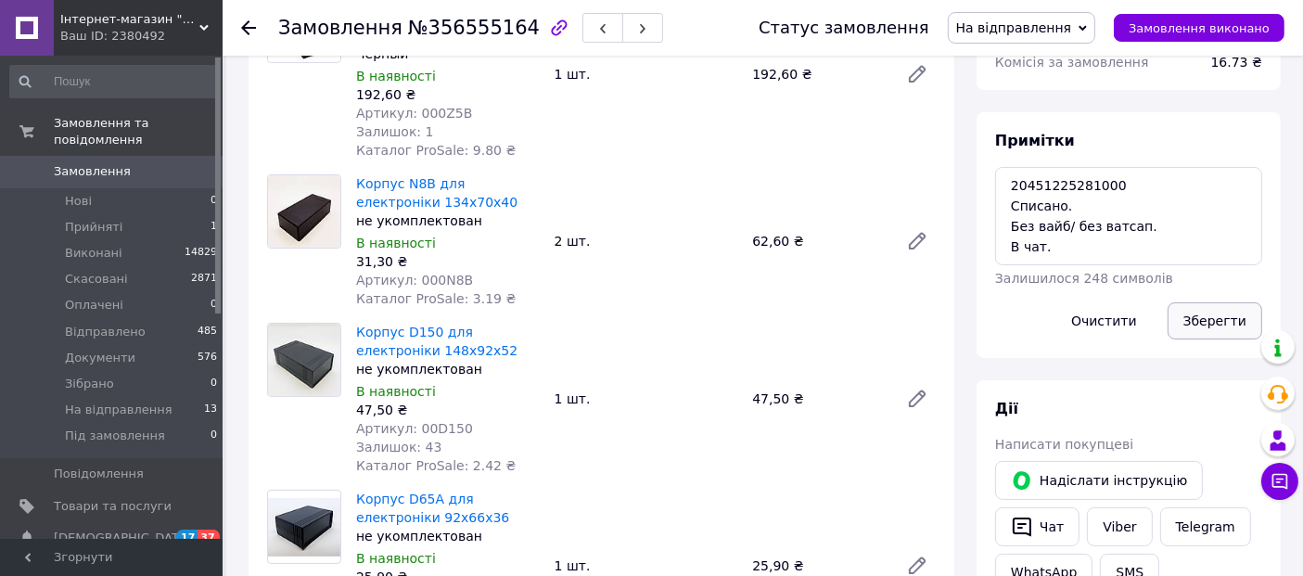
click at [1213, 314] on button "Зберегти" at bounding box center [1215, 320] width 95 height 37
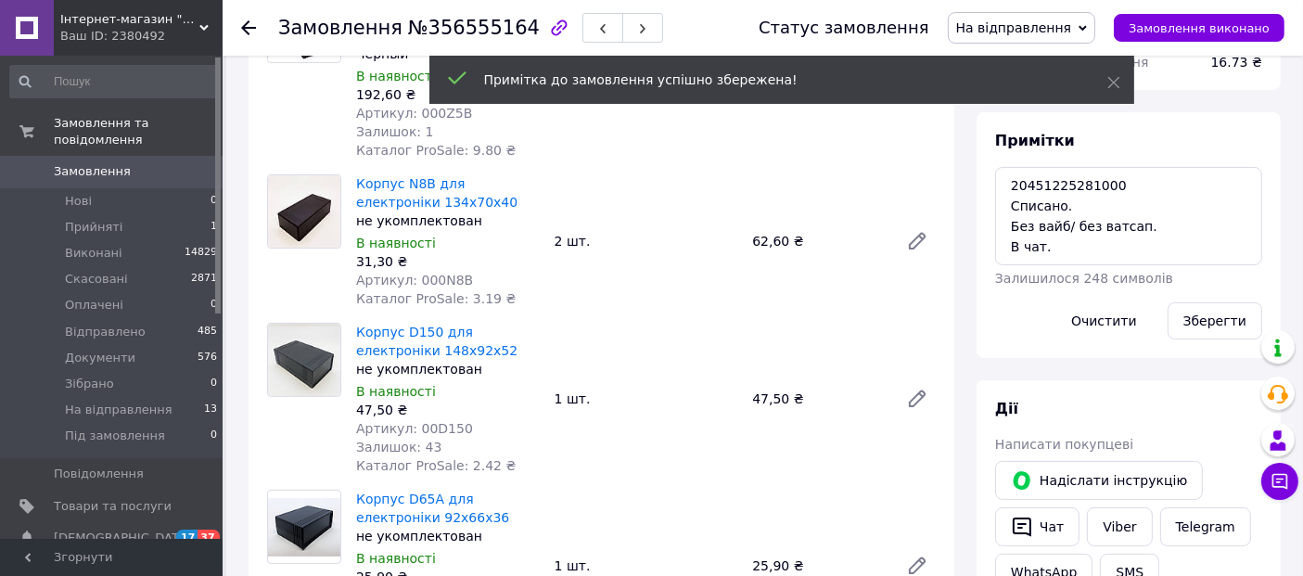
scroll to position [167, 0]
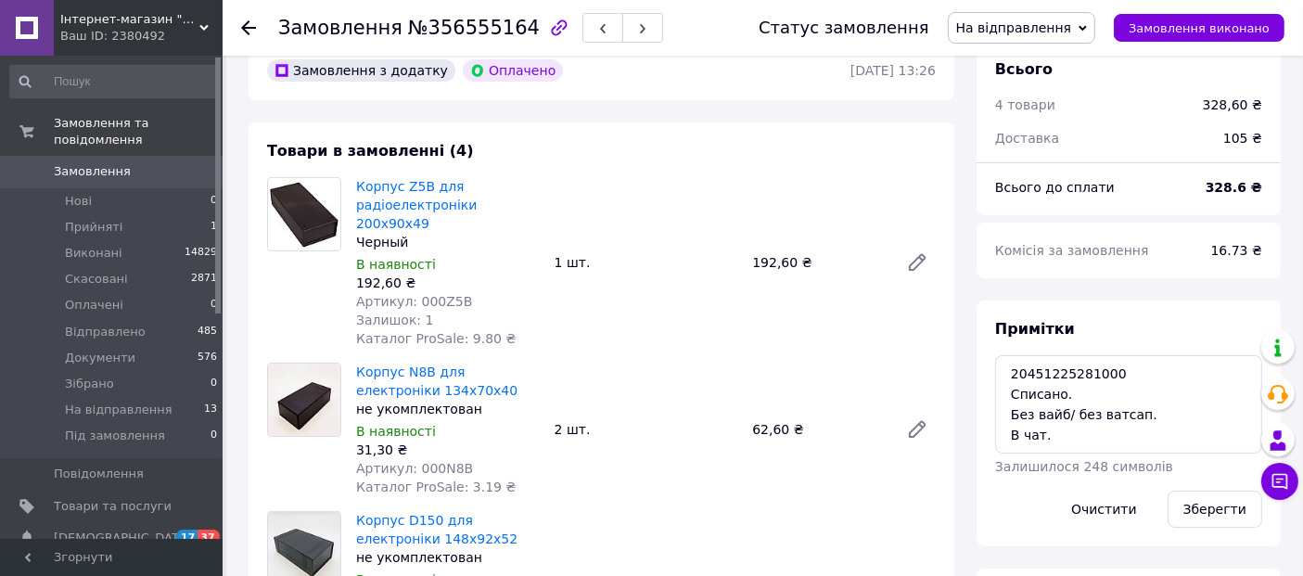
scroll to position [90, 0]
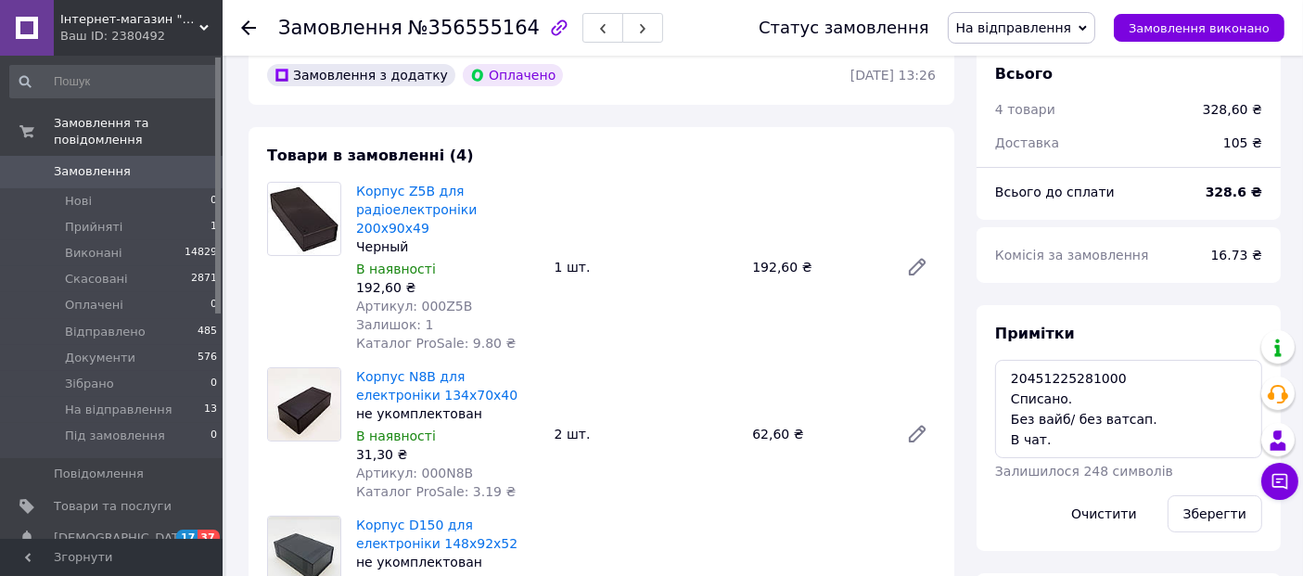
click at [245, 26] on use at bounding box center [248, 27] width 15 height 15
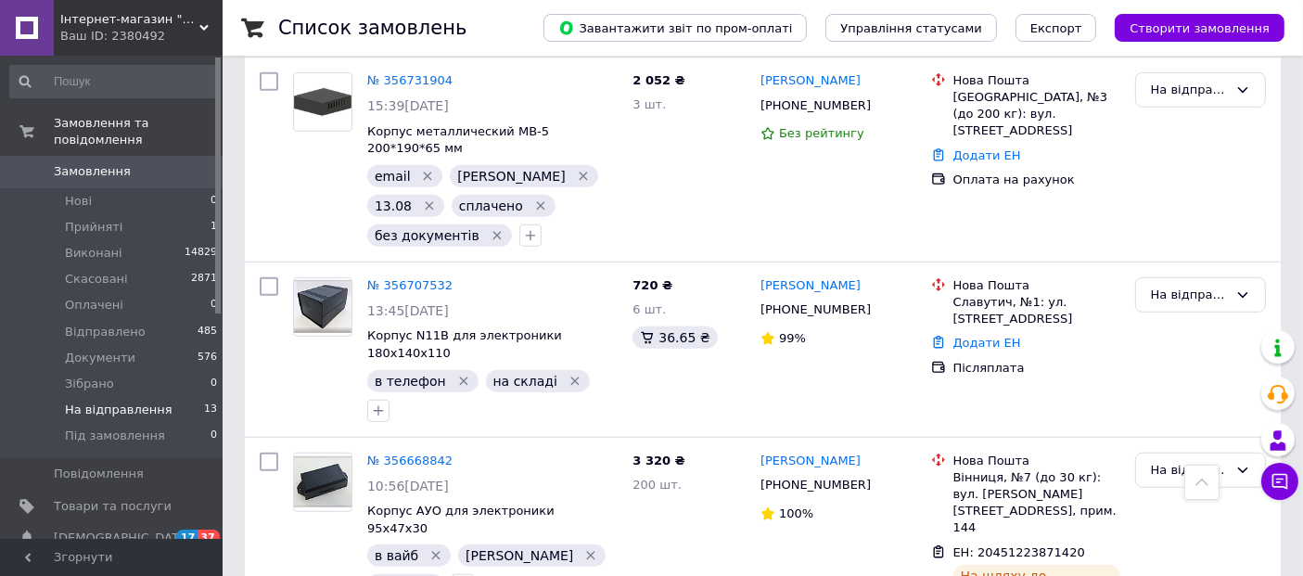
scroll to position [1133, 0]
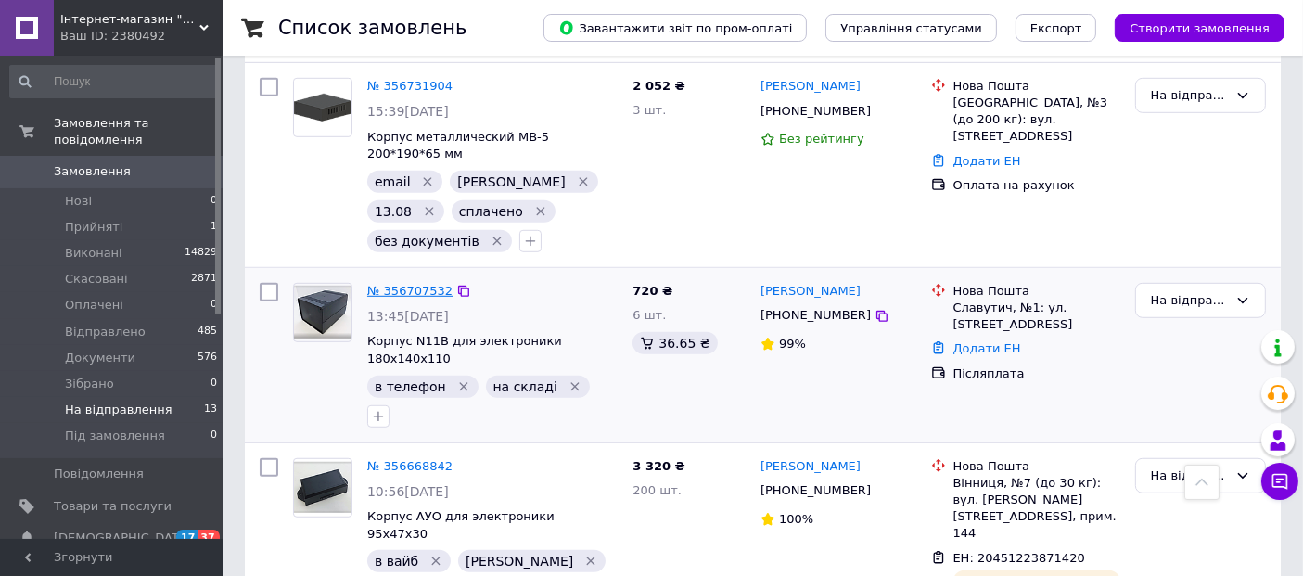
click at [412, 284] on link "№ 356707532" at bounding box center [409, 291] width 85 height 14
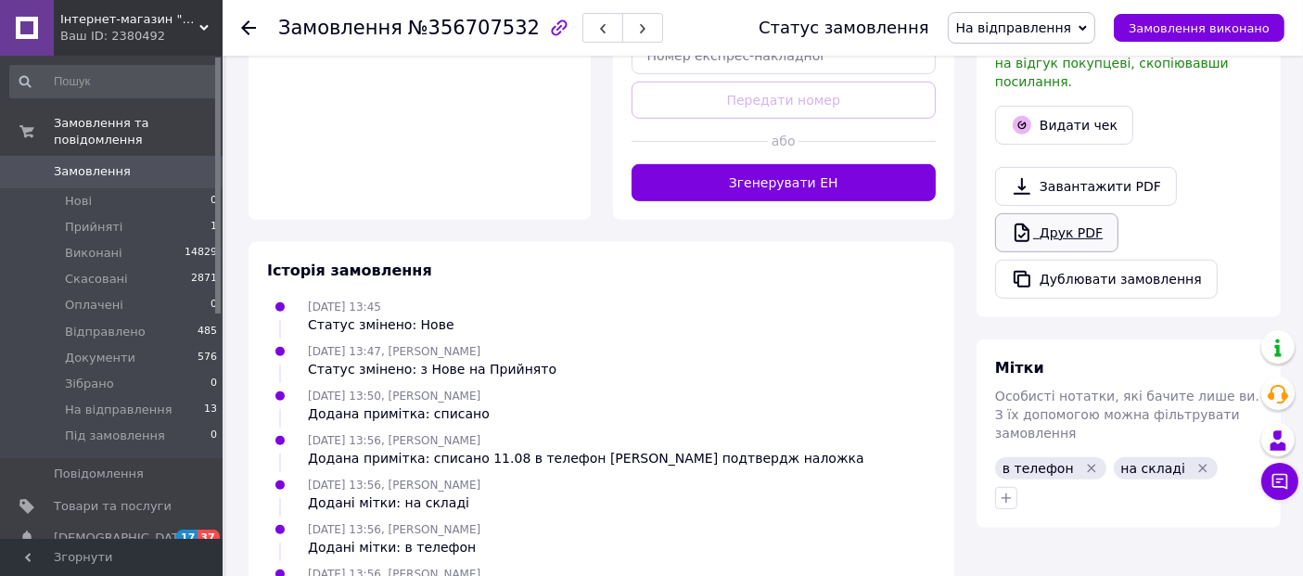
scroll to position [900, 0]
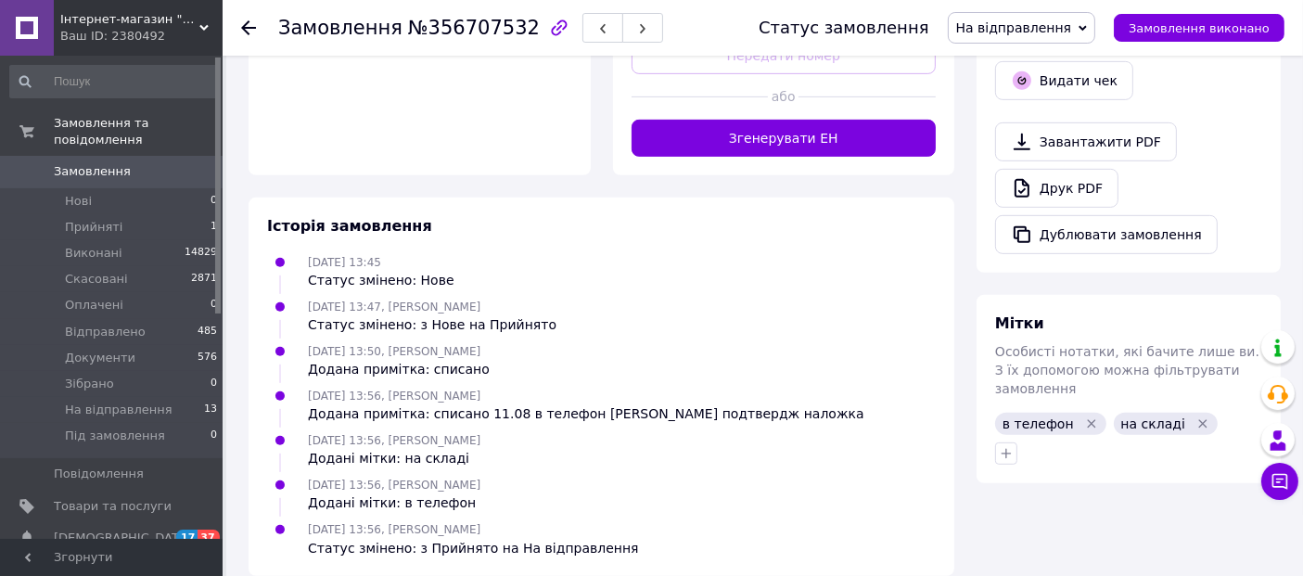
click at [994, 439] on div at bounding box center [1129, 454] width 275 height 30
click at [1001, 446] on icon "button" at bounding box center [1006, 453] width 15 height 15
type input "13.08"
click at [1007, 536] on input "13.08" at bounding box center [1012, 542] width 12 height 12
checkbox input "true"
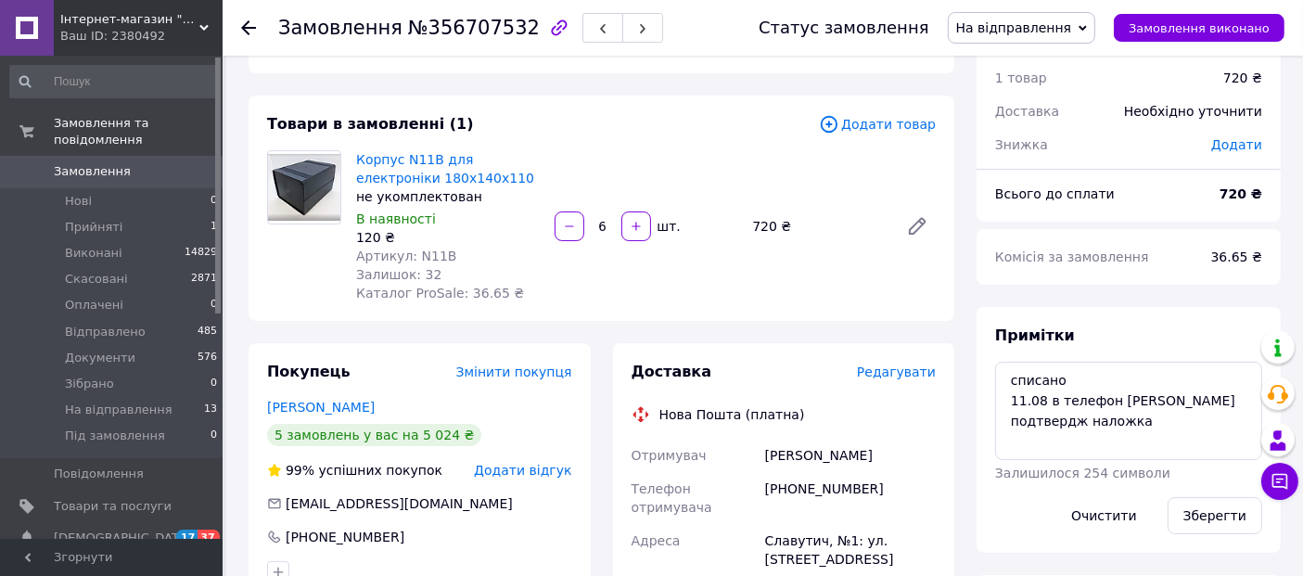
scroll to position [91, 0]
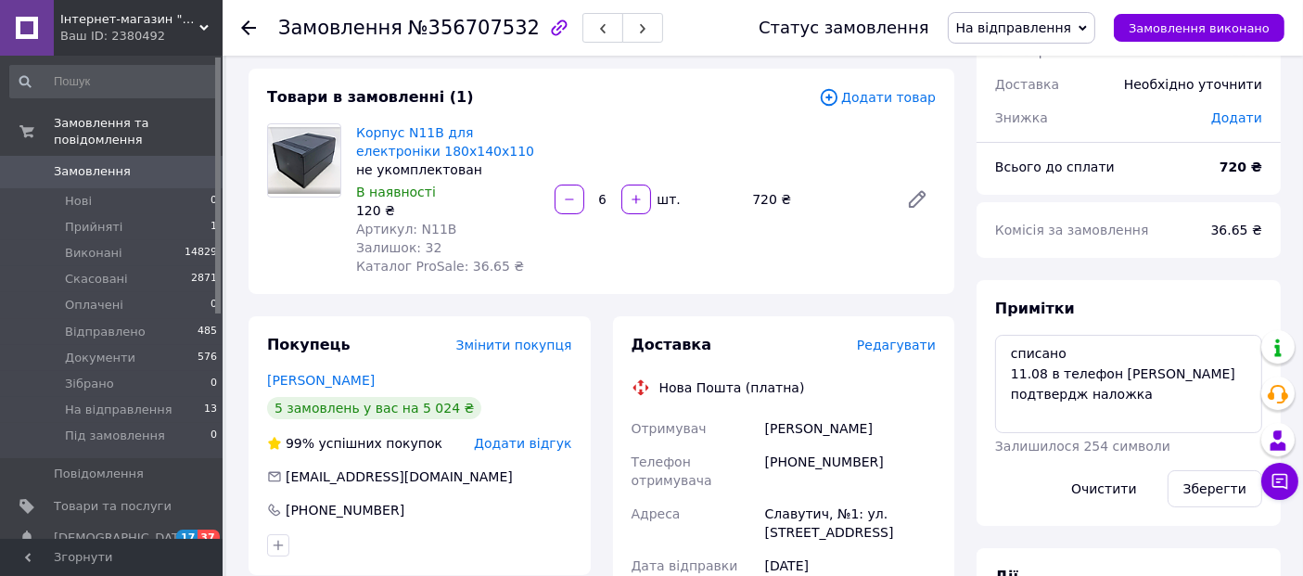
click at [442, 46] on div "Замовлення №356707532" at bounding box center [499, 28] width 443 height 56
click at [453, 34] on span "№356707532" at bounding box center [474, 28] width 132 height 22
click at [430, 230] on span "Артикул: N11B" at bounding box center [406, 229] width 100 height 15
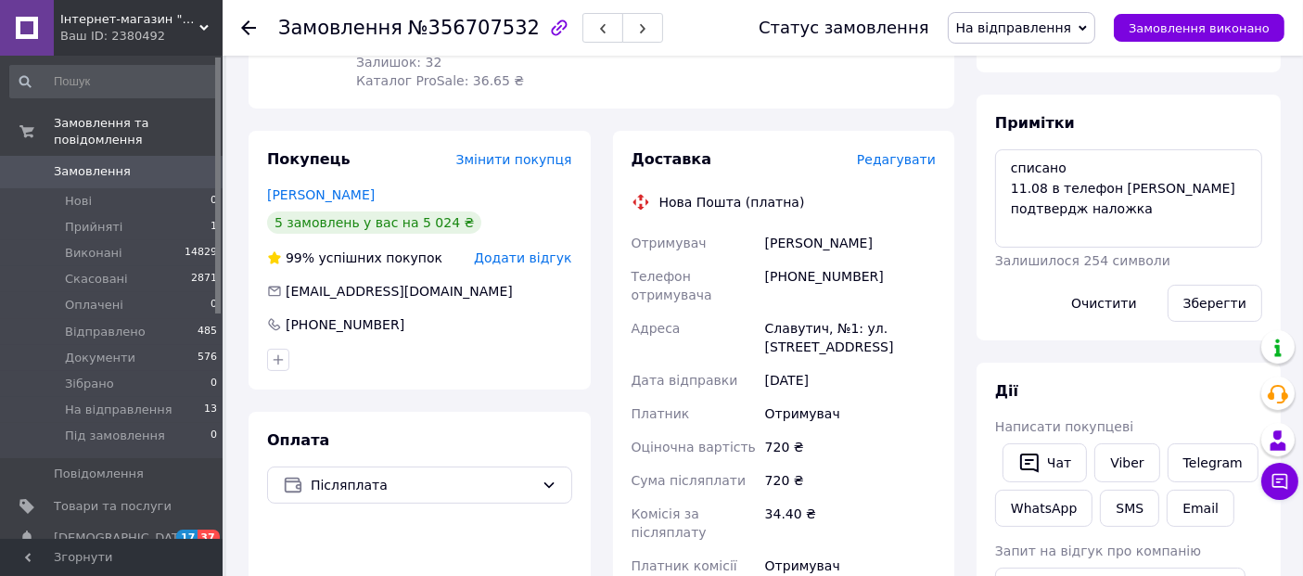
scroll to position [283, 0]
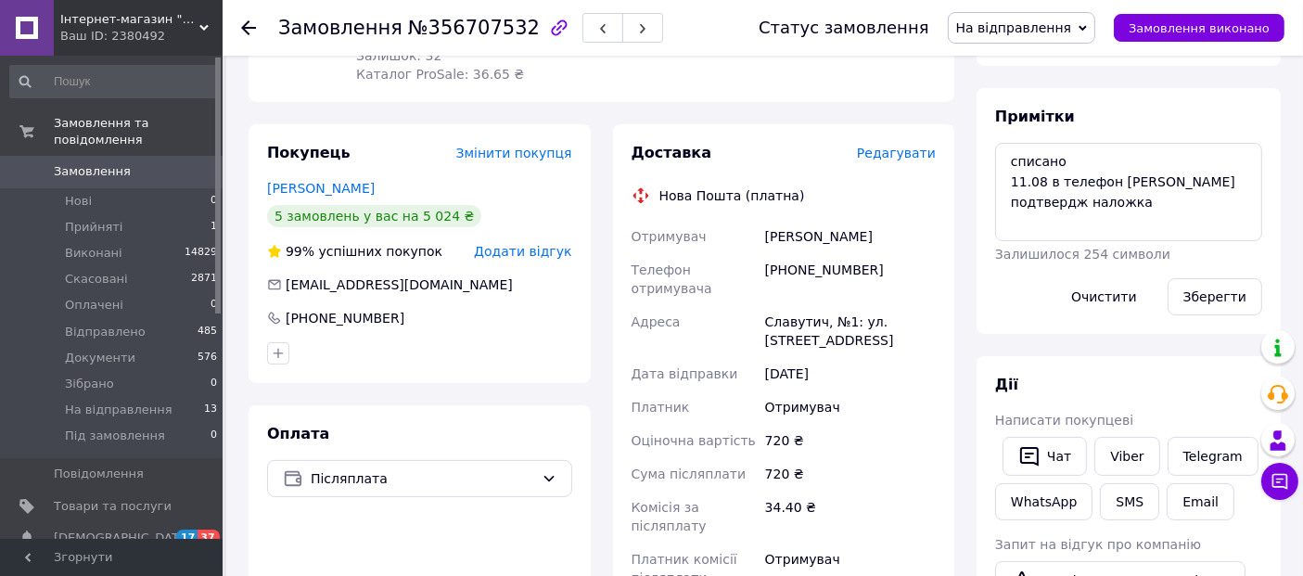
click at [647, 197] on icon at bounding box center [641, 195] width 19 height 19
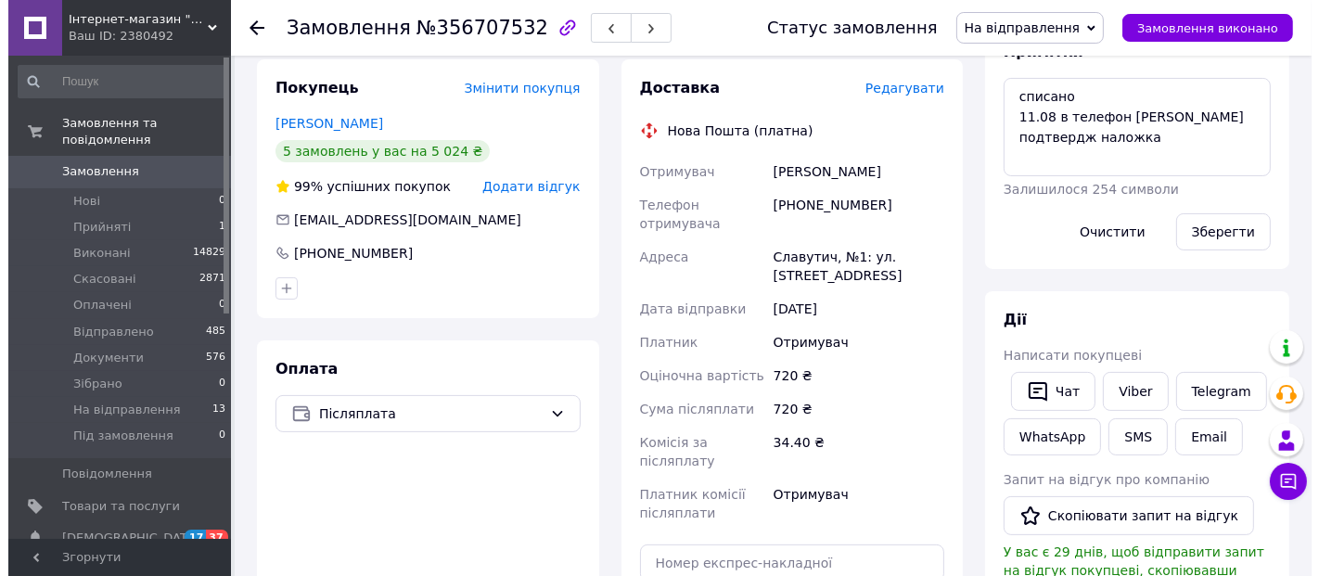
scroll to position [344, 0]
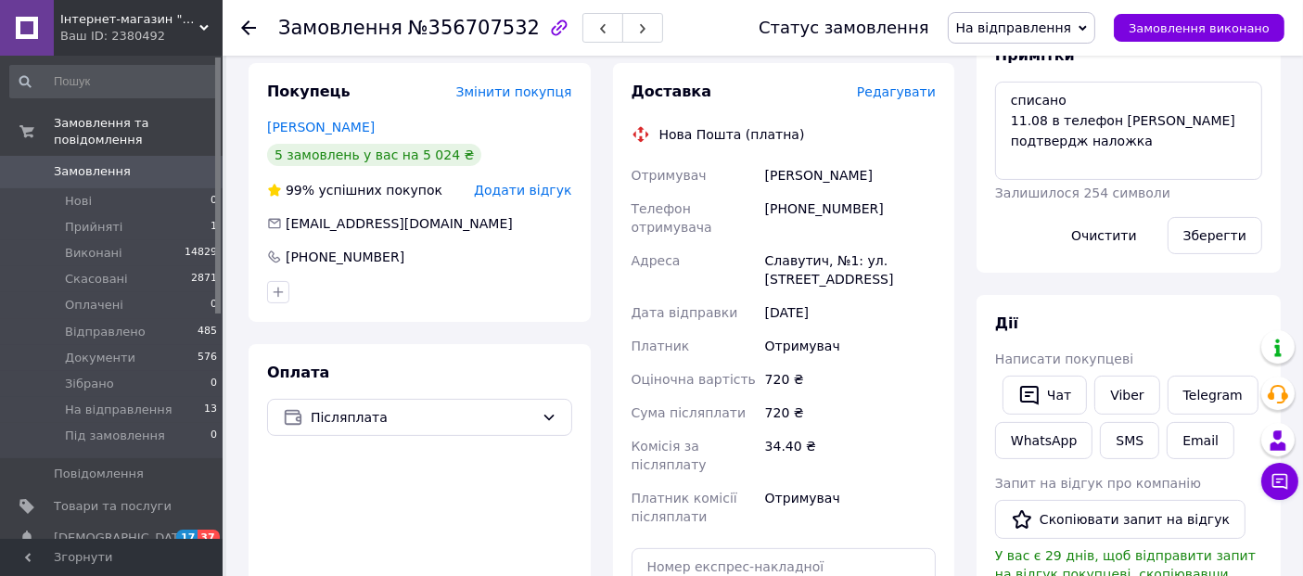
click at [904, 98] on span "Редагувати" at bounding box center [896, 91] width 79 height 15
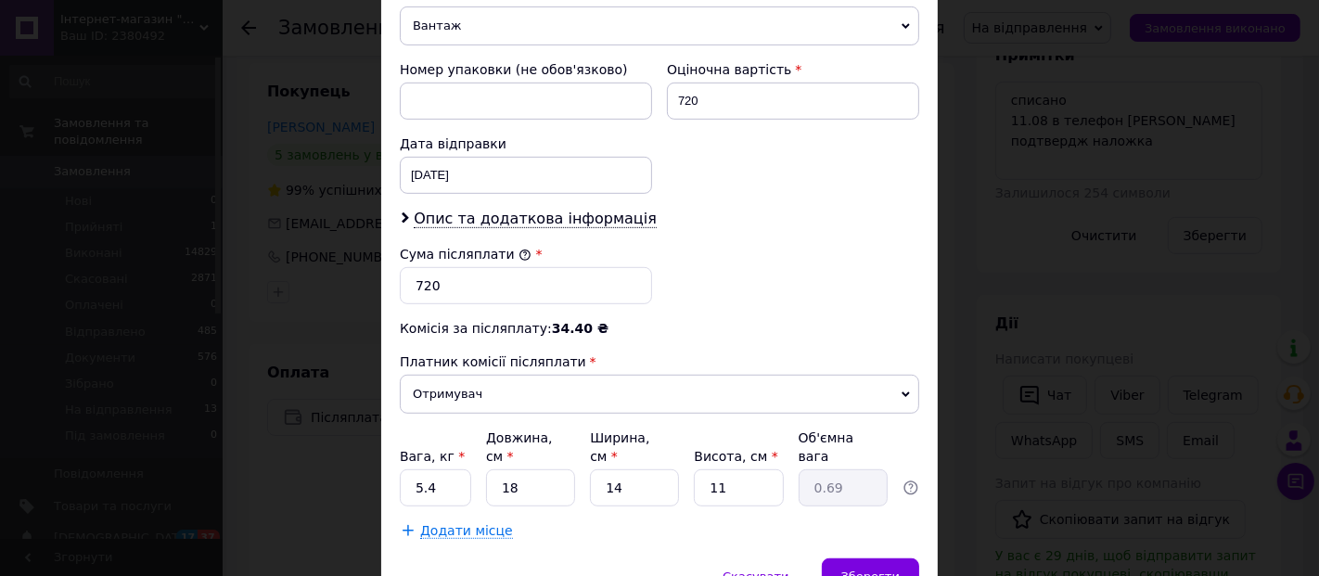
scroll to position [766, 0]
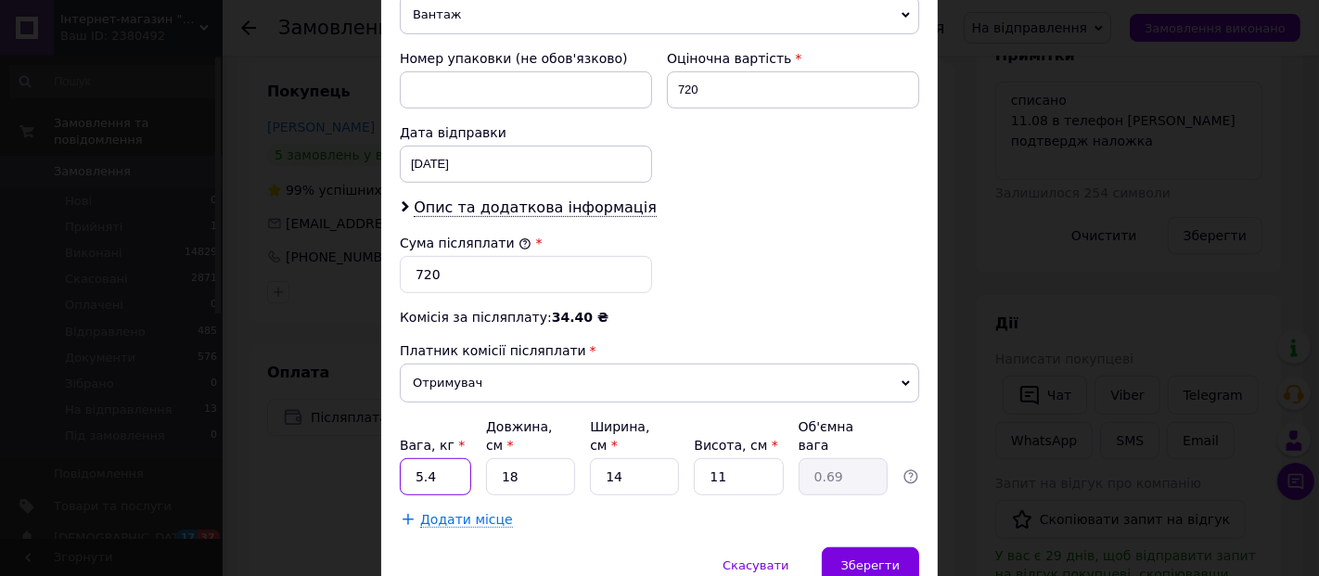
click at [440, 458] on input "5.4" at bounding box center [435, 476] width 71 height 37
type input "1"
click at [845, 547] on div "Зберегти" at bounding box center [870, 565] width 97 height 37
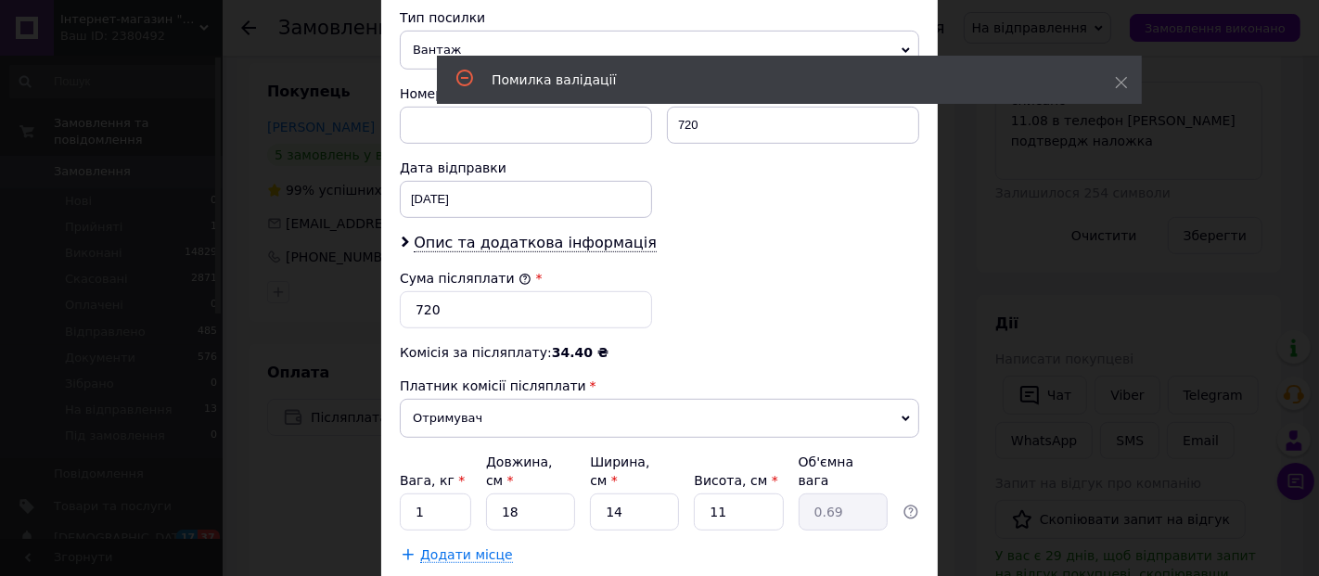
scroll to position [50, 0]
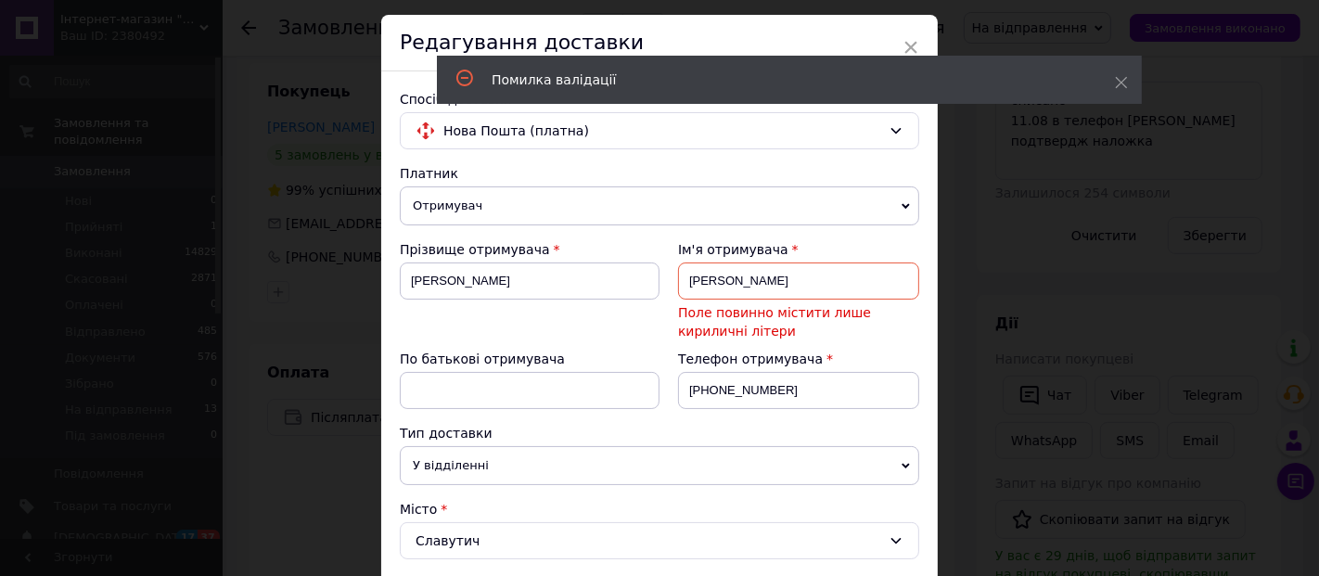
click at [765, 281] on input "[PERSON_NAME]" at bounding box center [798, 281] width 241 height 37
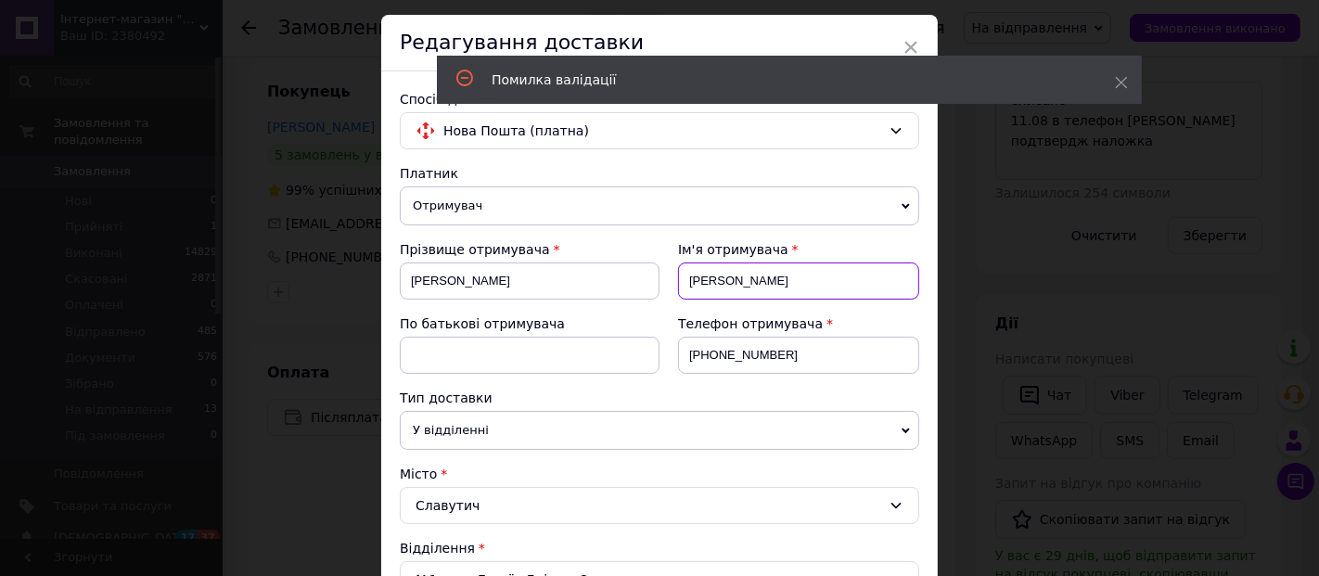
type input "[PERSON_NAME]"
click at [482, 346] on input at bounding box center [530, 355] width 260 height 37
paste input "[PERSON_NAME]"
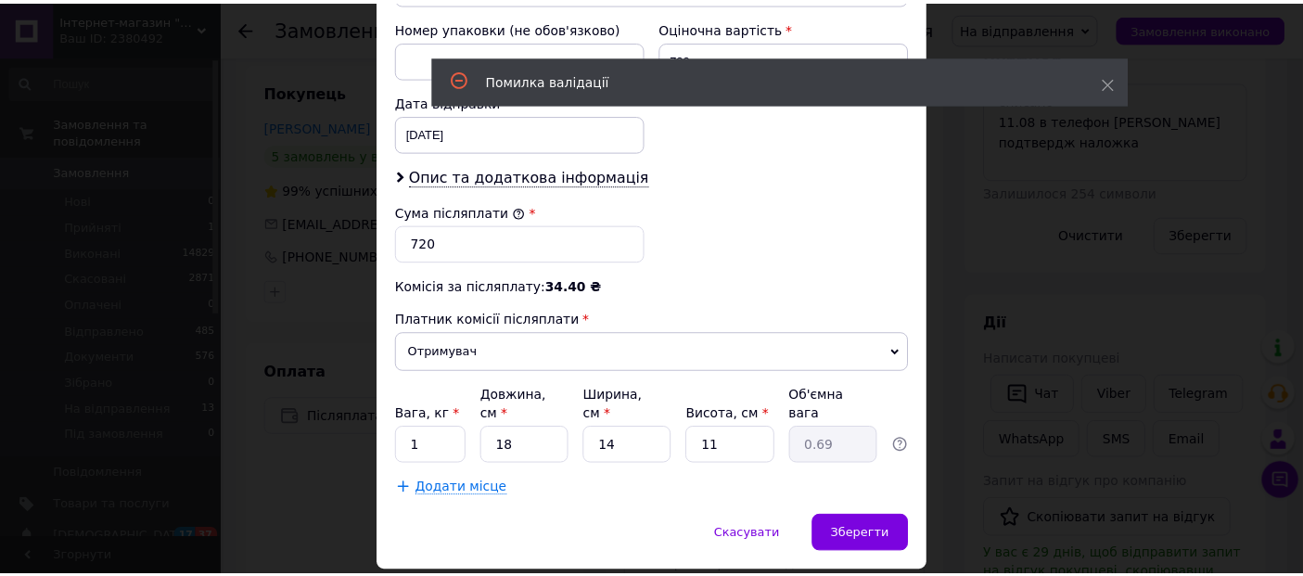
scroll to position [831, 0]
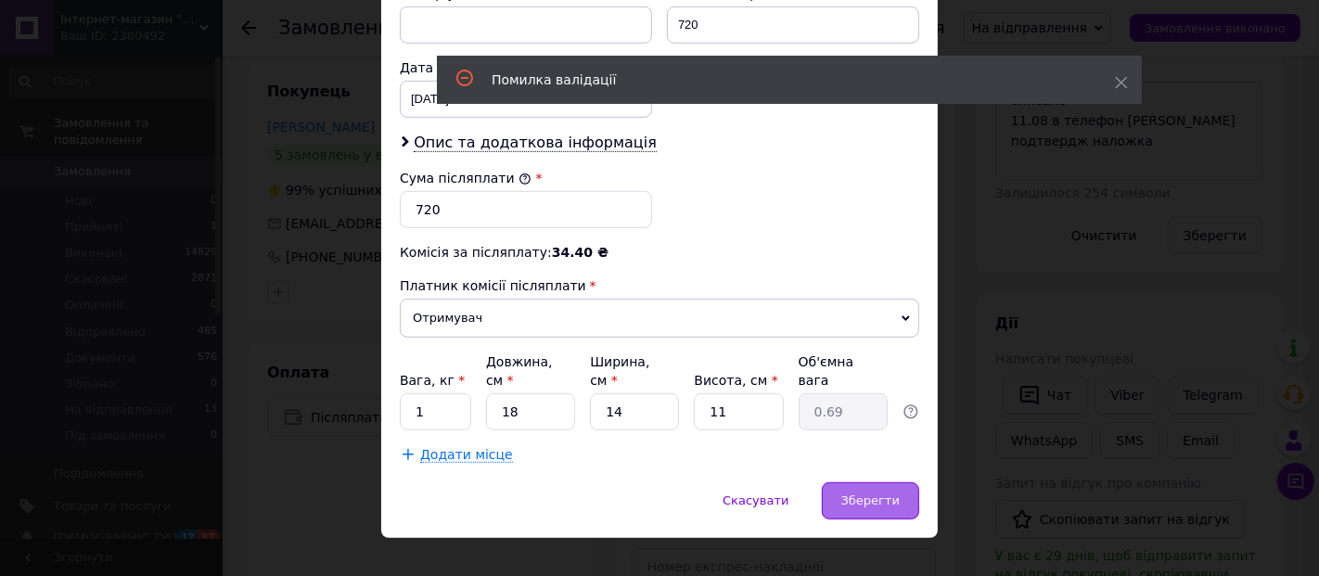
type input "[PERSON_NAME]"
click at [879, 484] on div "Зберегти" at bounding box center [870, 500] width 97 height 37
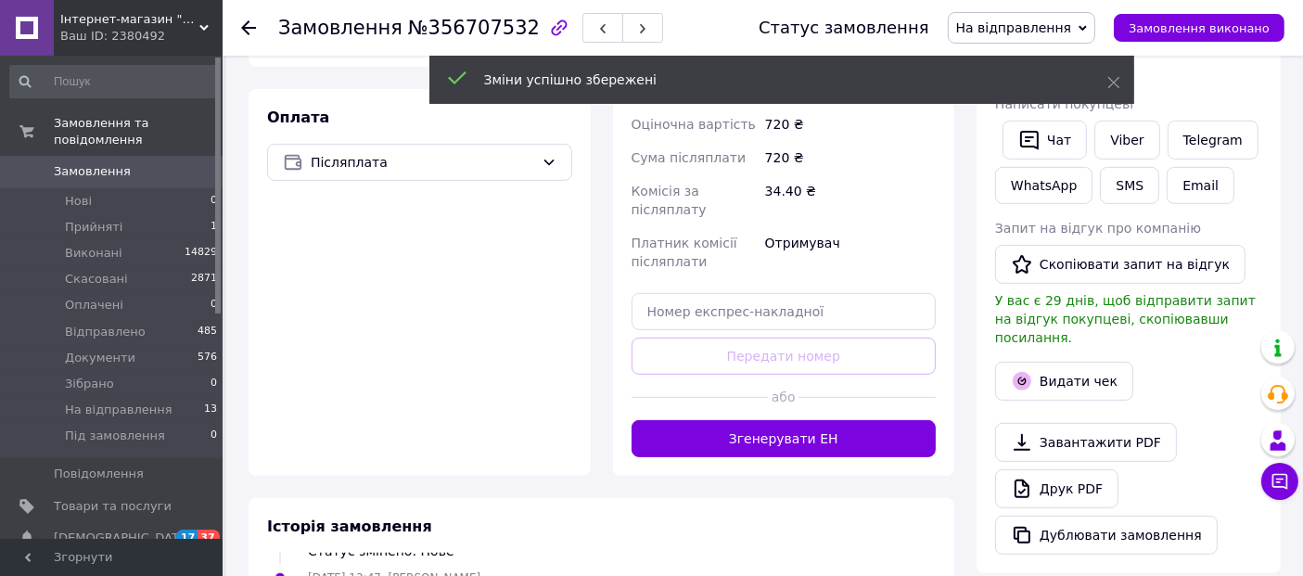
scroll to position [600, 0]
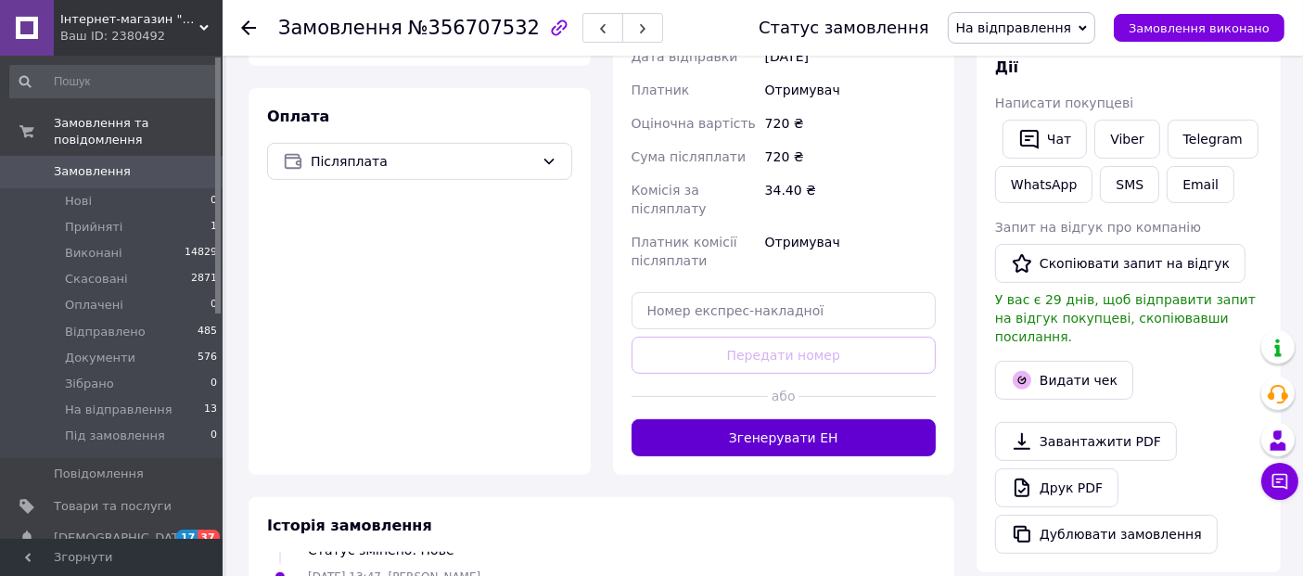
click at [787, 419] on button "Згенерувати ЕН" at bounding box center [784, 437] width 305 height 37
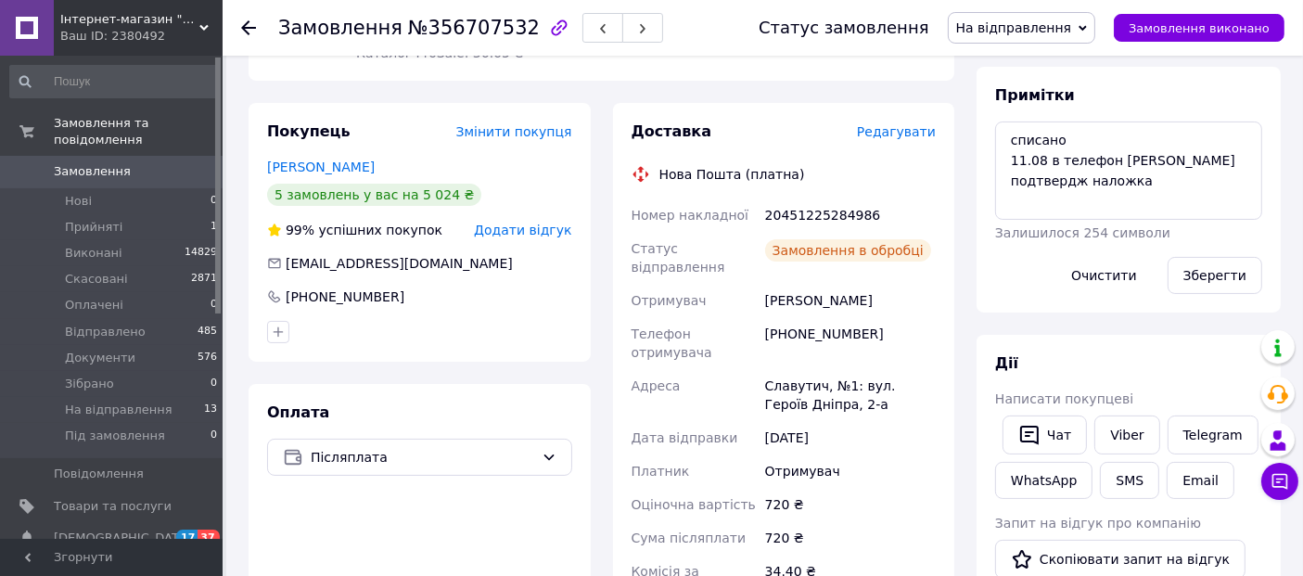
scroll to position [74, 0]
click at [825, 219] on div "20451225284986" at bounding box center [851, 215] width 178 height 33
click at [1009, 141] on textarea "списано 11.08 в телефон [PERSON_NAME] подтвердж наложка" at bounding box center [1128, 171] width 267 height 98
paste textarea "20451225284986"
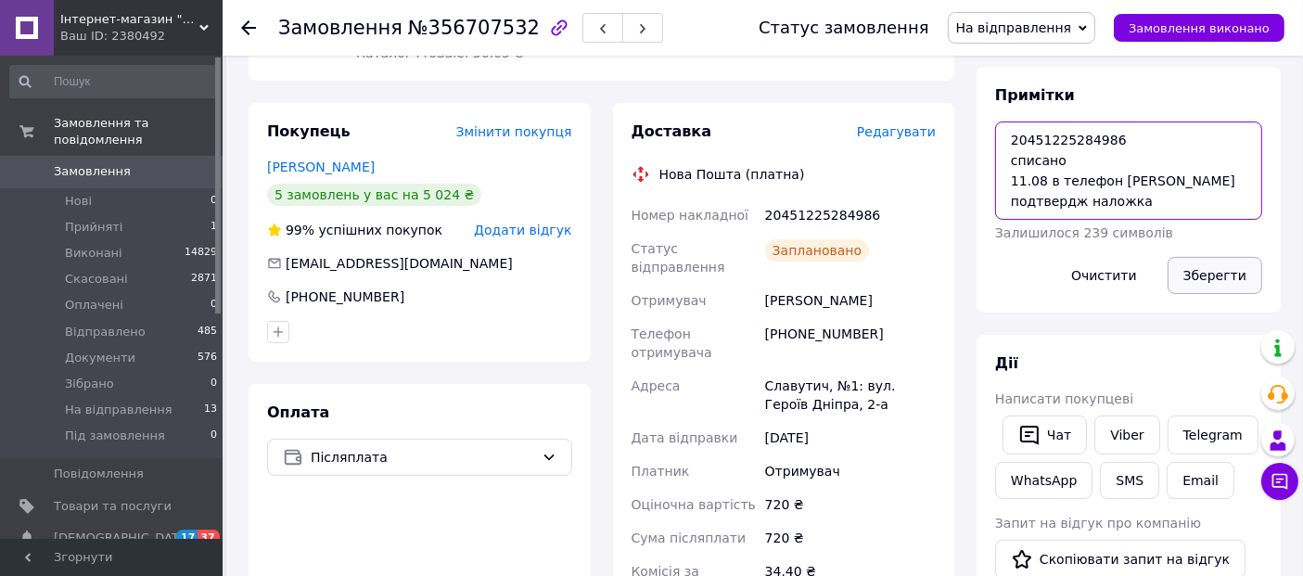
type textarea "20451225284986 списано 11.08 в телефон [PERSON_NAME] подтвердж наложка"
click at [1250, 269] on button "Зберегти" at bounding box center [1215, 275] width 95 height 37
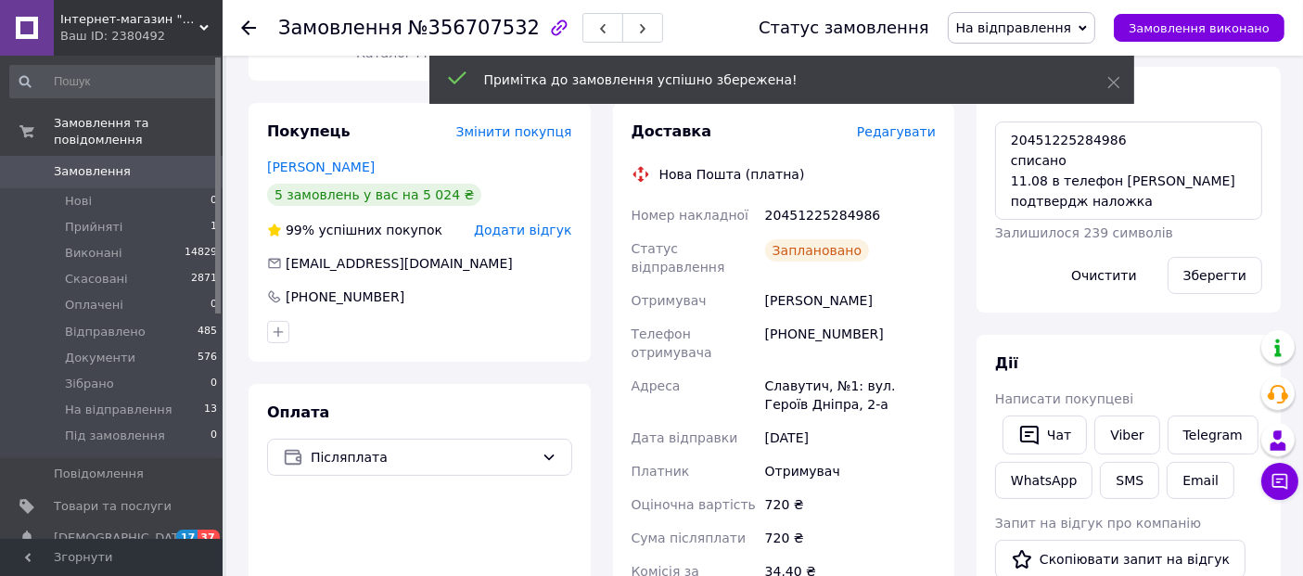
scroll to position [119, 0]
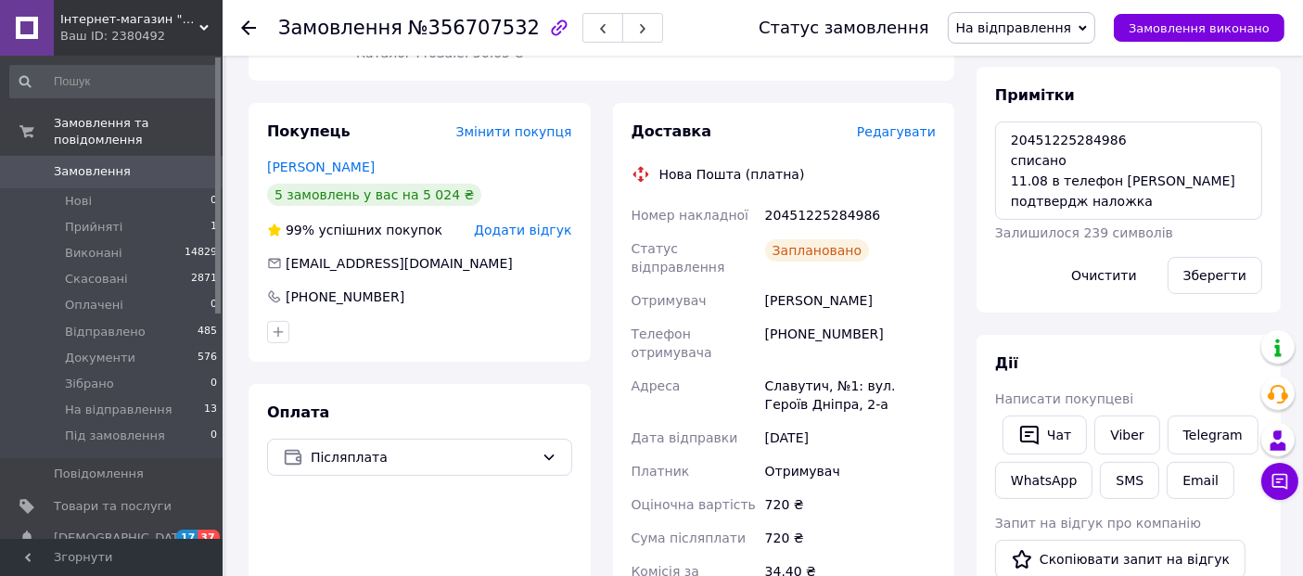
click at [1181, 369] on div "Дії" at bounding box center [1128, 363] width 267 height 21
click at [249, 35] on div at bounding box center [248, 28] width 15 height 19
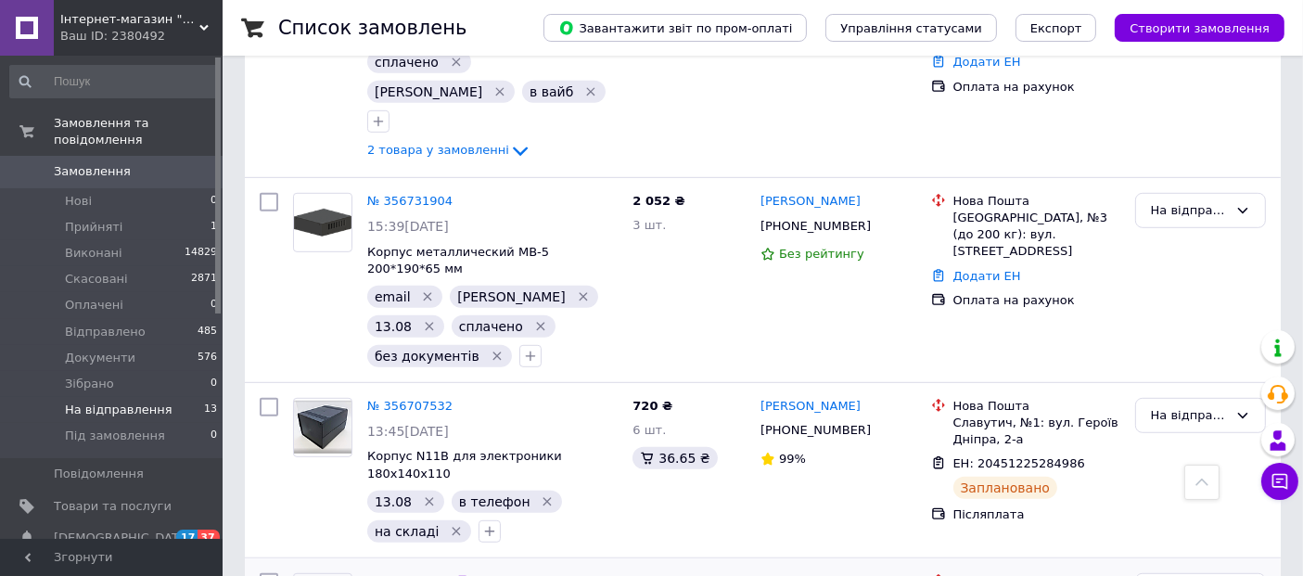
scroll to position [1016, 0]
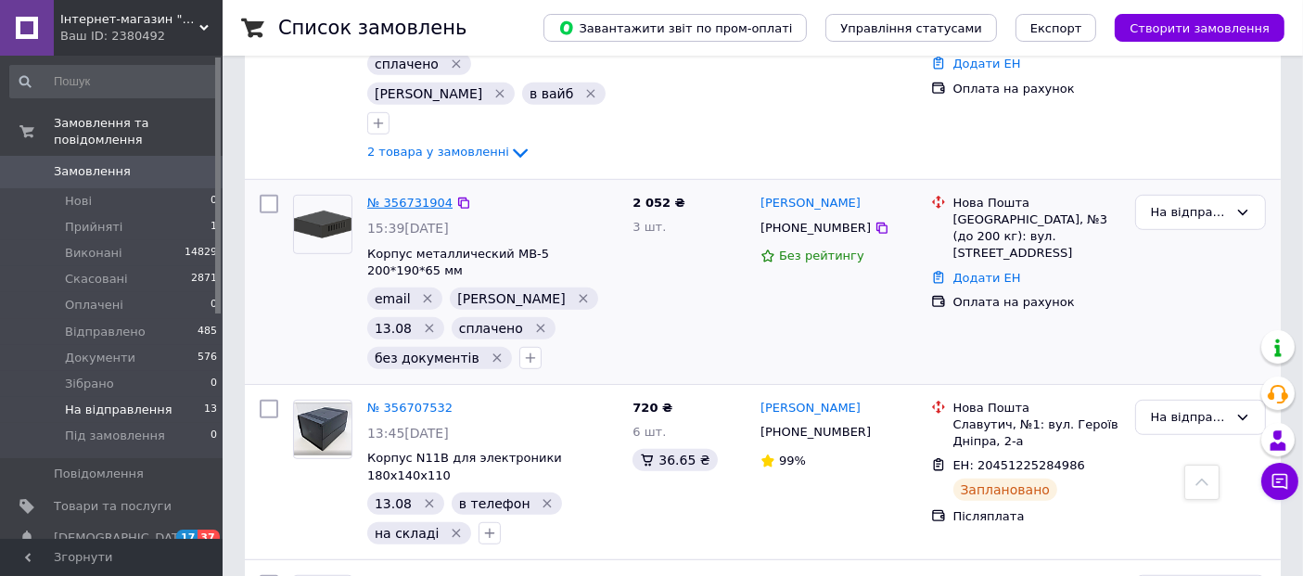
click at [392, 196] on link "№ 356731904" at bounding box center [409, 203] width 85 height 14
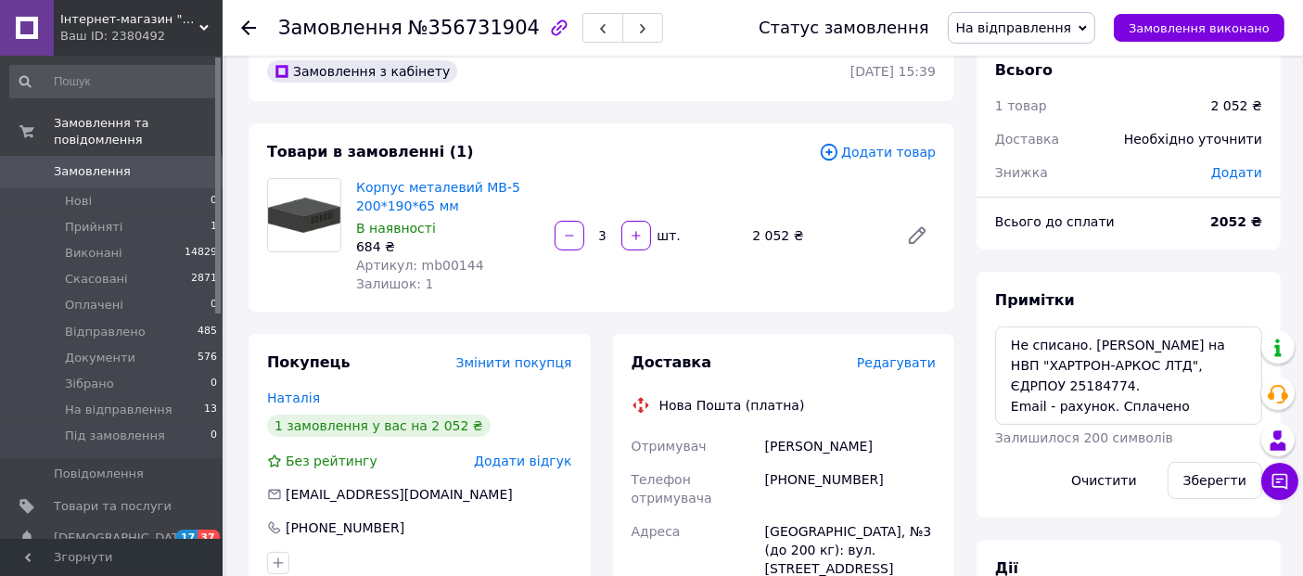
scroll to position [35, 0]
click at [458, 19] on span "№356731904" at bounding box center [474, 28] width 132 height 22
drag, startPoint x: 352, startPoint y: 185, endPoint x: 500, endPoint y: 181, distance: 148.5
click at [500, 181] on div "Корпус металевий MB-5 200*190*65 мм В наявності 684 ₴ Артикул: mb00144 Залишок:…" at bounding box center [448, 236] width 199 height 122
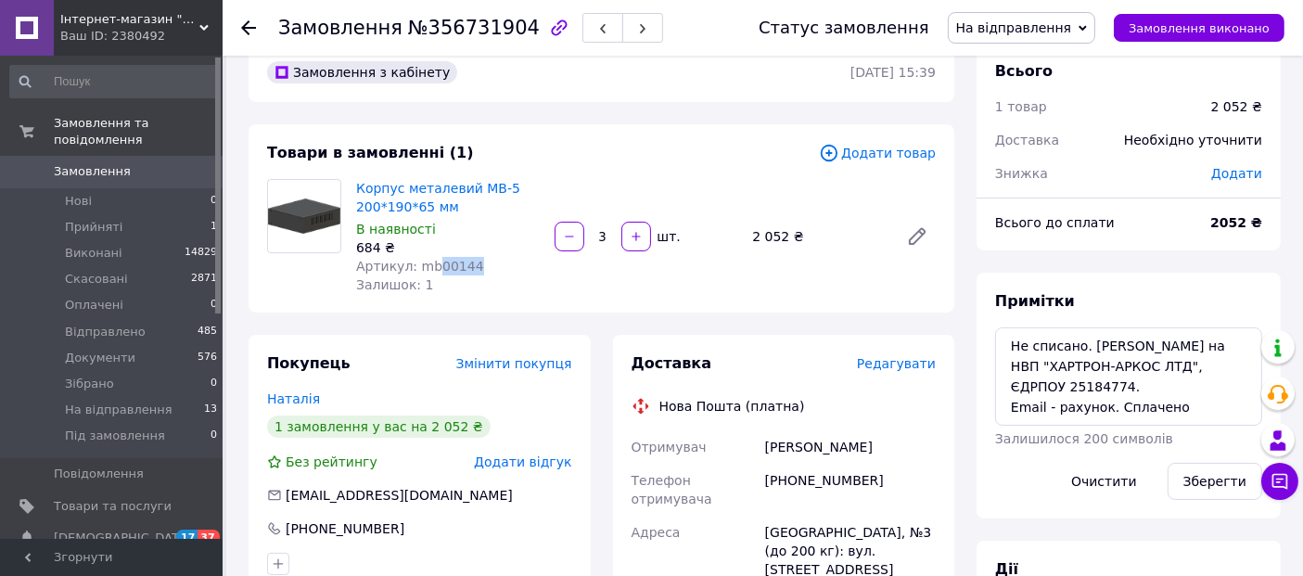
drag, startPoint x: 429, startPoint y: 263, endPoint x: 475, endPoint y: 267, distance: 46.5
click at [475, 267] on div "Артикул: mb00144" at bounding box center [448, 266] width 184 height 19
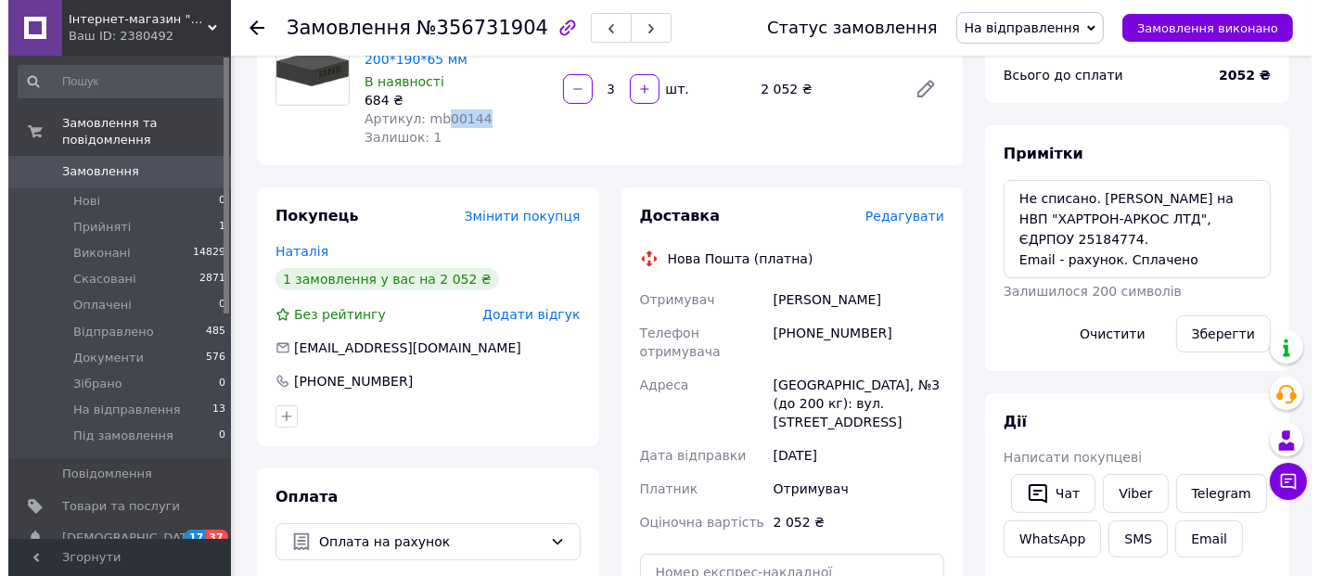
scroll to position [182, 0]
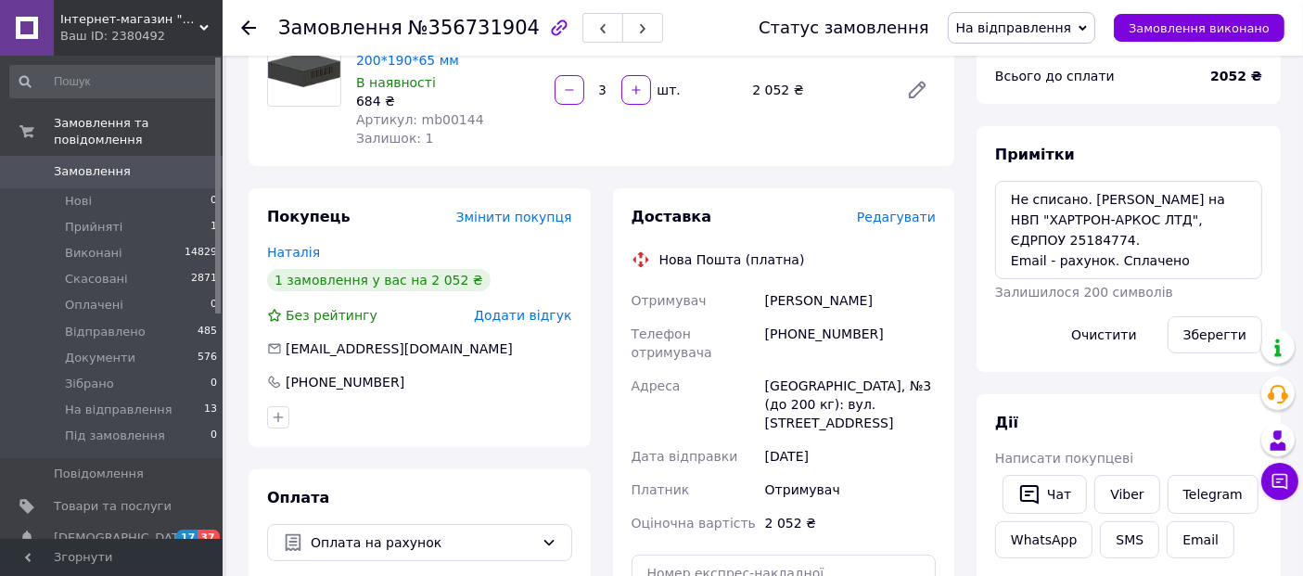
click at [908, 223] on span "Редагувати" at bounding box center [896, 217] width 79 height 15
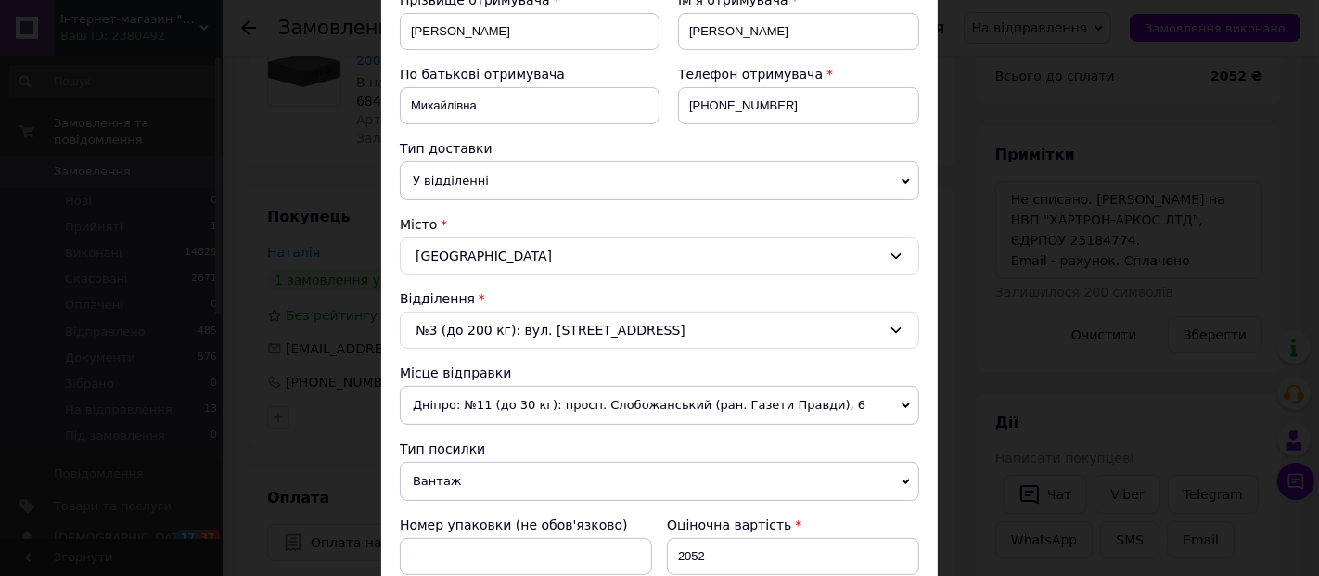
scroll to position [301, 0]
click at [685, 393] on span "Дніпро: №11 (до 30 кг): просп. Слобожанський (ран. Газети Правди), 6" at bounding box center [659, 404] width 519 height 39
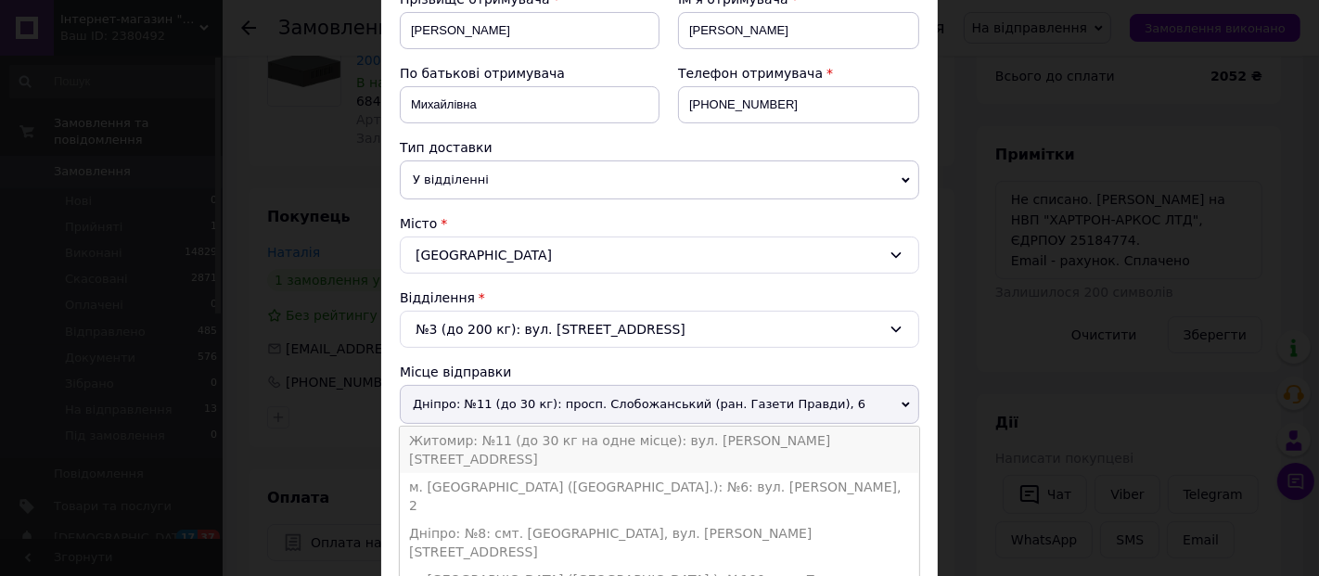
click at [632, 437] on li "Житомир: №11 (до 30 кг на одне місце): вул. [PERSON_NAME][STREET_ADDRESS]" at bounding box center [659, 450] width 519 height 46
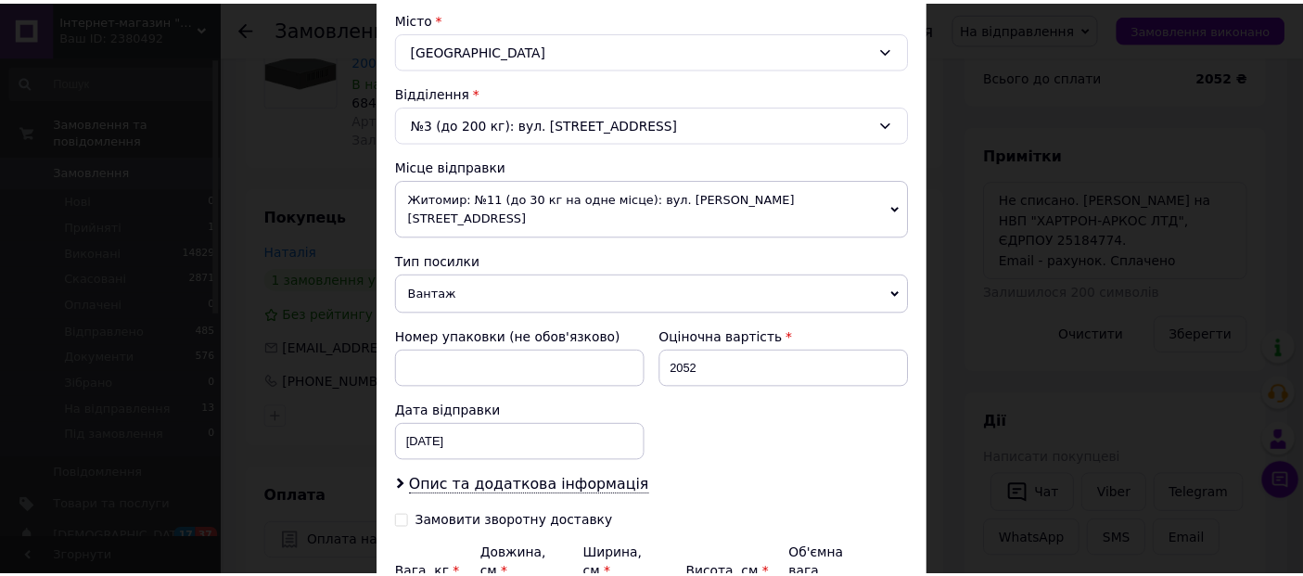
scroll to position [682, 0]
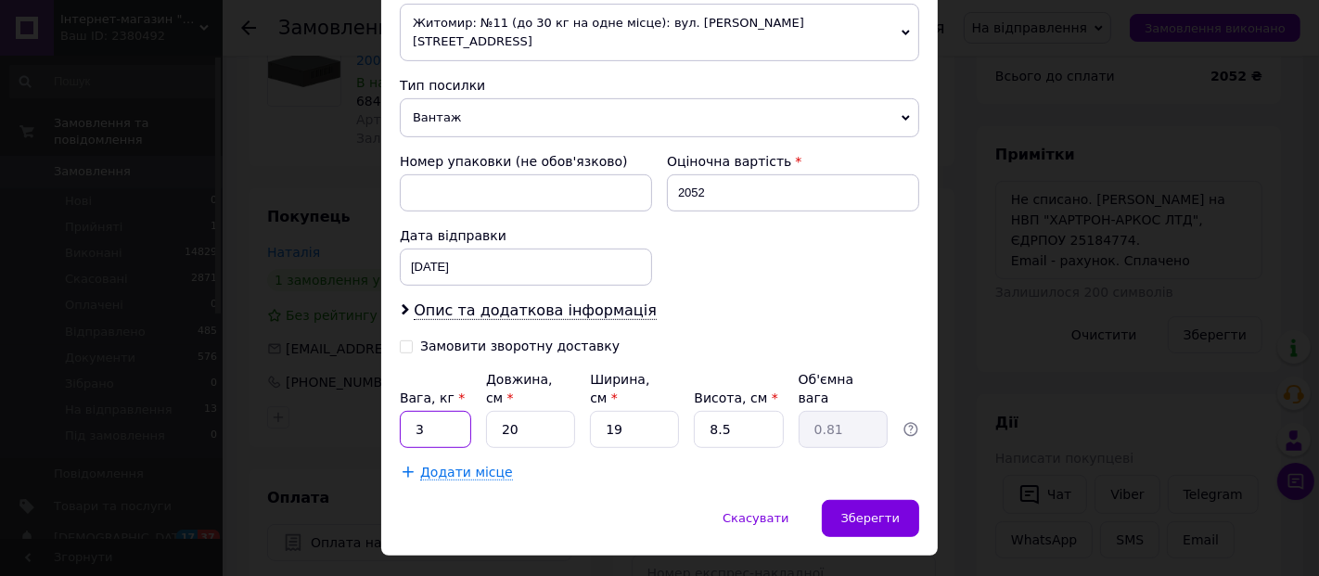
drag, startPoint x: 453, startPoint y: 388, endPoint x: 402, endPoint y: 380, distance: 51.6
click at [402, 411] on input "3" at bounding box center [435, 429] width 71 height 37
type input "2"
click at [864, 511] on span "Зберегти" at bounding box center [870, 518] width 58 height 14
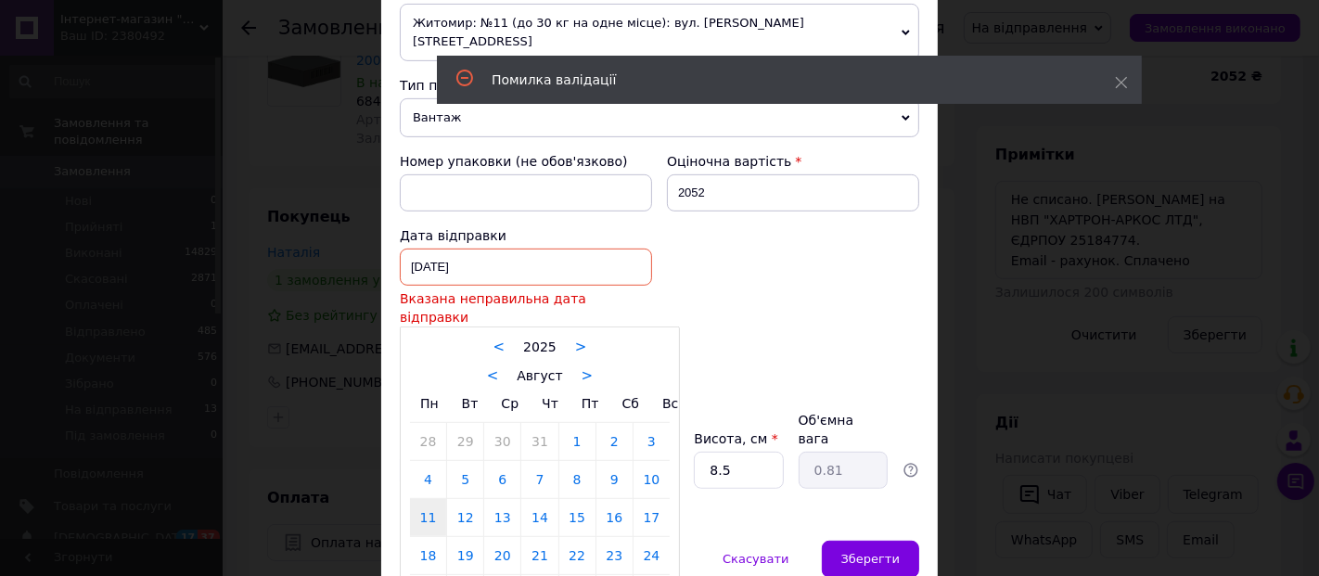
click at [480, 249] on div "[DATE] < 2025 > < Август > Пн Вт Ср Чт Пт Сб Вс 28 29 30 31 1 2 3 4 5 6 7 8 9 1…" at bounding box center [526, 267] width 252 height 37
click at [498, 499] on link "13" at bounding box center [502, 517] width 36 height 37
type input "[DATE]"
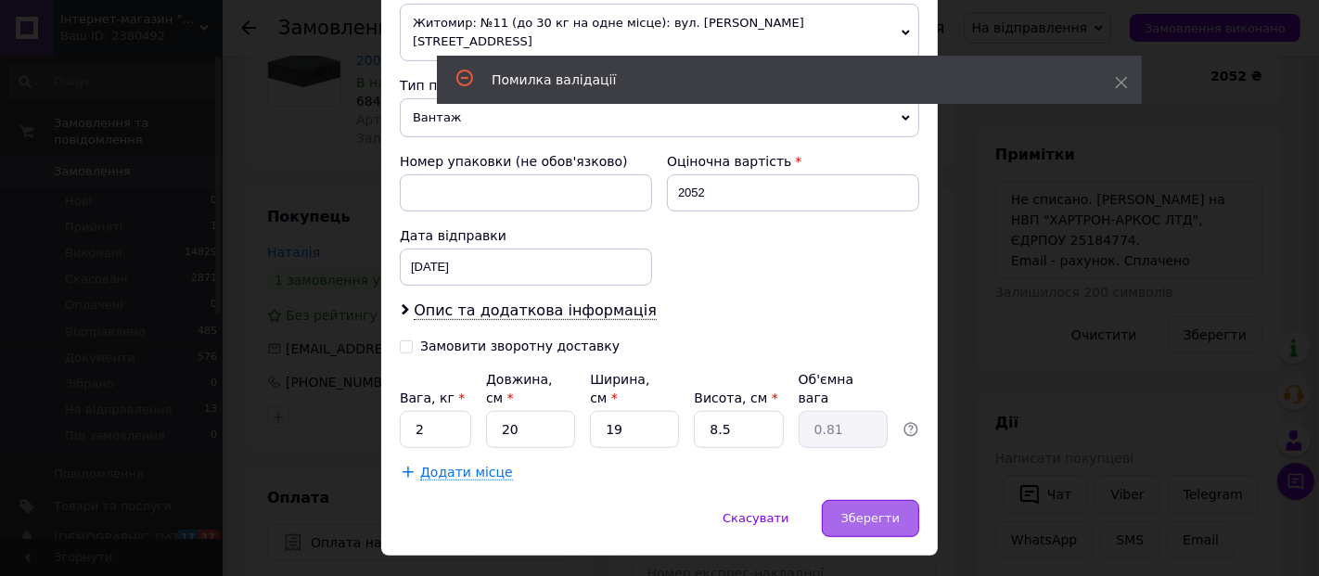
click at [879, 511] on span "Зберегти" at bounding box center [870, 518] width 58 height 14
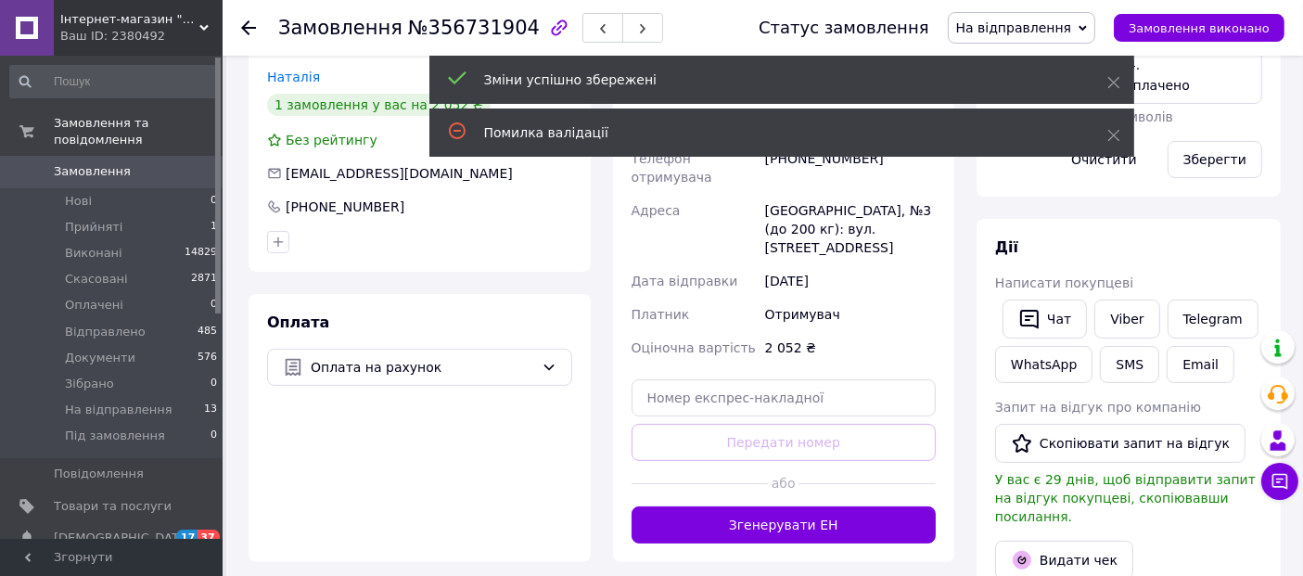
scroll to position [367, 0]
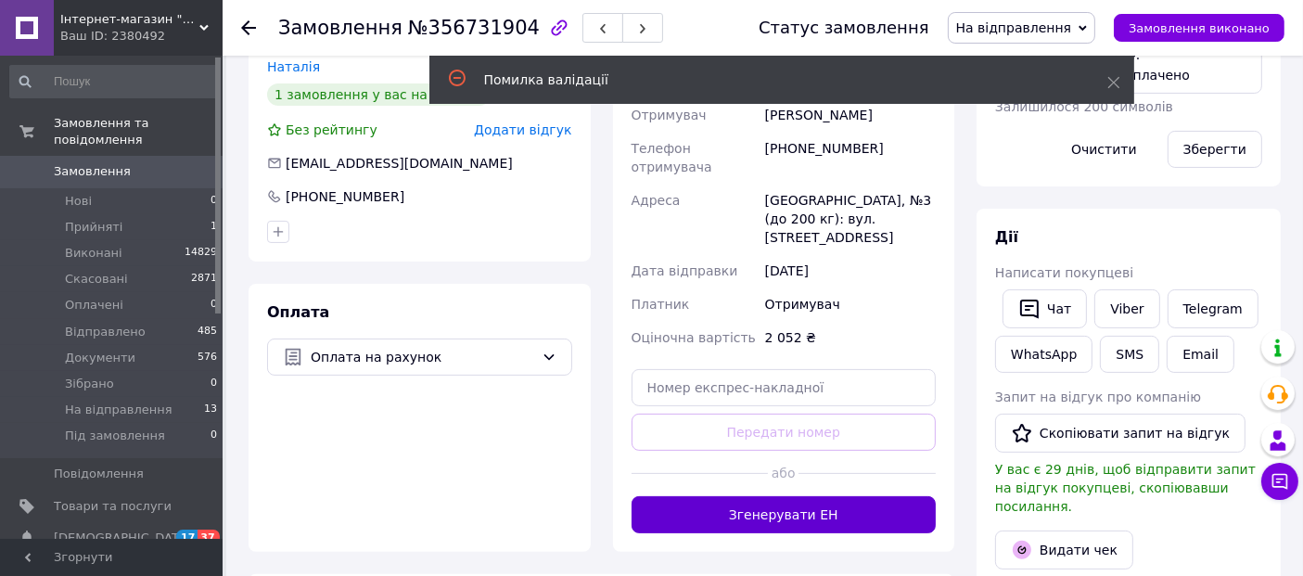
click at [814, 496] on button "Згенерувати ЕН" at bounding box center [784, 514] width 305 height 37
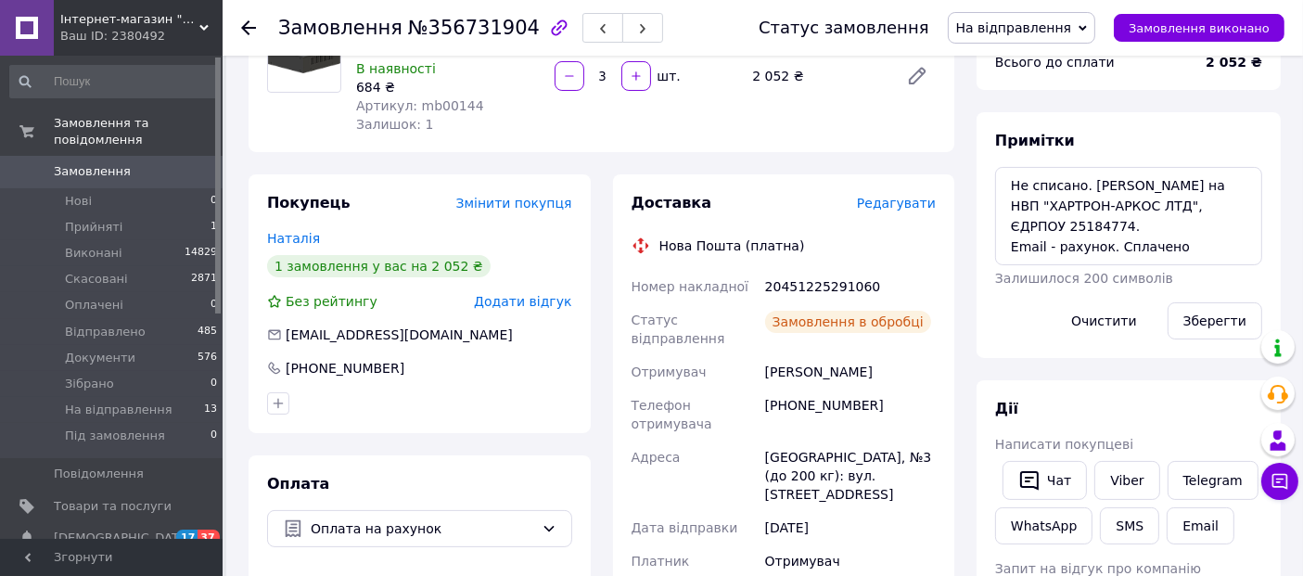
scroll to position [538, 0]
click at [815, 283] on div "20451225291060" at bounding box center [851, 286] width 178 height 33
click at [1007, 182] on textarea "Не списано. [PERSON_NAME] на НВП "ХАРТРОН-АРКОС ЛТД", ЄДРПОУ 25184774. Email - …" at bounding box center [1128, 216] width 267 height 98
paste textarea "20451225291060"
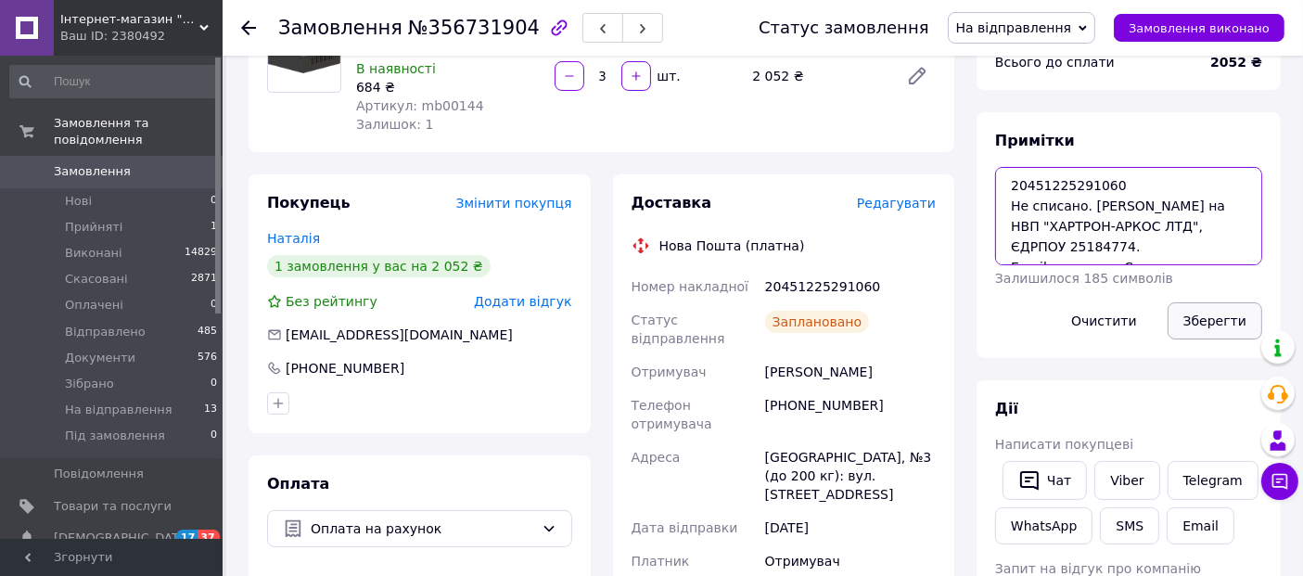
type textarea "20451225291060 Не списано. [PERSON_NAME] на НВП "ХАРТРОН-АРКОС ЛТД", ЄДРПОУ 251…"
click at [1200, 319] on button "Зберегти" at bounding box center [1215, 320] width 95 height 37
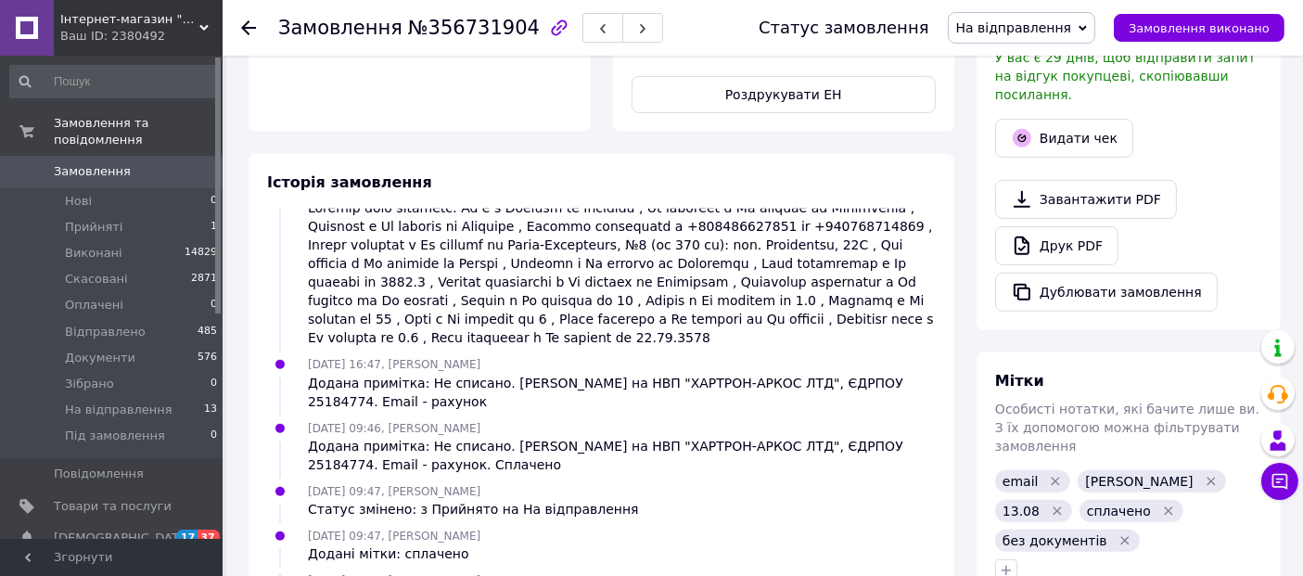
scroll to position [780, 0]
click at [246, 30] on use at bounding box center [248, 27] width 15 height 15
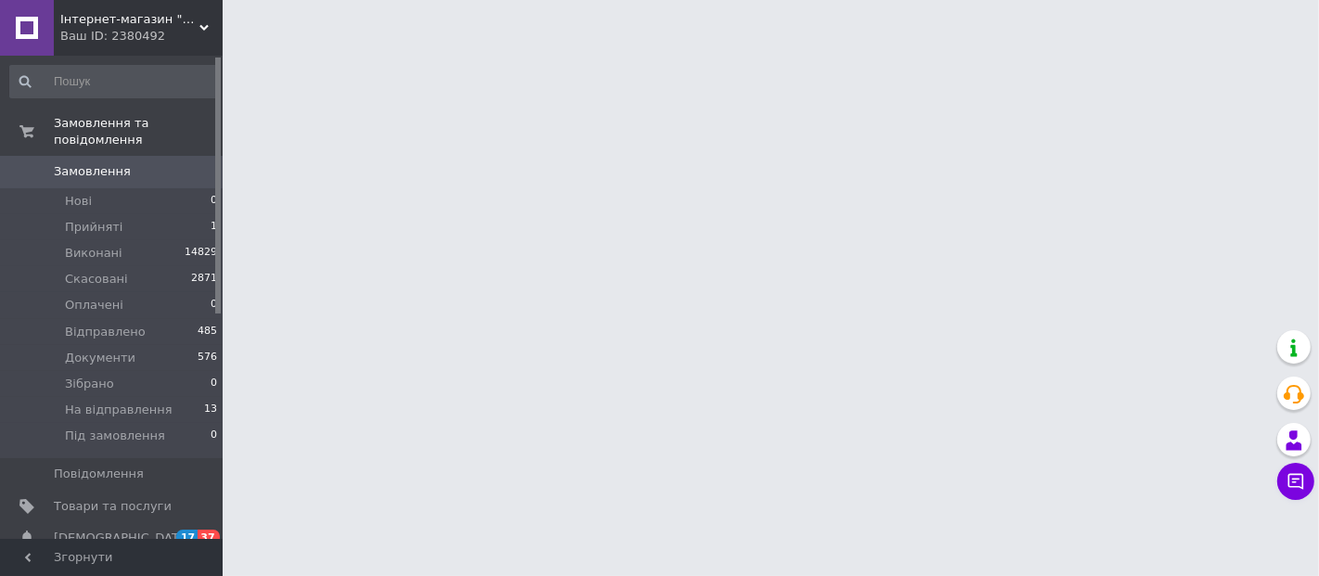
drag, startPoint x: 367, startPoint y: 219, endPoint x: 408, endPoint y: 327, distance: 115.1
click at [408, 46] on html "Інтернет-магазин "Корпус" Ваш ID: 2380492 Сайт Інтернет-магазин "Корпус" Кабіне…" at bounding box center [659, 23] width 1319 height 46
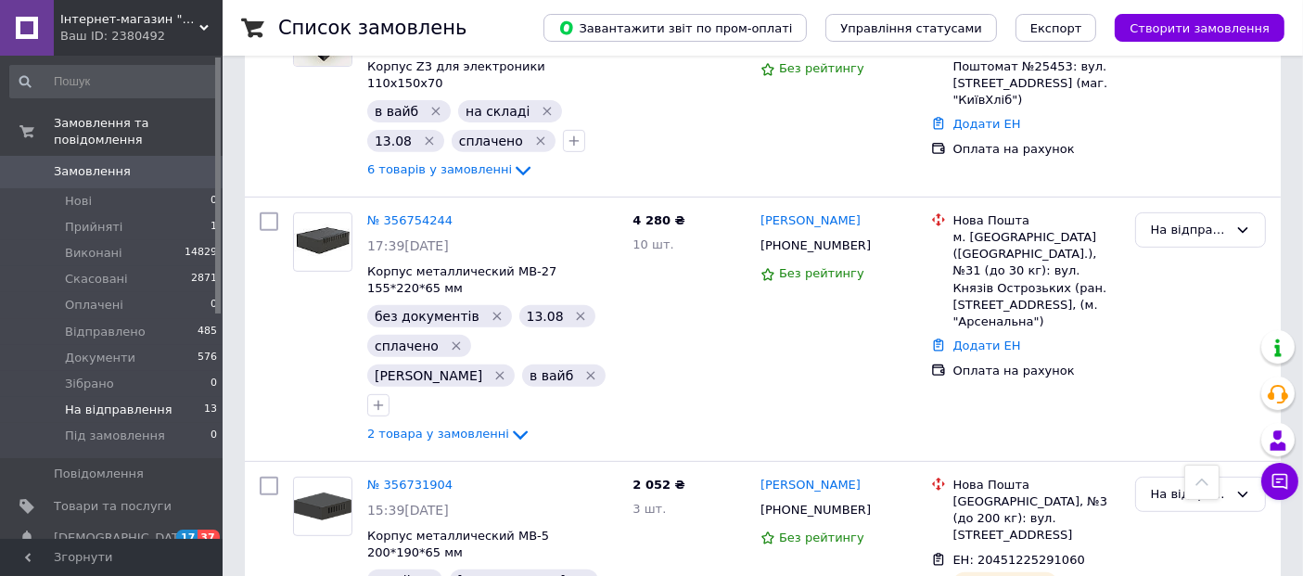
scroll to position [734, 0]
click at [410, 213] on link "№ 356754244" at bounding box center [409, 220] width 85 height 14
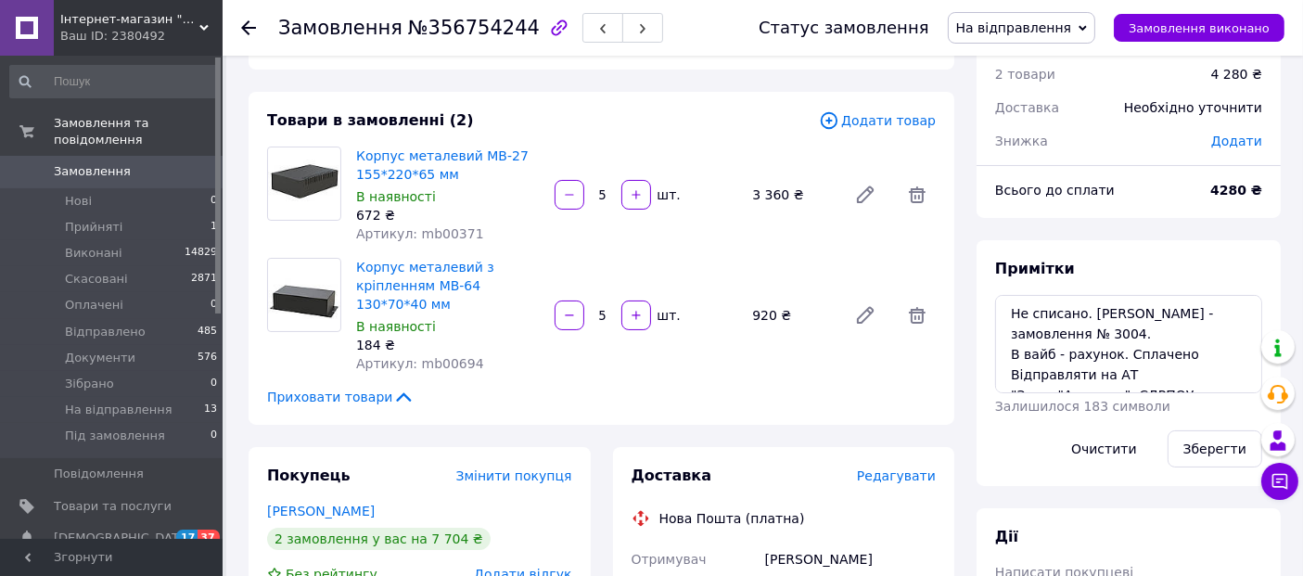
scroll to position [62, 0]
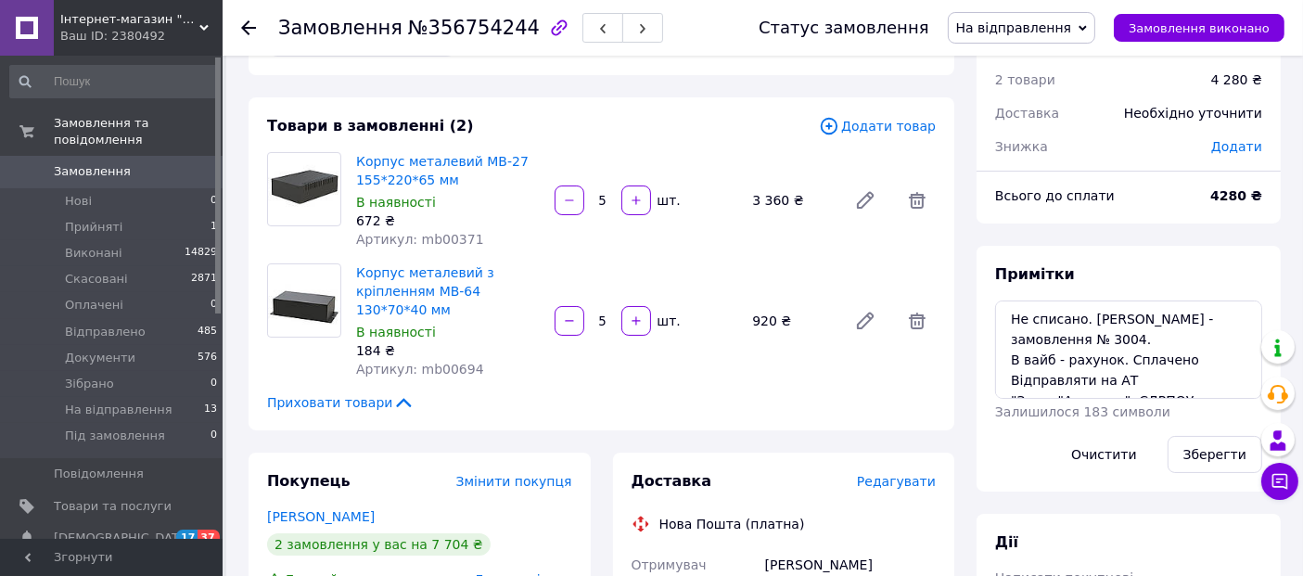
click at [440, 34] on span "№356754244" at bounding box center [474, 28] width 132 height 22
drag, startPoint x: 350, startPoint y: 159, endPoint x: 514, endPoint y: 165, distance: 164.3
click at [514, 165] on div "Корпус металевий MB-27 155*220*65 мм В наявності 672 ₴ Артикул: mb00371" at bounding box center [448, 200] width 199 height 104
drag, startPoint x: 429, startPoint y: 245, endPoint x: 465, endPoint y: 244, distance: 36.2
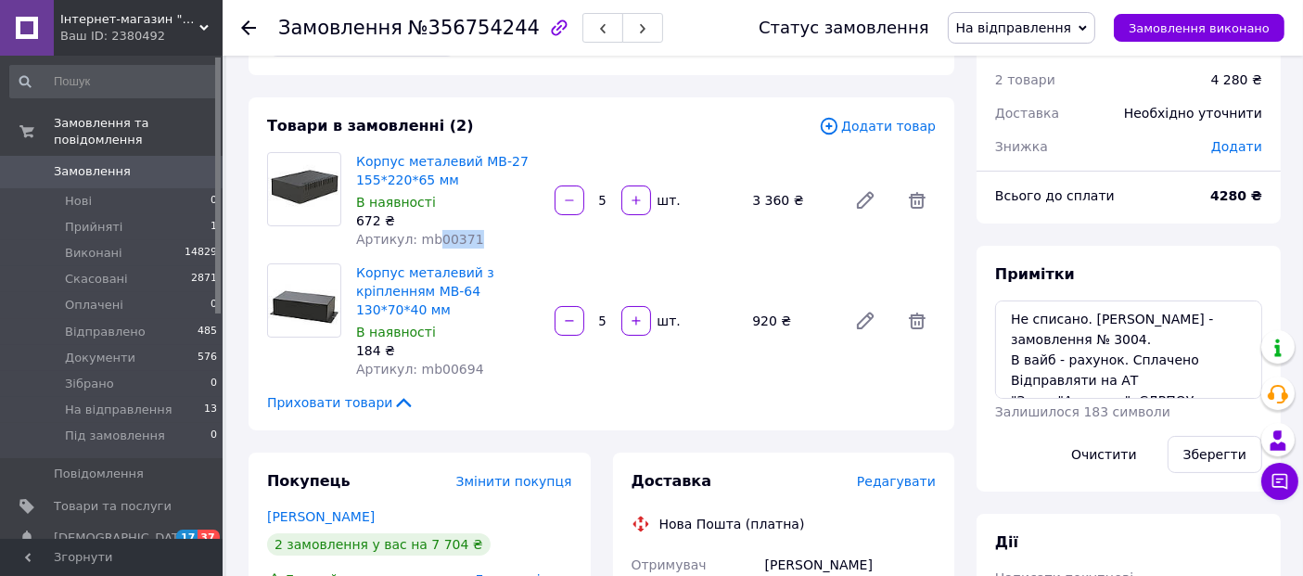
click at [465, 244] on div "Артикул: mb00371" at bounding box center [448, 239] width 184 height 19
drag, startPoint x: 353, startPoint y: 274, endPoint x: 466, endPoint y: 296, distance: 115.3
click at [466, 296] on div "Корпус металевий з кріпленням MB-64 130*70*40 мм В наявності 184 ₴ Артикул: mb0…" at bounding box center [448, 321] width 199 height 122
drag, startPoint x: 429, startPoint y: 364, endPoint x: 466, endPoint y: 371, distance: 37.8
click at [466, 371] on div "Артикул: mb00694" at bounding box center [448, 369] width 184 height 19
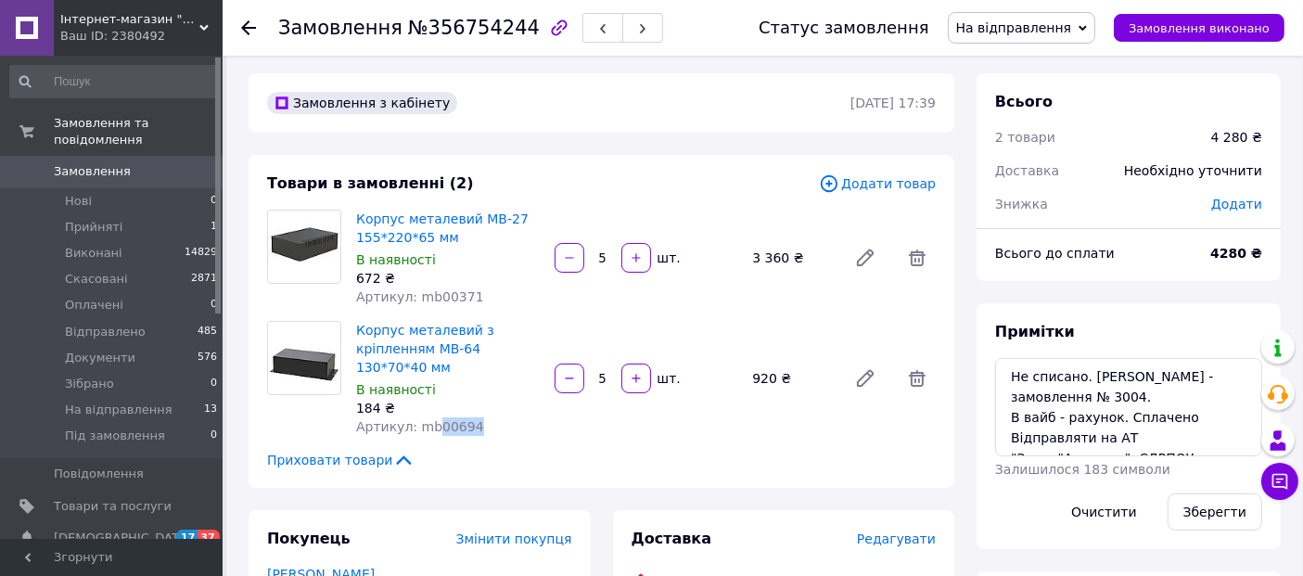
scroll to position [4, 0]
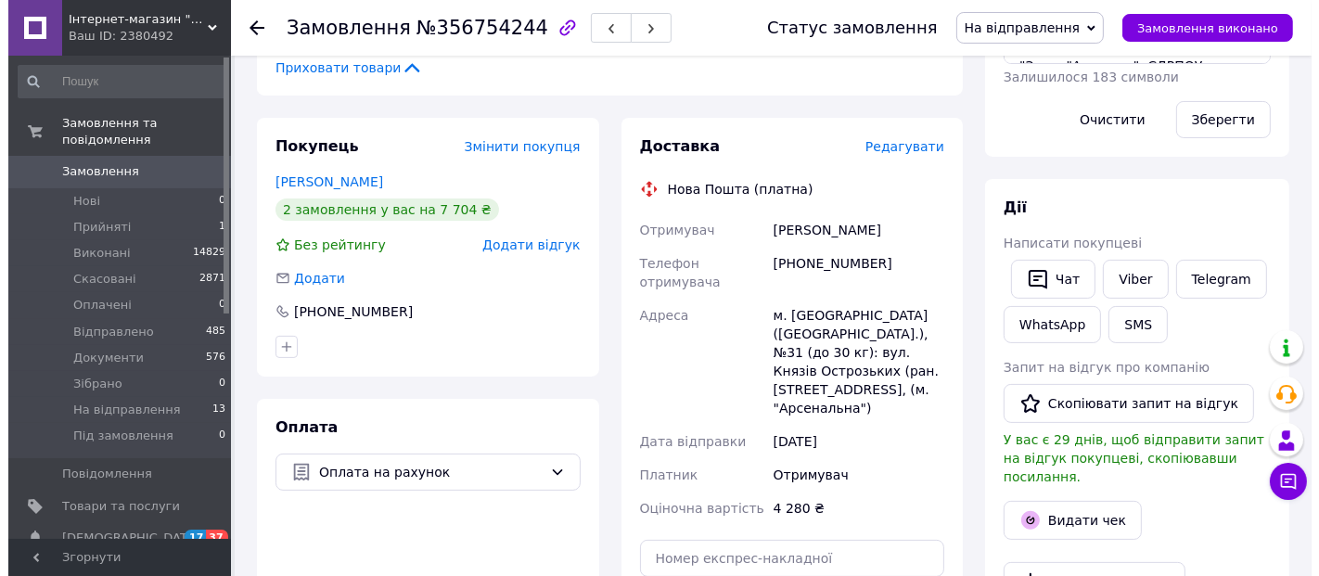
scroll to position [400, 0]
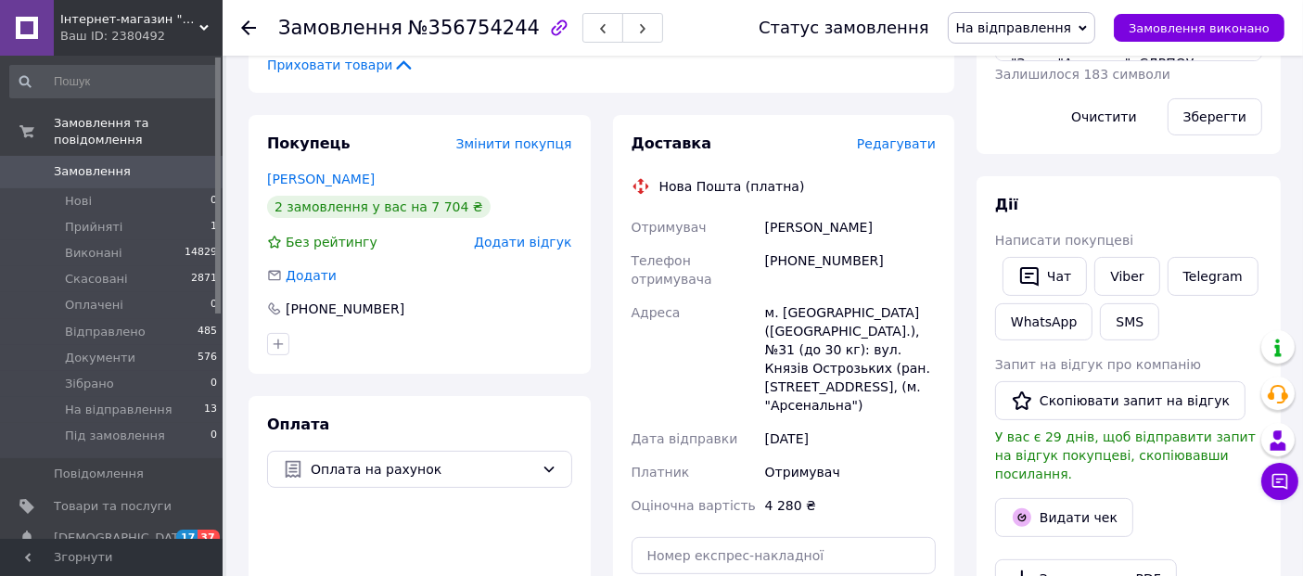
click at [906, 144] on span "Редагувати" at bounding box center [896, 143] width 79 height 15
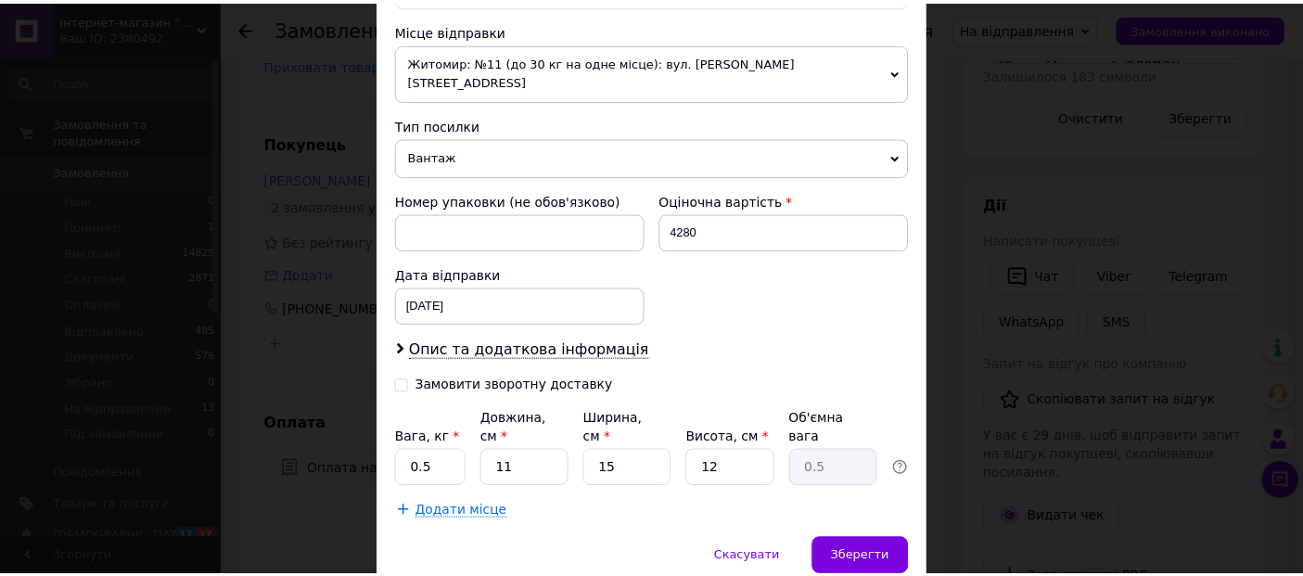
scroll to position [665, 0]
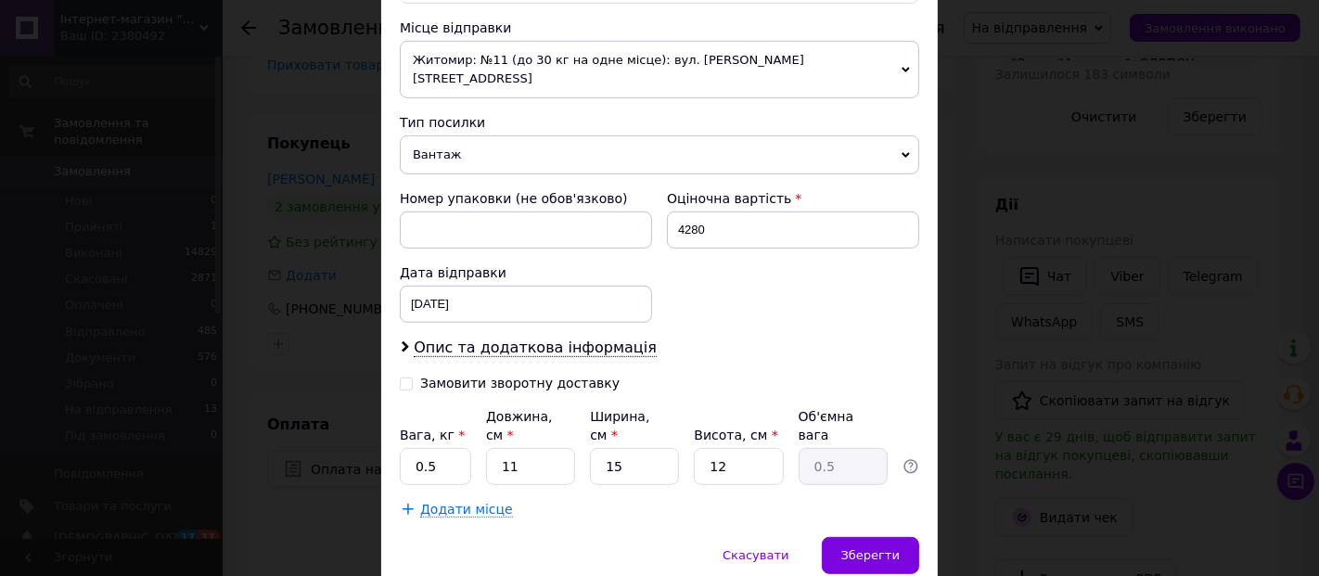
click at [967, 395] on div "× Редагування доставки Спосіб доставки Нова Пошта (платна) Платник Отримувач Ві…" at bounding box center [659, 288] width 1319 height 576
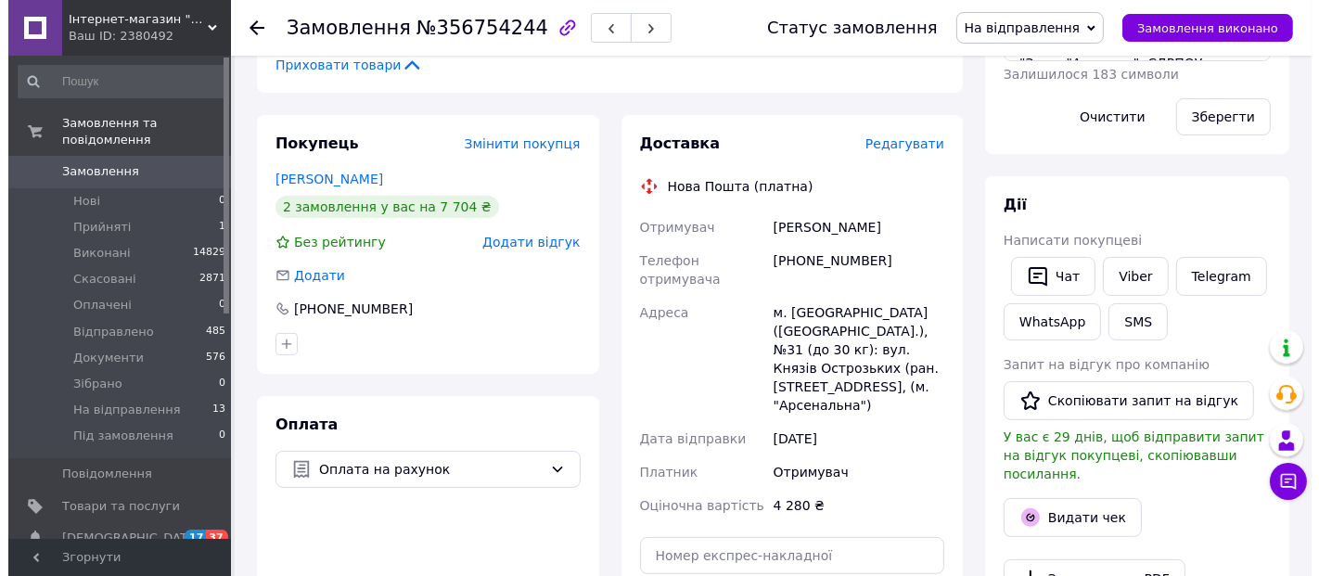
scroll to position [600, 0]
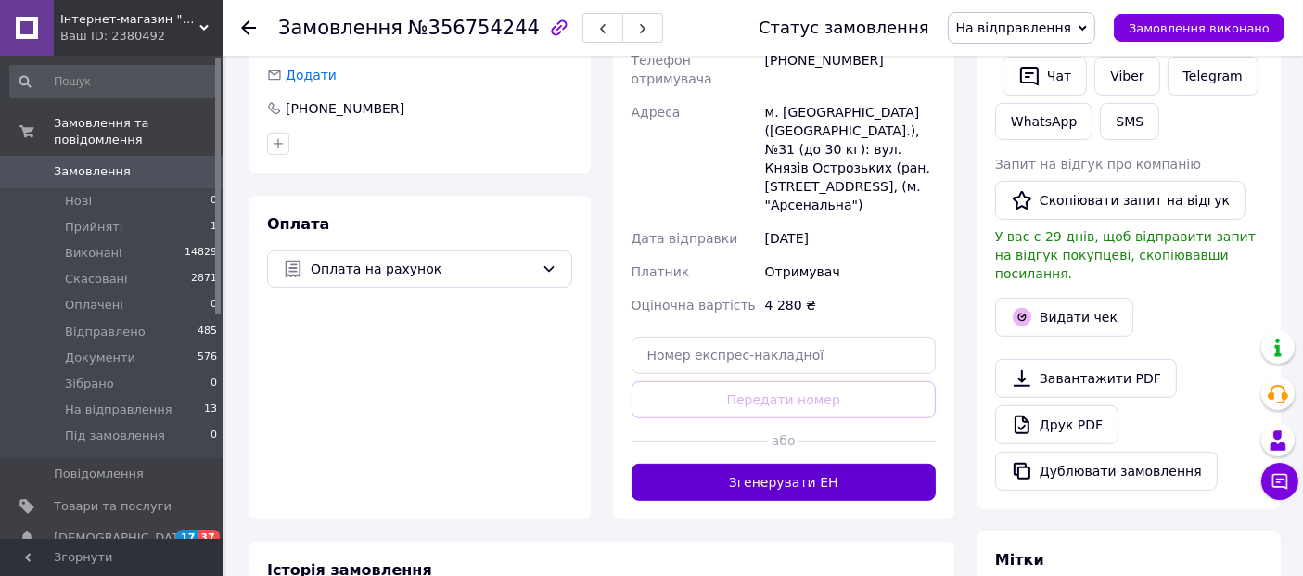
click at [830, 464] on button "Згенерувати ЕН" at bounding box center [784, 482] width 305 height 37
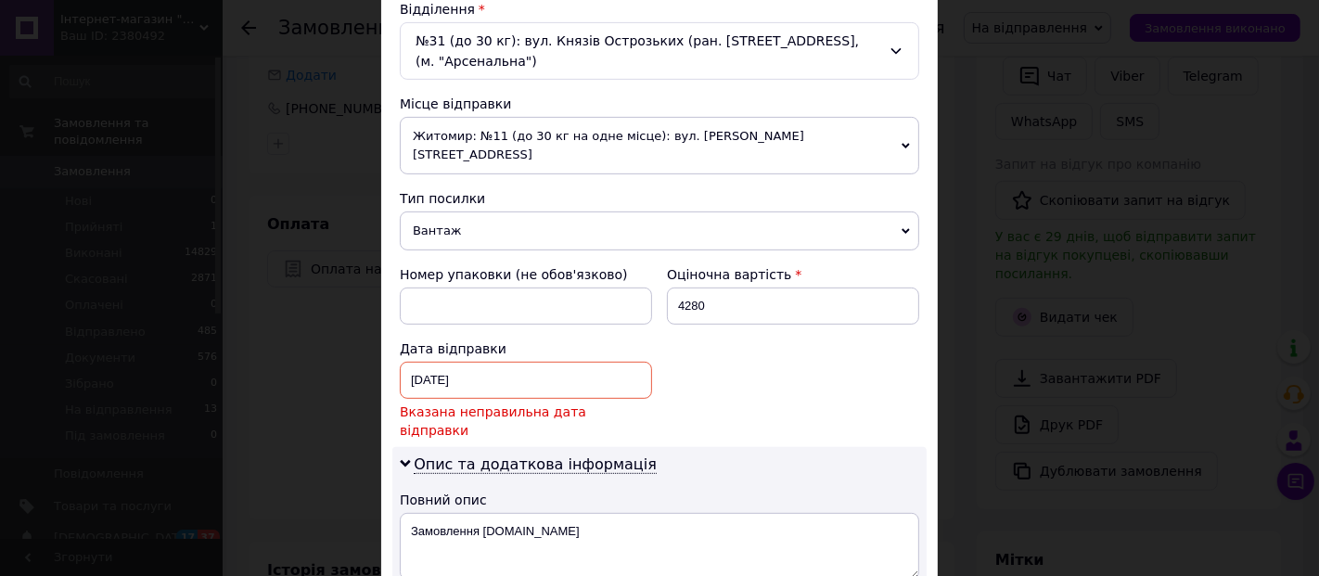
scroll to position [613, 0]
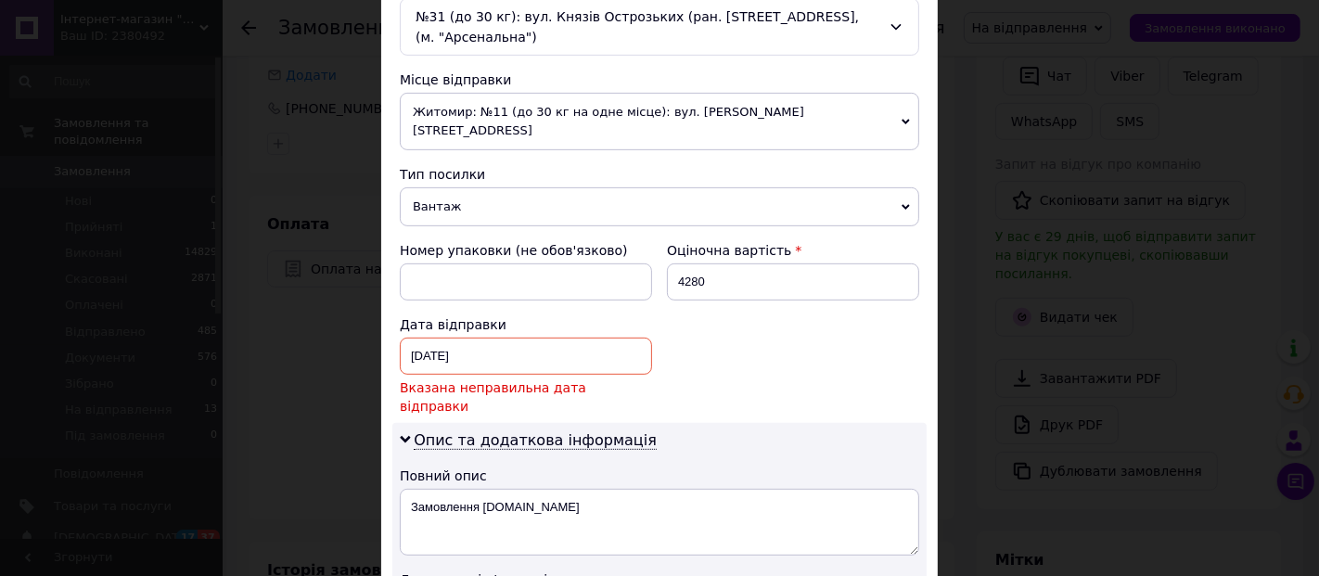
click at [516, 349] on div "[DATE] < 2025 > < Август > Пн Вт Ср Чт Пт Сб Вс 28 29 30 31 1 2 3 4 5 6 7 8 9 1…" at bounding box center [526, 356] width 252 height 37
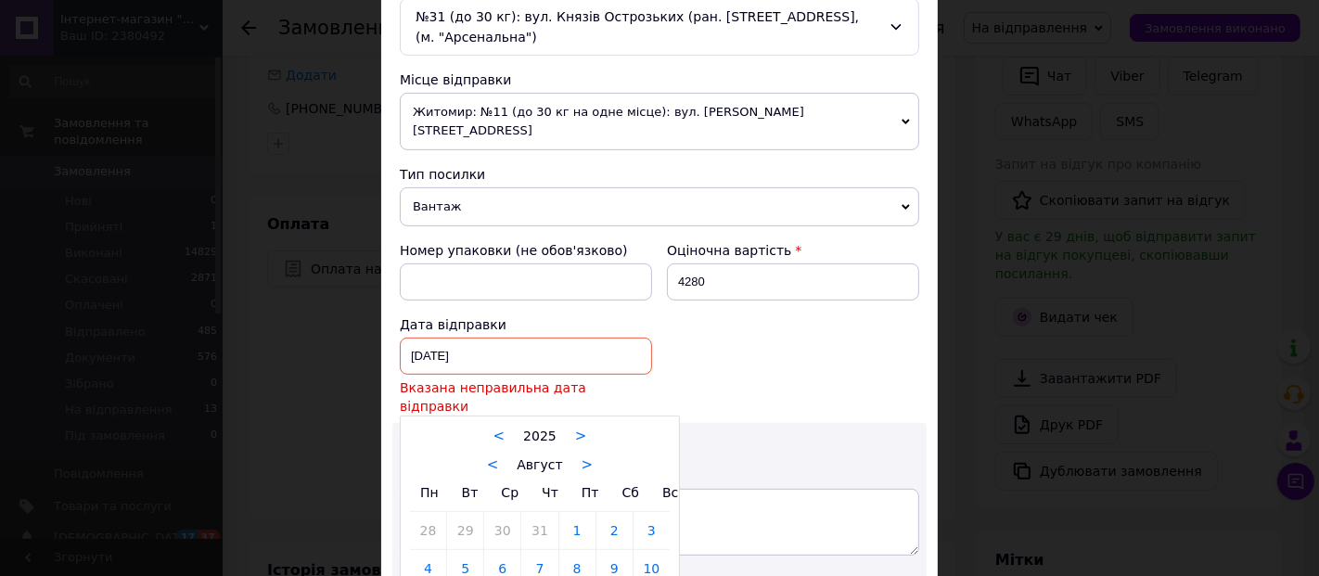
type input "[DATE]"
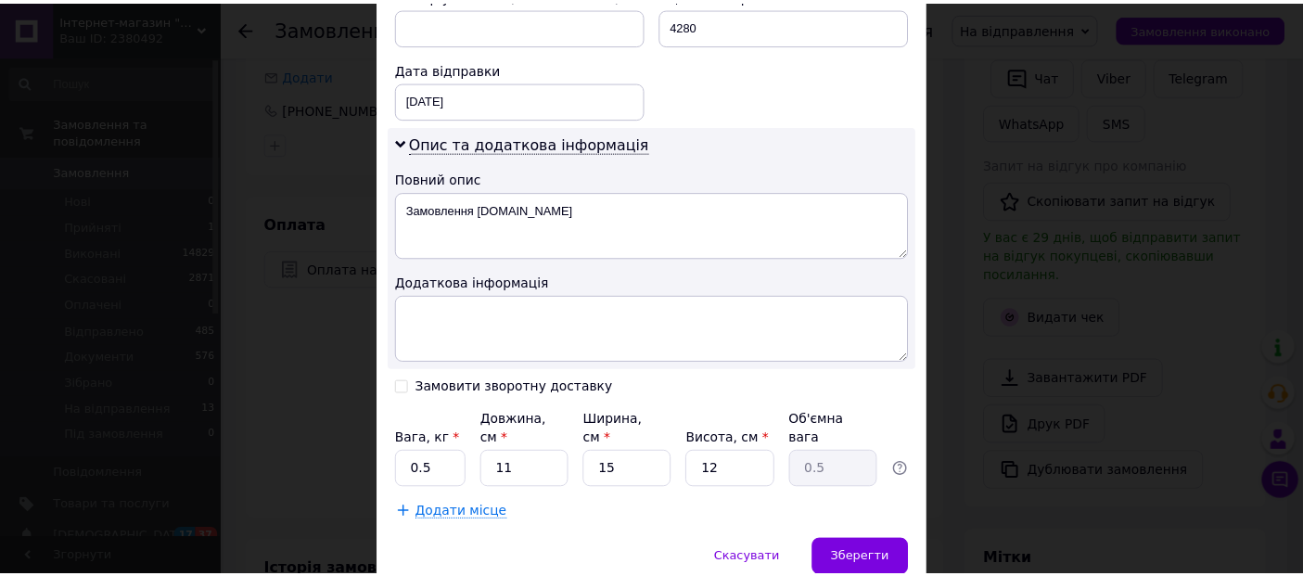
scroll to position [874, 0]
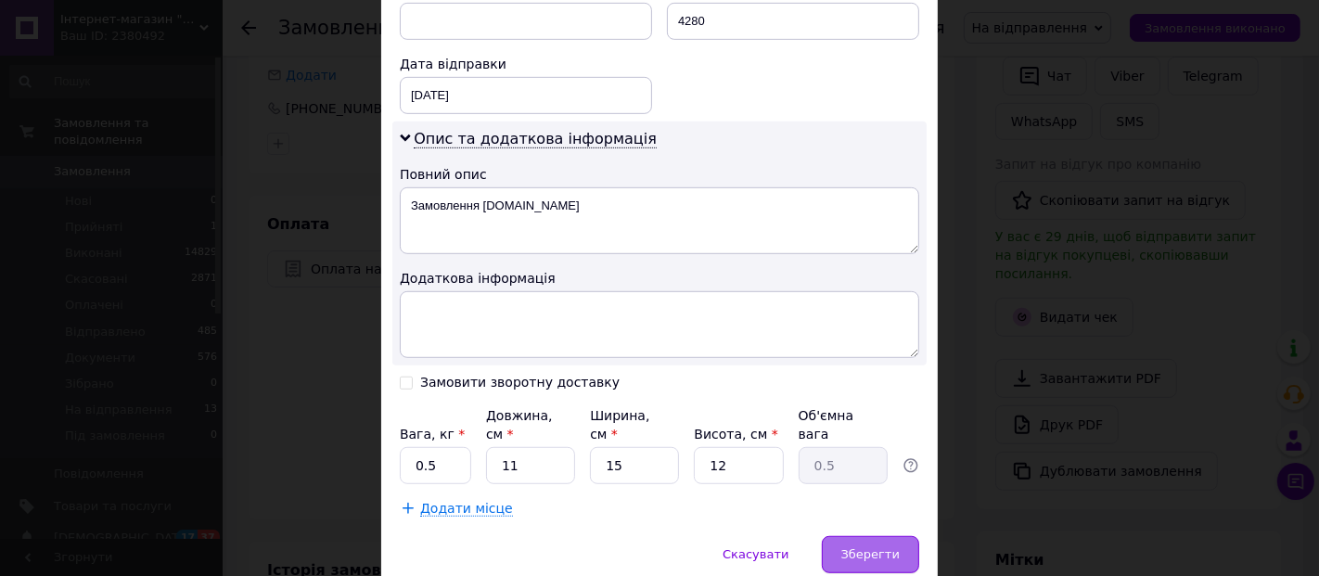
click at [886, 547] on span "Зберегти" at bounding box center [870, 554] width 58 height 14
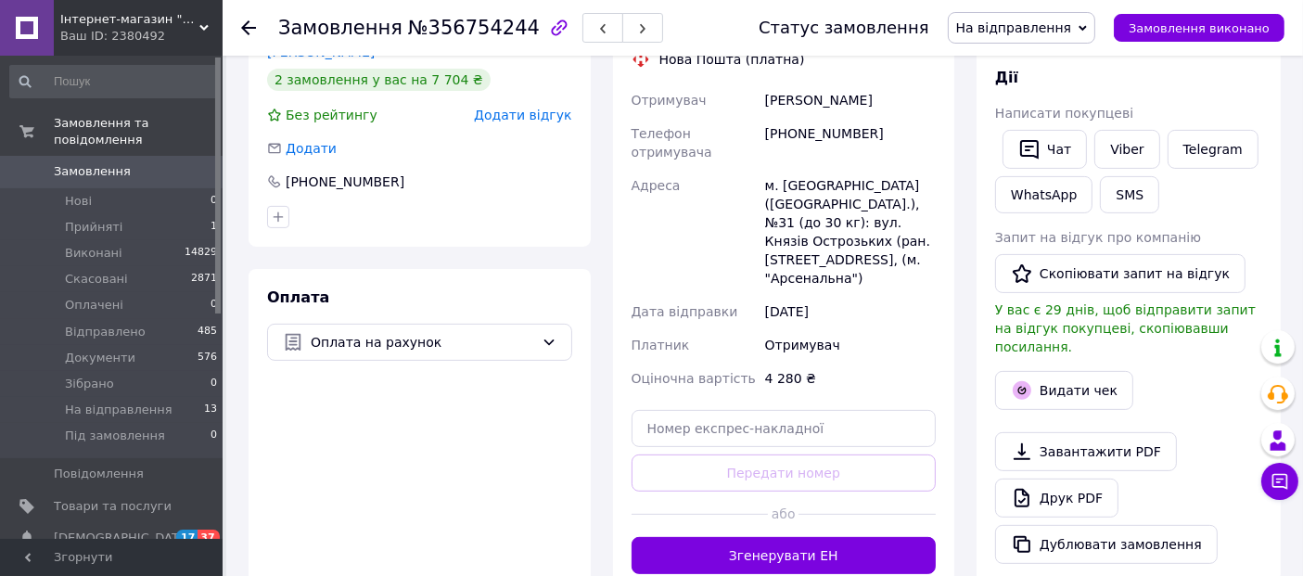
scroll to position [528, 0]
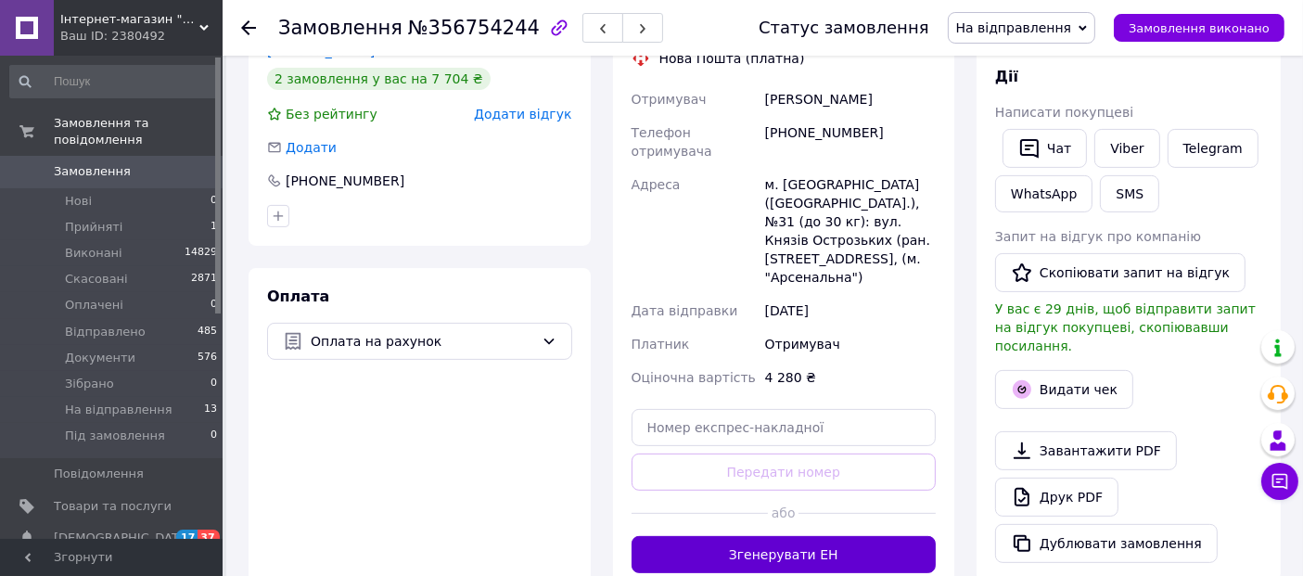
click at [792, 536] on button "Згенерувати ЕН" at bounding box center [784, 554] width 305 height 37
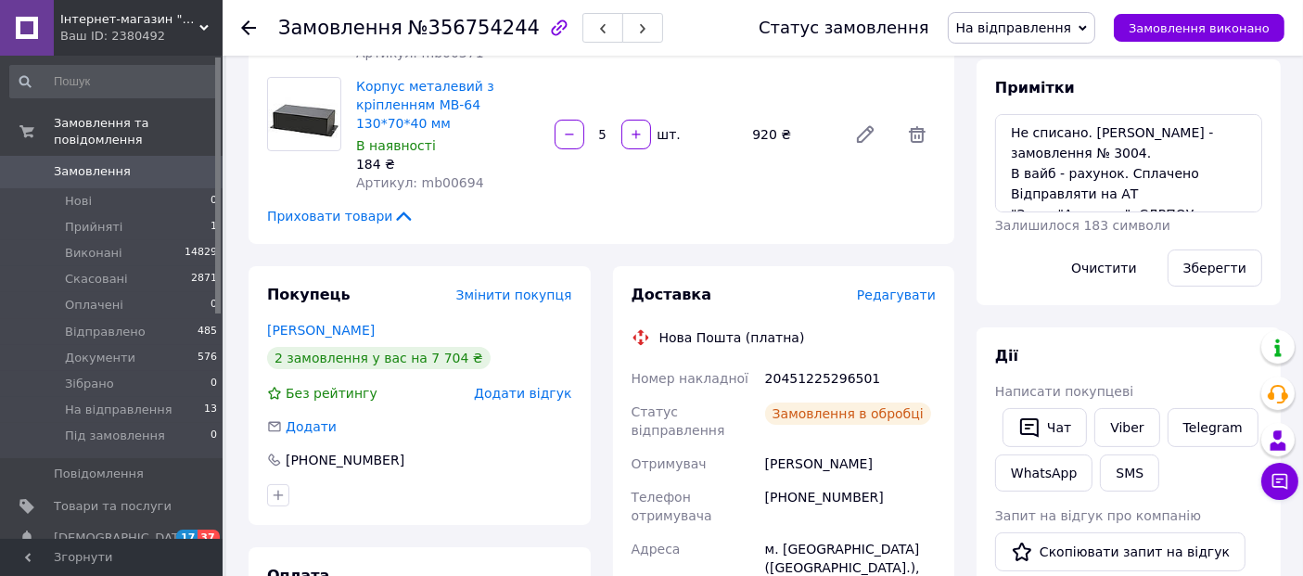
scroll to position [512, 0]
click at [818, 372] on div "20451225296501" at bounding box center [851, 378] width 178 height 33
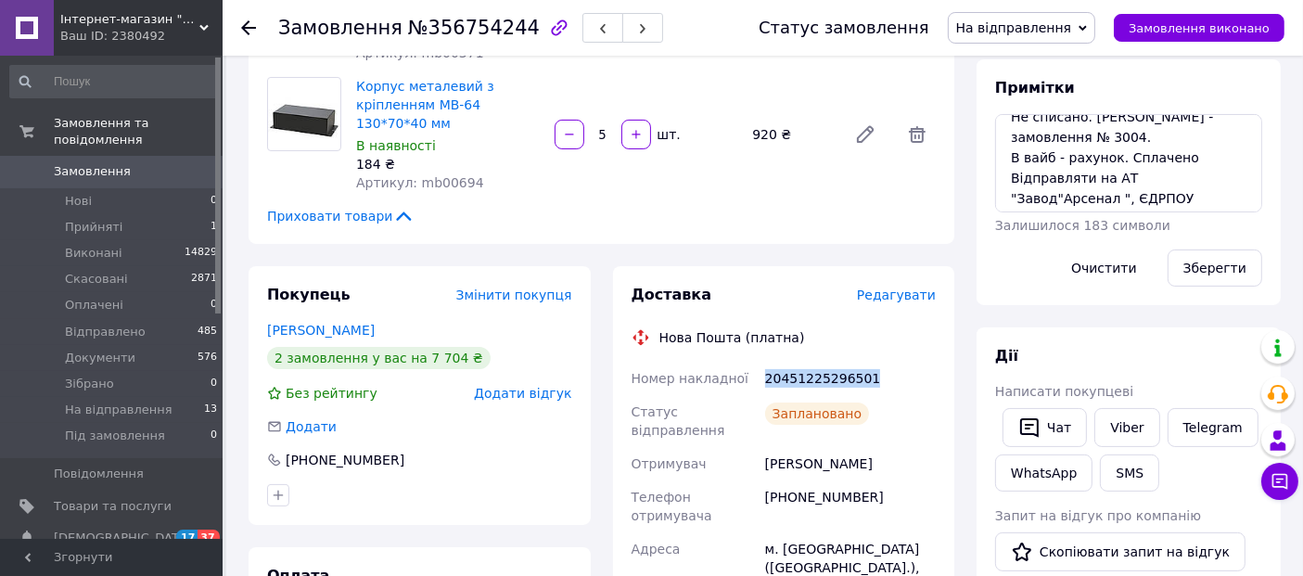
scroll to position [19, 0]
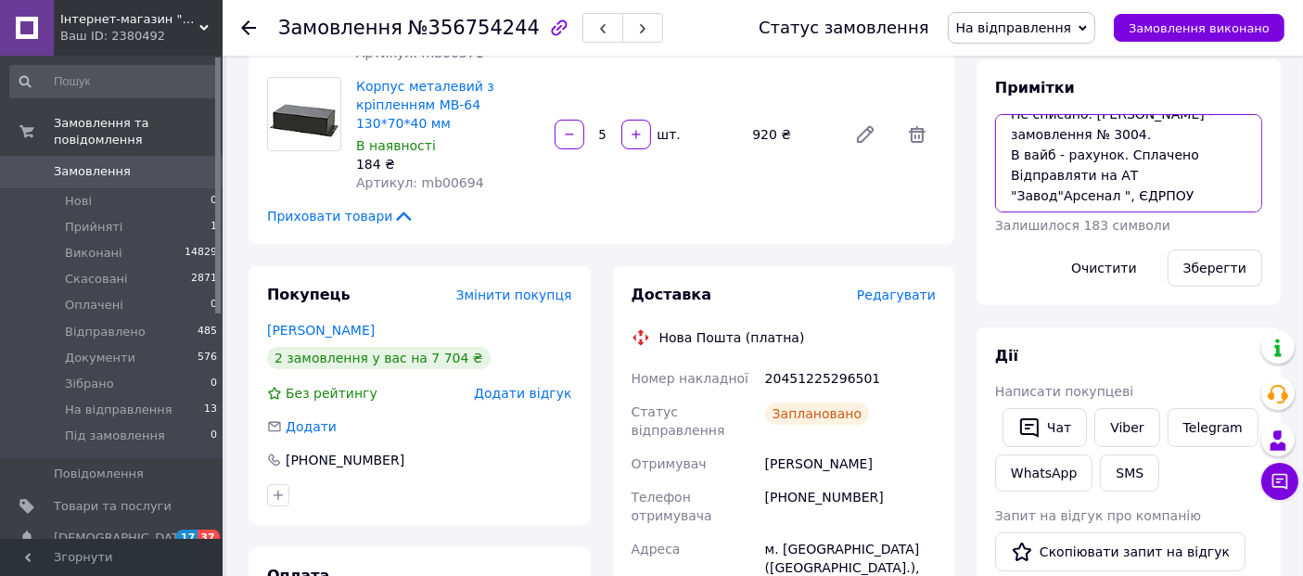
click at [1093, 199] on textarea "Не списано. [PERSON_NAME] - замовлення № 3004. В вайб - рахунок. Сплачено Відпр…" at bounding box center [1128, 163] width 267 height 98
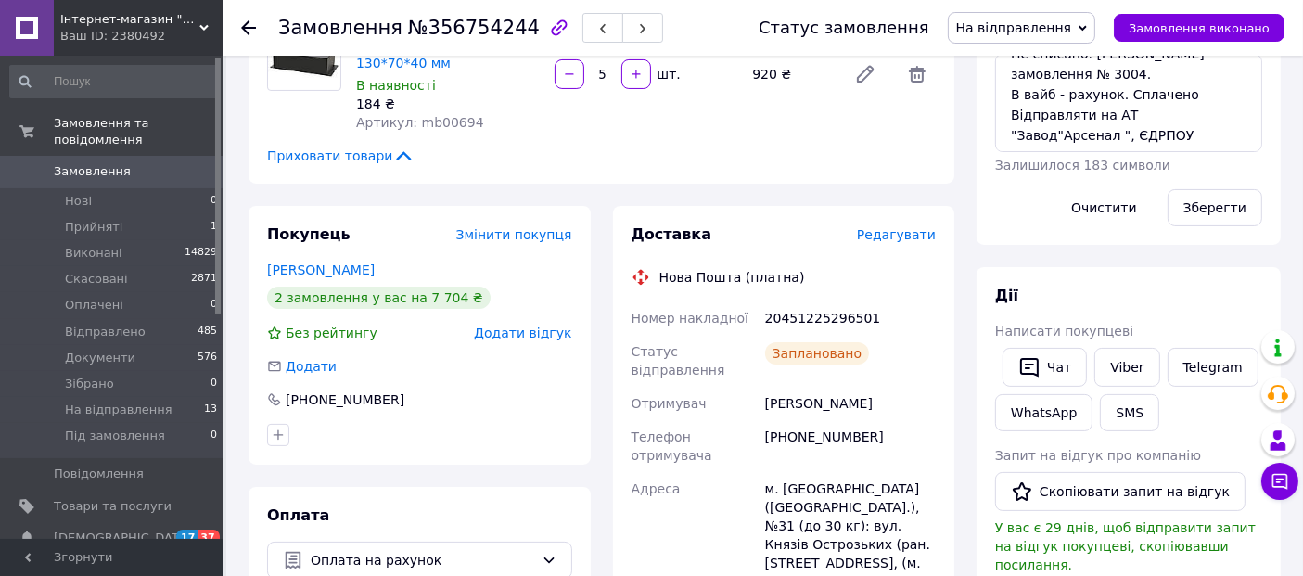
click at [816, 422] on div "[PHONE_NUMBER]" at bounding box center [851, 446] width 178 height 52
click at [783, 388] on div "[PERSON_NAME]" at bounding box center [851, 403] width 178 height 33
click at [789, 472] on div "м. [GEOGRAPHIC_DATA] ([GEOGRAPHIC_DATA].), №31 (до 30 кг): вул. Князів Острозьк…" at bounding box center [851, 535] width 178 height 126
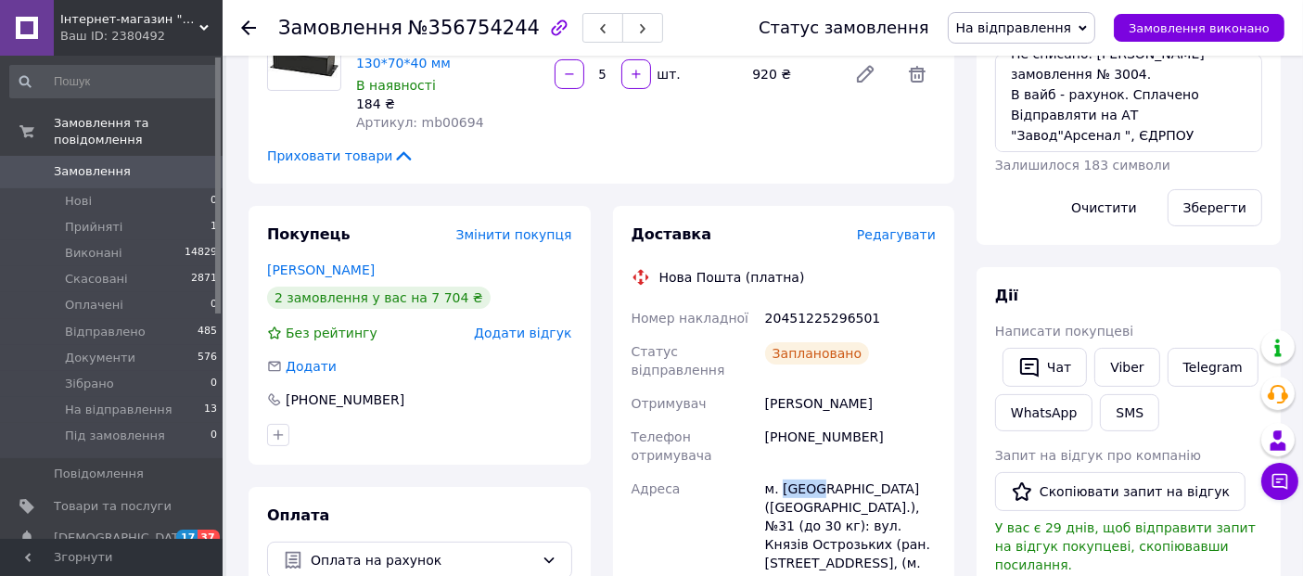
click at [789, 472] on div "м. [GEOGRAPHIC_DATA] ([GEOGRAPHIC_DATA].), №31 (до 30 кг): вул. Князів Острозьк…" at bounding box center [851, 535] width 178 height 126
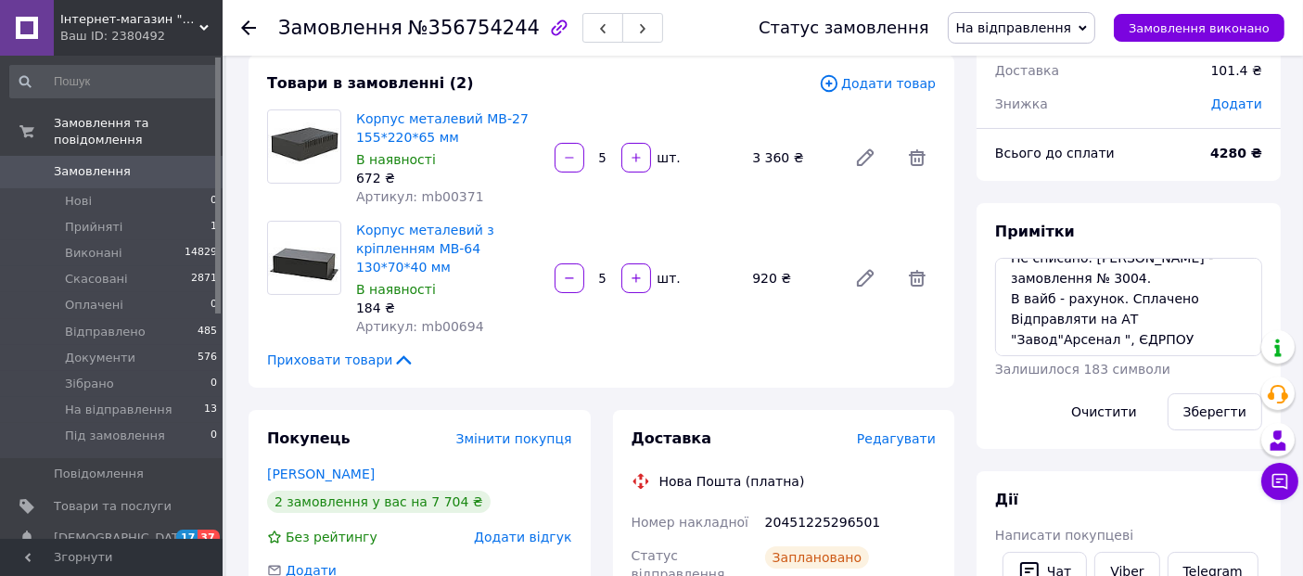
scroll to position [0, 0]
click at [812, 511] on div "20451225296501" at bounding box center [851, 522] width 178 height 33
click at [812, 515] on div "20451225296501" at bounding box center [851, 522] width 178 height 33
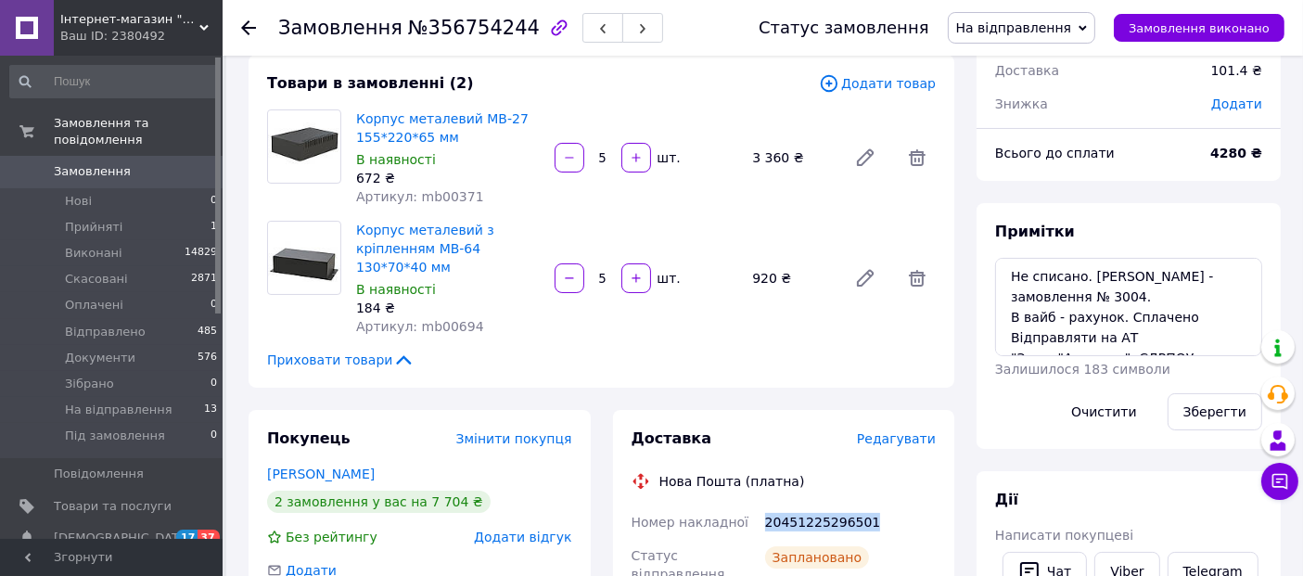
click at [812, 515] on div "20451225296501" at bounding box center [851, 522] width 178 height 33
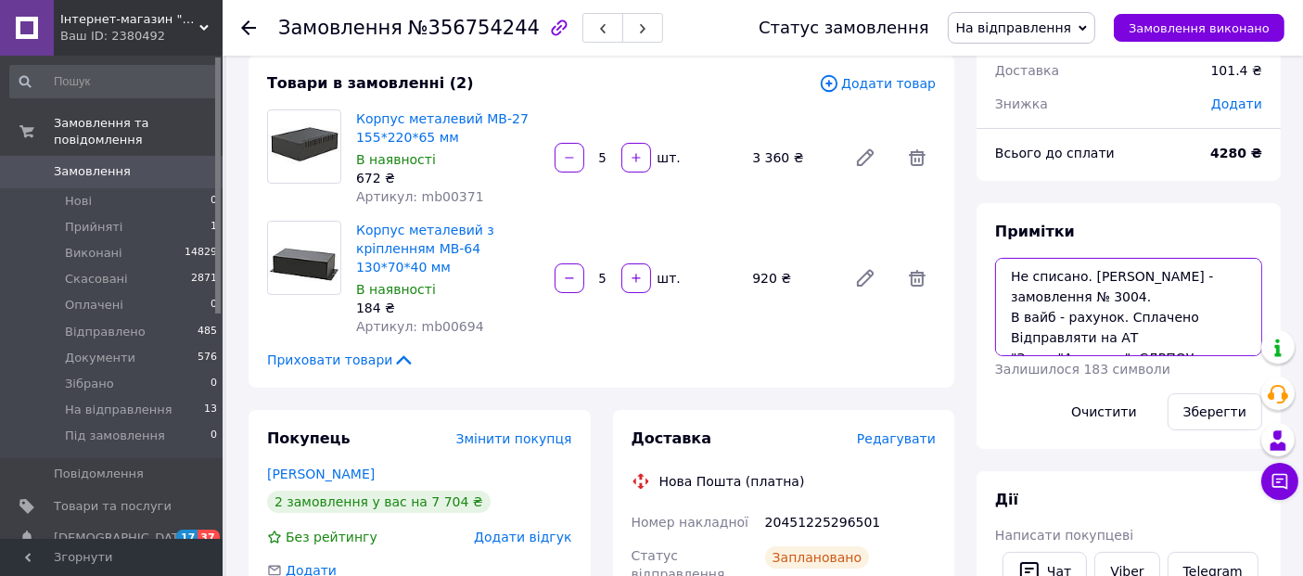
click at [1011, 282] on textarea "Не списано. [PERSON_NAME] - замовлення № 3004. В вайб - рахунок. Сплачено Відпр…" at bounding box center [1128, 307] width 267 height 98
paste textarea "20451225296501"
type textarea "20451225296501 Не списано. [PERSON_NAME] - замовлення № 3004. В вайб - рахунок.…"
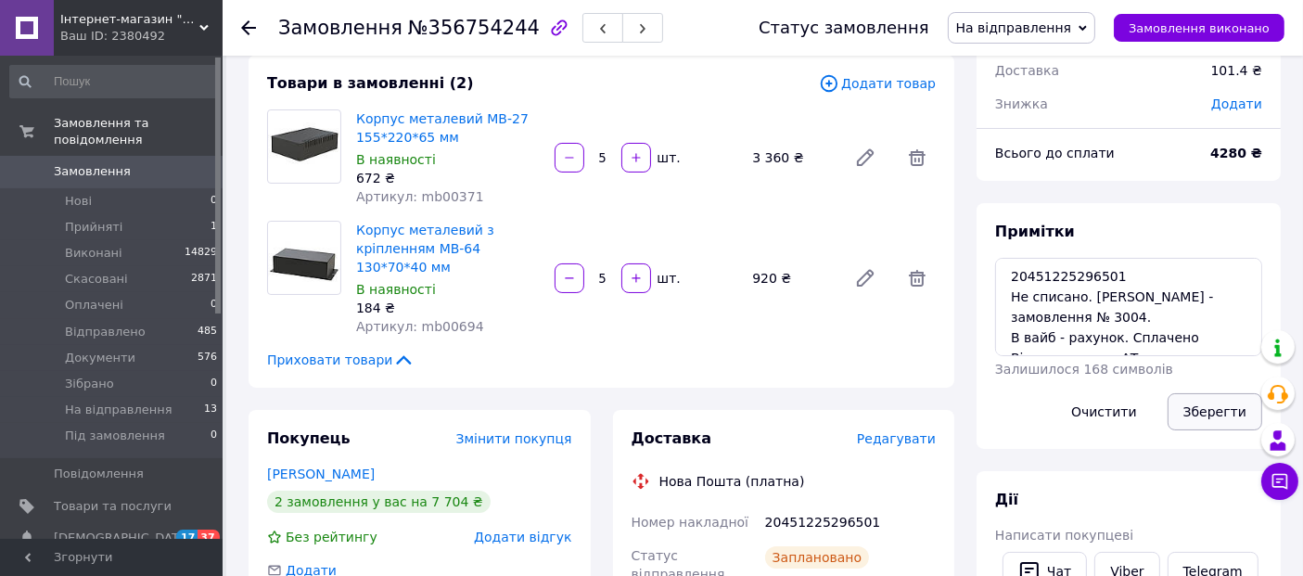
click at [1206, 412] on button "Зберегти" at bounding box center [1215, 411] width 95 height 37
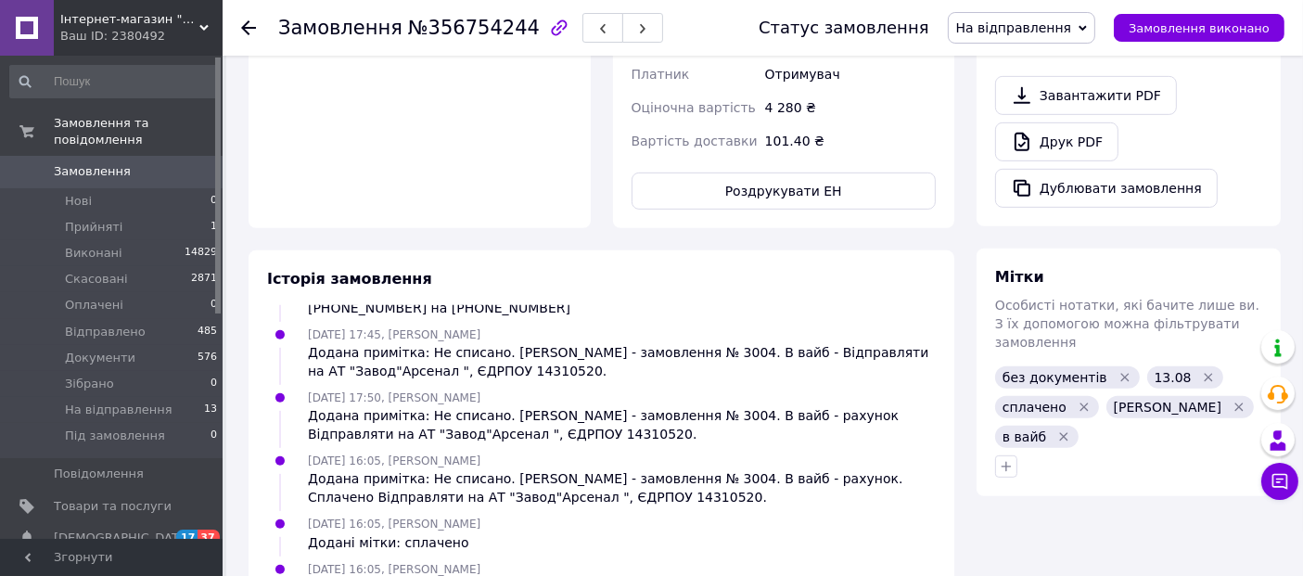
scroll to position [884, 0]
click at [247, 32] on use at bounding box center [248, 27] width 15 height 15
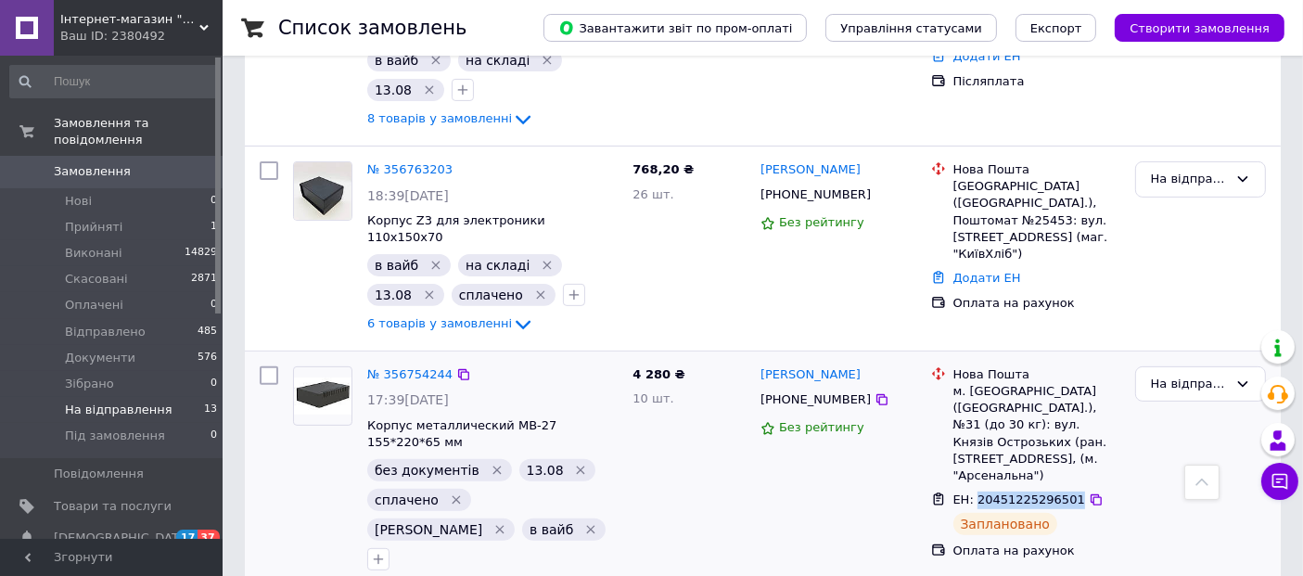
scroll to position [576, 0]
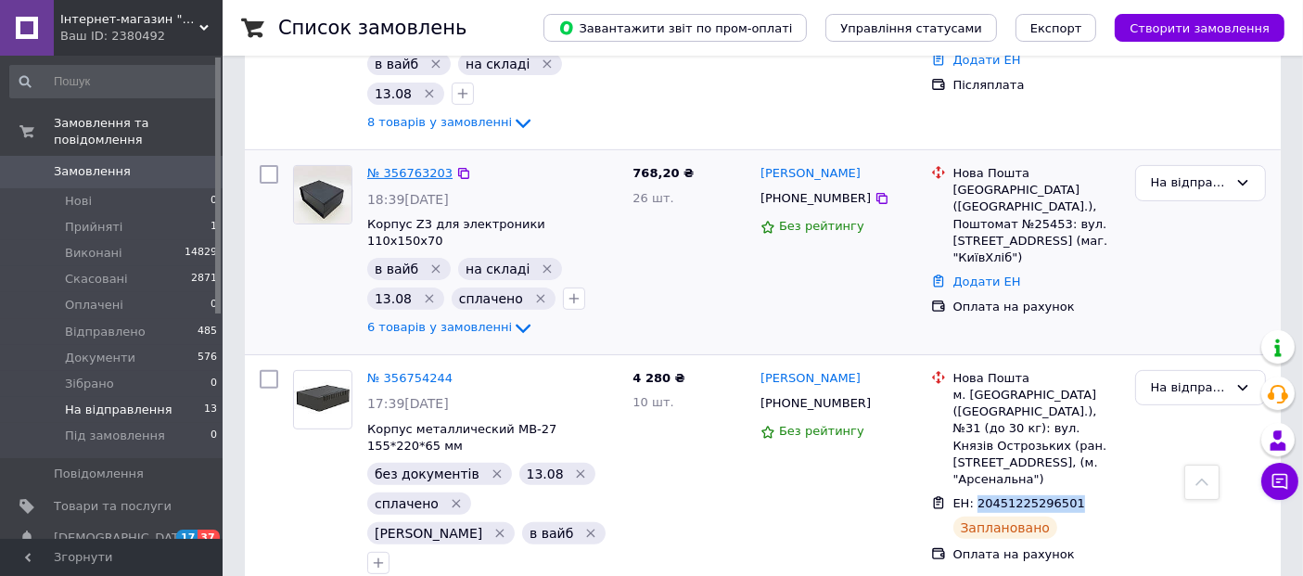
click at [409, 166] on link "№ 356763203" at bounding box center [409, 173] width 85 height 14
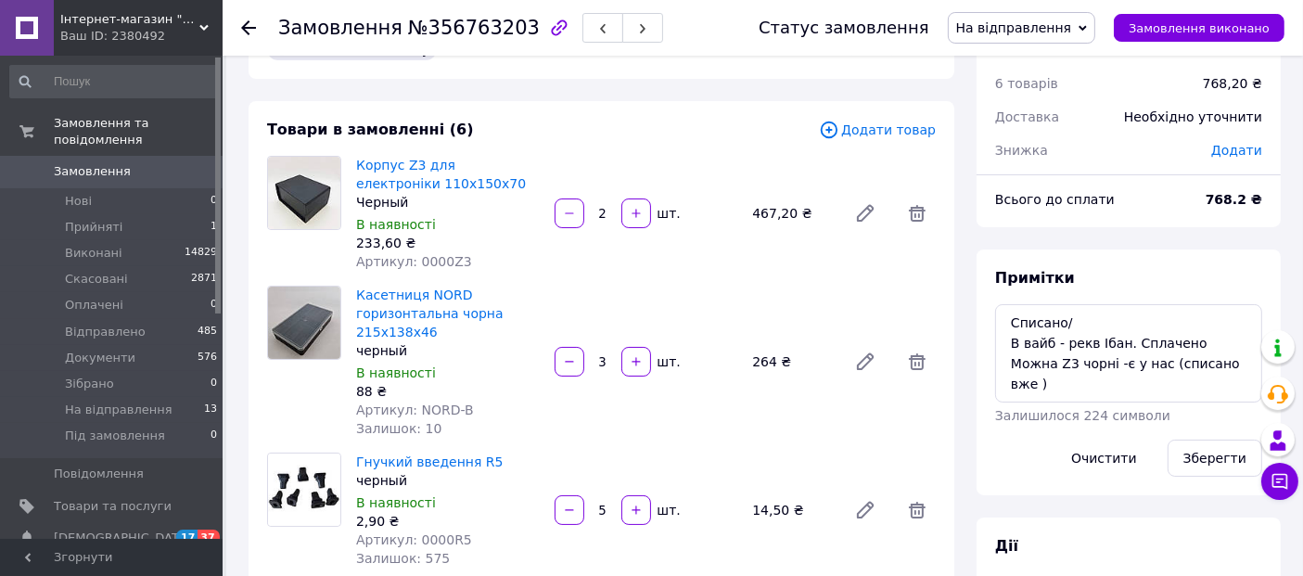
scroll to position [55, 0]
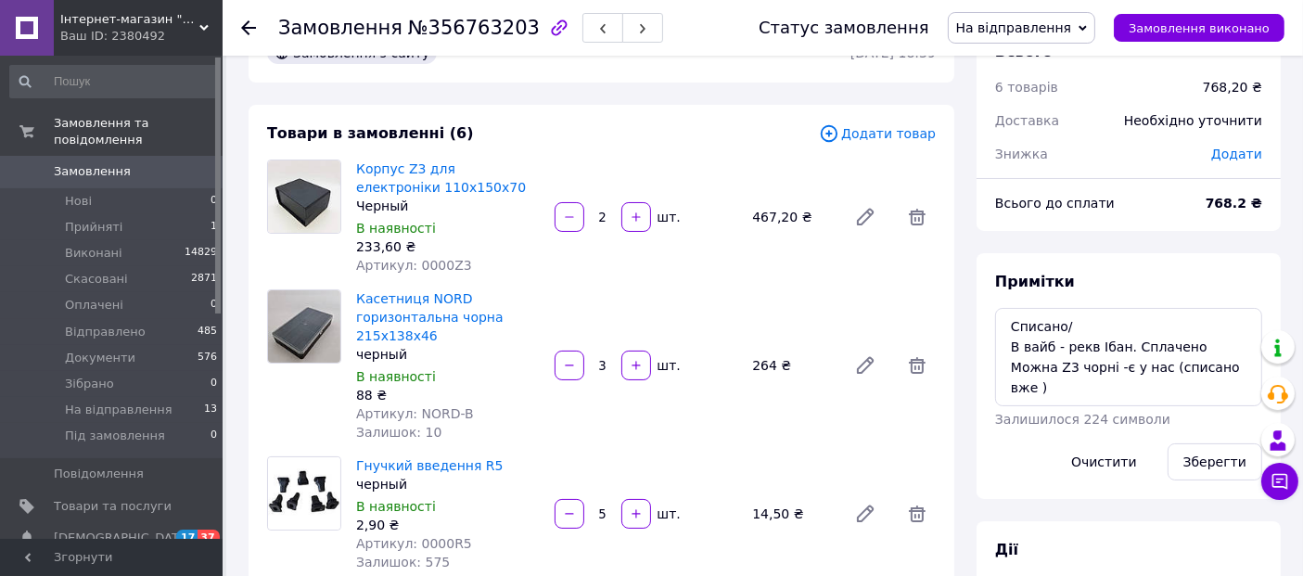
click at [466, 38] on span "№356763203" at bounding box center [474, 28] width 132 height 22
click at [460, 23] on span "№356763203" at bounding box center [474, 28] width 132 height 22
drag, startPoint x: 353, startPoint y: 166, endPoint x: 415, endPoint y: 168, distance: 61.3
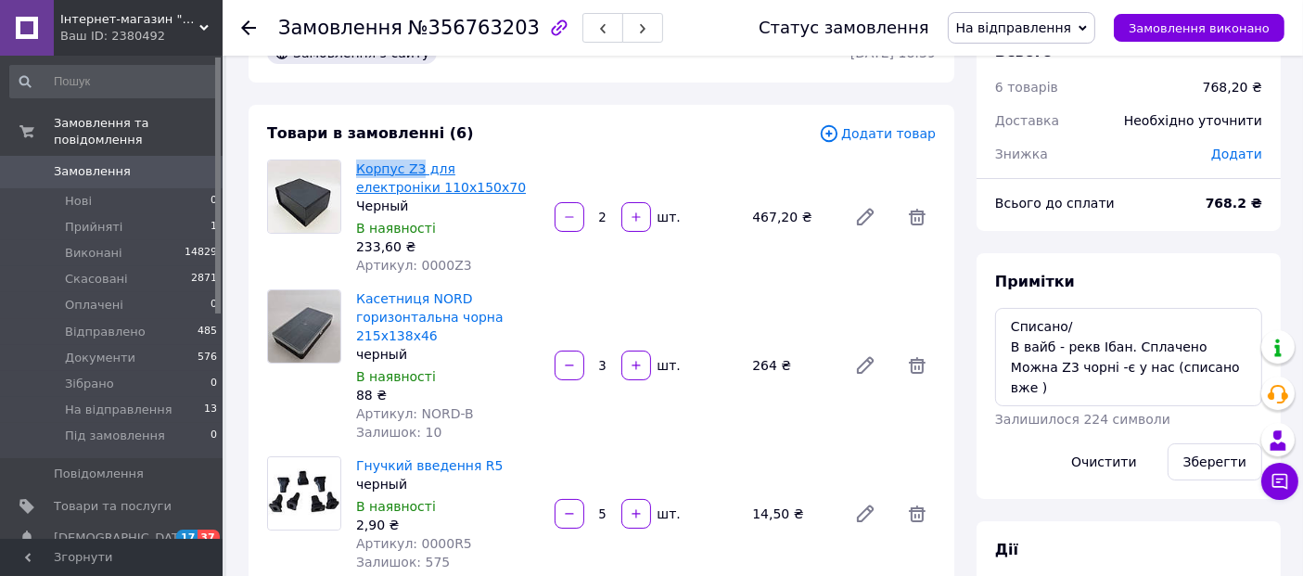
click at [415, 168] on div "Корпус Z3 для електроніки 110х150х70 Черный В наявності 233,60 ₴ Артикул: 0000Z3" at bounding box center [448, 217] width 199 height 122
drag, startPoint x: 410, startPoint y: 416, endPoint x: 461, endPoint y: 414, distance: 51.1
click at [461, 414] on div "Артикул: NORD-B" at bounding box center [448, 413] width 184 height 19
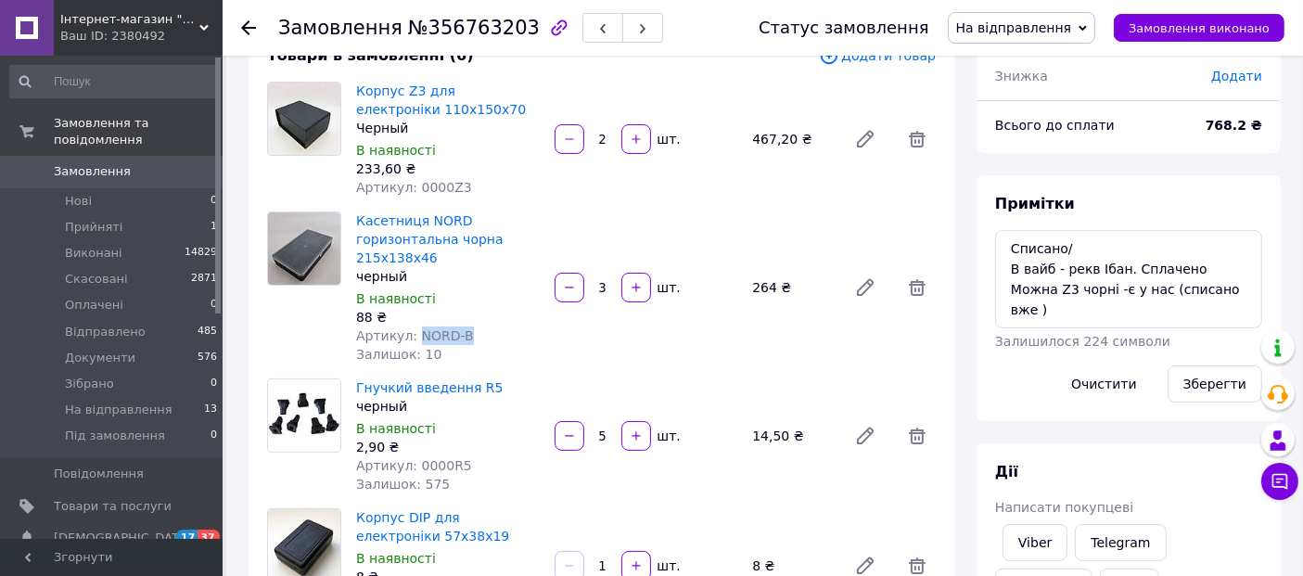
scroll to position [197, 0]
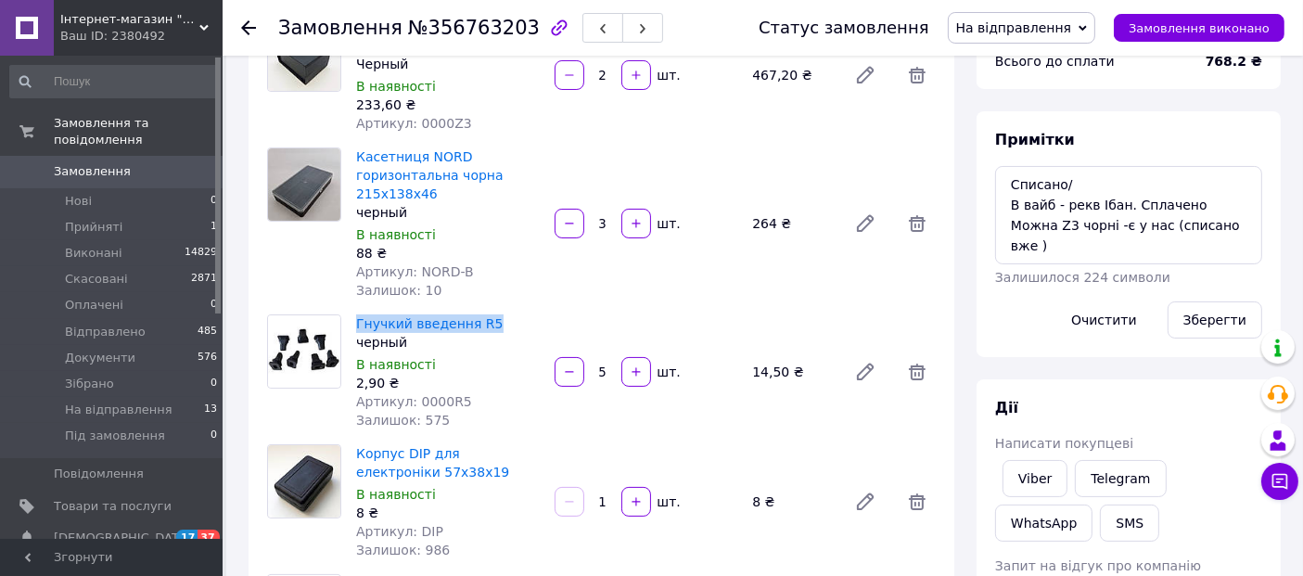
drag, startPoint x: 354, startPoint y: 327, endPoint x: 485, endPoint y: 327, distance: 130.8
click at [485, 327] on div "Гнучкий введення R5 черный В наявності 2,90 ₴ Артикул: 0000R5 Залишок: 575" at bounding box center [448, 372] width 199 height 122
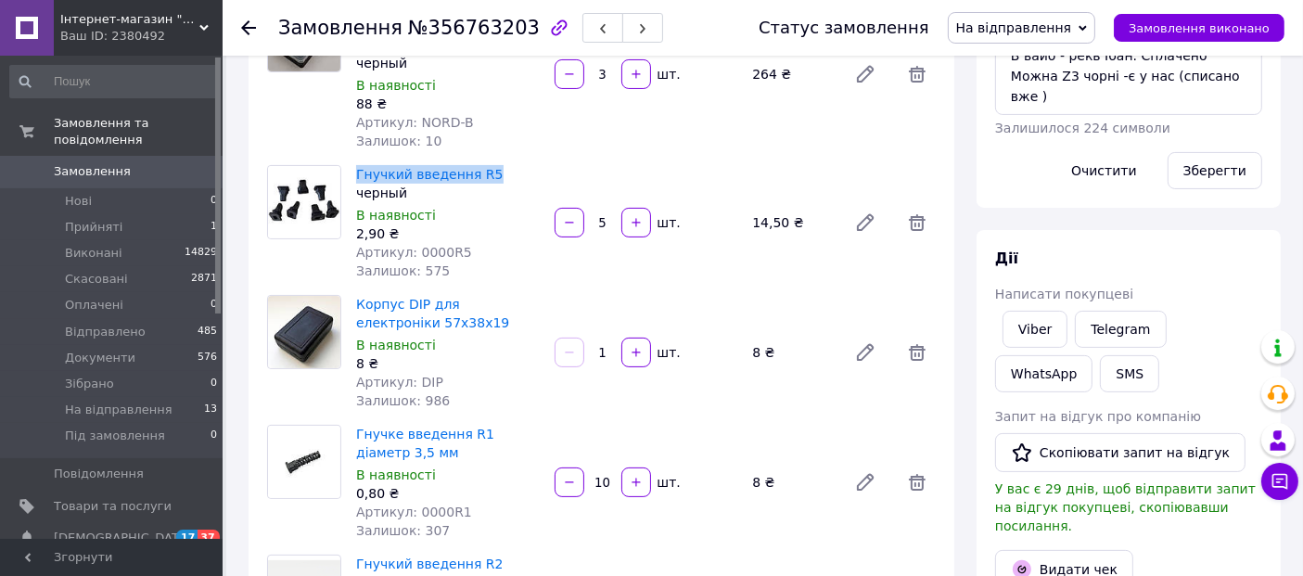
scroll to position [357, 0]
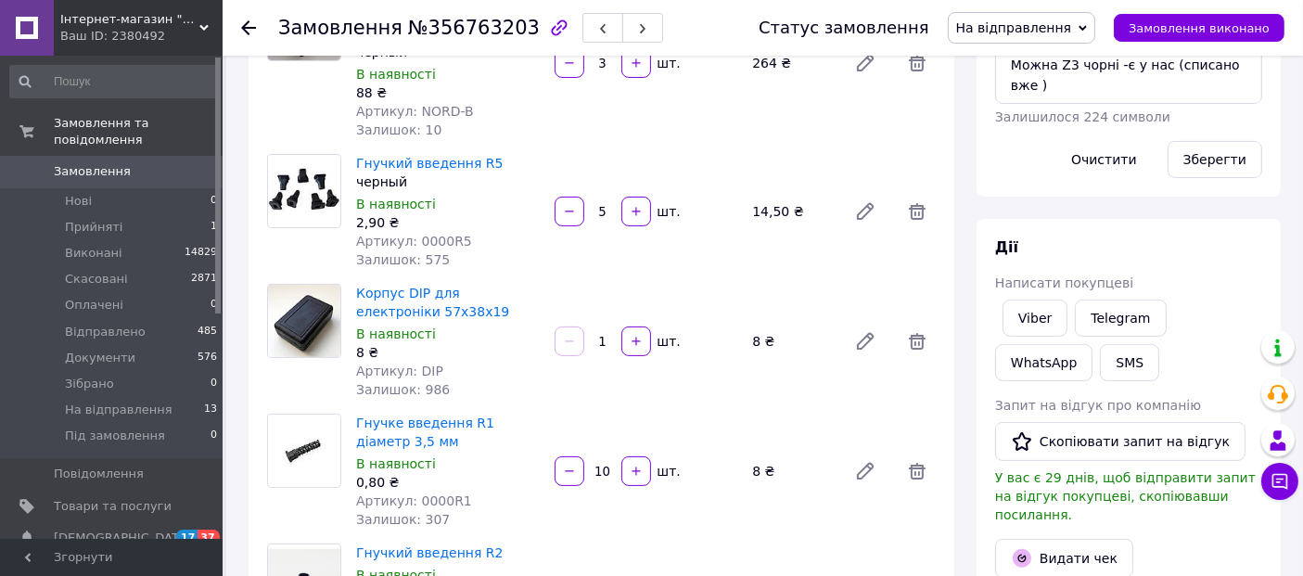
click at [419, 372] on span "Артикул: DIP" at bounding box center [399, 371] width 87 height 15
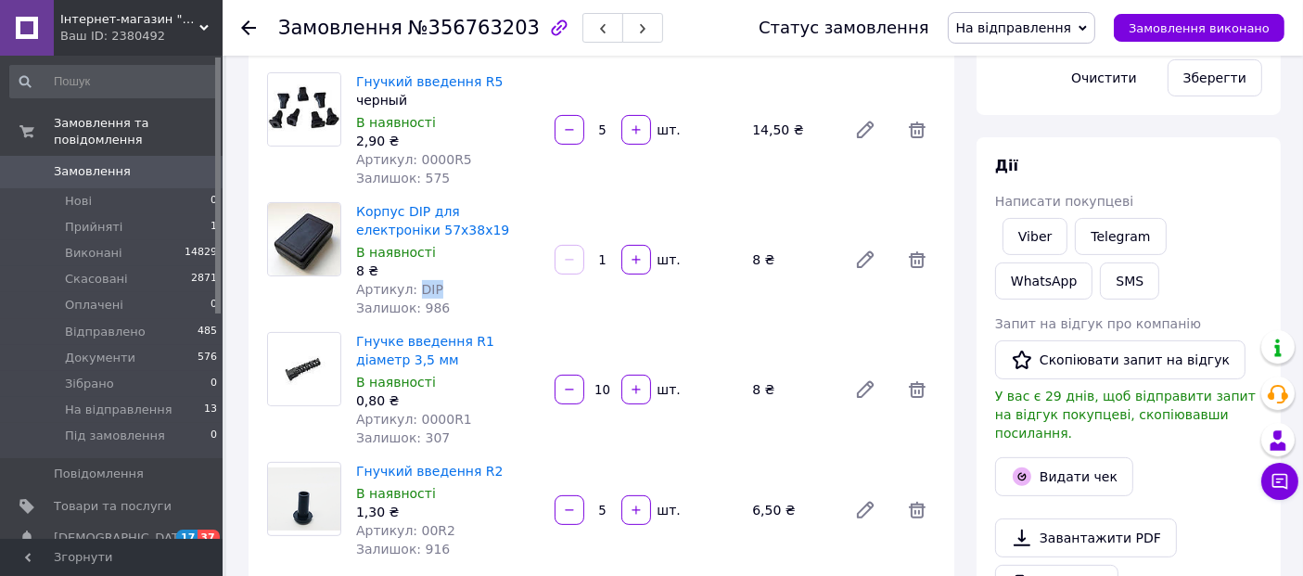
scroll to position [440, 0]
drag, startPoint x: 351, startPoint y: 340, endPoint x: 471, endPoint y: 335, distance: 120.7
click at [471, 335] on div "Гнучке введення R1 діаметр 3,5 мм В наявності 0,80 ₴ Артикул: 0000R1 Залишок: 3…" at bounding box center [448, 388] width 199 height 122
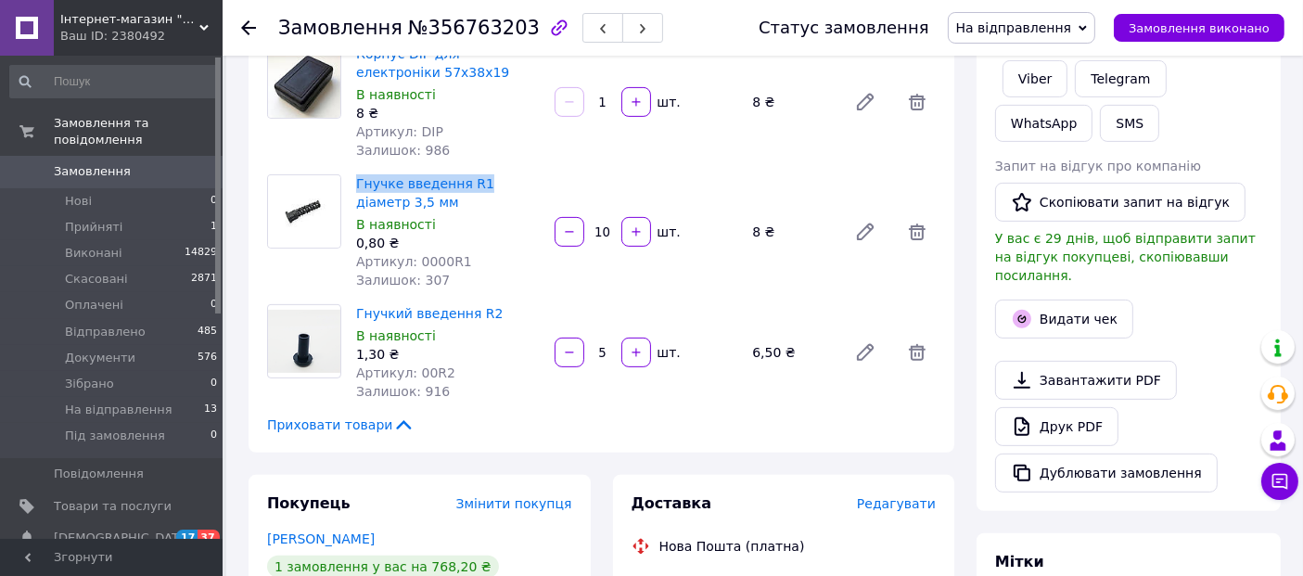
scroll to position [599, 0]
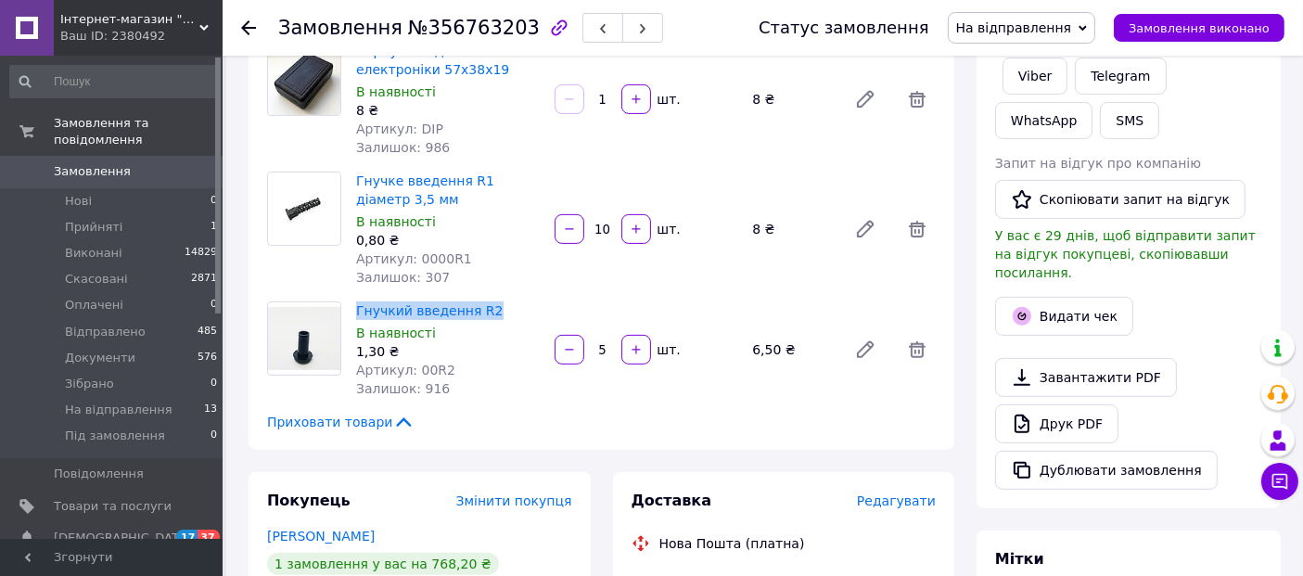
drag, startPoint x: 353, startPoint y: 313, endPoint x: 489, endPoint y: 303, distance: 136.7
click at [489, 303] on div "Гнучкий введення R2 В наявності 1,30 ₴ Артикул: 00R2 Залишок: 916" at bounding box center [448, 350] width 199 height 104
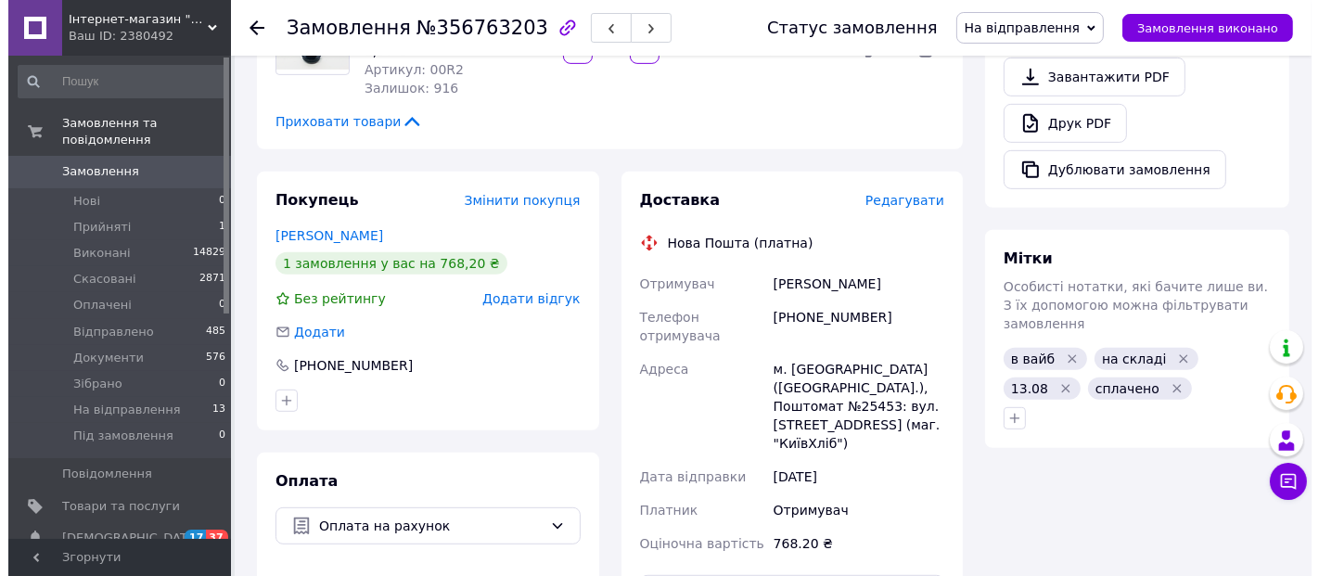
scroll to position [1025, 0]
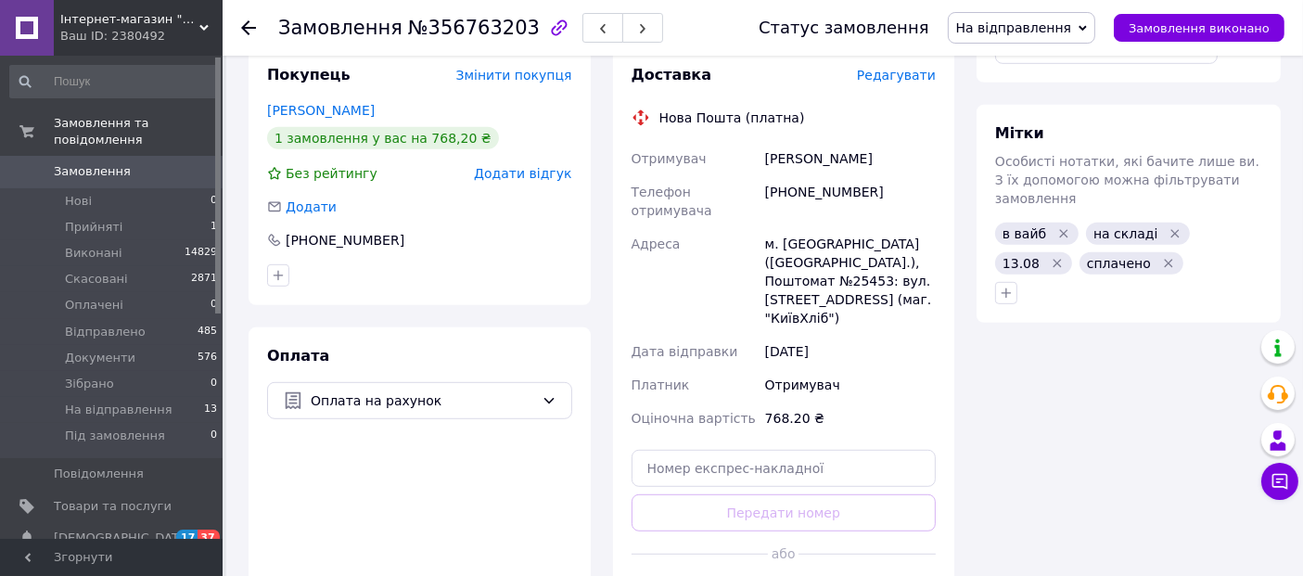
click at [892, 75] on span "Редагувати" at bounding box center [896, 75] width 79 height 15
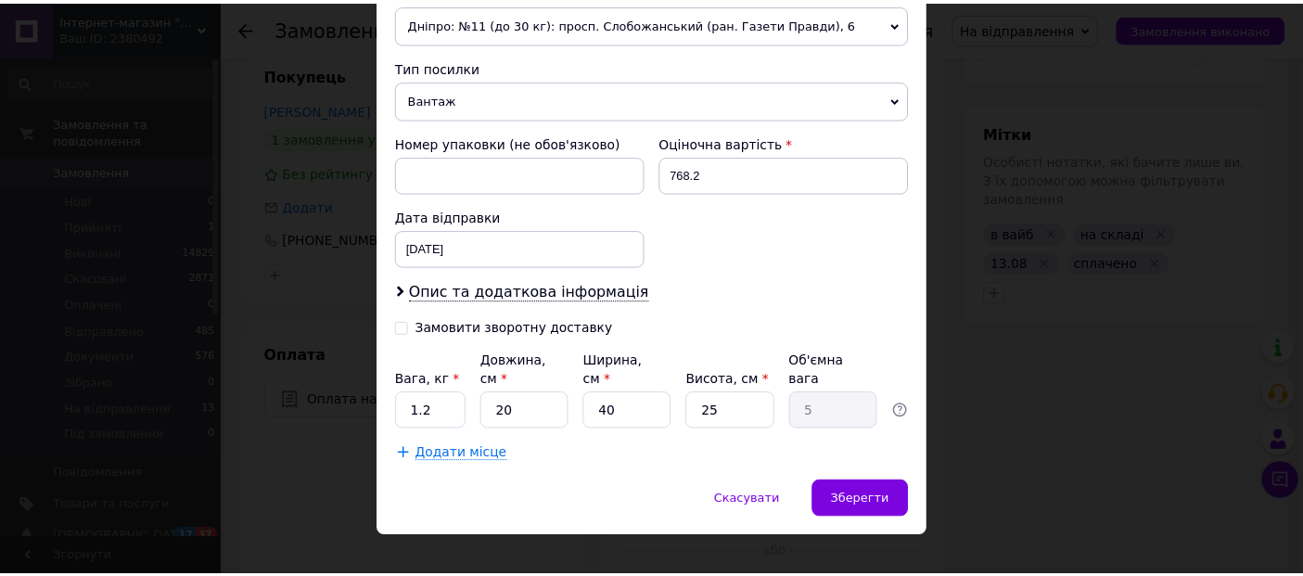
scroll to position [680, 0]
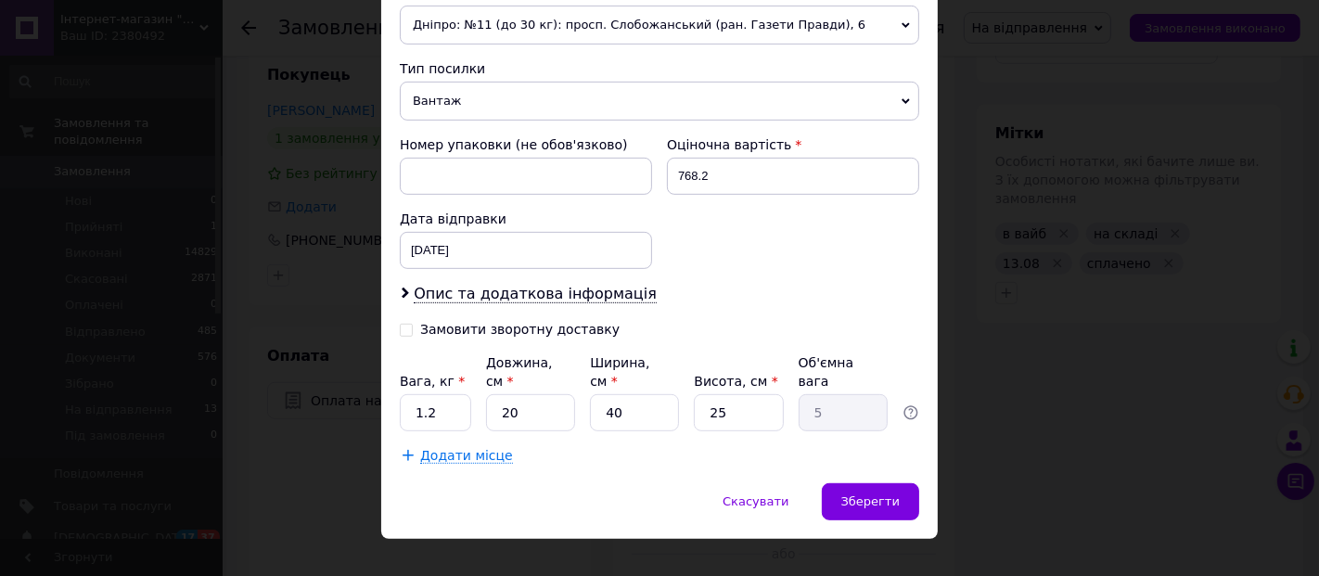
click at [989, 405] on div "× Редагування доставки Спосіб доставки Нова Пошта (платна) Платник Отримувач Ві…" at bounding box center [659, 288] width 1319 height 576
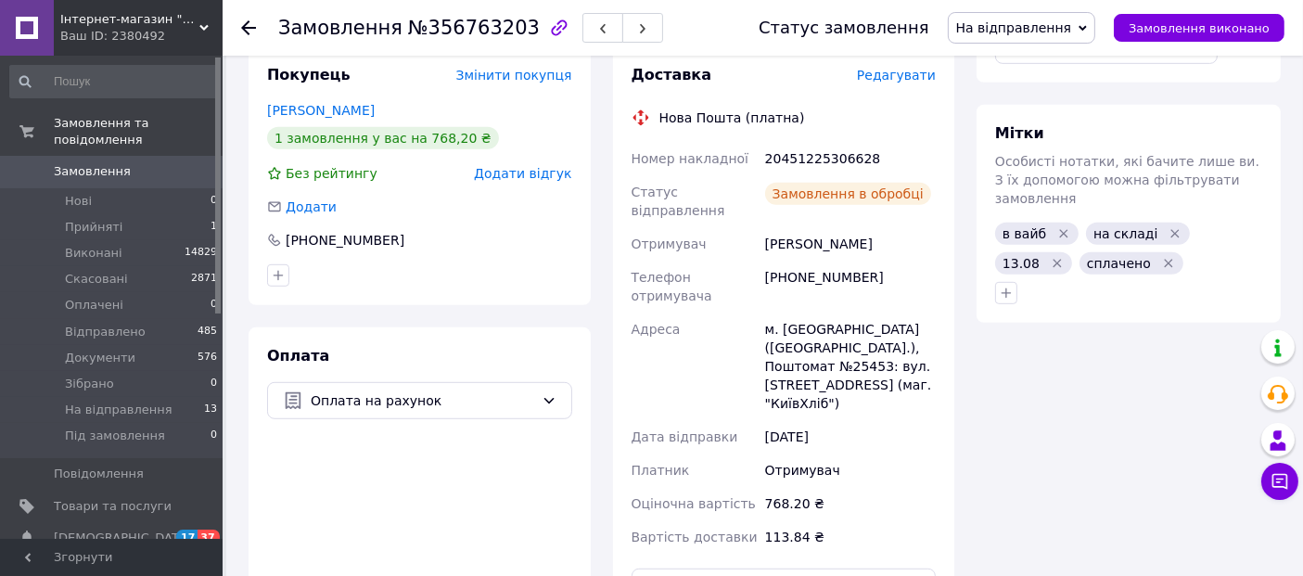
scroll to position [301, 0]
click at [807, 162] on div "20451225306628" at bounding box center [851, 158] width 178 height 33
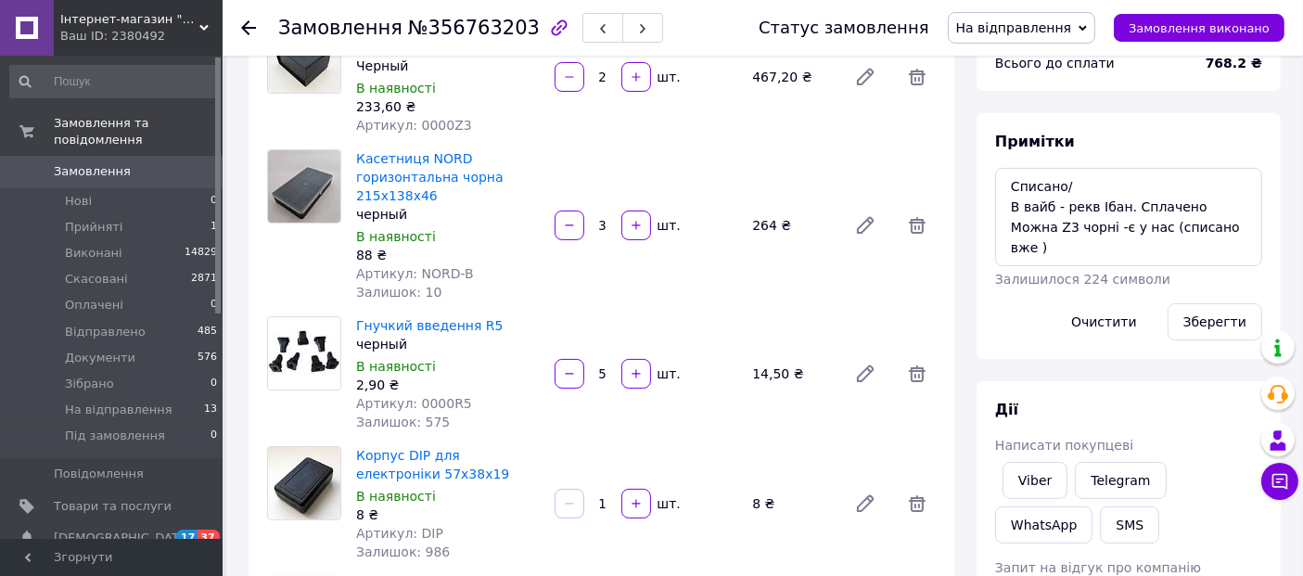
scroll to position [191, 0]
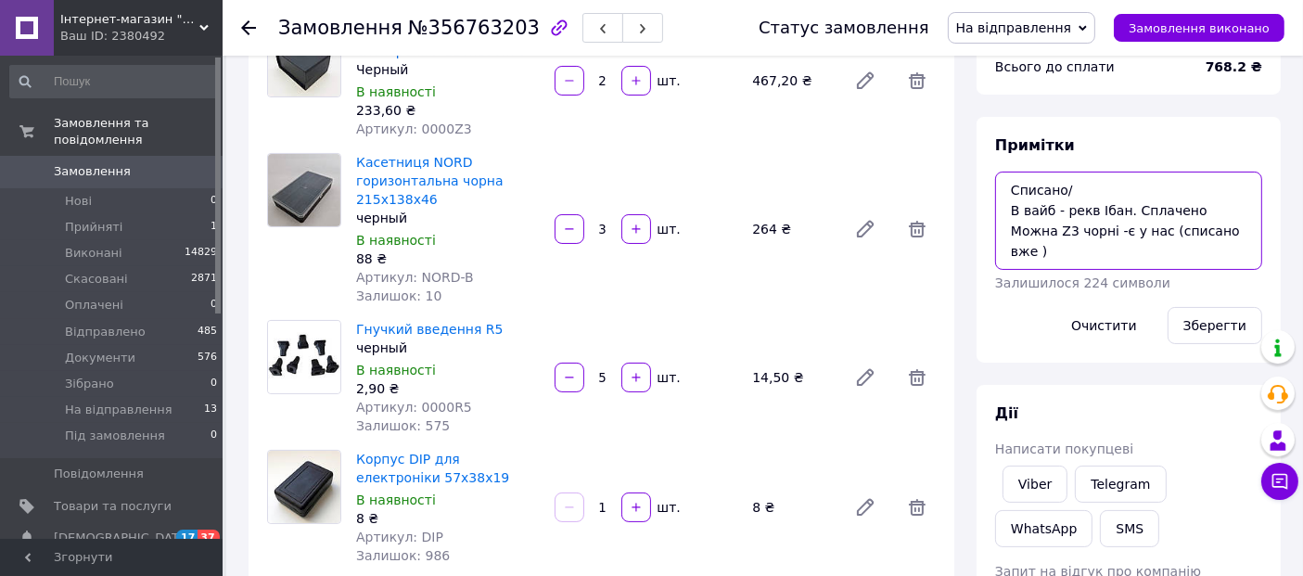
click at [1000, 195] on textarea "Списано/ В вайб - рекв Ібан. Сплачено Можна Z3 чорні -є у нас (списано вже )" at bounding box center [1128, 221] width 267 height 98
paste textarea "20451225306628"
type textarea "20451225306628 [PERSON_NAME]/ В вайб - рекв Ібан. Сплачено Можна Z3 чорні -є у …"
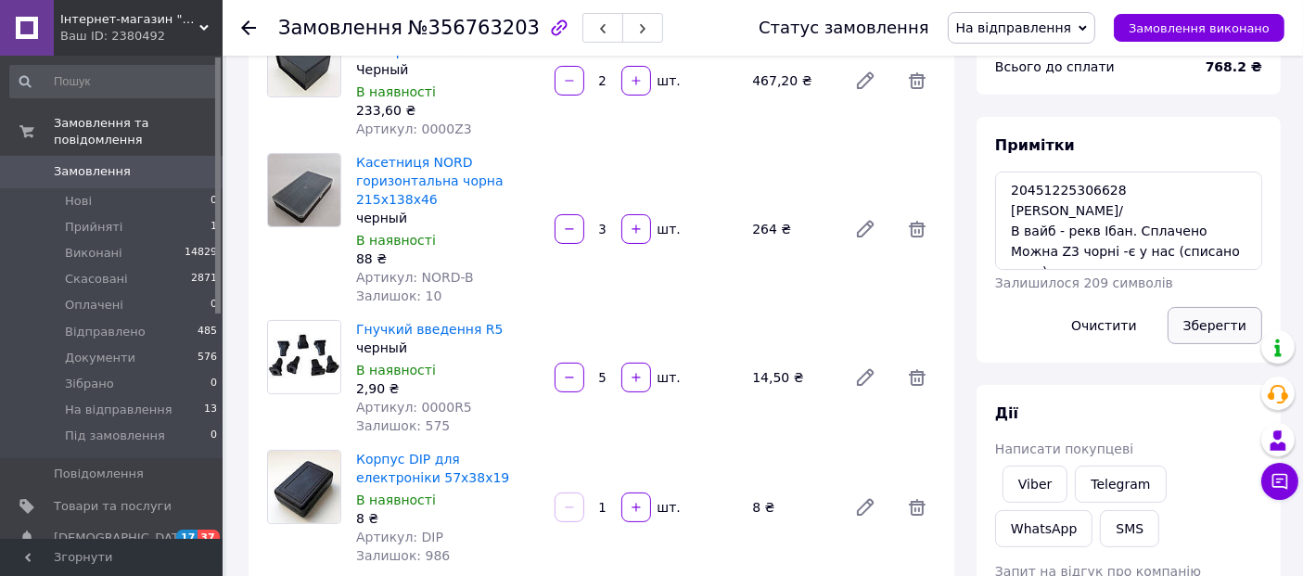
click at [1187, 314] on button "Зберегти" at bounding box center [1215, 325] width 95 height 37
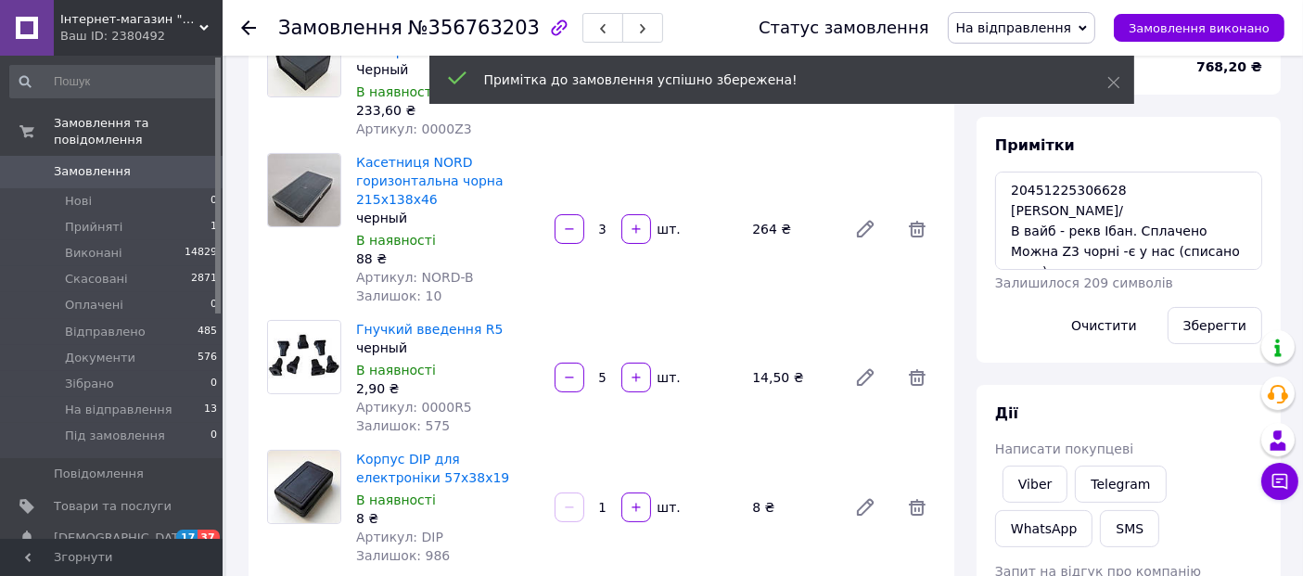
scroll to position [364, 0]
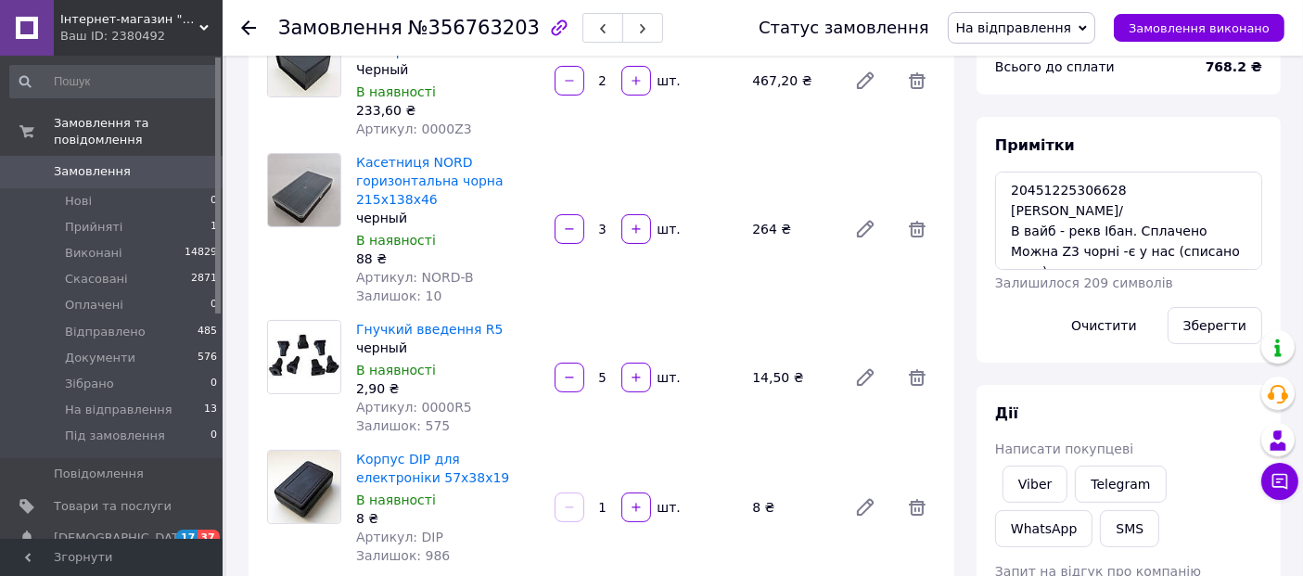
click at [245, 25] on icon at bounding box center [248, 27] width 15 height 15
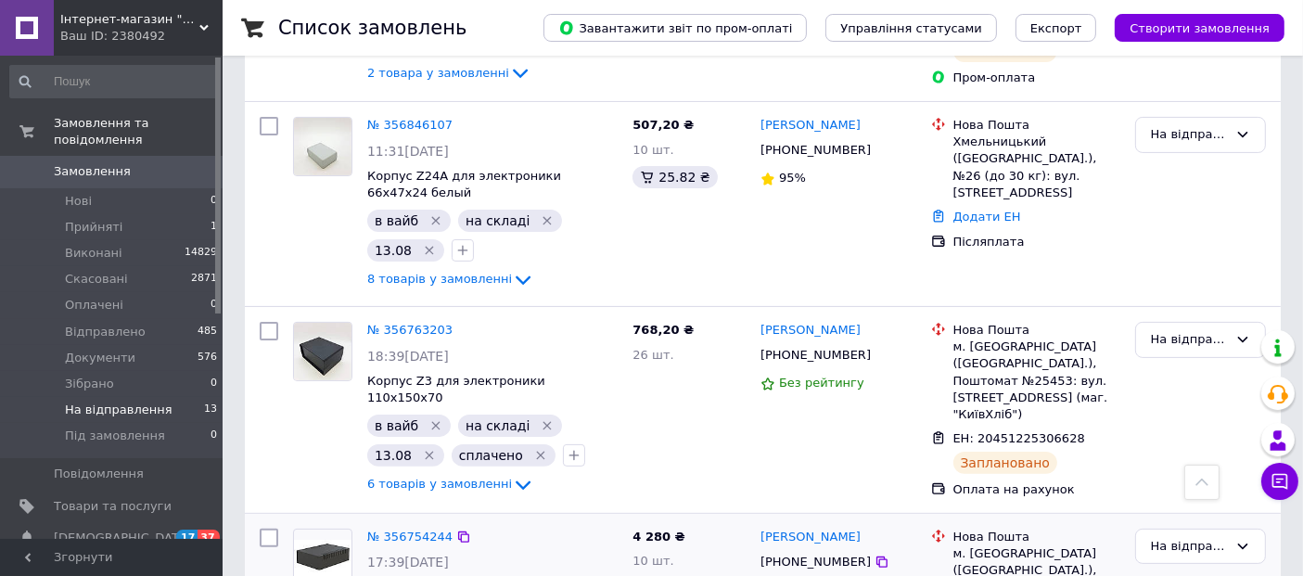
scroll to position [419, 0]
click at [422, 118] on link "№ 356846107" at bounding box center [409, 125] width 85 height 14
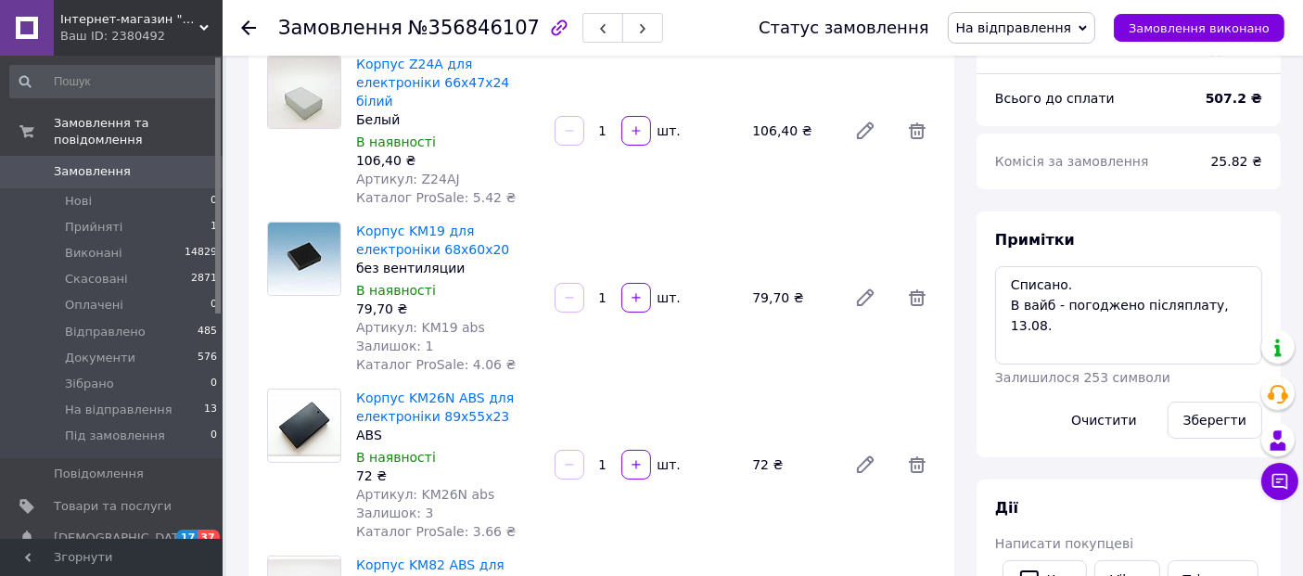
scroll to position [131, 0]
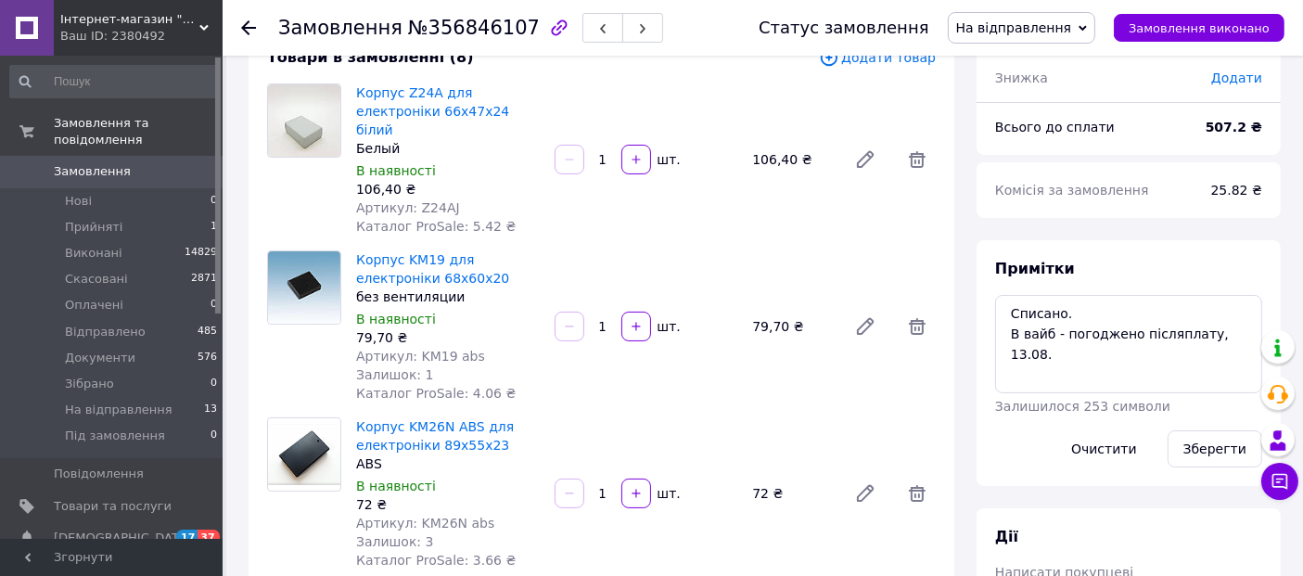
click at [442, 40] on div "Замовлення №356846107" at bounding box center [470, 28] width 385 height 32
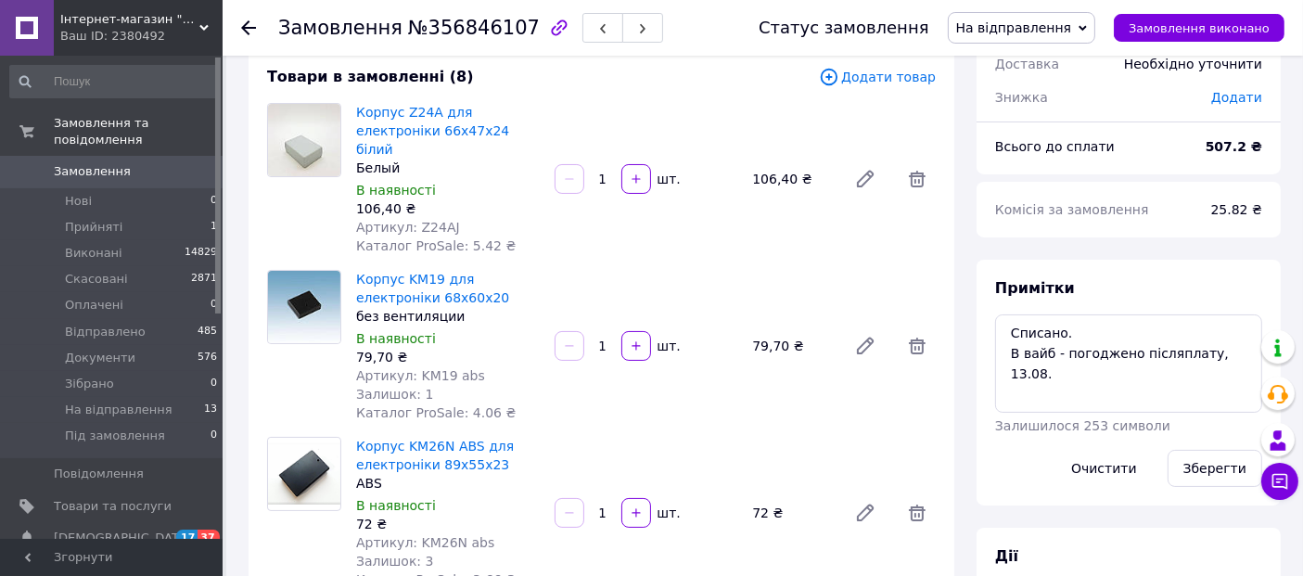
scroll to position [110, 0]
click at [468, 38] on span "№356846107" at bounding box center [474, 28] width 132 height 22
click at [419, 221] on span "Артикул: Z24AJ" at bounding box center [408, 228] width 104 height 15
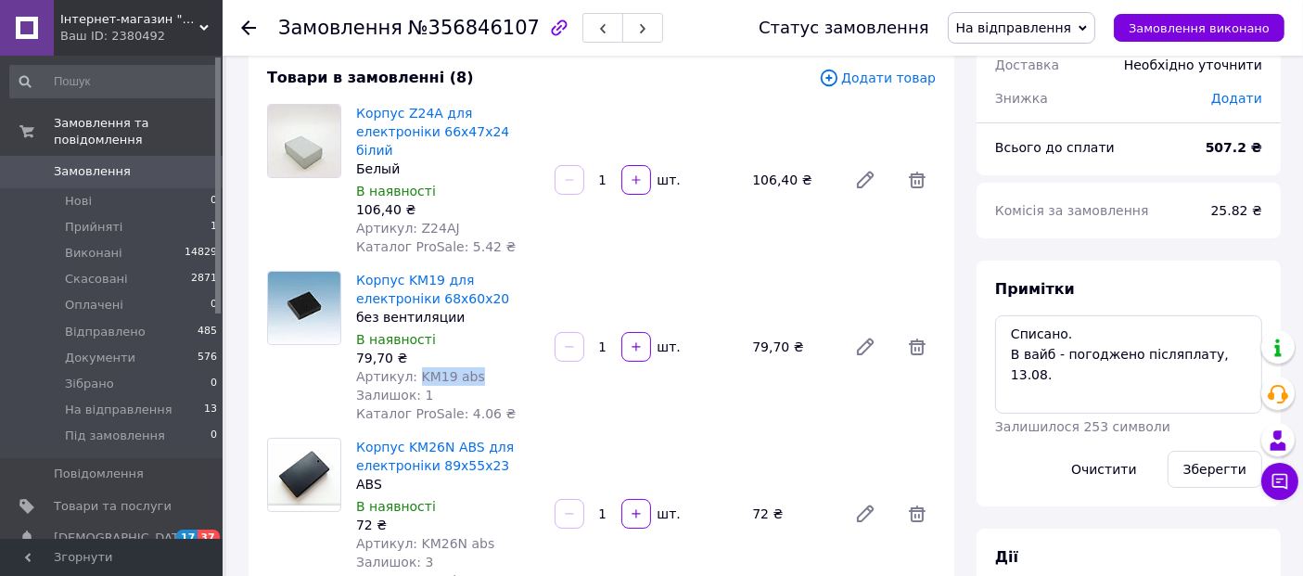
drag, startPoint x: 411, startPoint y: 355, endPoint x: 484, endPoint y: 359, distance: 73.4
click at [484, 367] on div "Артикул: KM19 abs" at bounding box center [448, 376] width 184 height 19
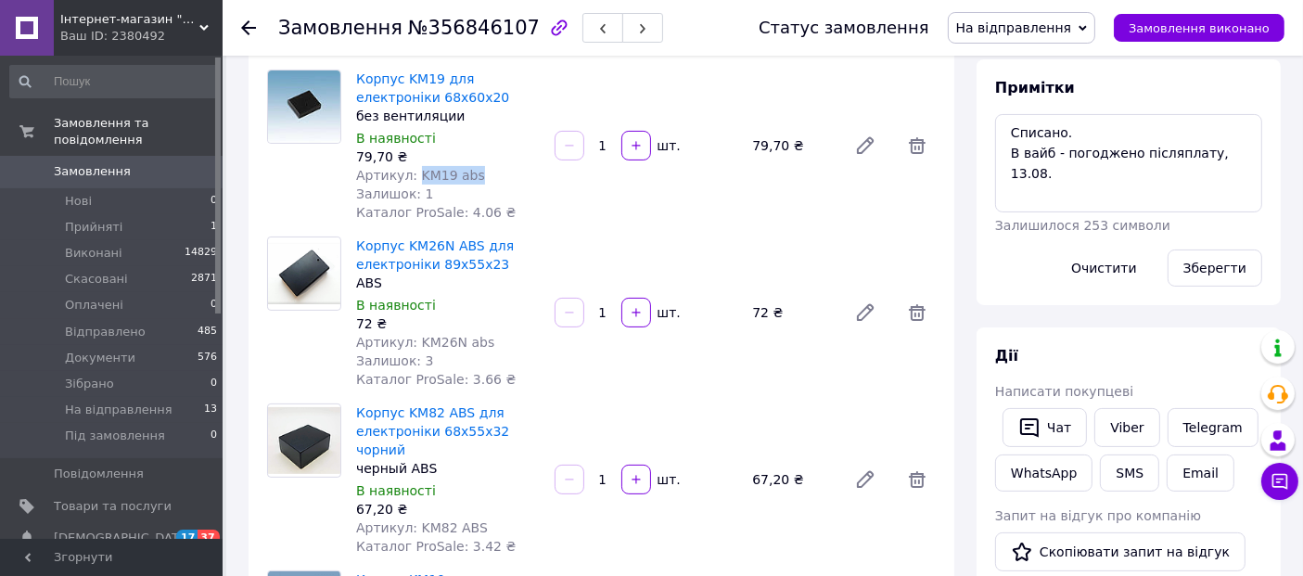
scroll to position [313, 0]
drag, startPoint x: 413, startPoint y: 316, endPoint x: 480, endPoint y: 322, distance: 67.0
click at [480, 332] on div "Артикул: KM26N abs" at bounding box center [448, 341] width 184 height 19
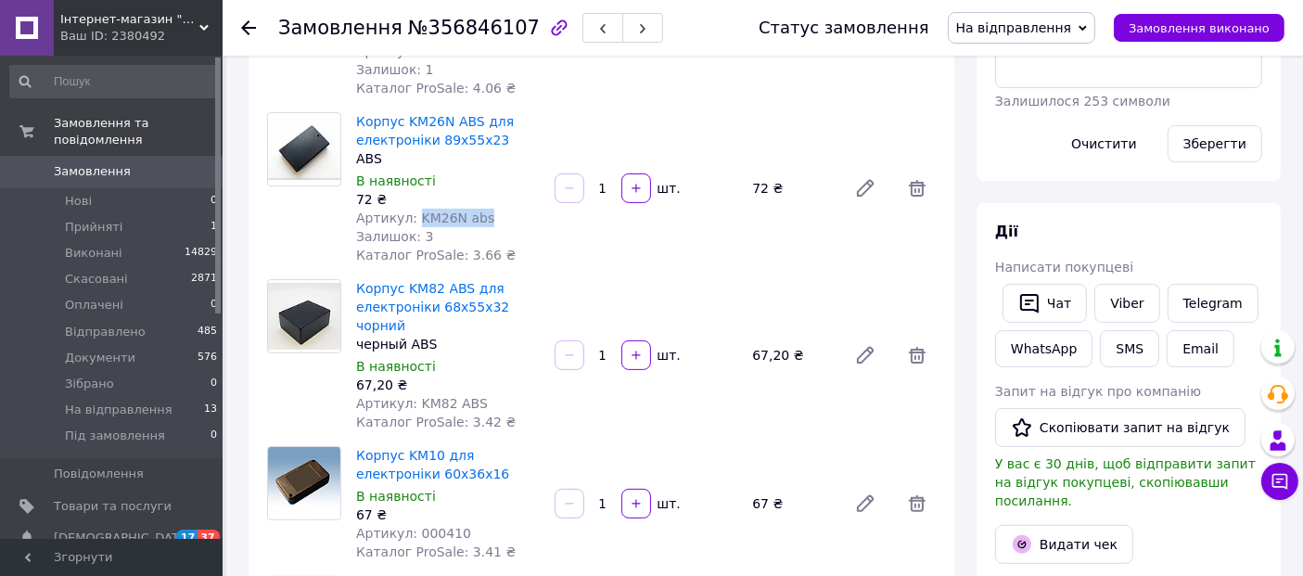
scroll to position [442, 0]
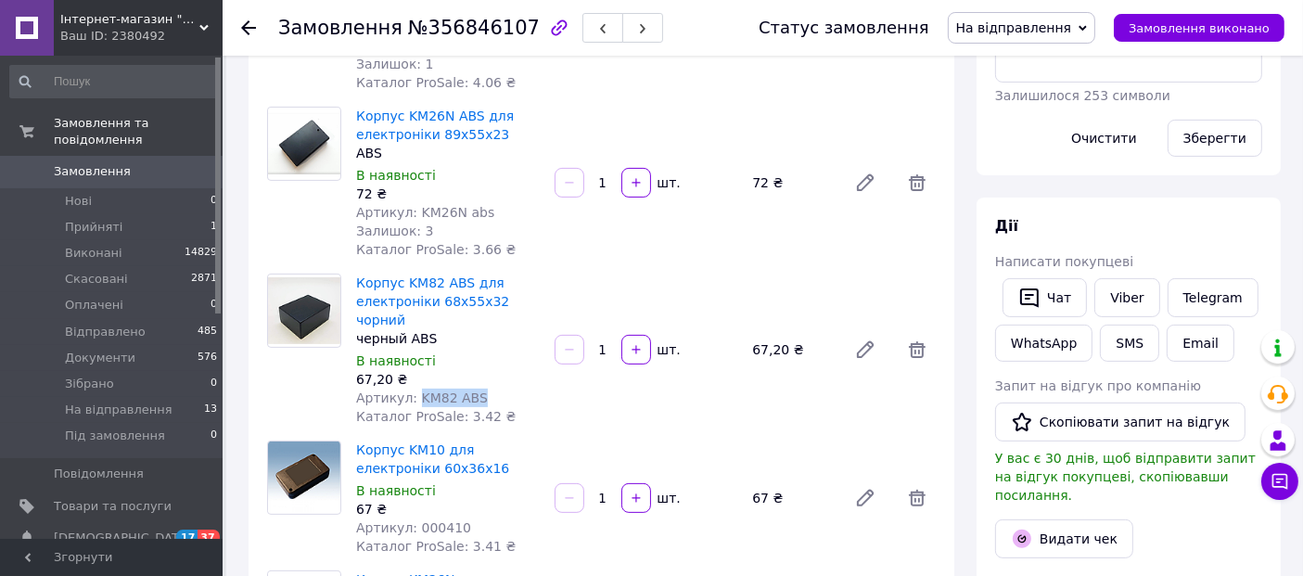
drag, startPoint x: 410, startPoint y: 362, endPoint x: 472, endPoint y: 365, distance: 62.2
click at [472, 389] on div "Артикул: KM82 ABS" at bounding box center [448, 398] width 184 height 19
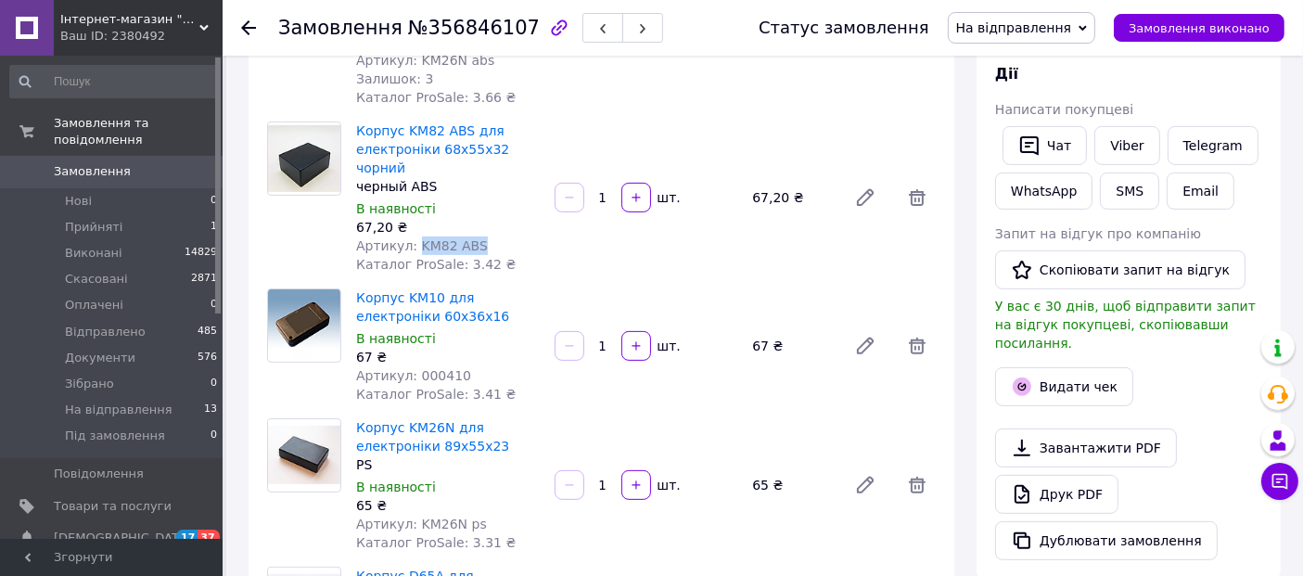
scroll to position [596, 0]
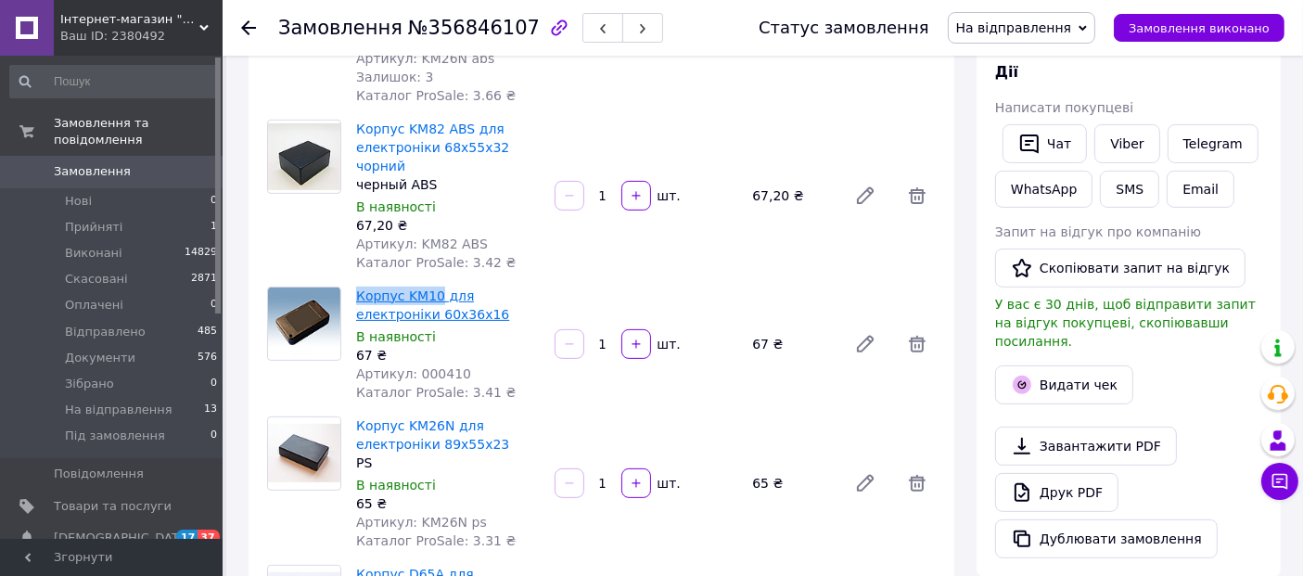
drag, startPoint x: 354, startPoint y: 258, endPoint x: 431, endPoint y: 255, distance: 77.0
click at [431, 283] on div "Корпус KM10 для електроніки 60х36х16 В наявності 67 ₴ Артикул: 000410 Каталог P…" at bounding box center [448, 344] width 199 height 122
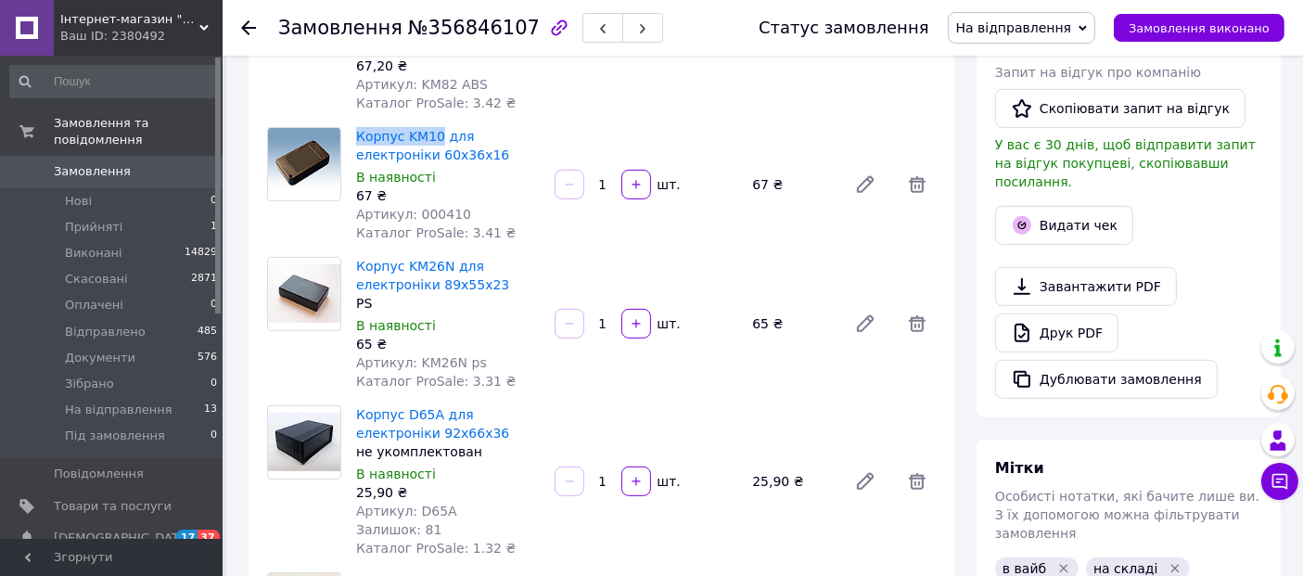
scroll to position [757, 0]
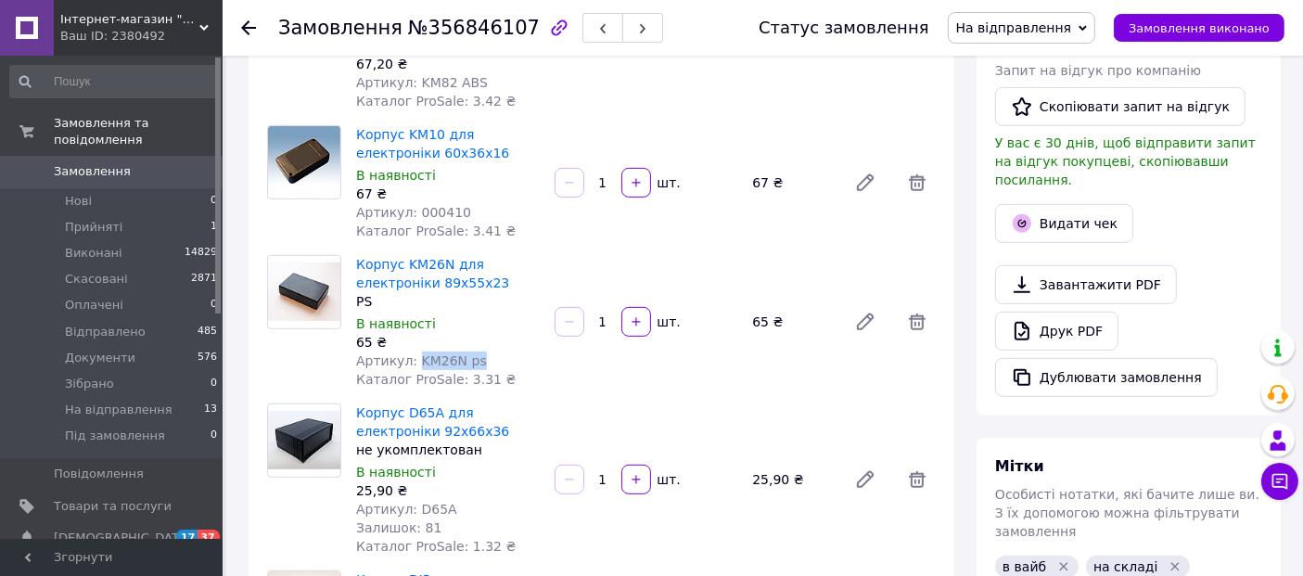
drag, startPoint x: 413, startPoint y: 322, endPoint x: 474, endPoint y: 318, distance: 61.3
click at [474, 352] on div "Артикул: KM26N ps" at bounding box center [448, 361] width 184 height 19
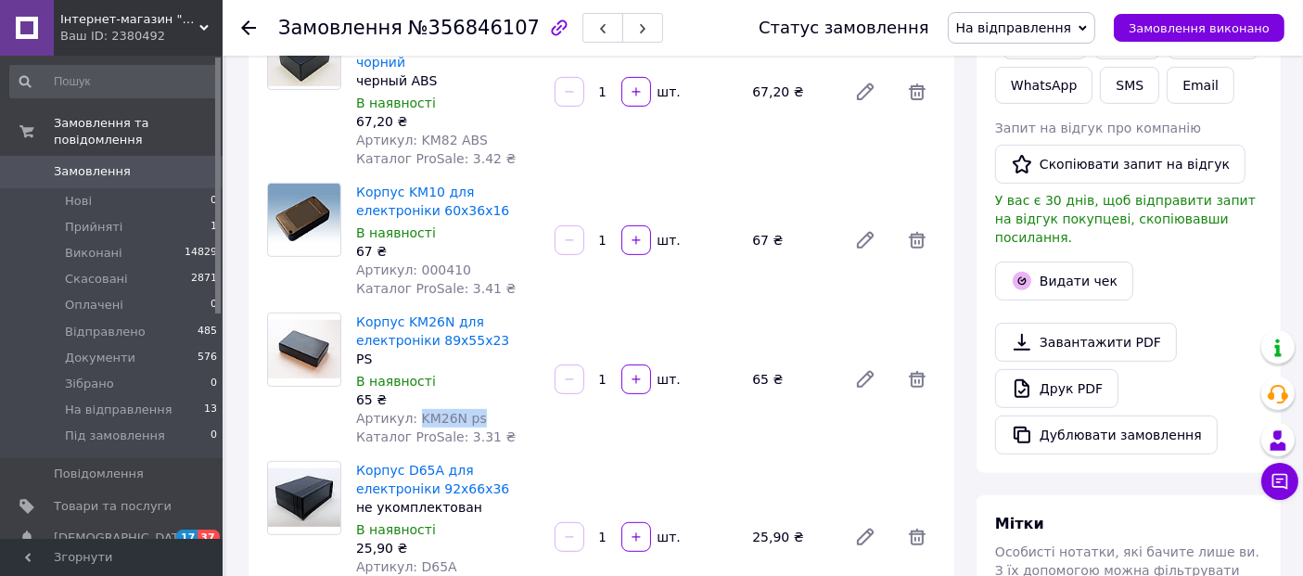
scroll to position [730, 0]
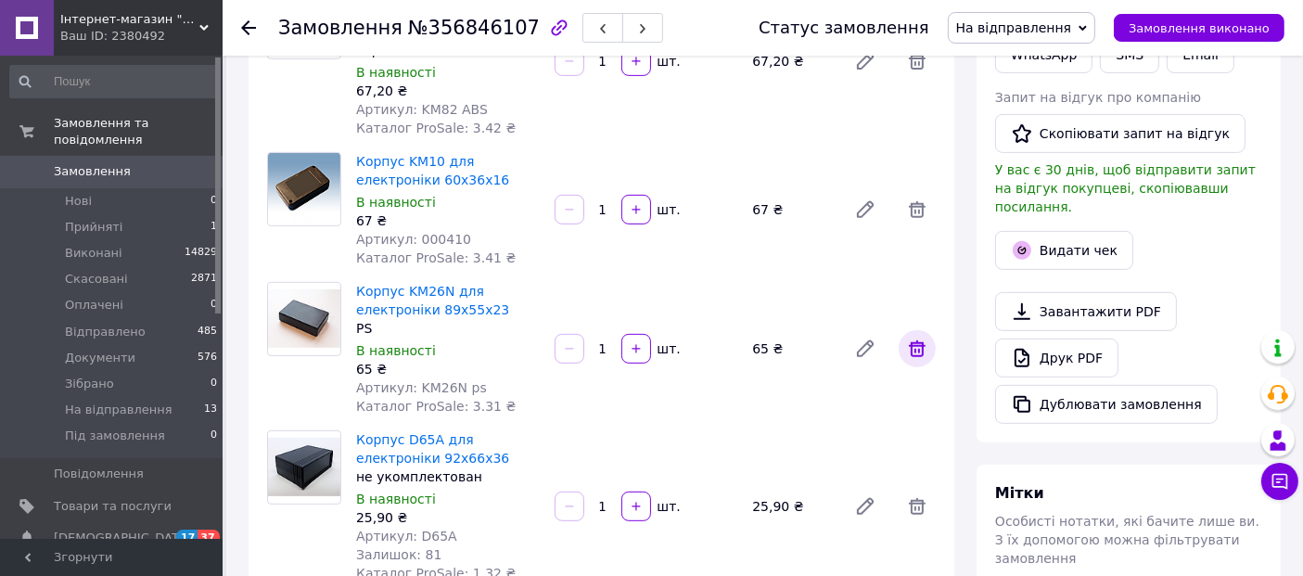
click at [918, 338] on icon at bounding box center [917, 349] width 22 height 22
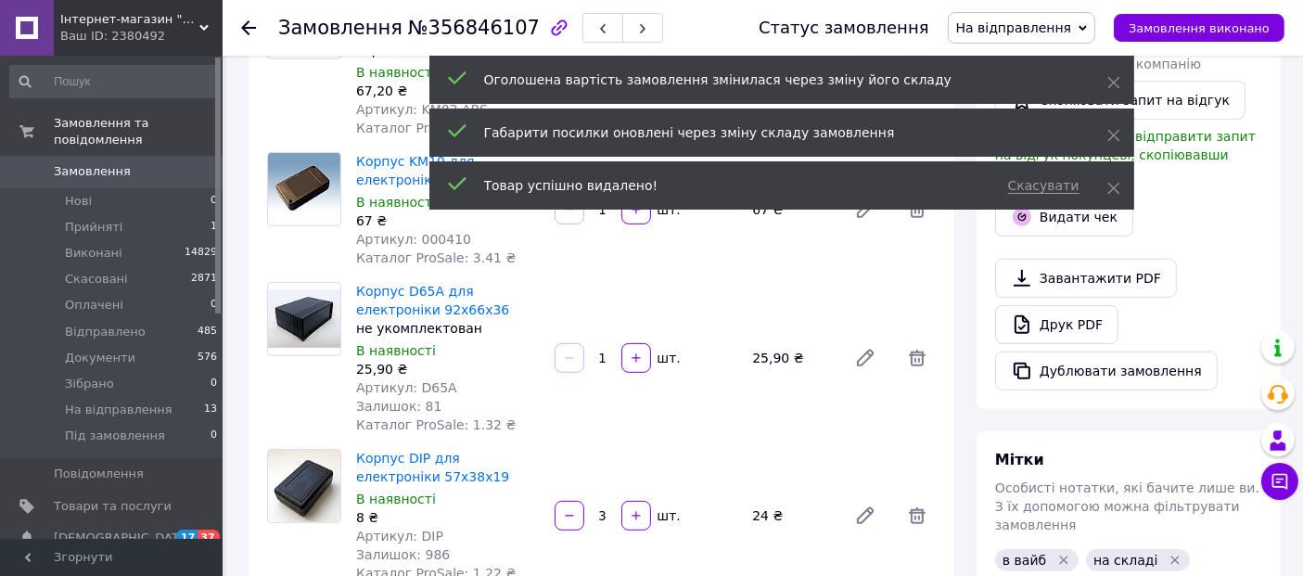
scroll to position [275, 0]
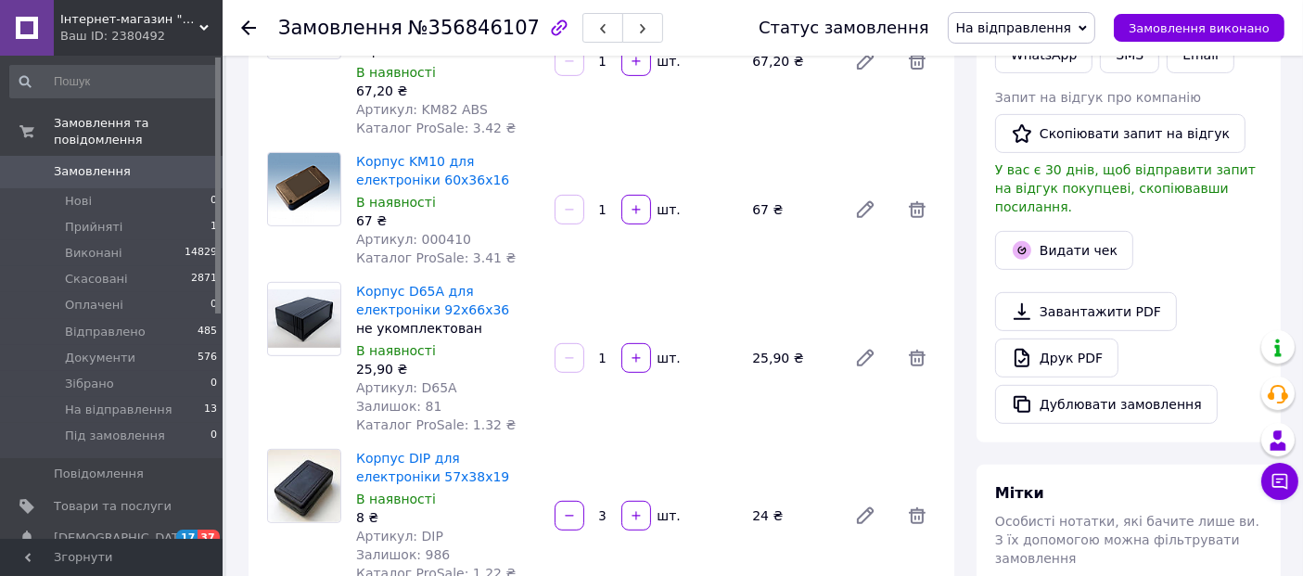
click at [427, 380] on span "Артикул: D65A" at bounding box center [406, 387] width 101 height 15
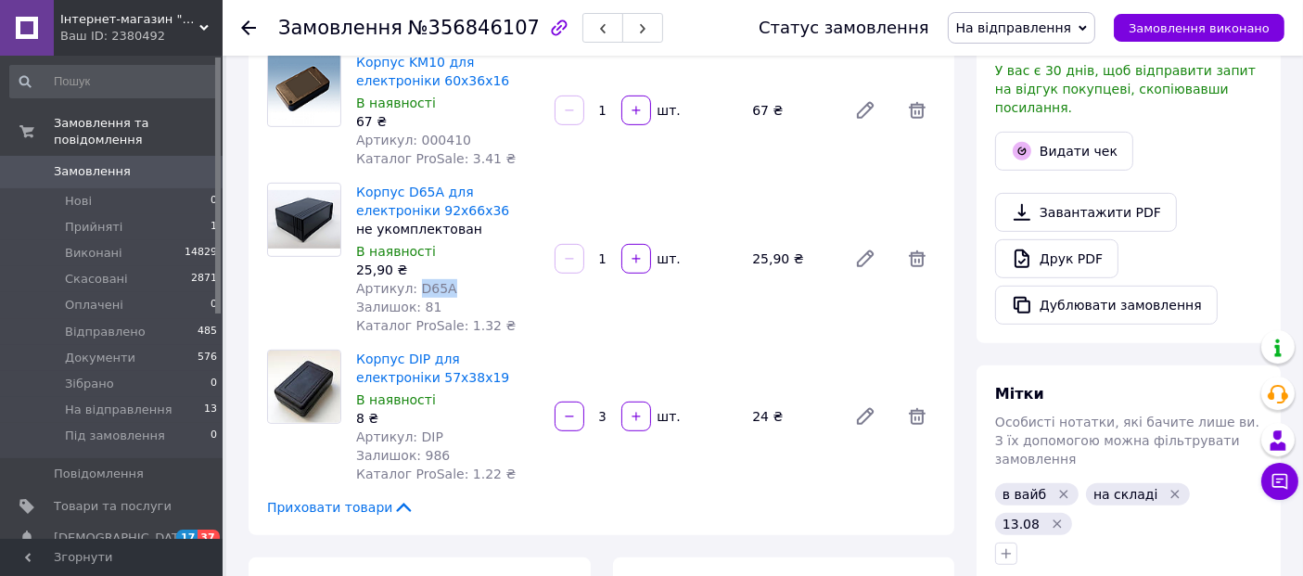
scroll to position [840, 0]
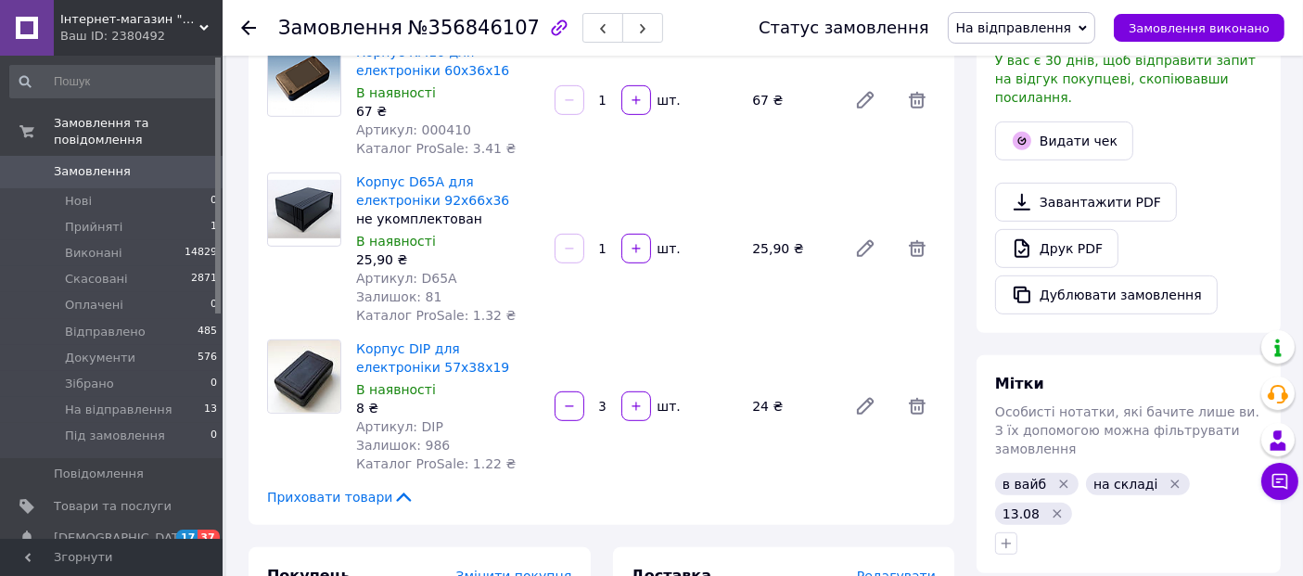
click at [414, 419] on span "Артикул: DIP" at bounding box center [399, 426] width 87 height 15
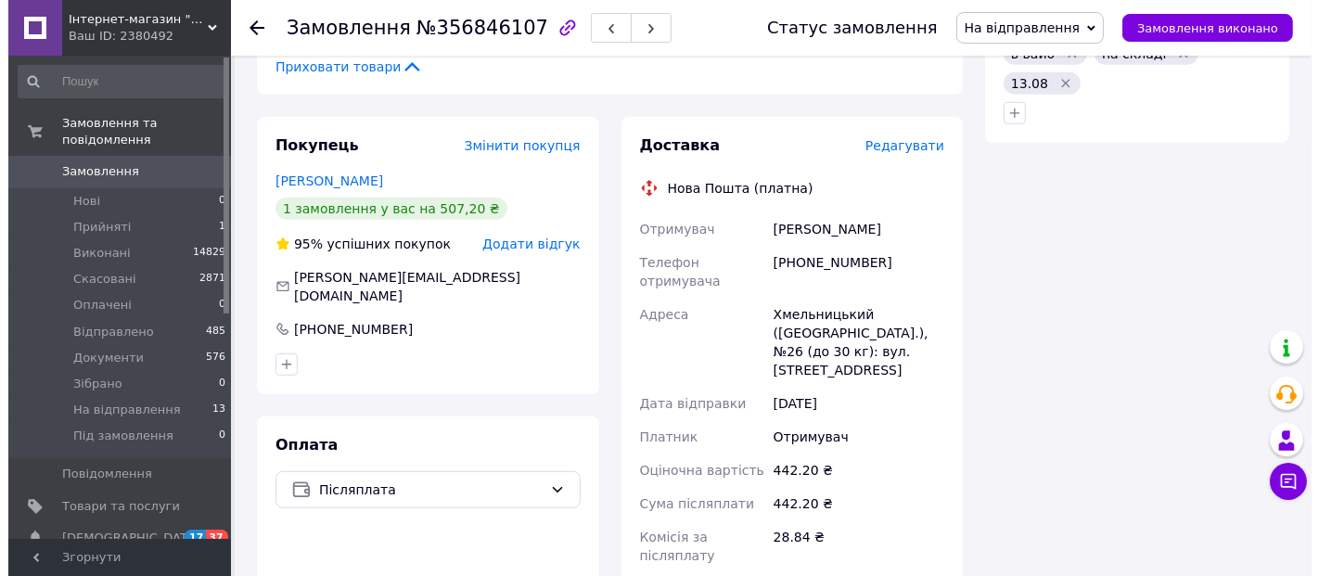
scroll to position [1269, 0]
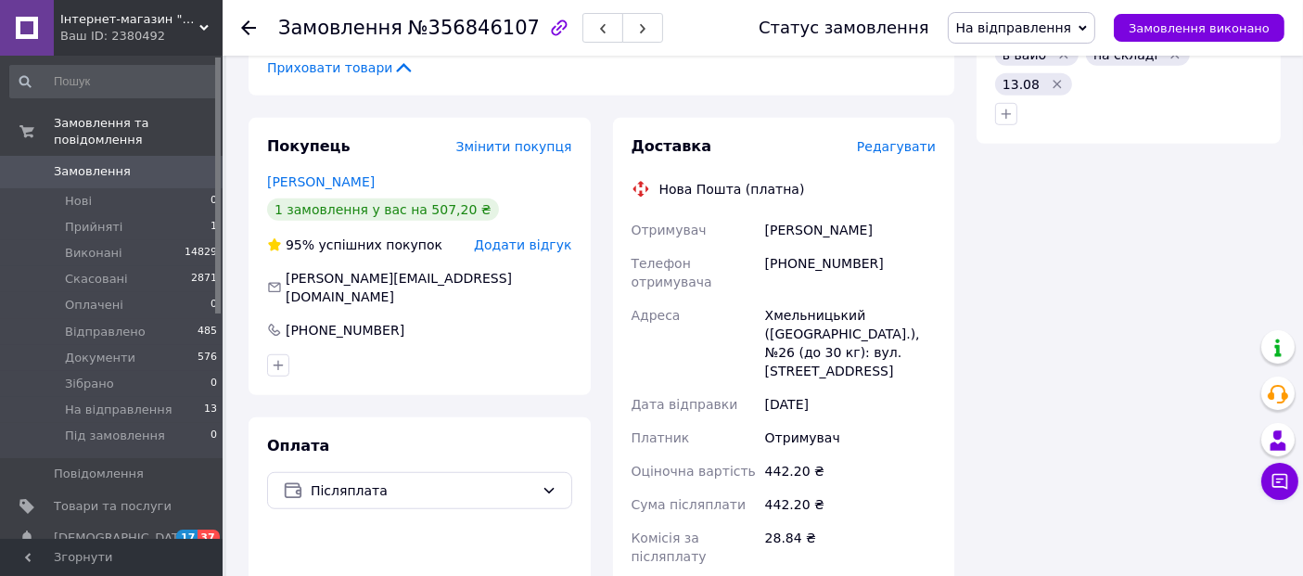
click at [904, 139] on span "Редагувати" at bounding box center [896, 146] width 79 height 15
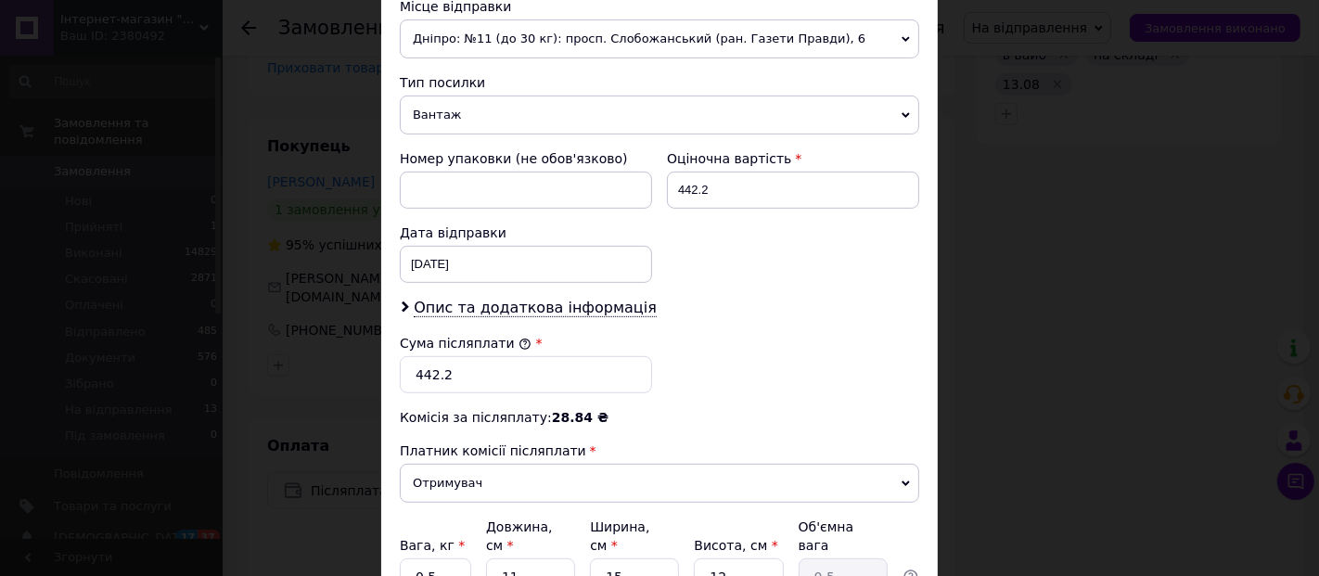
scroll to position [665, 0]
click at [512, 370] on input "442.2" at bounding box center [526, 375] width 252 height 37
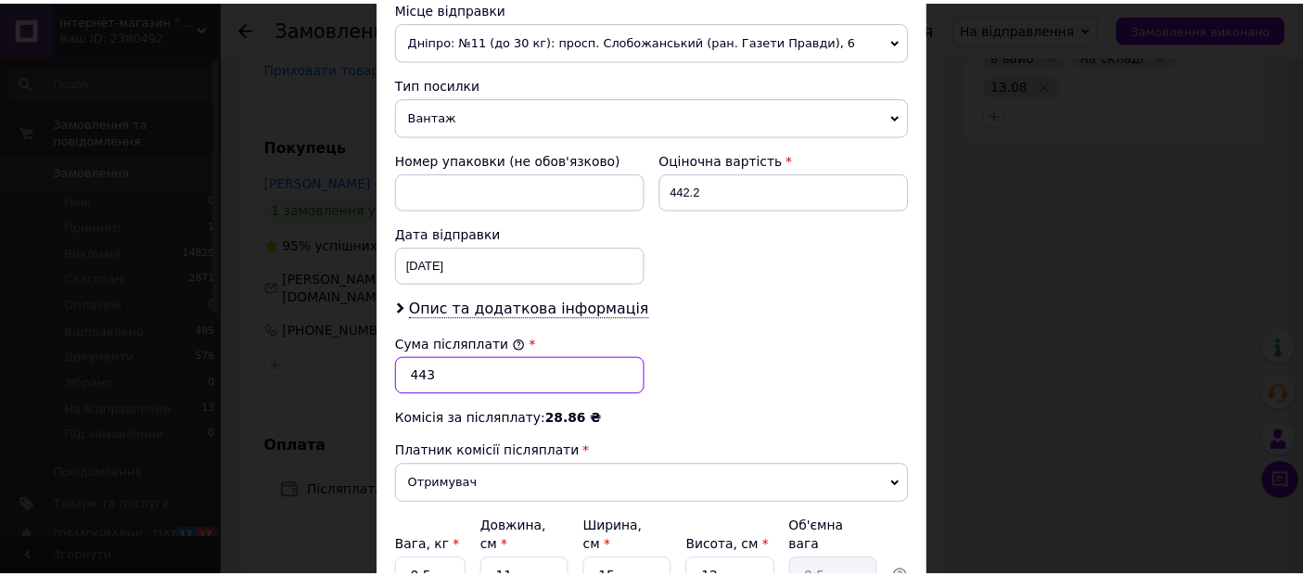
scroll to position [831, 0]
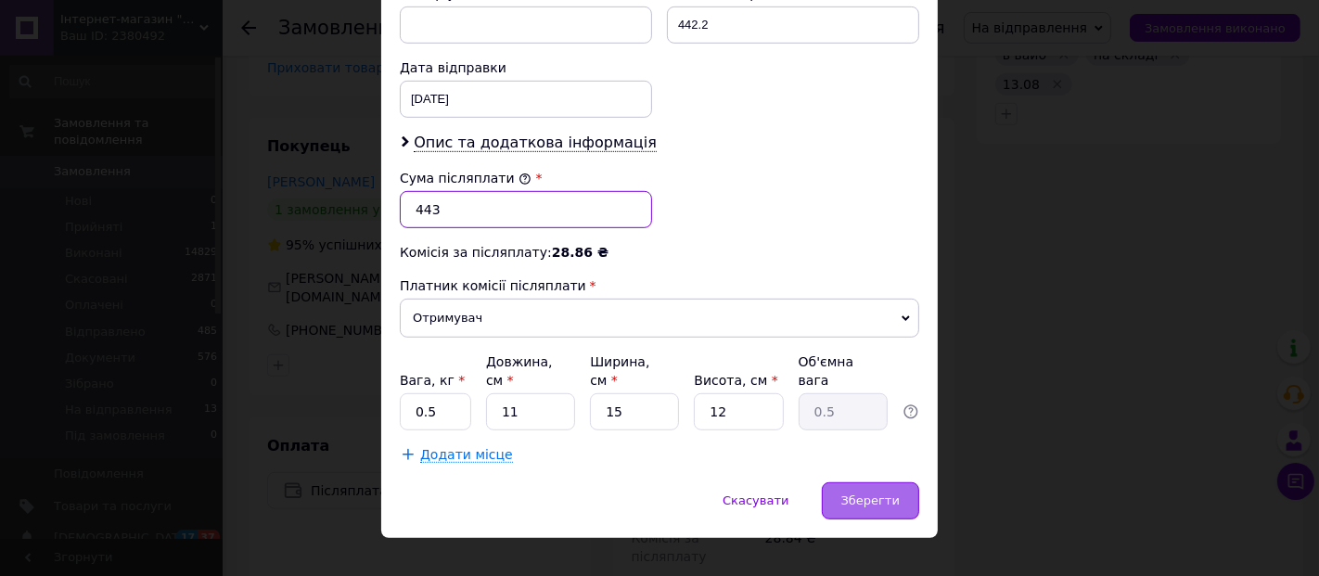
type input "443"
click at [875, 494] on span "Зберегти" at bounding box center [870, 501] width 58 height 14
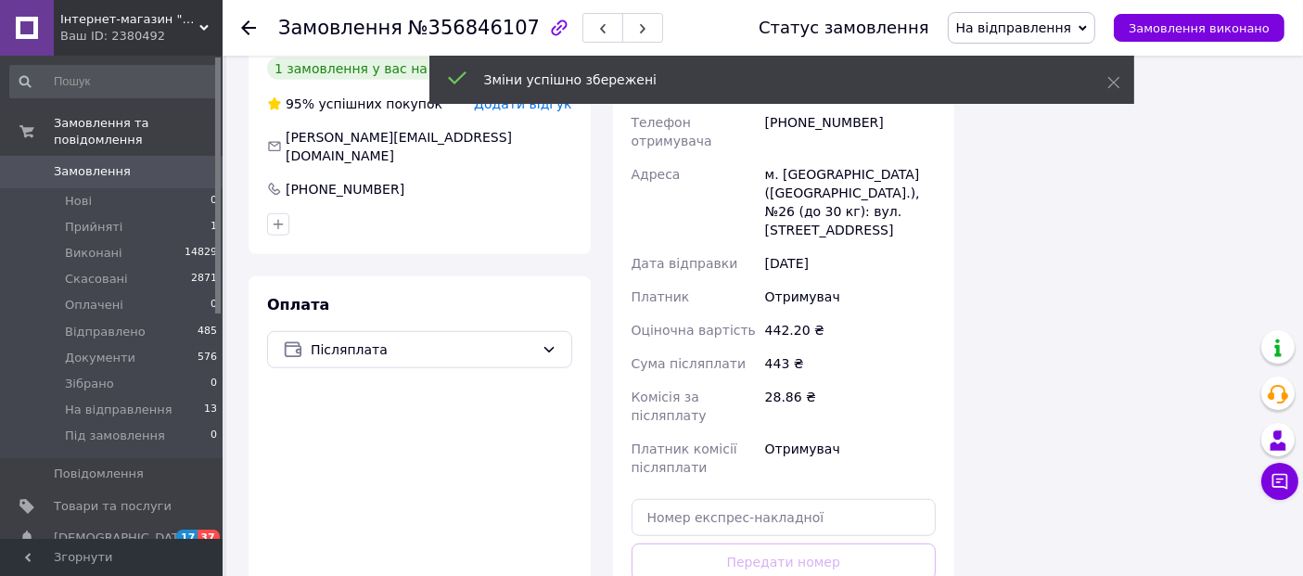
scroll to position [1431, 0]
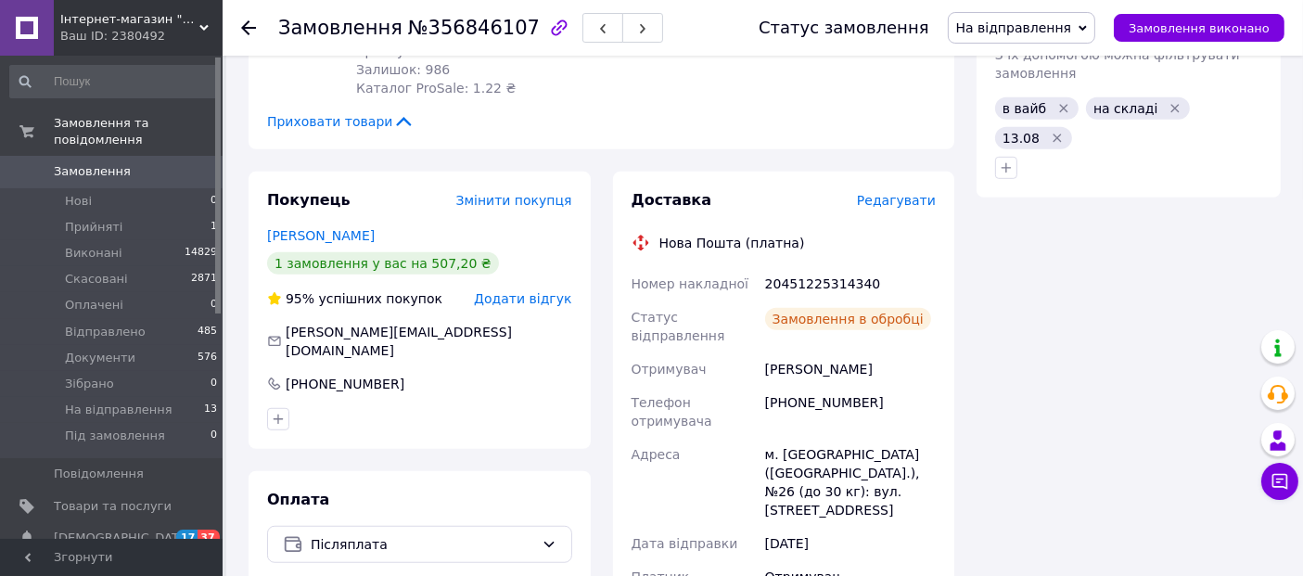
scroll to position [519, 0]
click at [808, 267] on div "20451225314340" at bounding box center [851, 283] width 178 height 33
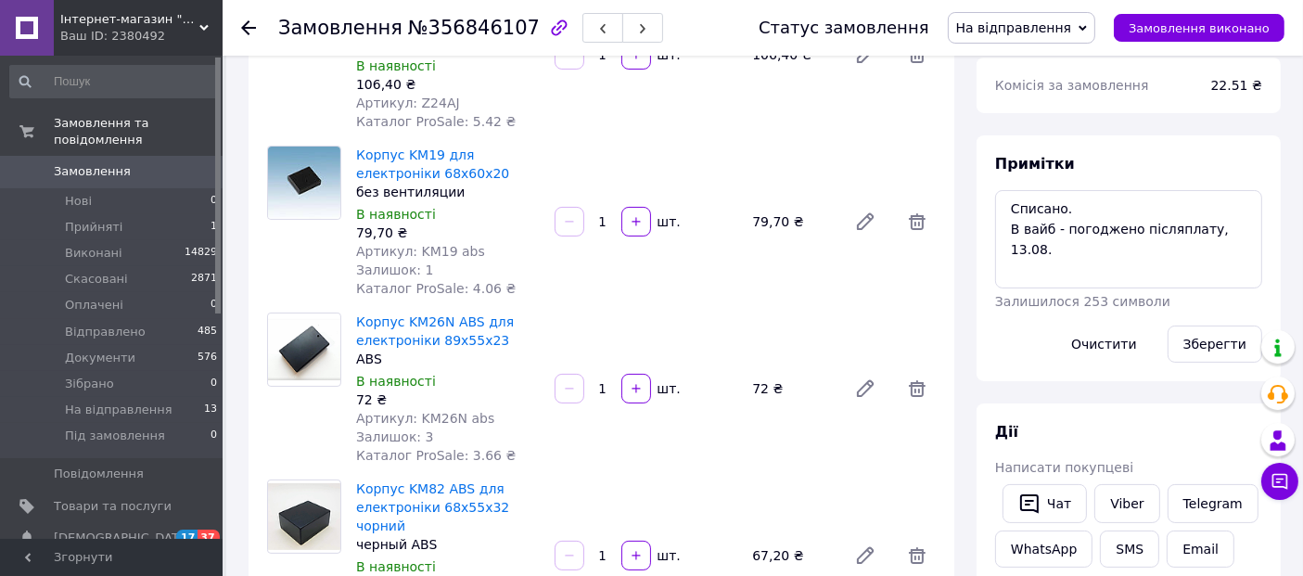
scroll to position [234, 0]
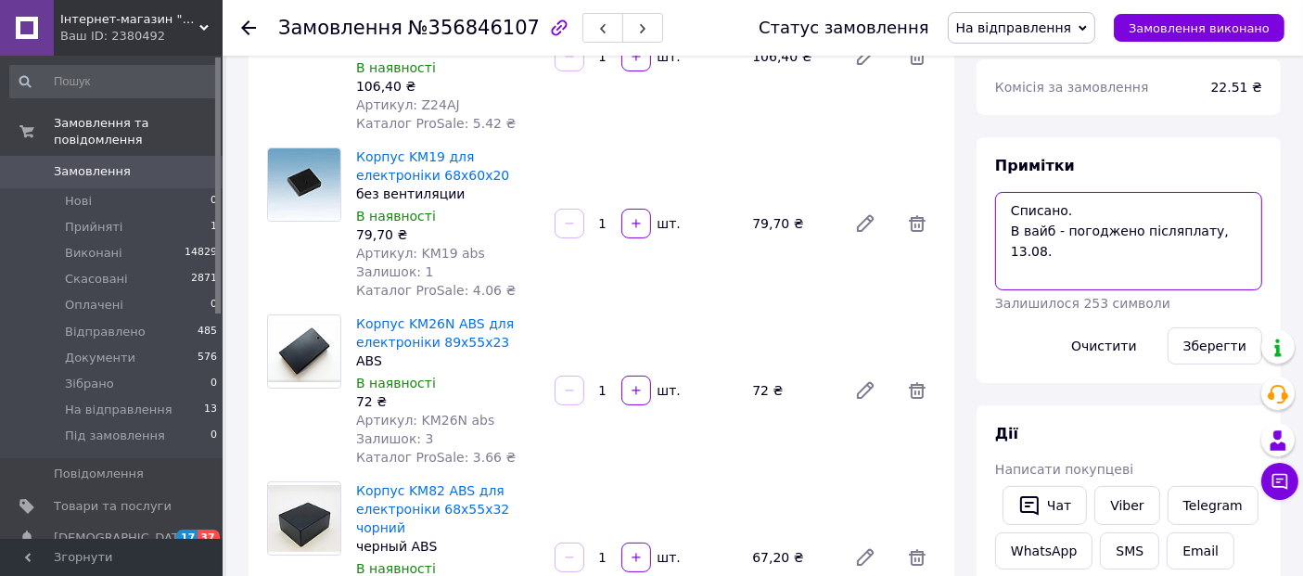
click at [1006, 204] on textarea "Cписано. В вайб - погоджено післяплату, 13.08." at bounding box center [1128, 241] width 267 height 98
paste textarea "20451225314340"
type textarea "20451225314340 Cписано. В вайб - погоджено післяплату, 13.08."
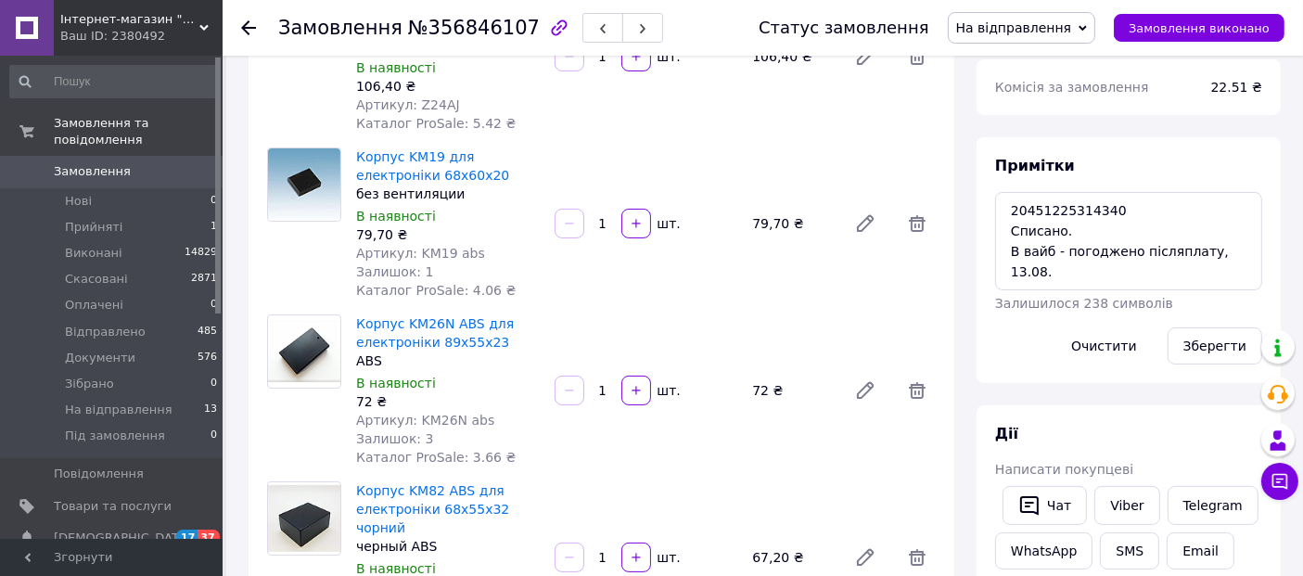
click at [1222, 365] on div "Зберегти" at bounding box center [1215, 346] width 109 height 52
click at [1219, 357] on button "Зберегти" at bounding box center [1215, 345] width 95 height 37
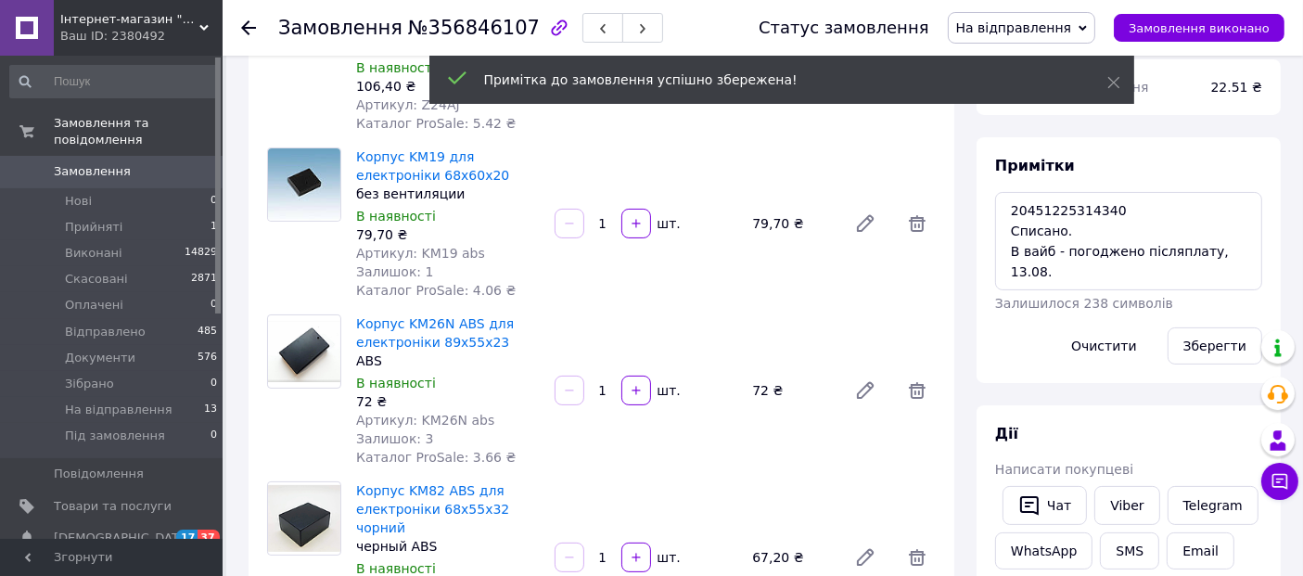
scroll to position [564, 0]
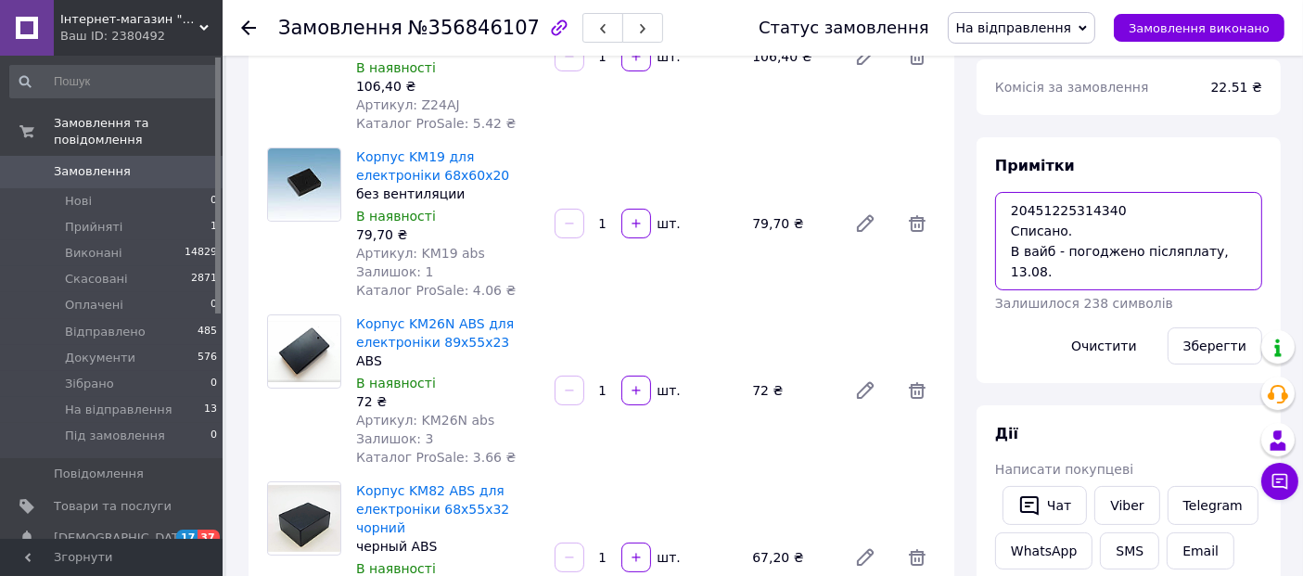
click at [1219, 201] on textarea "20451225314340 Cписано. В вайб - погоджено післяплату, 13.08." at bounding box center [1128, 241] width 267 height 98
click at [245, 32] on icon at bounding box center [248, 27] width 15 height 15
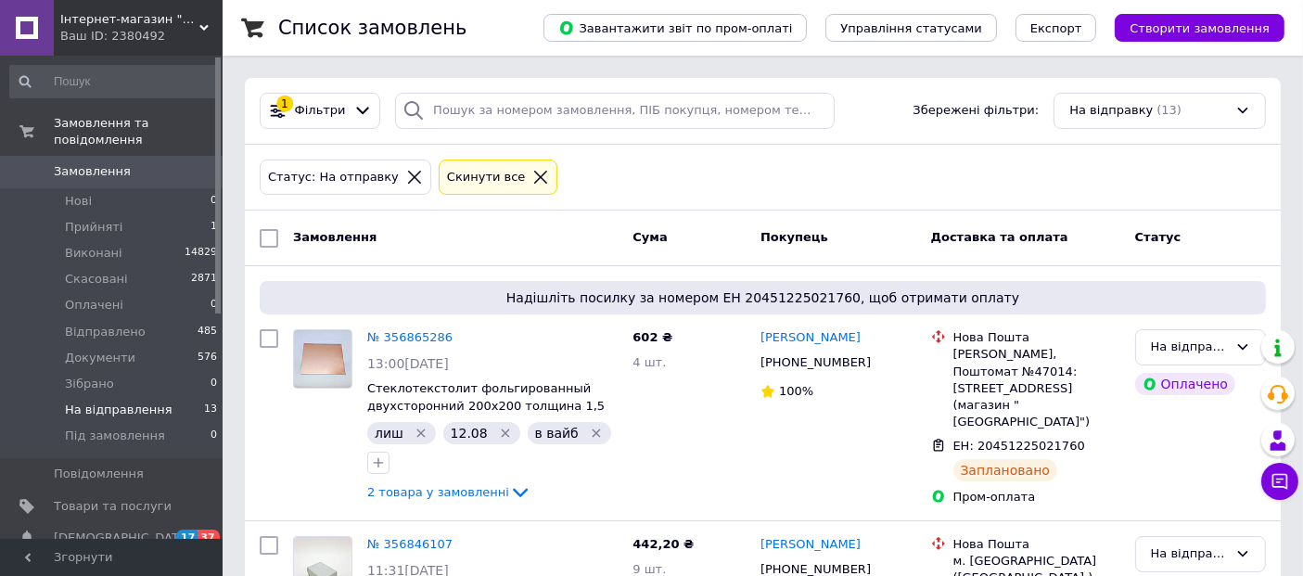
click at [532, 177] on icon at bounding box center [540, 177] width 17 height 17
